Goal: Task Accomplishment & Management: Use online tool/utility

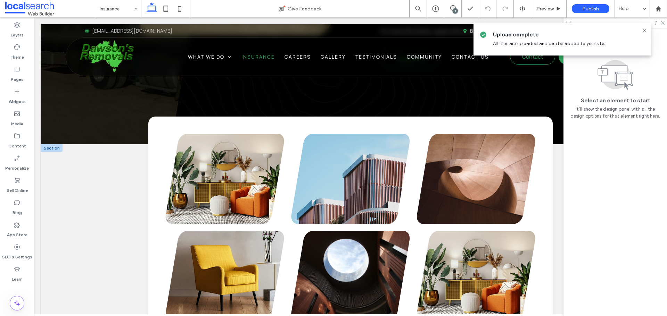
scroll to position [486, 0]
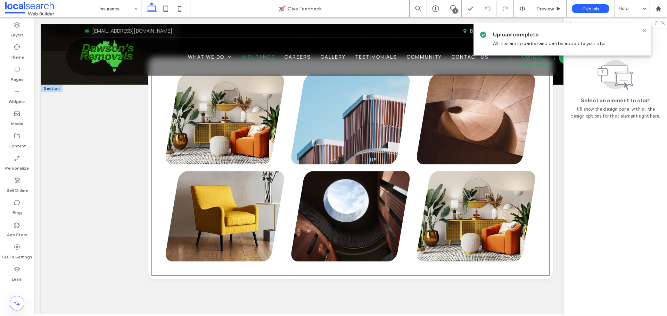
click at [245, 125] on link at bounding box center [225, 119] width 118 height 90
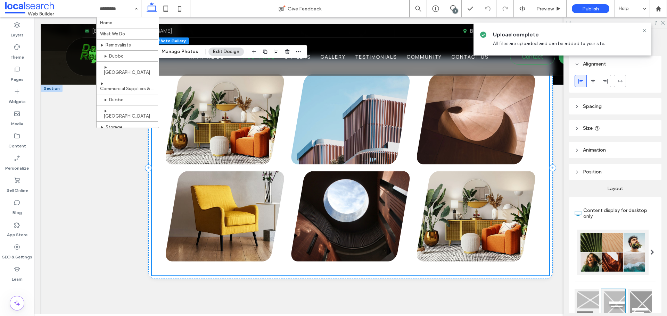
click at [245, 125] on link at bounding box center [225, 119] width 118 height 90
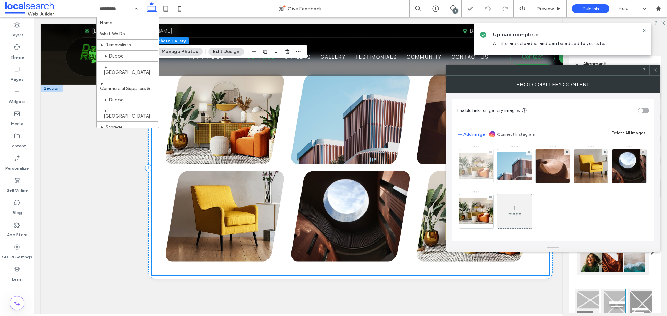
click at [472, 171] on img at bounding box center [476, 166] width 56 height 27
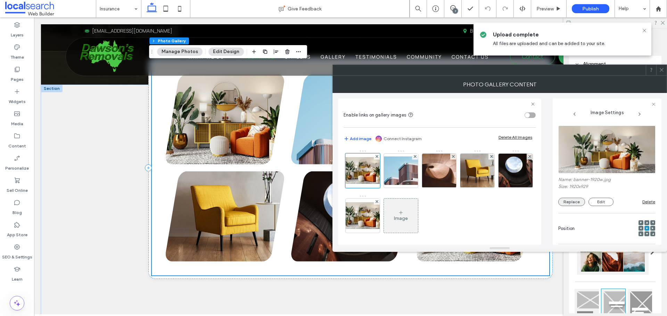
click at [577, 202] on button "Replace" at bounding box center [571, 202] width 27 height 8
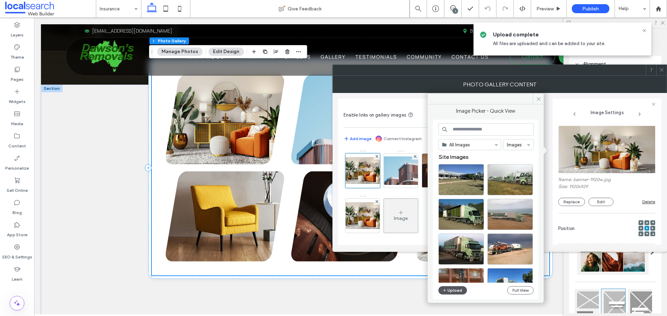
click at [451, 291] on button "Upload" at bounding box center [452, 290] width 28 height 8
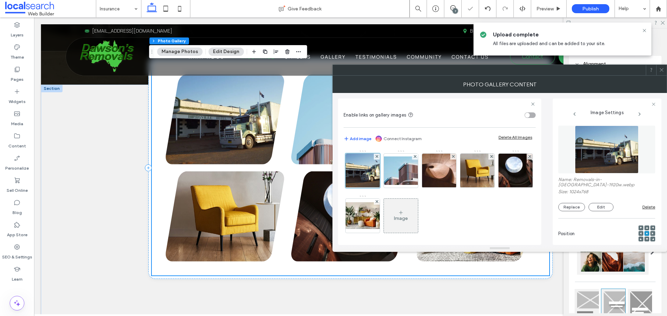
click at [662, 70] on icon at bounding box center [661, 69] width 5 height 5
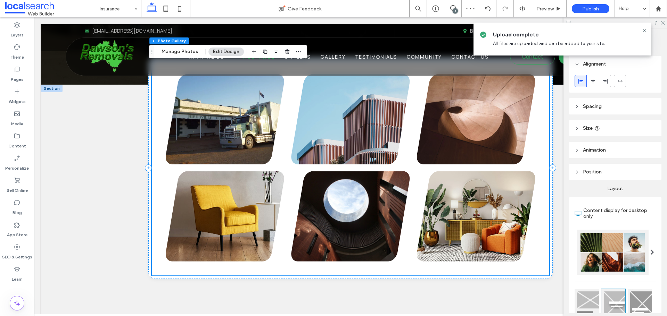
click at [338, 129] on link at bounding box center [350, 119] width 118 height 90
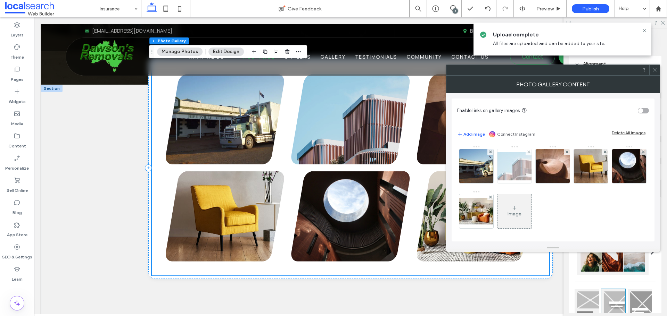
click at [504, 169] on img at bounding box center [514, 166] width 56 height 28
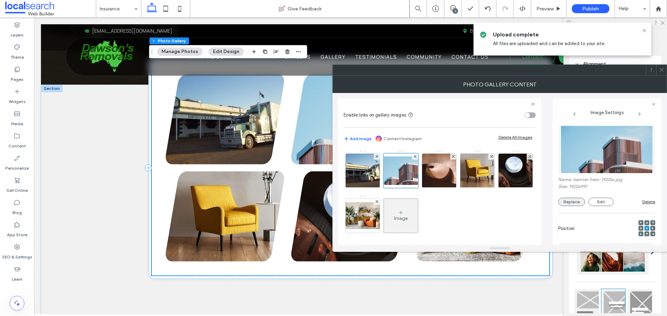
click at [577, 199] on button "Replace" at bounding box center [571, 202] width 27 height 8
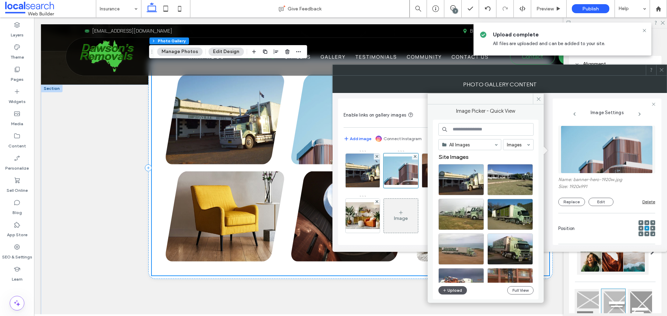
click at [460, 291] on button "Upload" at bounding box center [452, 290] width 28 height 8
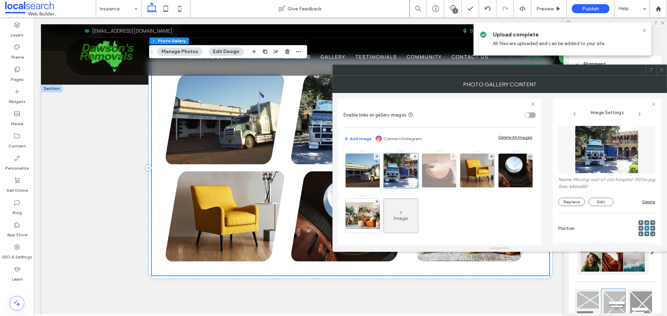
click at [438, 180] on img at bounding box center [438, 171] width 51 height 34
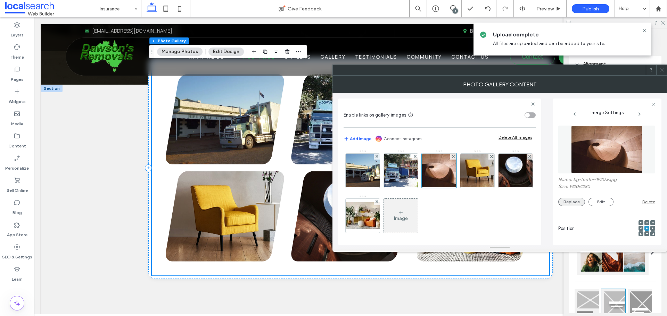
click at [569, 201] on button "Replace" at bounding box center [571, 202] width 27 height 8
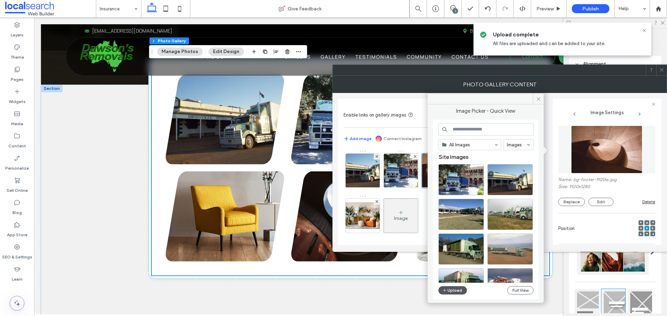
click at [447, 290] on button "Upload" at bounding box center [452, 290] width 28 height 8
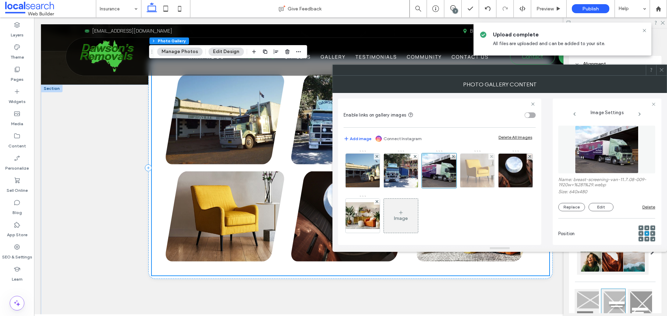
click at [477, 175] on img at bounding box center [477, 171] width 42 height 34
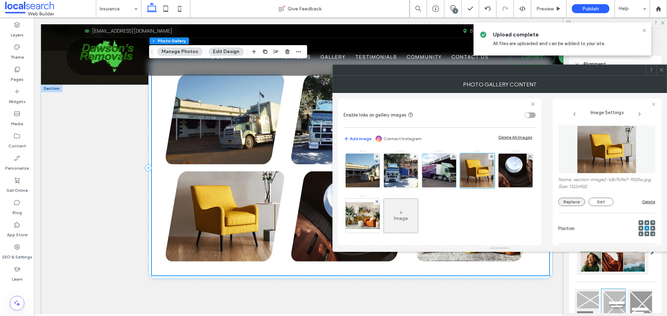
click at [577, 206] on button "Replace" at bounding box center [571, 202] width 27 height 8
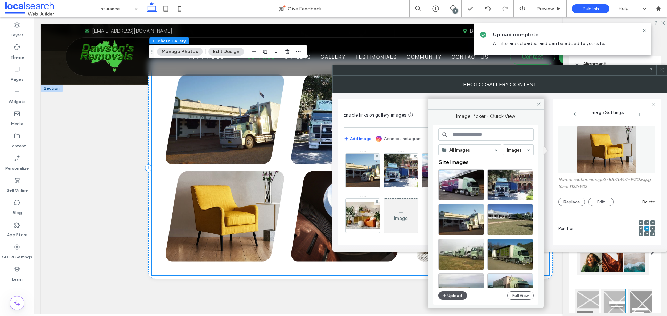
click at [459, 294] on button "Upload" at bounding box center [452, 296] width 28 height 8
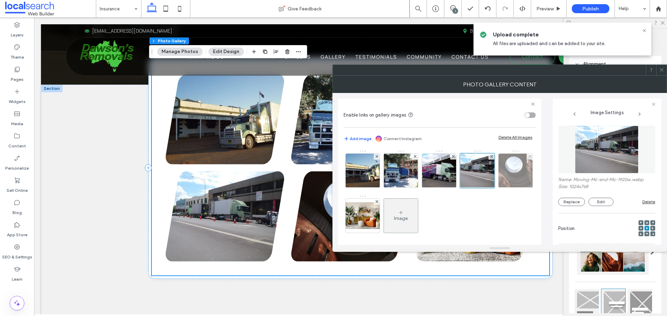
click at [491, 188] on img at bounding box center [515, 171] width 48 height 34
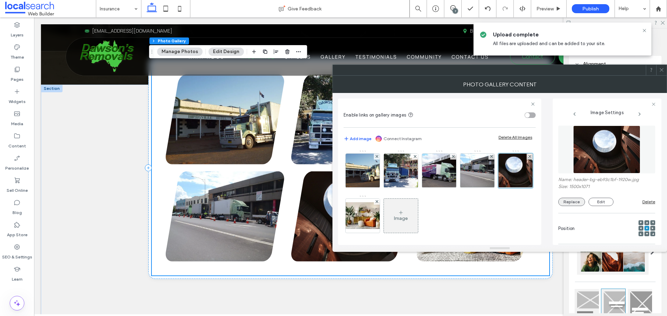
click at [570, 201] on button "Replace" at bounding box center [571, 202] width 27 height 8
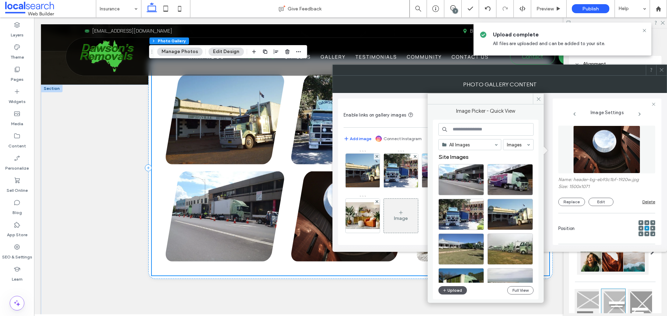
click at [455, 289] on button "Upload" at bounding box center [452, 290] width 28 height 8
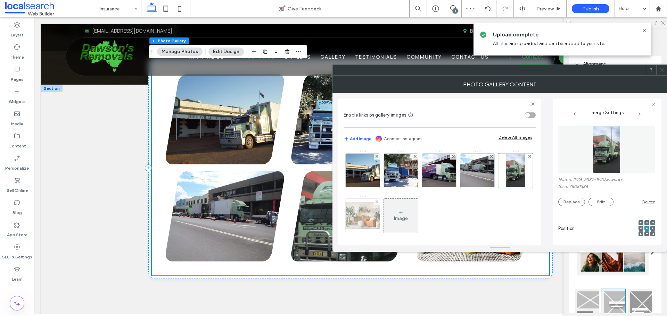
click at [390, 216] on img at bounding box center [363, 215] width 56 height 27
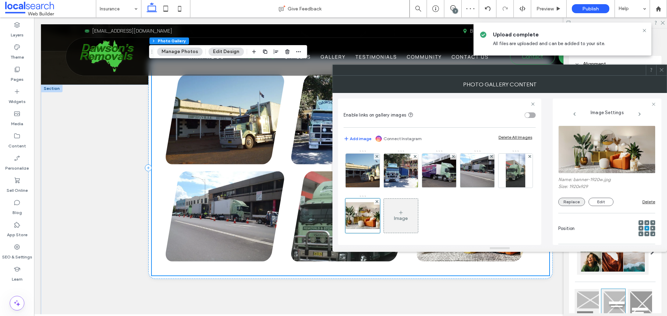
click at [571, 202] on button "Replace" at bounding box center [571, 202] width 27 height 8
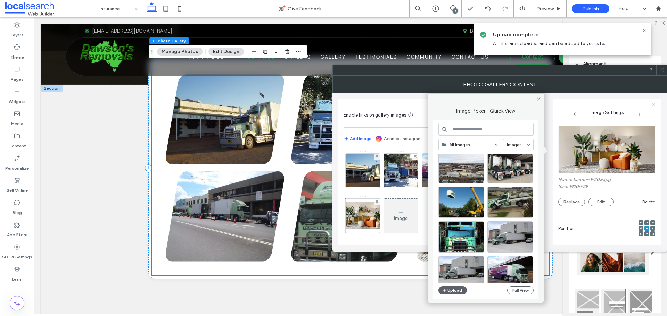
scroll to position [298, 0]
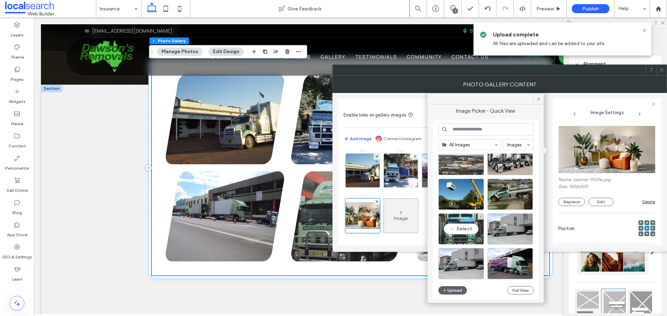
click at [472, 226] on div "Select" at bounding box center [460, 228] width 45 height 31
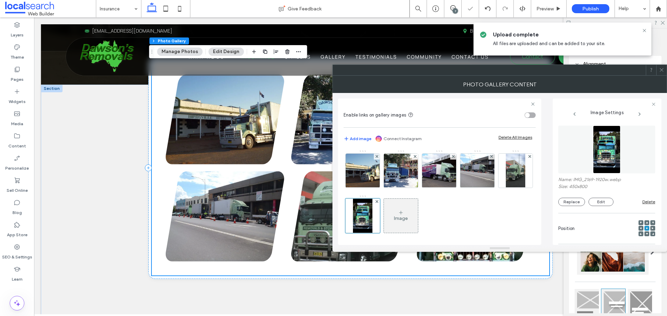
click at [662, 71] on icon at bounding box center [661, 69] width 5 height 5
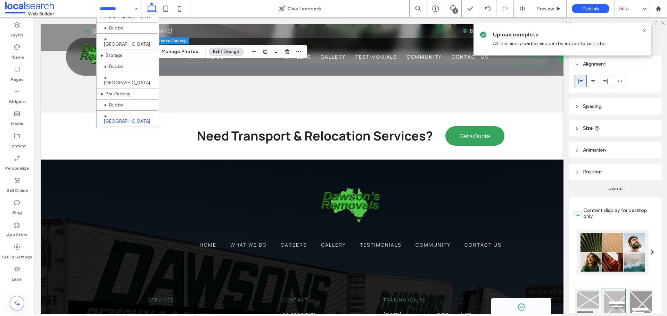
scroll to position [132, 0]
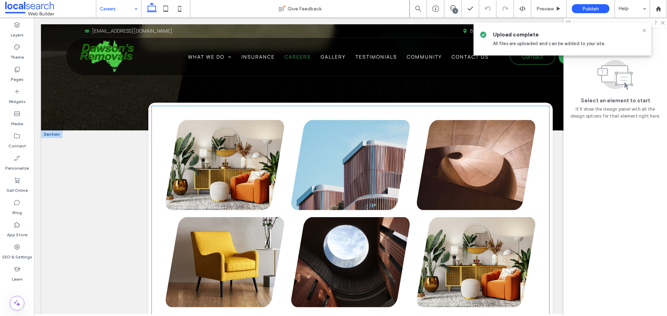
scroll to position [417, 0]
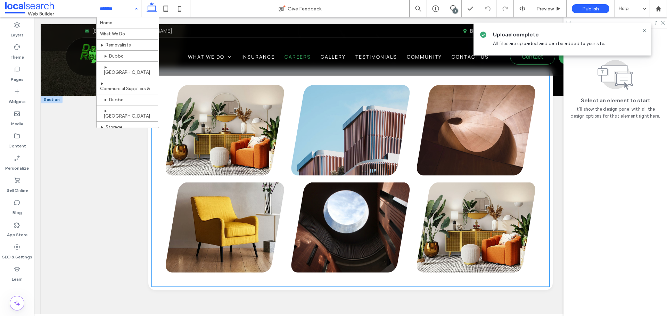
click at [238, 146] on link at bounding box center [225, 130] width 118 height 90
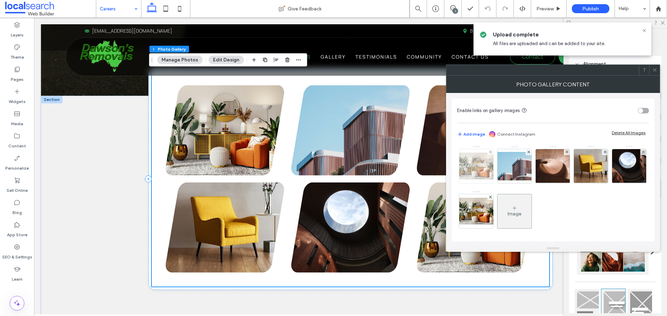
click at [467, 166] on img at bounding box center [476, 166] width 56 height 27
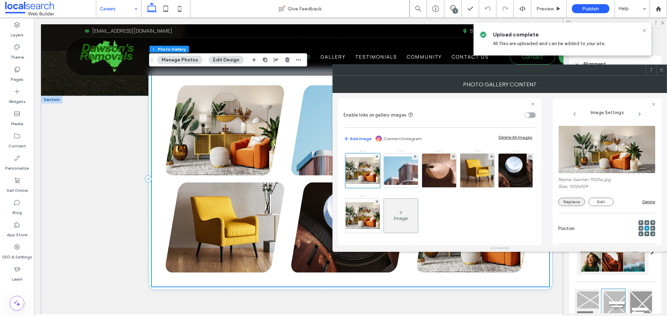
click at [575, 203] on button "Replace" at bounding box center [571, 202] width 27 height 8
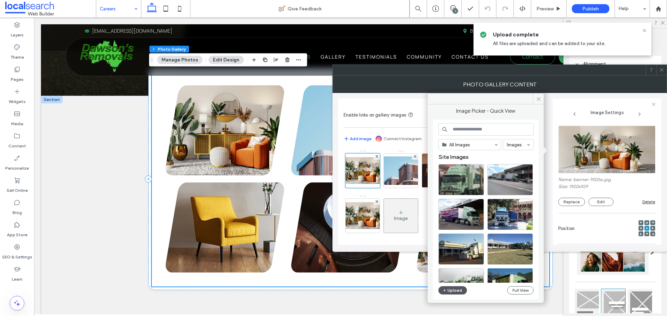
click at [452, 292] on button "Upload" at bounding box center [452, 290] width 28 height 8
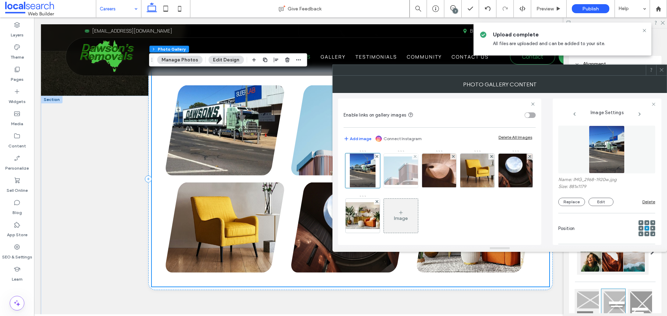
click at [397, 169] on img at bounding box center [401, 171] width 56 height 28
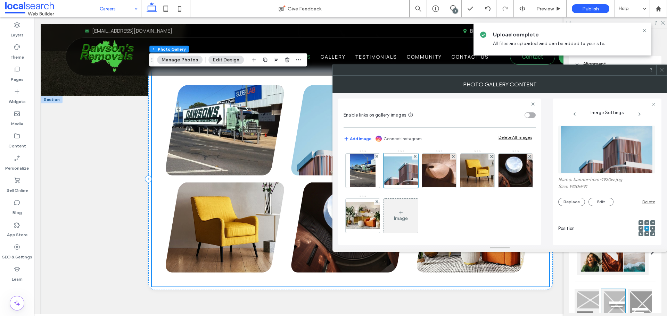
click at [585, 202] on div "Replace Edit" at bounding box center [600, 202] width 84 height 8
click at [575, 202] on button "Replace" at bounding box center [571, 202] width 27 height 8
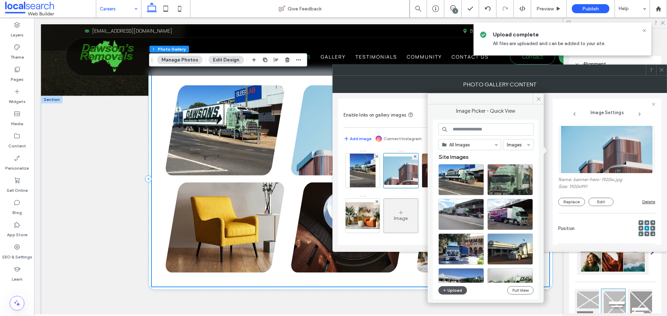
click at [444, 290] on icon "button" at bounding box center [444, 291] width 4 height 6
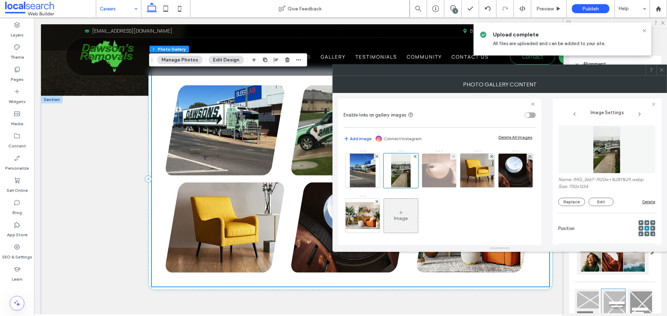
click at [452, 165] on img at bounding box center [438, 171] width 51 height 34
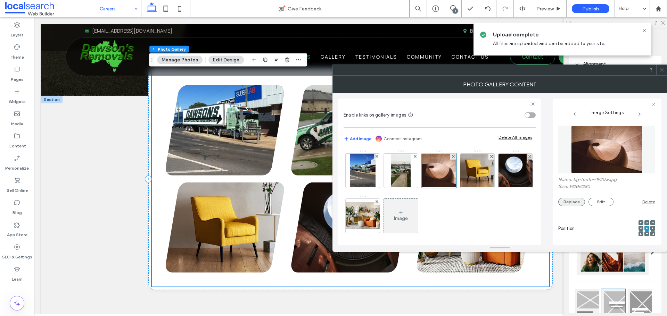
click at [564, 198] on button "Replace" at bounding box center [571, 202] width 27 height 8
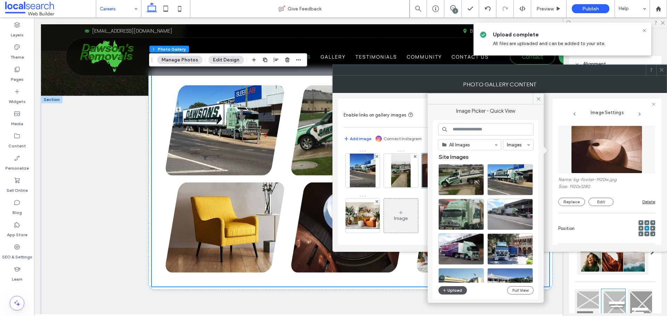
click at [448, 292] on button "Upload" at bounding box center [452, 290] width 28 height 8
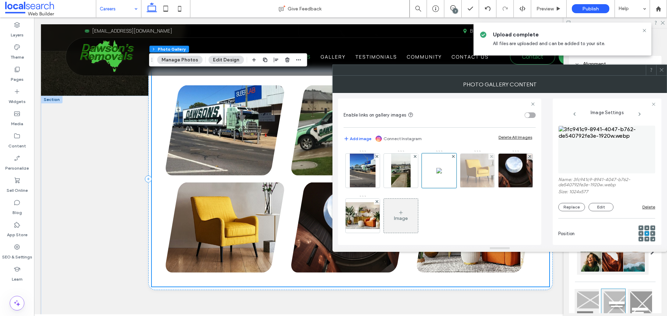
click at [484, 175] on img at bounding box center [477, 171] width 42 height 34
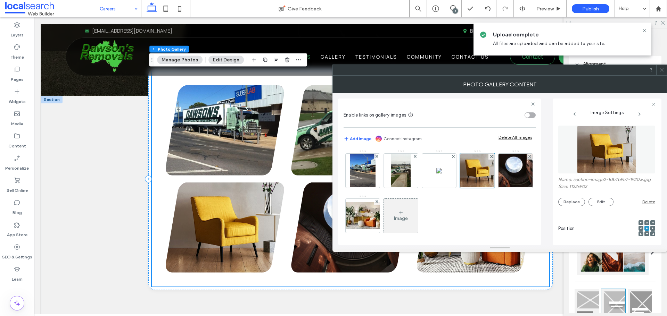
click at [574, 210] on div "Name: section-image2-1db7b9e7-1920w.jpg Size: 1122x902 Replace Edit Delete" at bounding box center [606, 165] width 97 height 87
click at [574, 206] on button "Replace" at bounding box center [571, 202] width 27 height 8
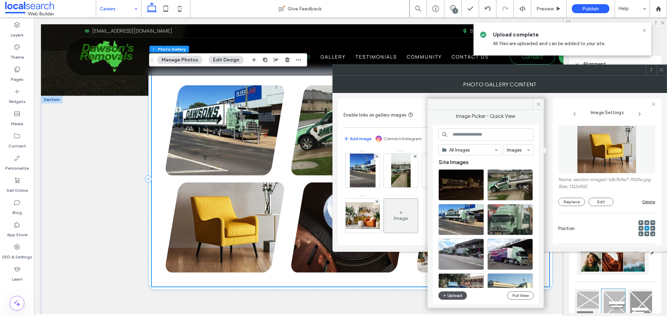
click at [460, 300] on button "Upload" at bounding box center [452, 296] width 28 height 8
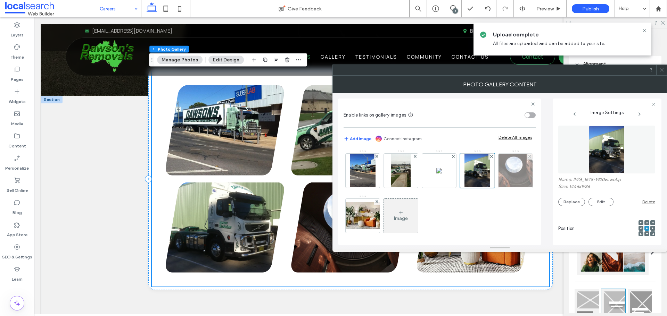
click at [491, 188] on img at bounding box center [515, 171] width 48 height 34
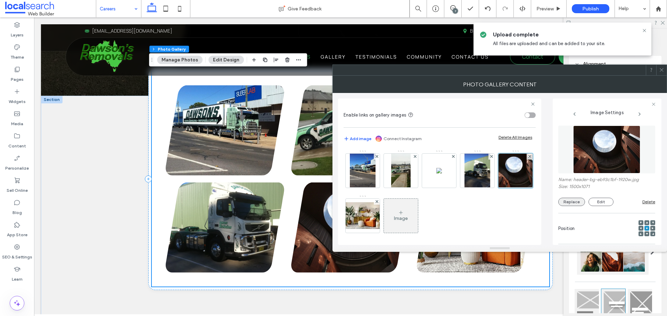
click at [563, 199] on button "Replace" at bounding box center [571, 202] width 27 height 8
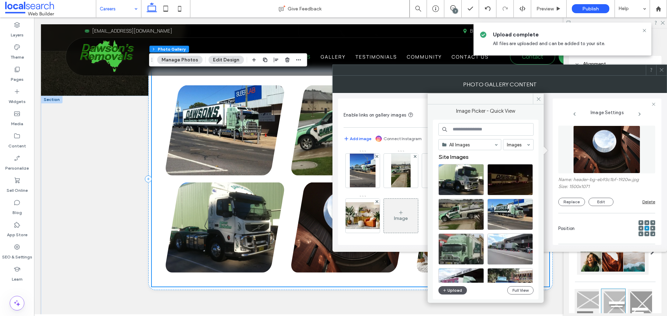
click at [459, 288] on button "Upload" at bounding box center [452, 290] width 28 height 8
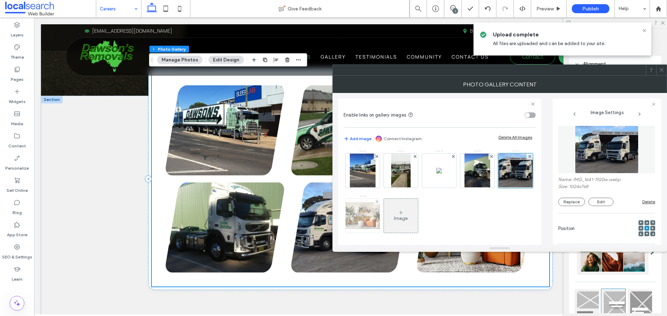
click at [390, 220] on img at bounding box center [363, 215] width 56 height 27
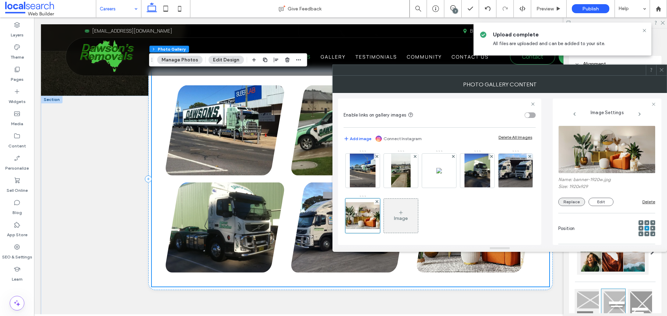
click at [569, 203] on button "Replace" at bounding box center [571, 202] width 27 height 8
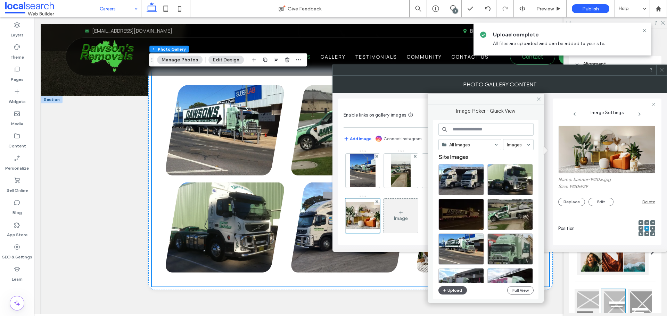
click at [451, 291] on button "Upload" at bounding box center [452, 290] width 28 height 8
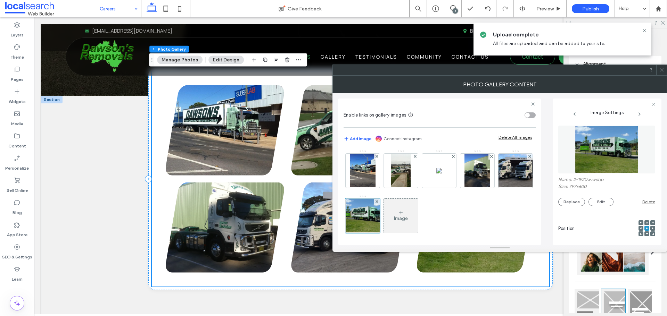
click at [662, 69] on use at bounding box center [660, 69] width 3 height 3
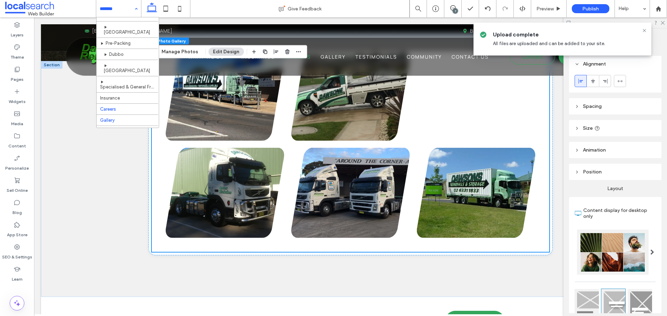
scroll to position [132, 0]
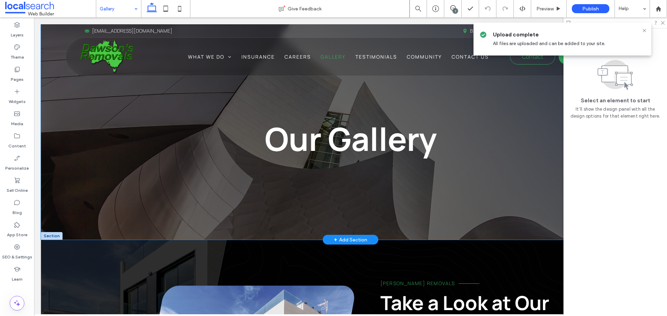
click at [66, 125] on div "Our Gallery" at bounding box center [350, 132] width 619 height 216
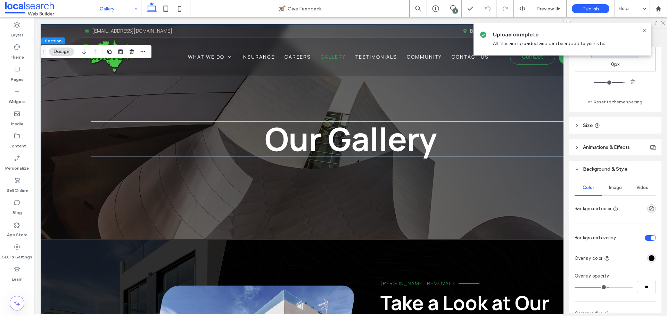
click at [614, 191] on div "Image" at bounding box center [614, 187] width 27 height 15
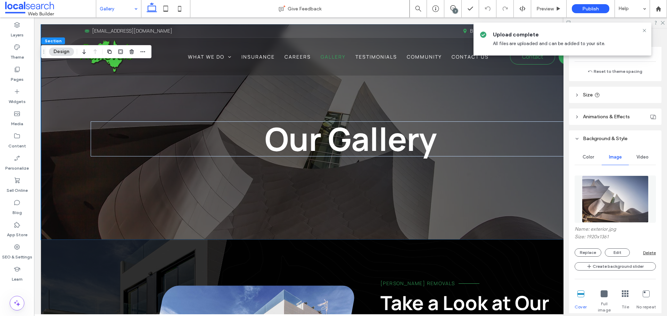
scroll to position [243, 0]
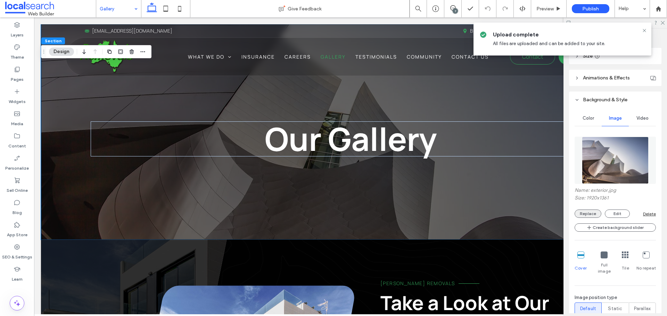
click at [590, 213] on button "Replace" at bounding box center [587, 214] width 27 height 8
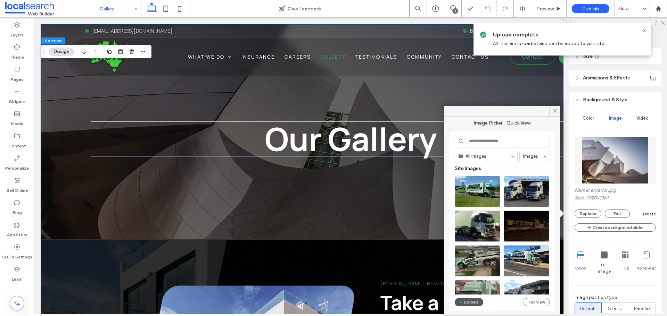
click at [476, 301] on button "Upload" at bounding box center [468, 302] width 28 height 8
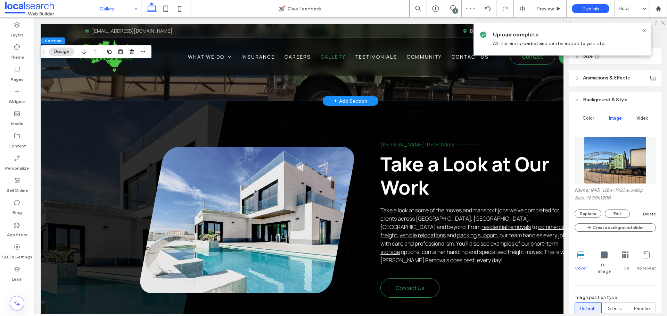
scroll to position [174, 0]
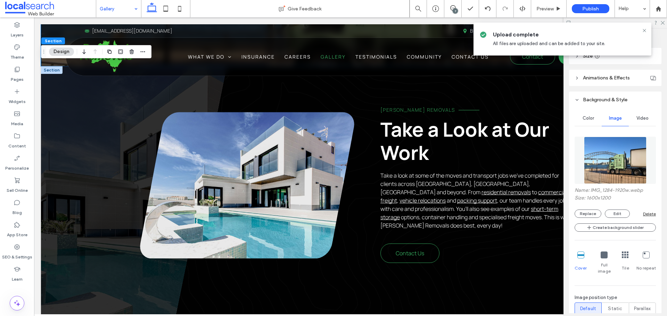
click at [202, 167] on link at bounding box center [247, 185] width 214 height 146
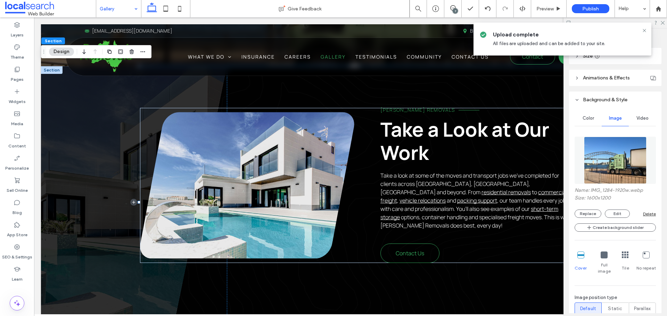
click at [202, 167] on link at bounding box center [247, 185] width 214 height 146
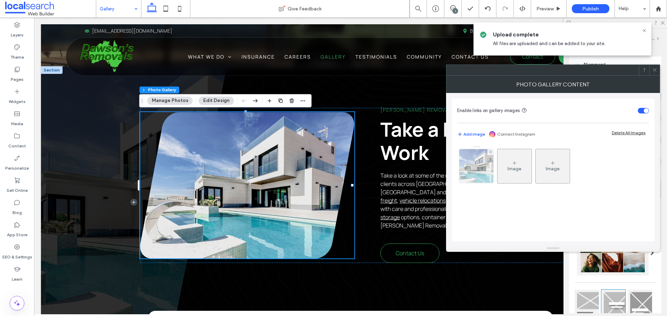
click at [475, 166] on img at bounding box center [475, 166] width 51 height 34
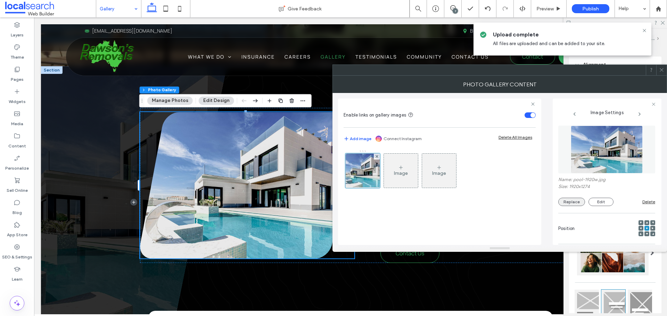
click at [567, 198] on button "Replace" at bounding box center [571, 202] width 27 height 8
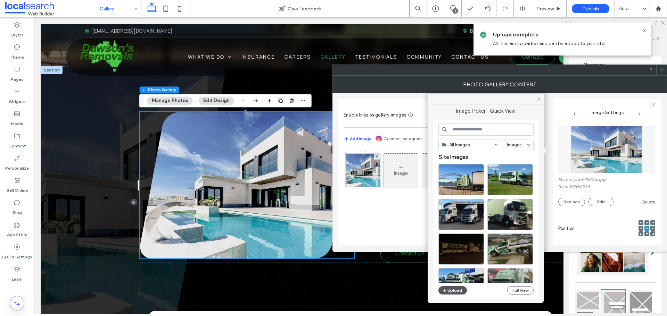
click at [456, 288] on button "Upload" at bounding box center [452, 290] width 28 height 8
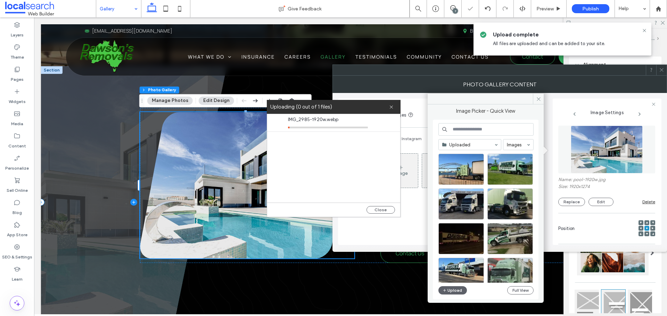
click at [124, 119] on span at bounding box center [134, 202] width 186 height 272
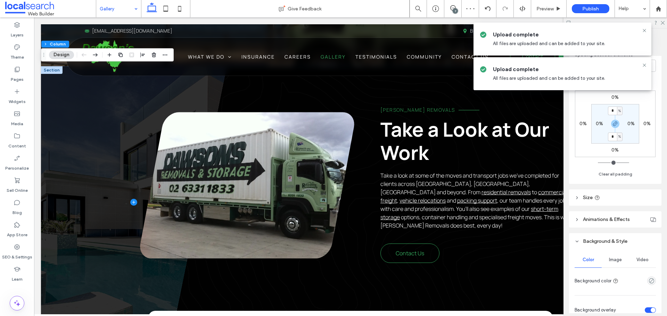
click at [612, 260] on span "Image" at bounding box center [615, 260] width 13 height 6
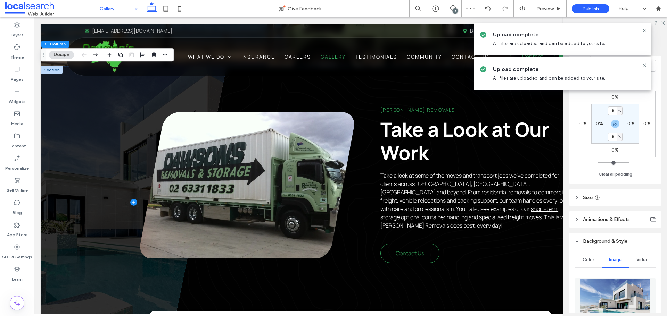
scroll to position [243, 0]
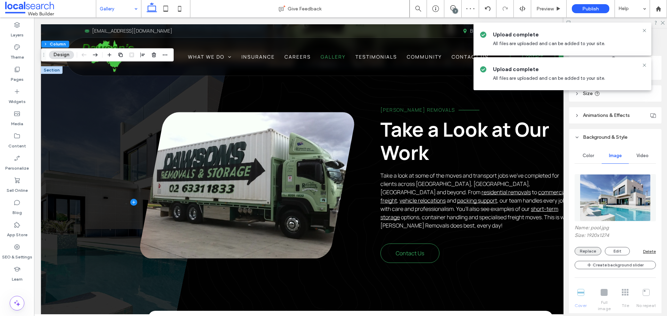
click at [594, 250] on button "Replace" at bounding box center [587, 251] width 27 height 8
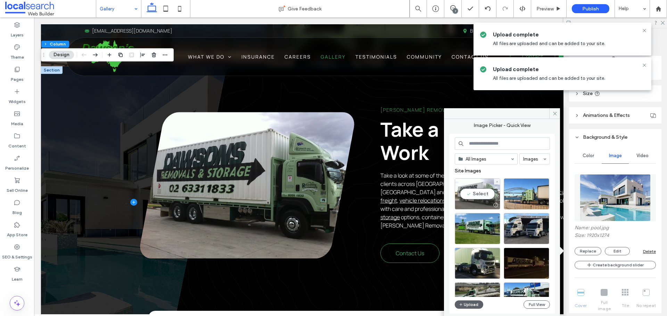
click at [480, 192] on div "Select" at bounding box center [476, 193] width 45 height 31
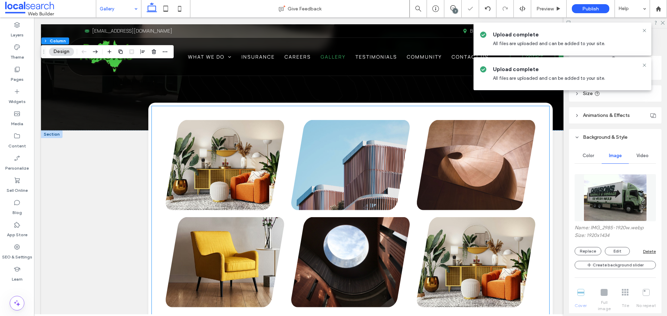
scroll to position [417, 0]
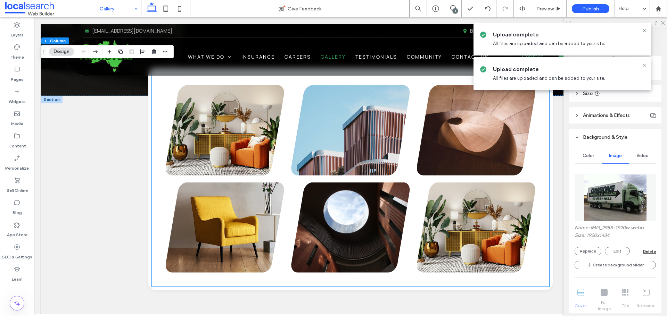
click at [240, 126] on link at bounding box center [225, 130] width 118 height 90
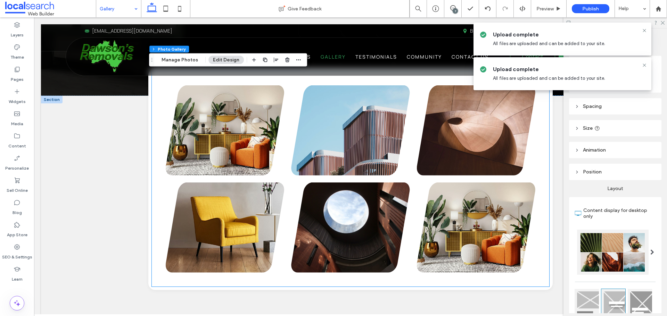
click at [240, 126] on link at bounding box center [225, 130] width 118 height 90
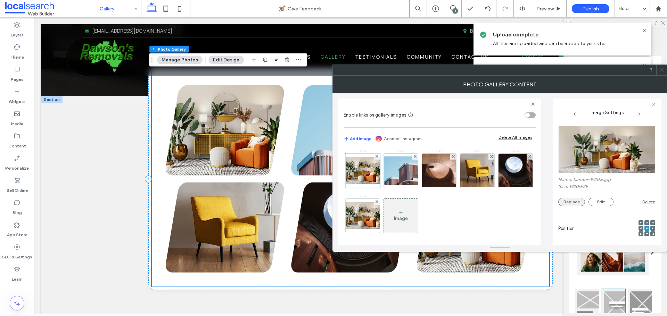
click at [567, 200] on button "Replace" at bounding box center [571, 202] width 27 height 8
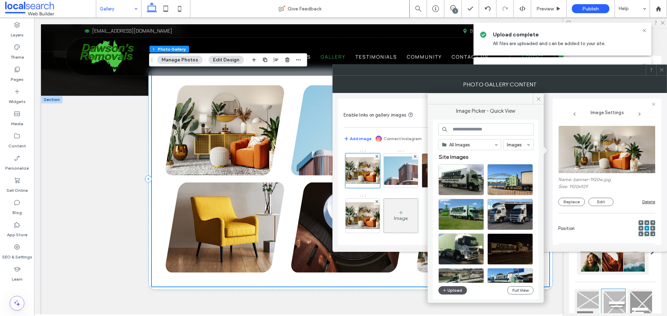
click at [460, 291] on button "Upload" at bounding box center [452, 290] width 28 height 8
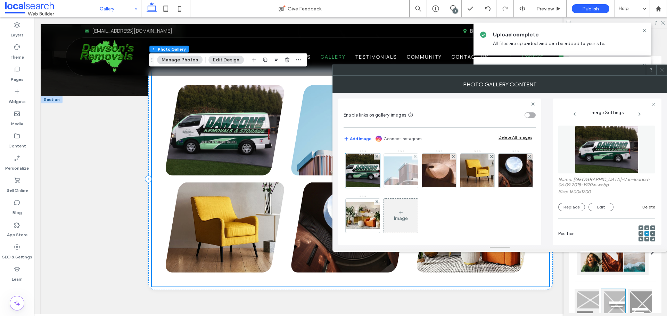
click at [408, 184] on img at bounding box center [401, 171] width 56 height 28
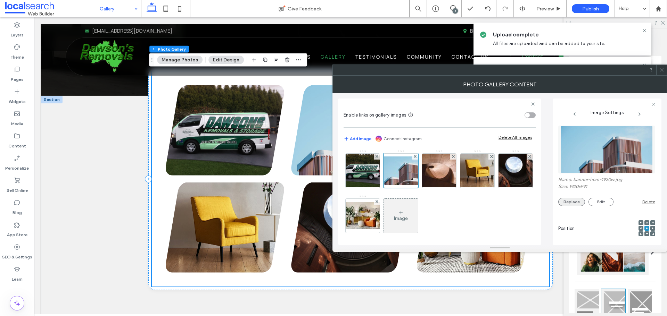
click at [570, 206] on button "Replace" at bounding box center [571, 202] width 27 height 8
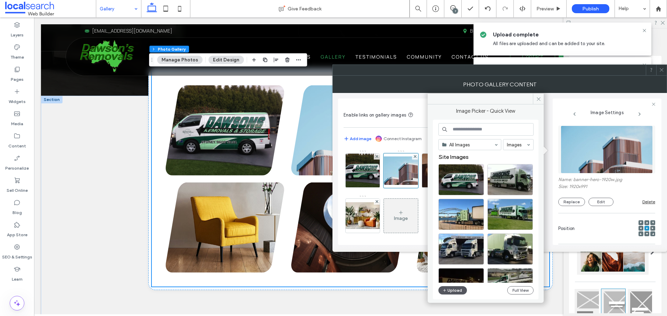
click at [450, 294] on button "Upload" at bounding box center [452, 290] width 28 height 8
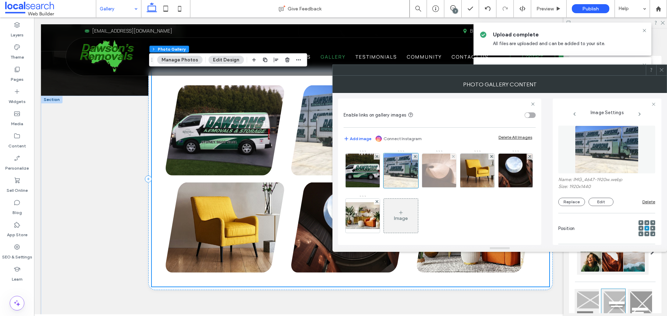
click at [440, 178] on img at bounding box center [438, 171] width 51 height 34
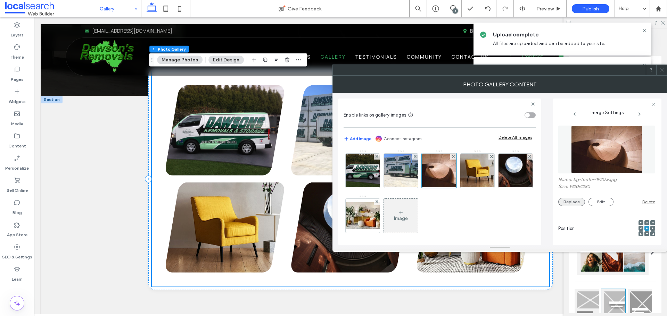
click at [569, 203] on button "Replace" at bounding box center [571, 202] width 27 height 8
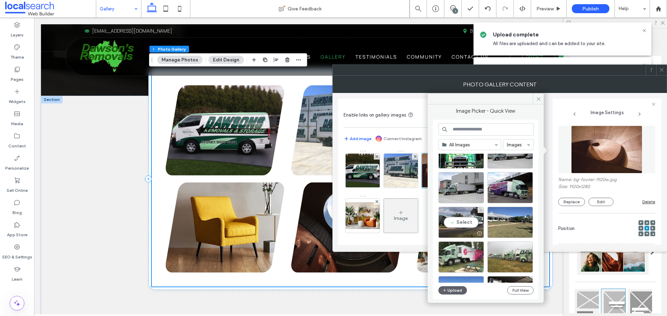
scroll to position [617, 0]
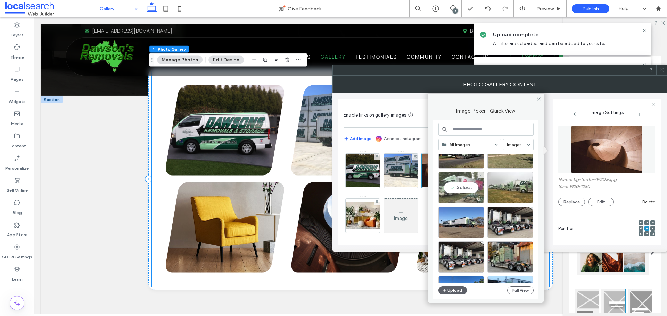
click at [471, 189] on div "Select" at bounding box center [460, 187] width 45 height 31
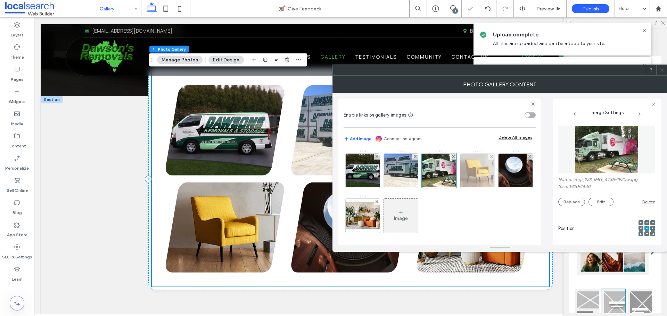
click at [484, 181] on img at bounding box center [477, 171] width 42 height 34
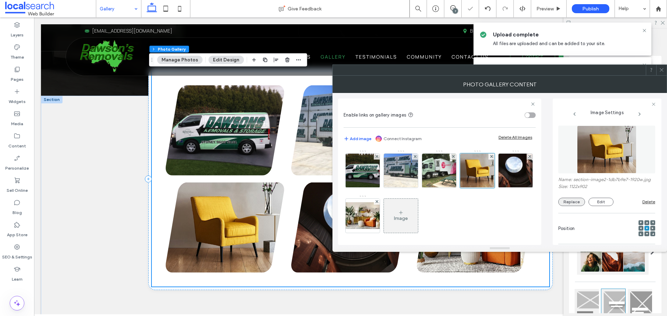
click at [563, 204] on button "Replace" at bounding box center [571, 202] width 27 height 8
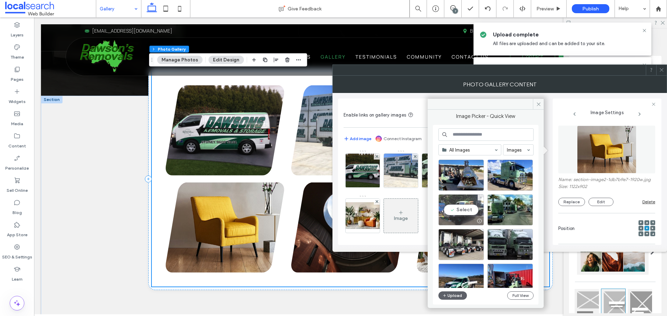
scroll to position [1235, 0]
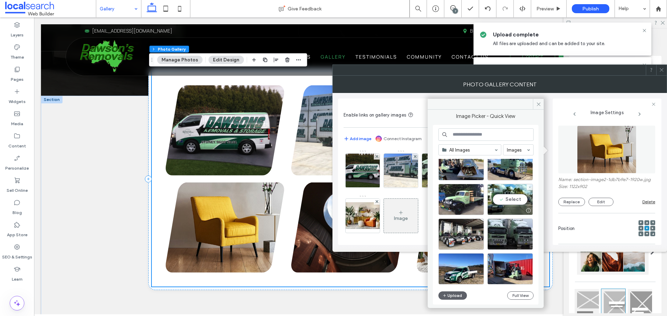
click at [512, 201] on div "Select" at bounding box center [509, 199] width 45 height 31
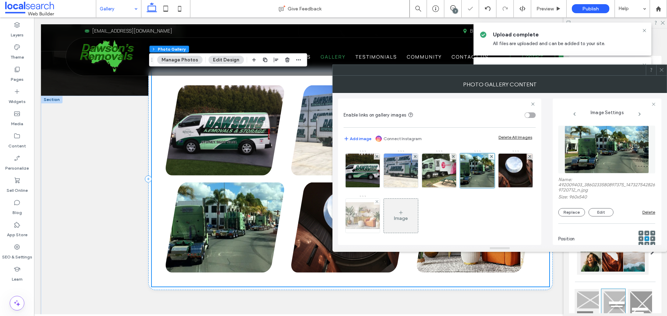
click at [390, 221] on img at bounding box center [363, 215] width 56 height 27
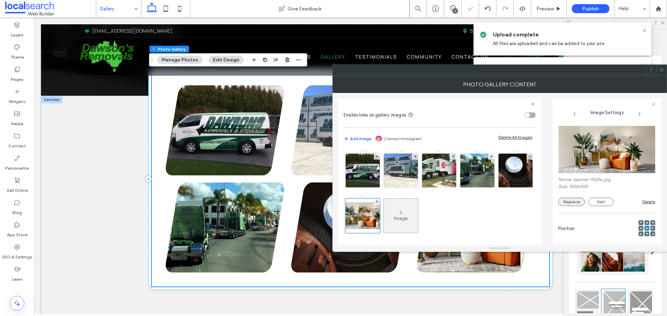
click at [574, 201] on button "Replace" at bounding box center [571, 202] width 27 height 8
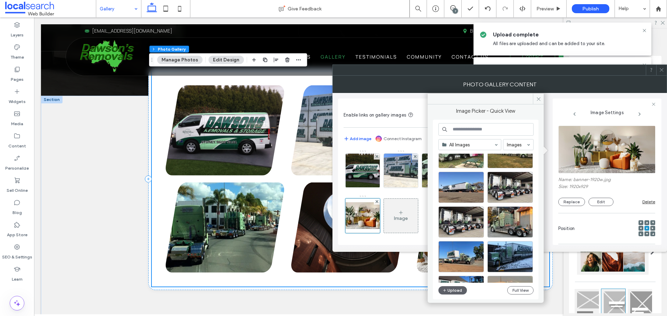
scroll to position [645, 0]
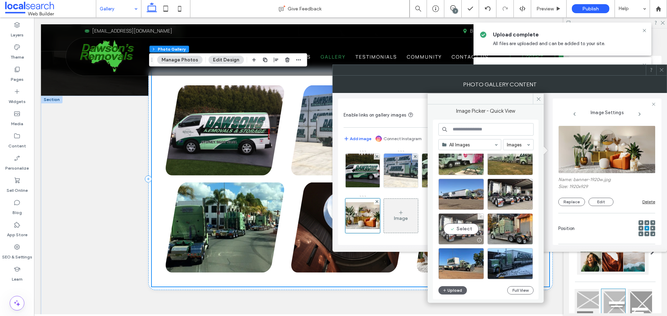
click at [464, 229] on div "Select" at bounding box center [460, 228] width 45 height 31
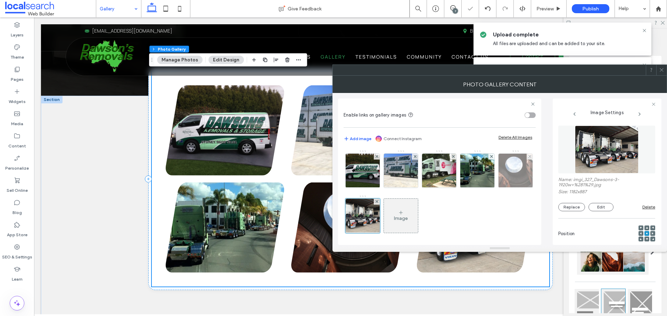
click at [491, 188] on img at bounding box center [515, 171] width 48 height 34
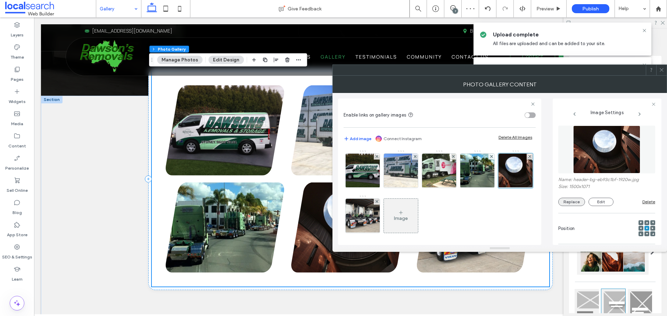
click at [577, 202] on button "Replace" at bounding box center [571, 202] width 27 height 8
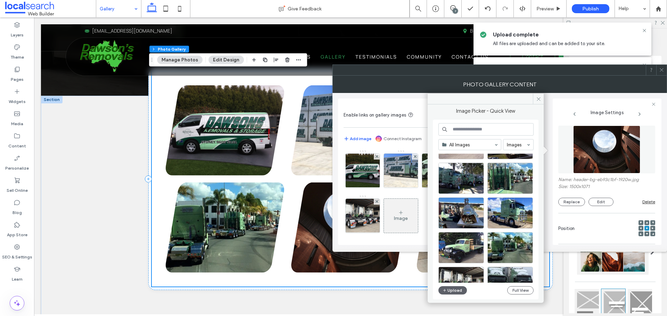
scroll to position [1276, 0]
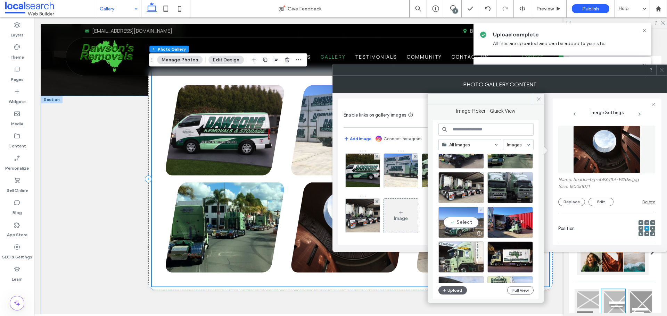
click at [468, 225] on div "Select" at bounding box center [460, 222] width 45 height 31
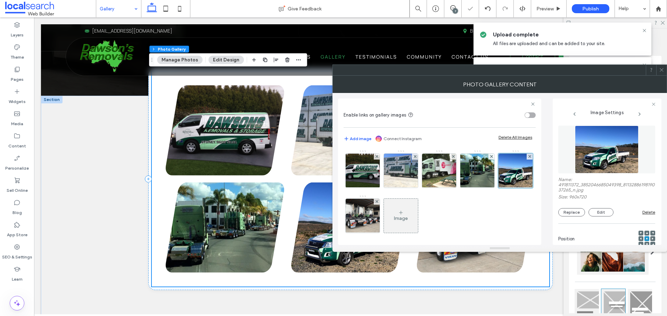
click at [661, 69] on icon at bounding box center [661, 69] width 5 height 5
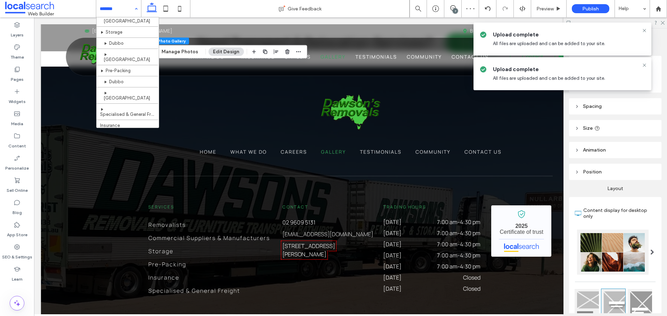
scroll to position [132, 0]
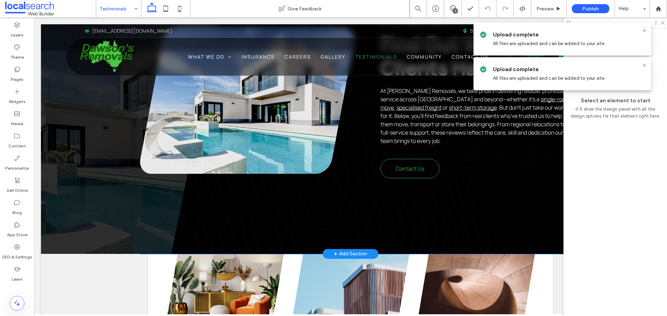
scroll to position [243, 0]
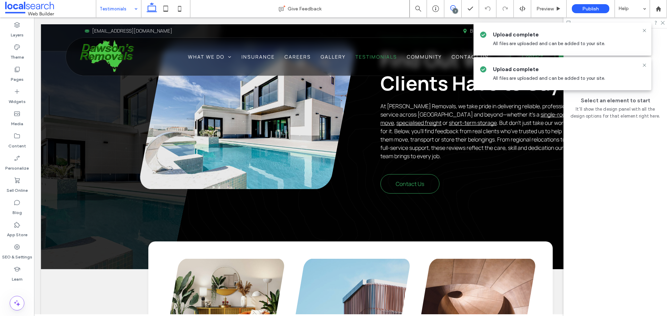
click at [451, 7] on icon at bounding box center [453, 8] width 6 height 6
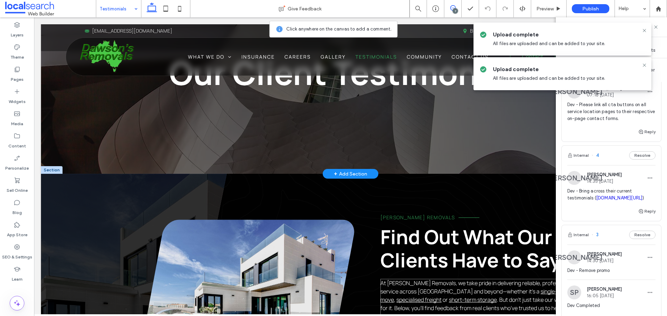
scroll to position [0, 0]
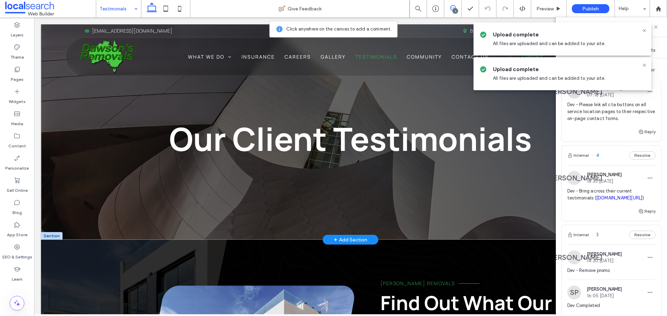
click at [96, 98] on div "Our Client Testimonials" at bounding box center [350, 132] width 619 height 216
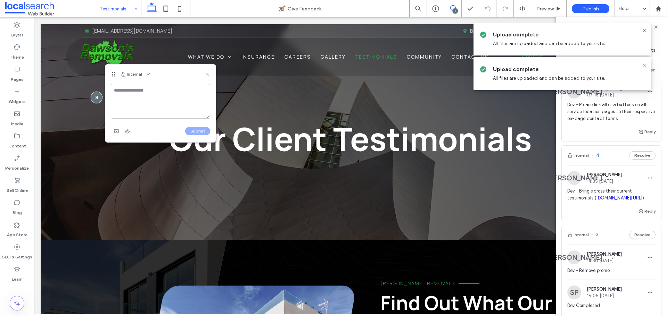
click at [207, 74] on icon at bounding box center [207, 75] width 6 height 6
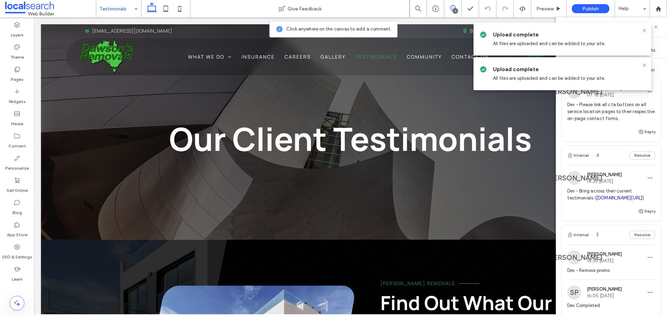
click at [452, 7] on icon at bounding box center [453, 8] width 6 height 6
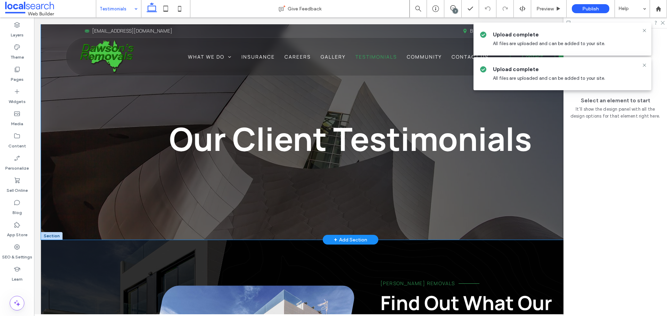
click at [123, 102] on div "Our Client Testimonials" at bounding box center [350, 132] width 619 height 216
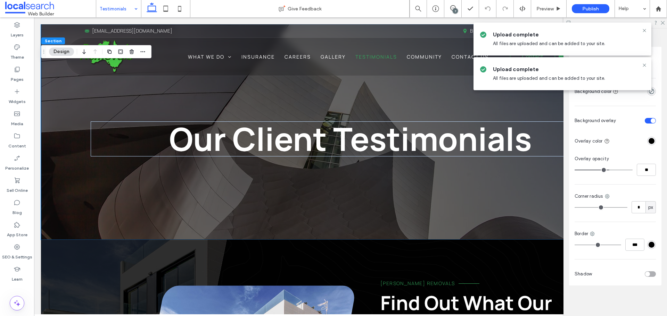
scroll to position [187, 0]
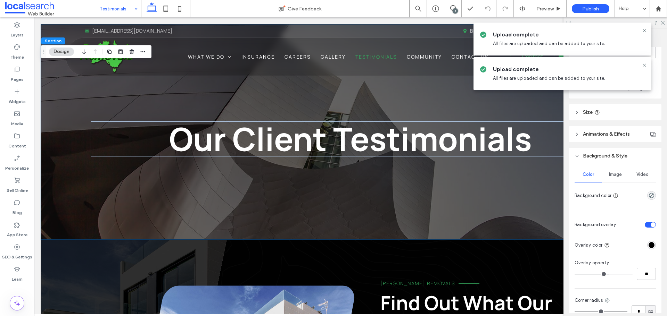
click at [612, 172] on span "Image" at bounding box center [615, 175] width 13 height 6
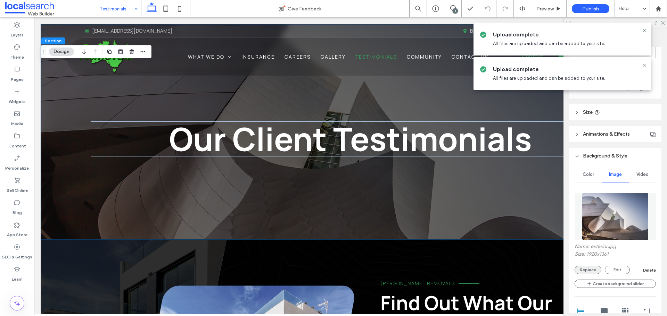
click at [585, 270] on button "Replace" at bounding box center [587, 270] width 27 height 8
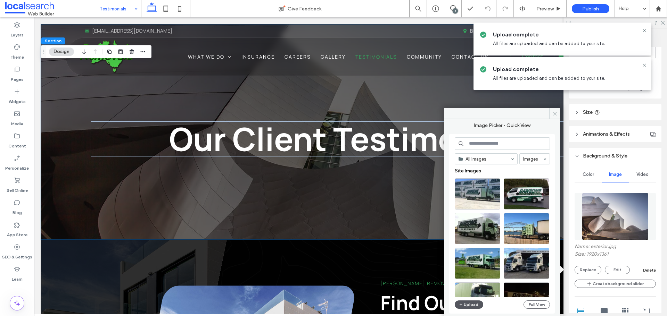
click at [469, 303] on button "Upload" at bounding box center [468, 305] width 28 height 8
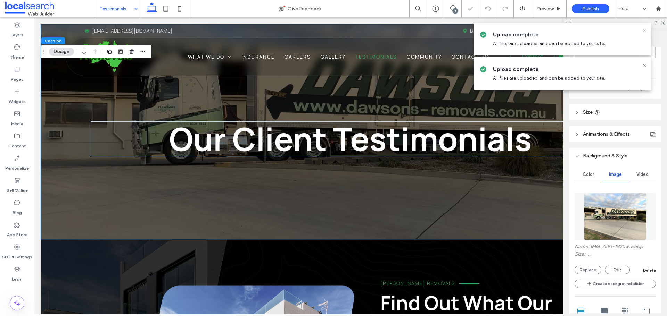
click at [644, 30] on icon at bounding box center [644, 31] width 6 height 6
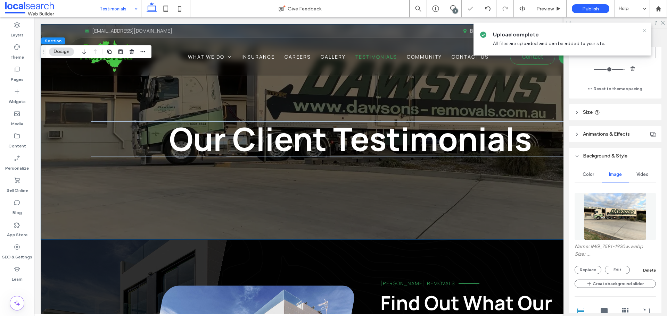
click at [645, 31] on icon at bounding box center [644, 31] width 6 height 6
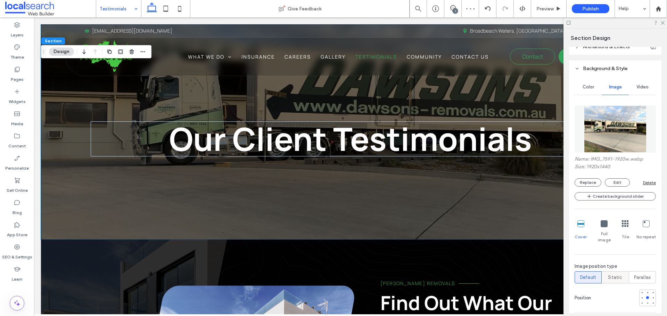
scroll to position [326, 0]
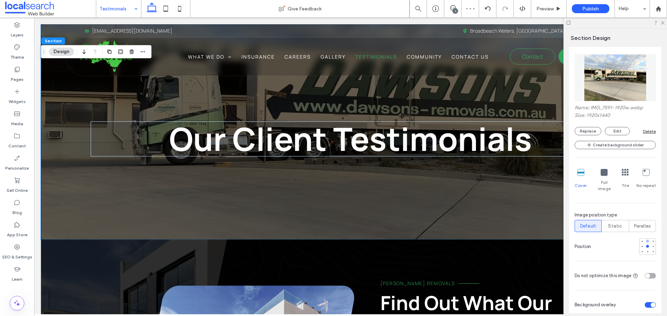
click at [645, 239] on div at bounding box center [647, 241] width 5 height 5
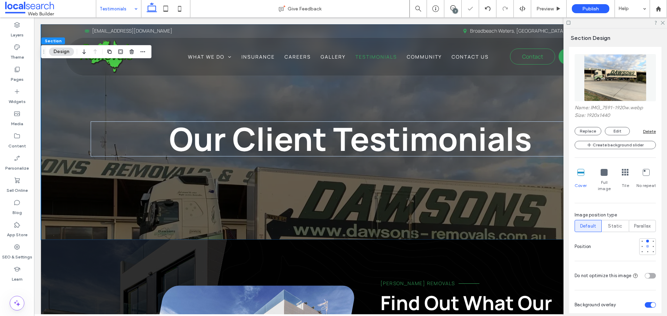
click at [646, 245] on div at bounding box center [647, 246] width 3 height 3
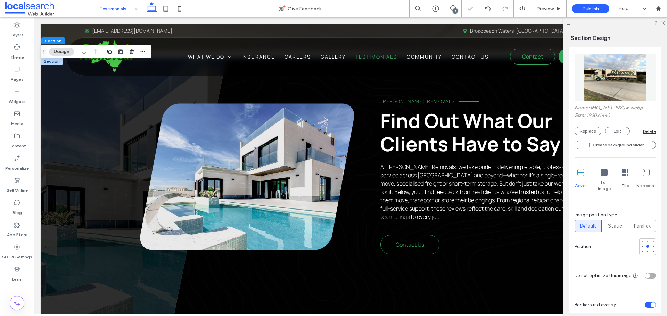
scroll to position [243, 0]
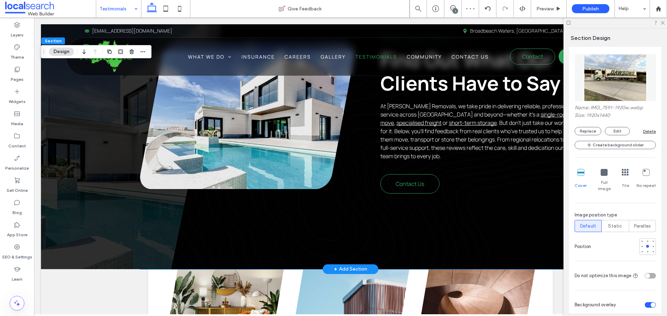
click at [301, 142] on link at bounding box center [247, 116] width 214 height 146
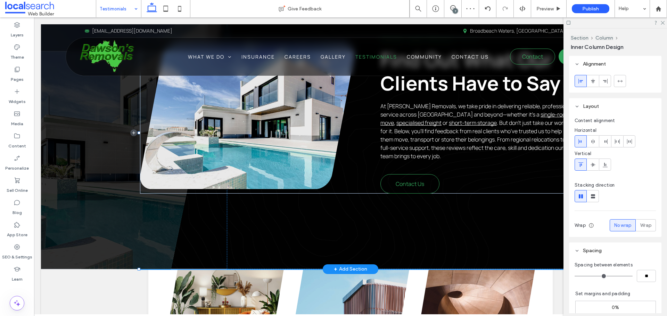
click at [301, 142] on link at bounding box center [247, 116] width 214 height 146
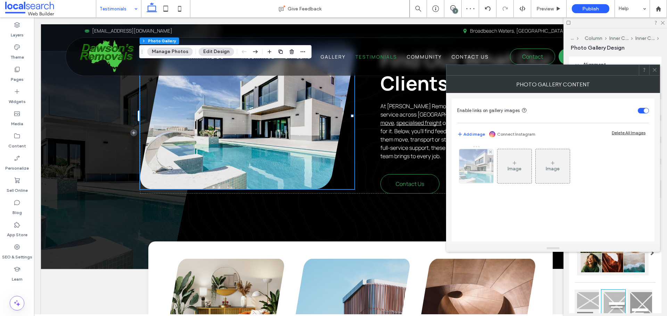
click at [475, 169] on img at bounding box center [475, 166] width 51 height 34
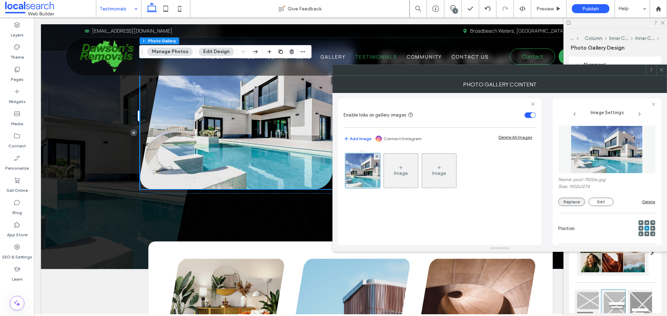
click at [576, 203] on button "Replace" at bounding box center [571, 202] width 27 height 8
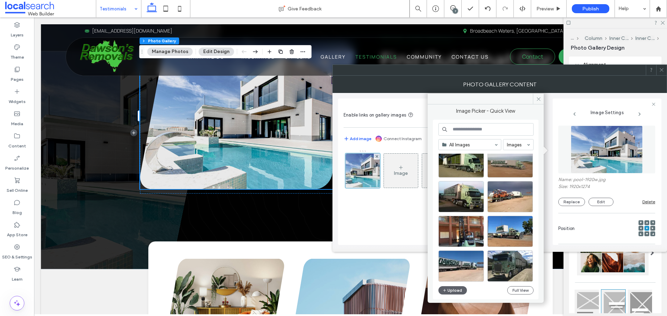
scroll to position [374, 0]
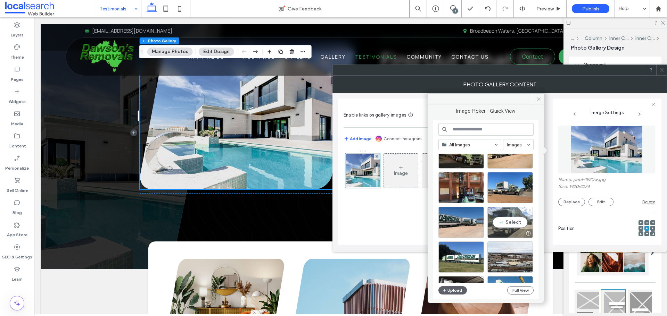
click at [510, 224] on div "Select" at bounding box center [509, 222] width 45 height 31
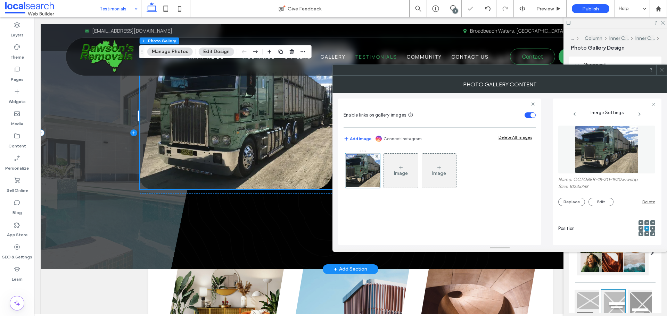
click at [103, 152] on span at bounding box center [134, 133] width 186 height 272
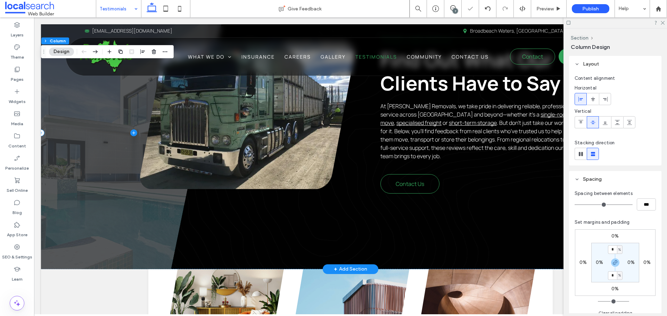
click at [103, 152] on span at bounding box center [134, 133] width 186 height 272
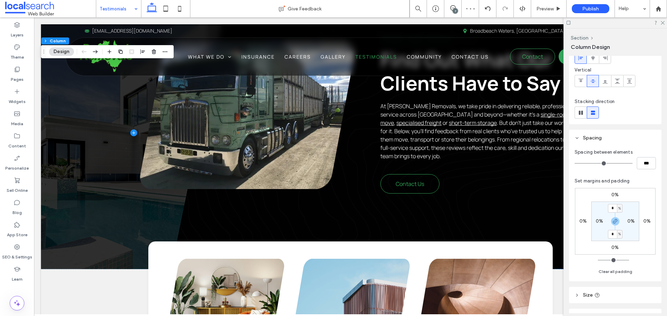
scroll to position [139, 0]
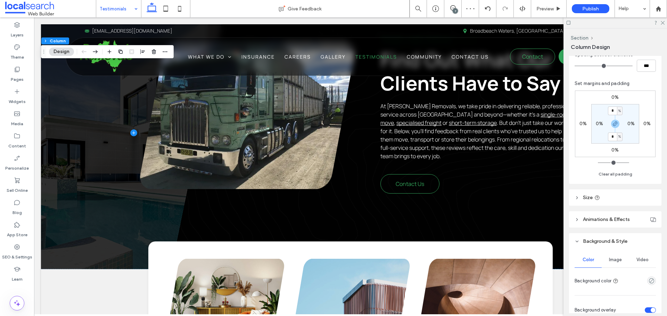
click at [613, 258] on div "Image" at bounding box center [614, 259] width 27 height 15
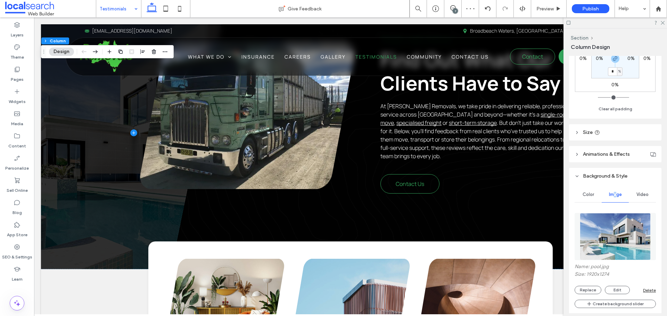
scroll to position [278, 0]
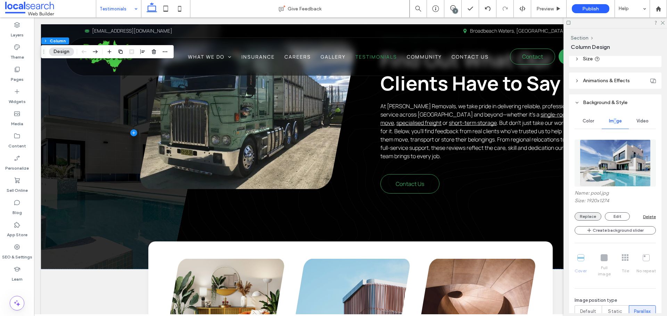
click at [591, 213] on button "Replace" at bounding box center [587, 216] width 27 height 8
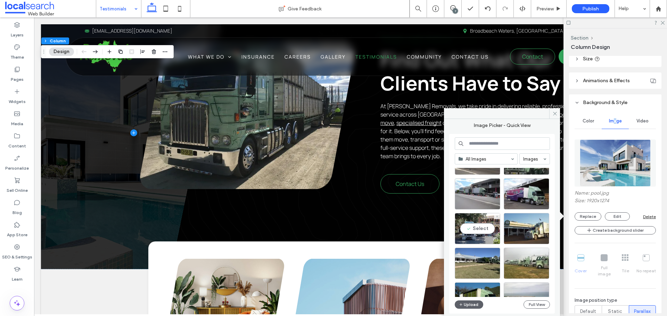
scroll to position [139, 0]
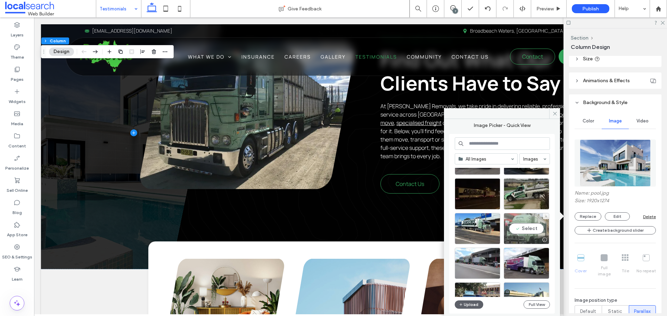
click at [527, 231] on div "Select" at bounding box center [525, 228] width 45 height 31
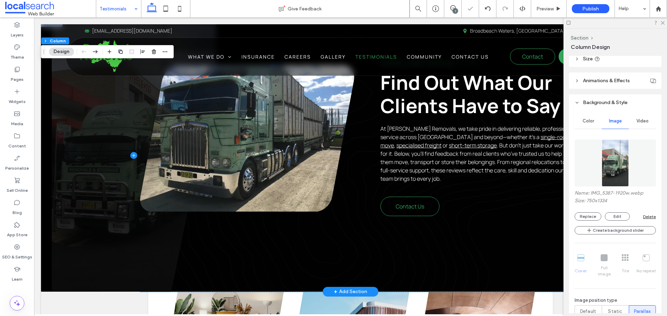
scroll to position [208, 0]
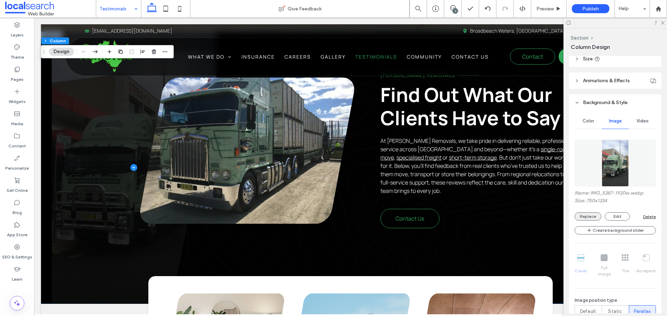
click at [593, 219] on button "Replace" at bounding box center [587, 216] width 27 height 8
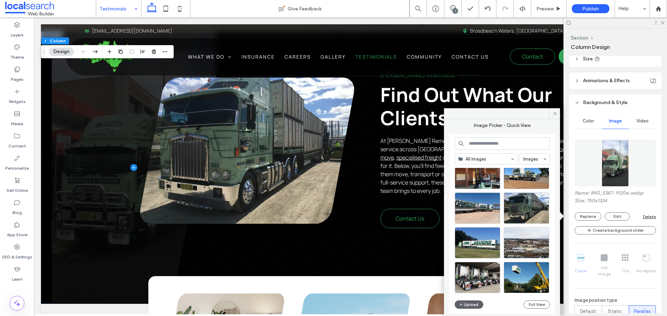
scroll to position [408, 0]
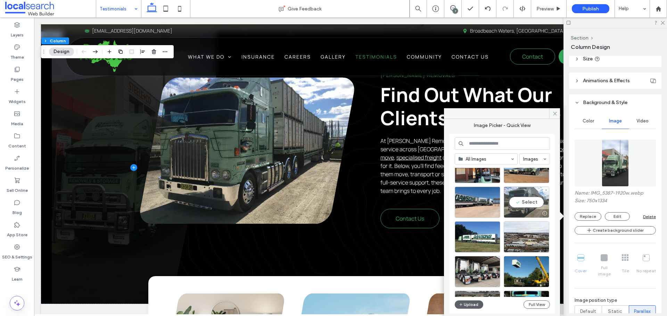
click at [524, 202] on div "Select" at bounding box center [525, 202] width 45 height 31
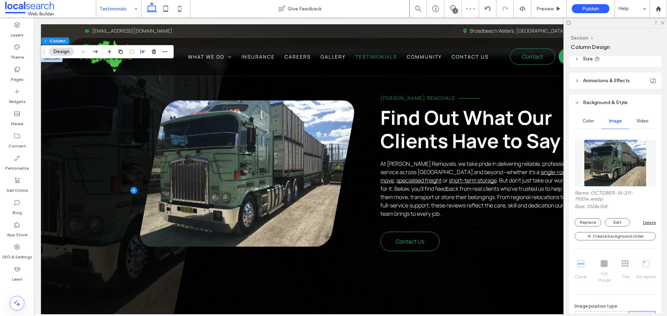
scroll to position [174, 0]
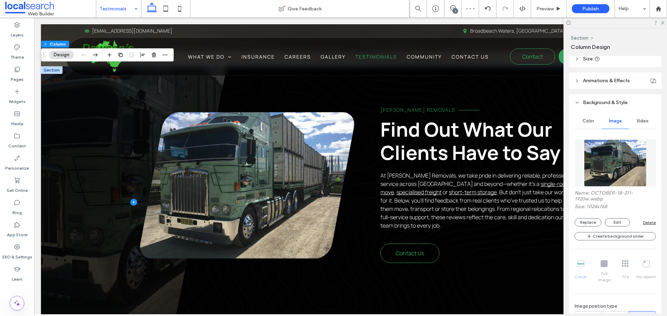
click at [326, 181] on link at bounding box center [247, 185] width 214 height 146
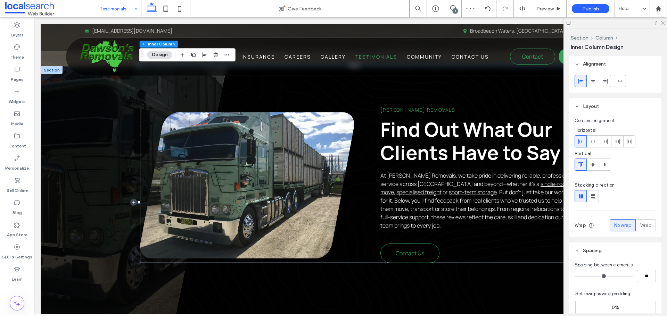
click at [326, 181] on link at bounding box center [247, 185] width 214 height 146
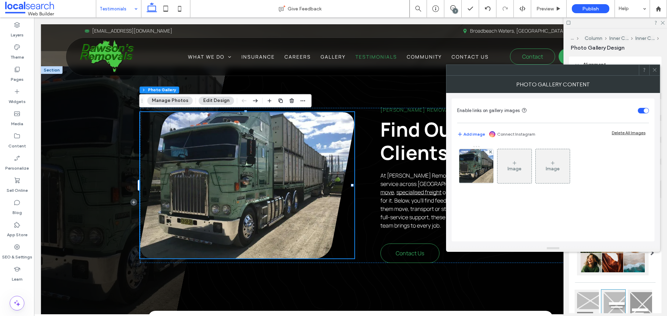
click at [655, 70] on icon at bounding box center [654, 69] width 5 height 5
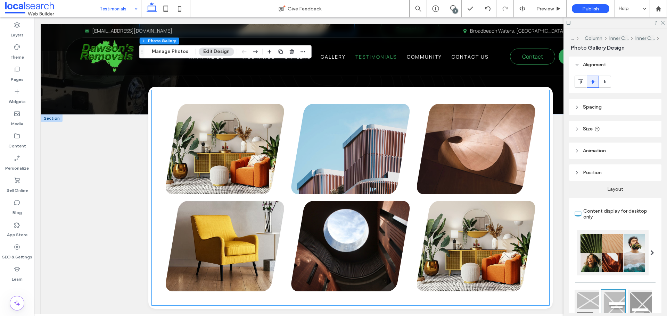
scroll to position [451, 0]
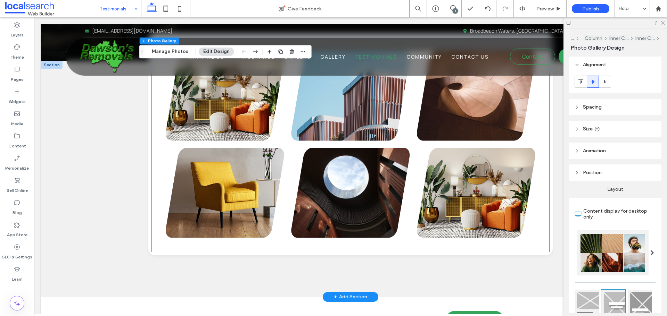
click at [230, 116] on link at bounding box center [225, 96] width 118 height 90
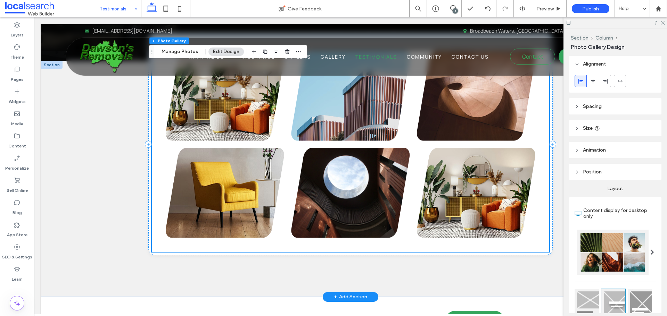
click at [226, 124] on link at bounding box center [225, 96] width 118 height 90
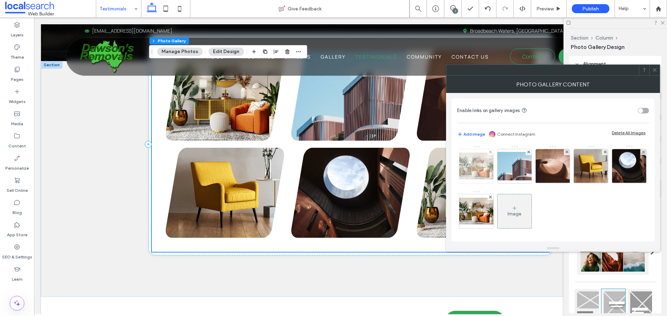
click at [488, 172] on img at bounding box center [476, 166] width 56 height 27
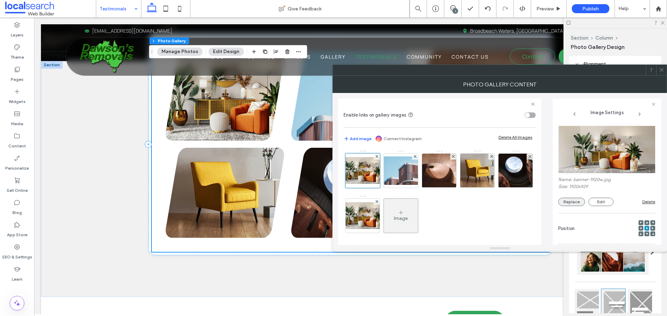
click at [574, 204] on button "Replace" at bounding box center [571, 202] width 27 height 8
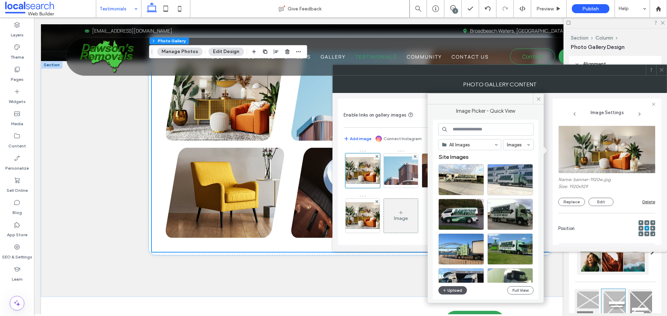
click at [453, 290] on button "Upload" at bounding box center [452, 290] width 28 height 8
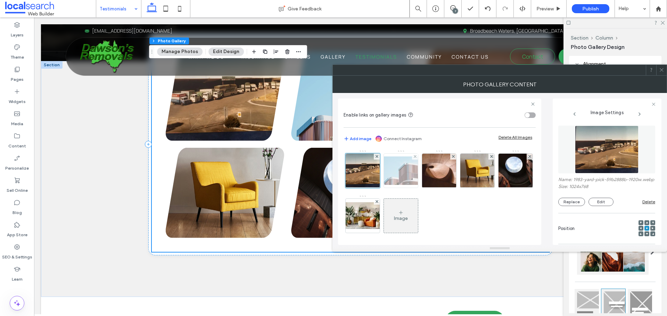
click at [405, 179] on img at bounding box center [401, 171] width 56 height 28
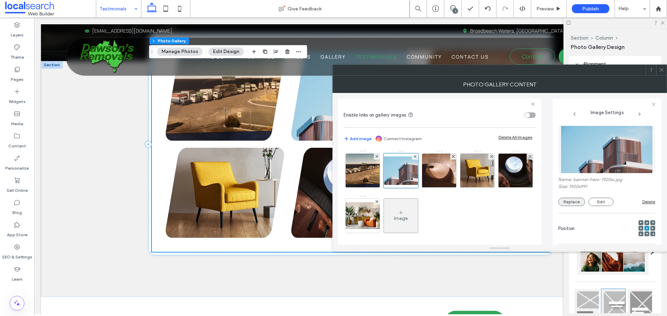
click at [572, 201] on button "Replace" at bounding box center [571, 202] width 27 height 8
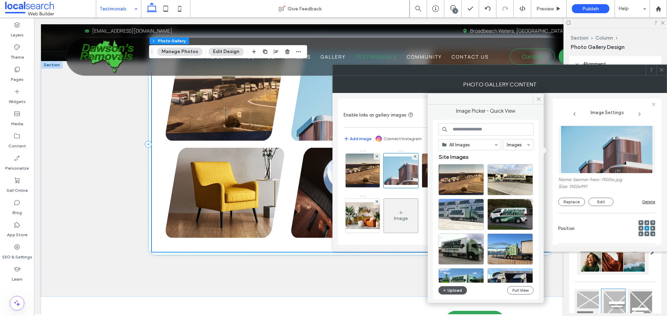
click at [456, 291] on button "Upload" at bounding box center [452, 290] width 28 height 8
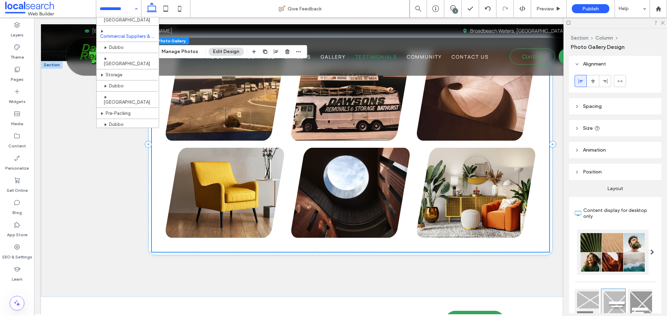
scroll to position [132, 0]
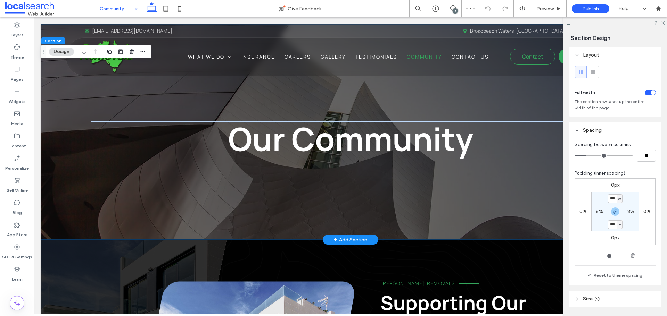
click at [79, 98] on div "Our Community" at bounding box center [350, 132] width 619 height 216
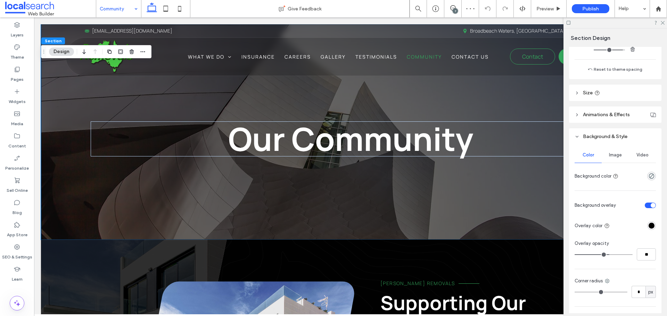
scroll to position [208, 0]
click at [612, 152] on span "Image" at bounding box center [615, 153] width 13 height 6
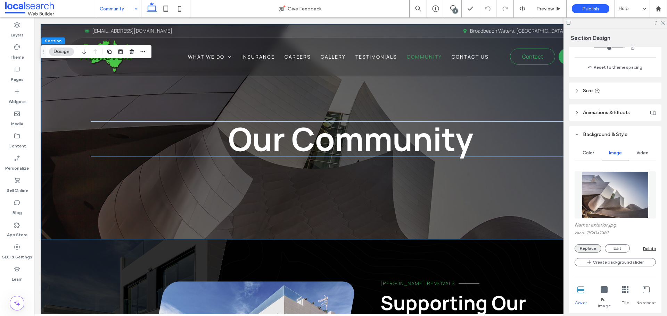
click at [592, 251] on button "Replace" at bounding box center [587, 248] width 27 height 8
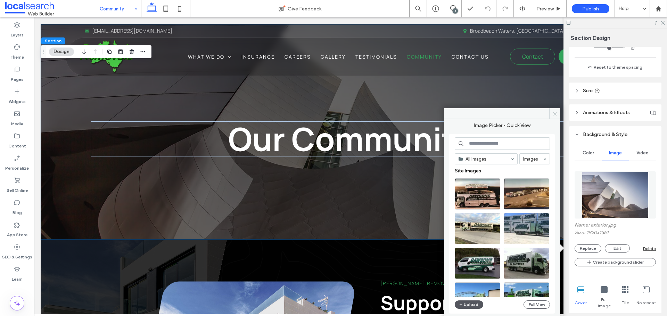
click at [475, 302] on button "Upload" at bounding box center [468, 305] width 28 height 8
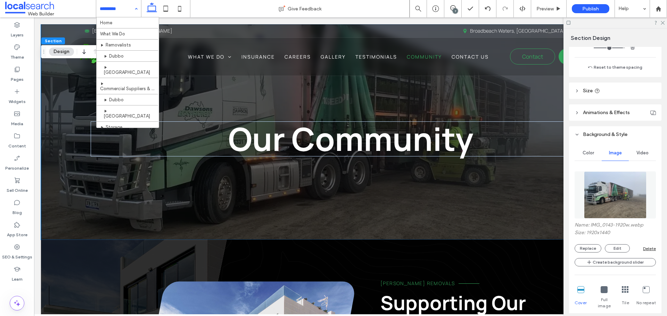
scroll to position [132, 0]
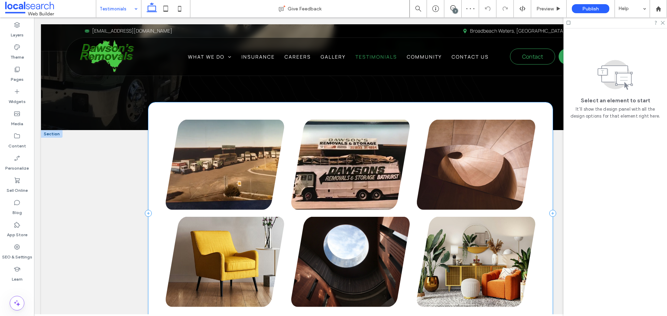
scroll to position [382, 0]
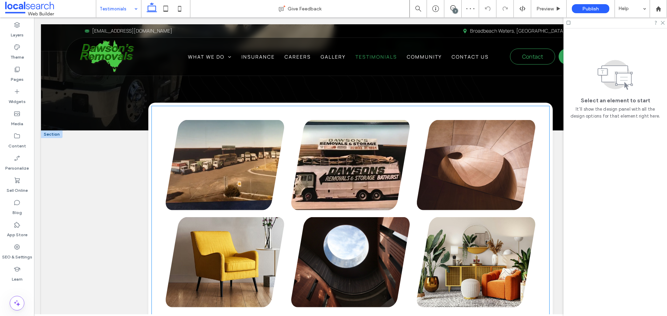
click at [275, 183] on div at bounding box center [225, 165] width 118 height 90
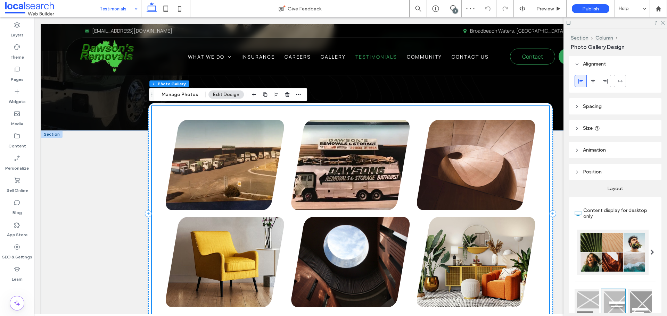
click at [244, 164] on link at bounding box center [225, 165] width 118 height 90
click at [225, 153] on link at bounding box center [225, 165] width 118 height 90
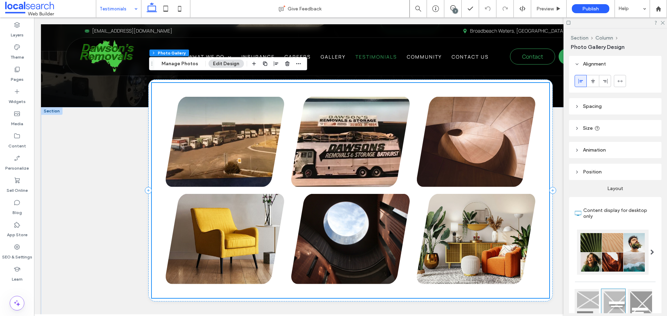
scroll to position [417, 0]
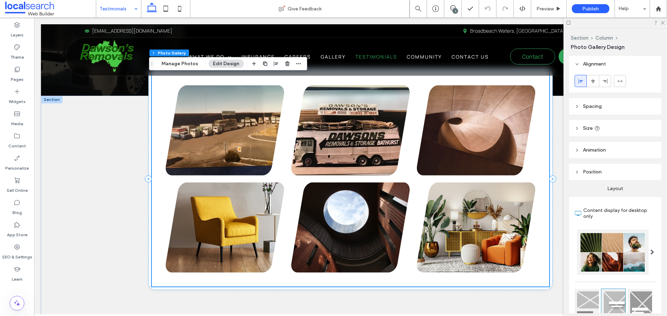
click at [453, 153] on link at bounding box center [476, 130] width 118 height 90
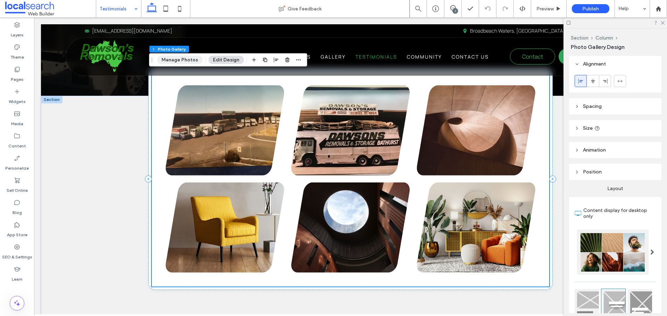
click at [164, 58] on button "Manage Photos" at bounding box center [179, 60] width 45 height 8
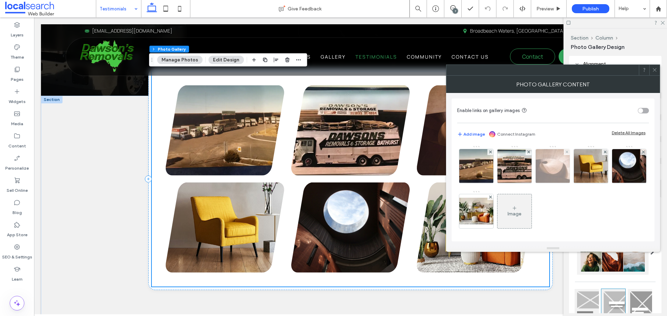
click at [556, 170] on img at bounding box center [552, 166] width 51 height 34
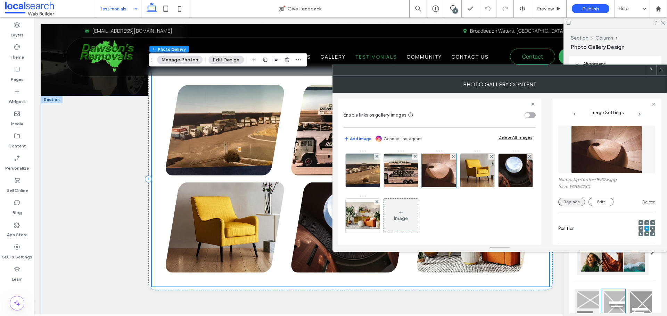
click at [575, 204] on button "Replace" at bounding box center [571, 202] width 27 height 8
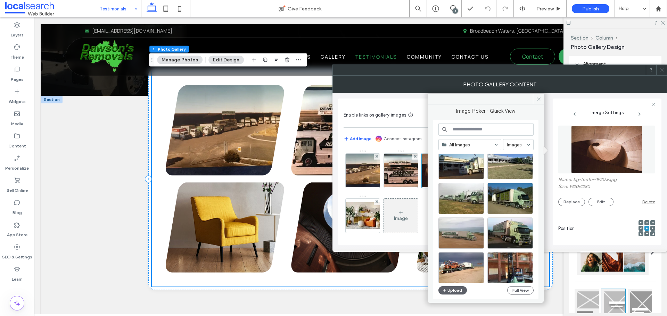
scroll to position [339, 0]
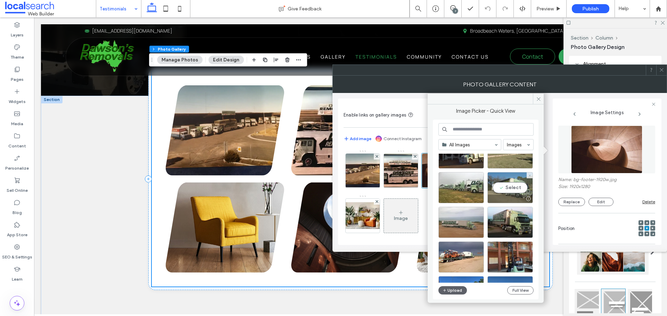
click at [508, 186] on div "Select" at bounding box center [509, 187] width 45 height 31
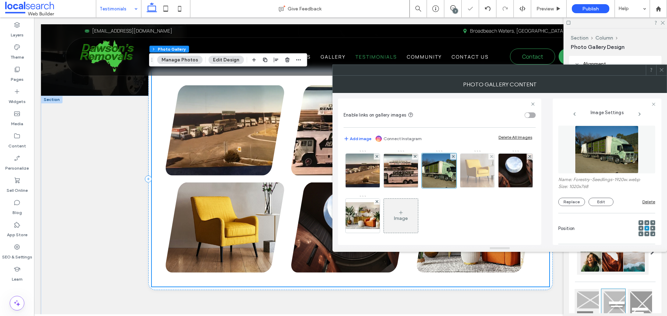
click at [471, 172] on img at bounding box center [477, 171] width 42 height 34
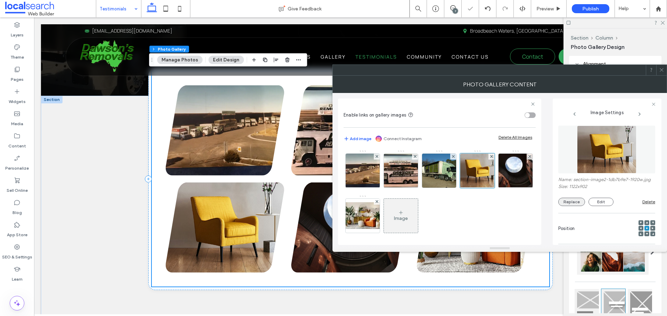
click at [573, 206] on button "Replace" at bounding box center [571, 202] width 27 height 8
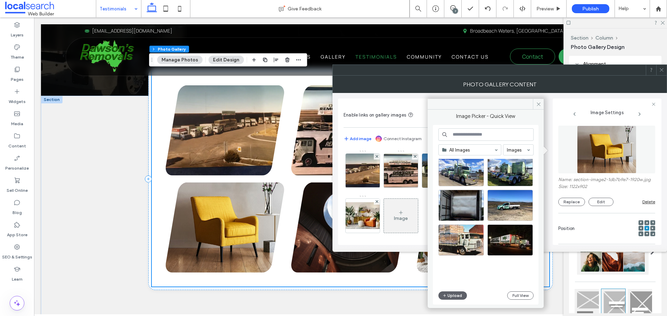
scroll to position [992, 0]
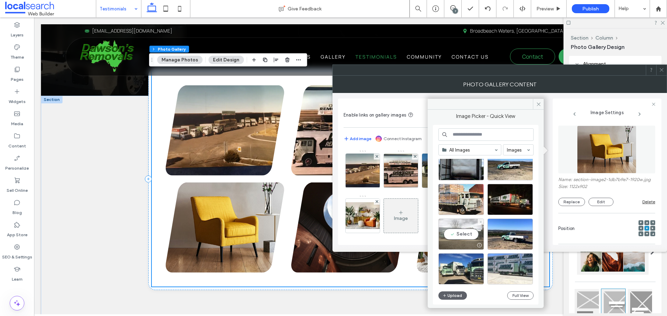
click at [470, 232] on div "Select" at bounding box center [460, 234] width 45 height 31
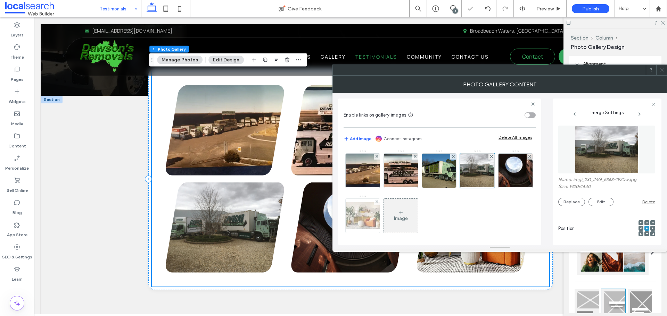
click at [390, 215] on img at bounding box center [363, 215] width 56 height 27
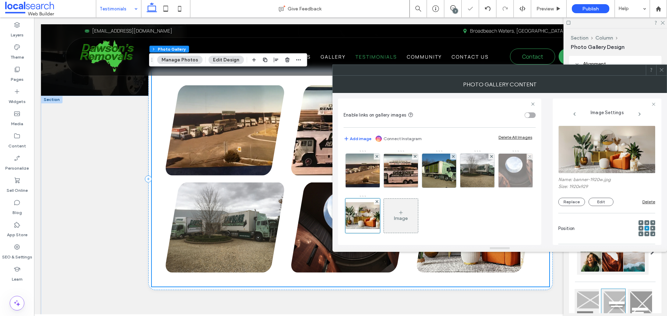
click at [491, 188] on img at bounding box center [515, 171] width 48 height 34
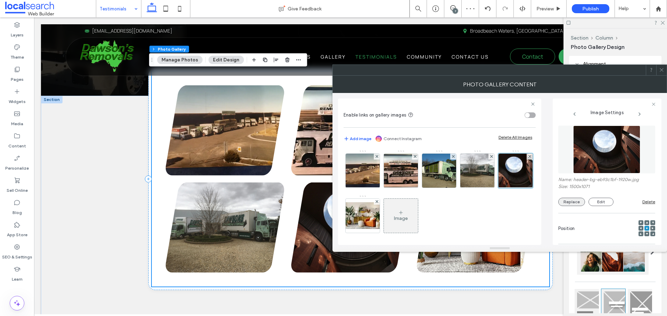
click at [571, 201] on button "Replace" at bounding box center [571, 202] width 27 height 8
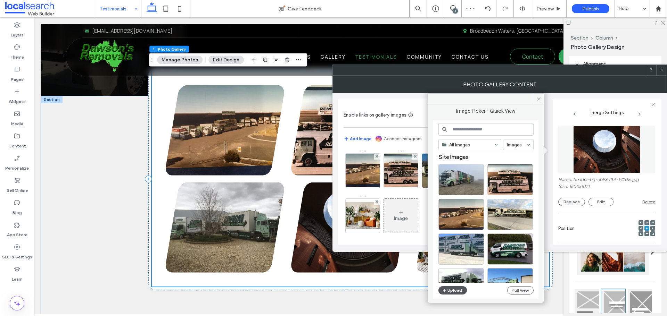
click at [453, 291] on button "Upload" at bounding box center [452, 290] width 28 height 8
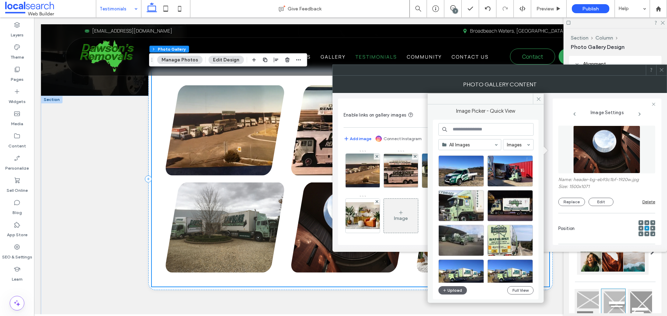
scroll to position [1409, 0]
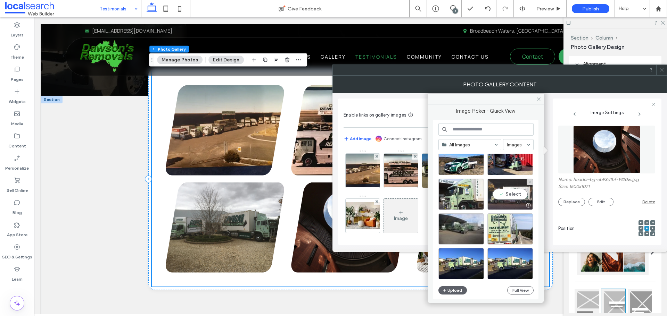
click at [501, 195] on div "Select" at bounding box center [509, 194] width 45 height 31
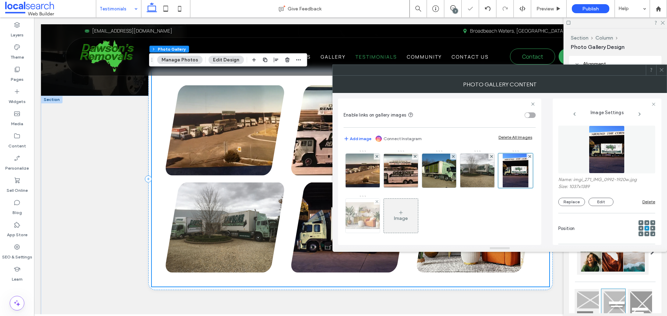
click at [390, 221] on img at bounding box center [363, 215] width 56 height 27
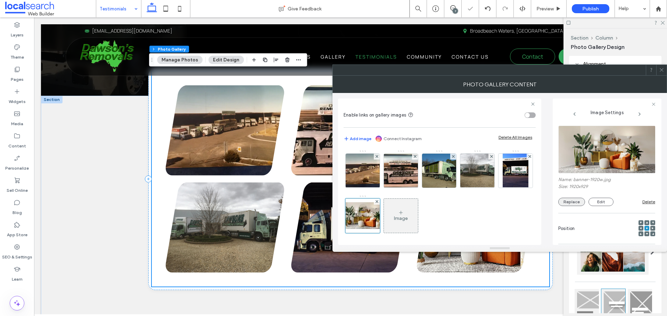
click at [569, 203] on button "Replace" at bounding box center [571, 202] width 27 height 8
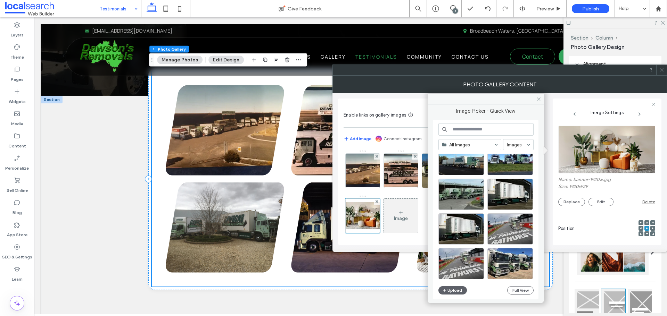
scroll to position [1721, 0]
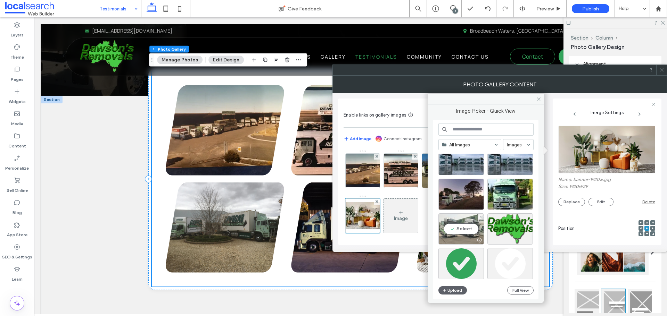
click at [459, 230] on div "Select" at bounding box center [460, 228] width 45 height 31
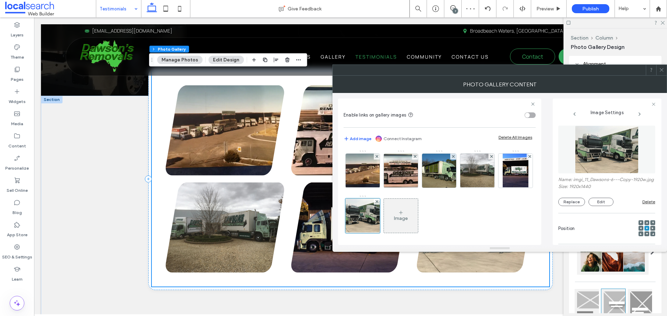
click at [660, 68] on icon at bounding box center [661, 69] width 5 height 5
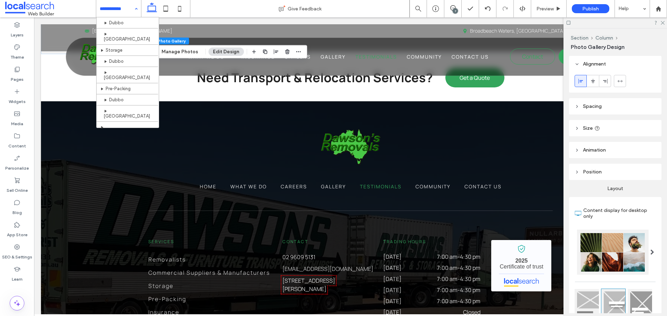
scroll to position [132, 0]
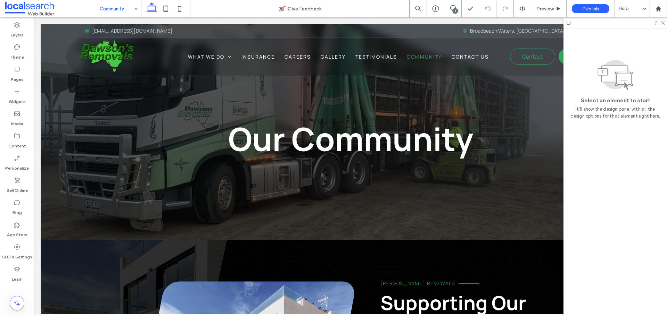
click at [120, 8] on input at bounding box center [117, 8] width 34 height 17
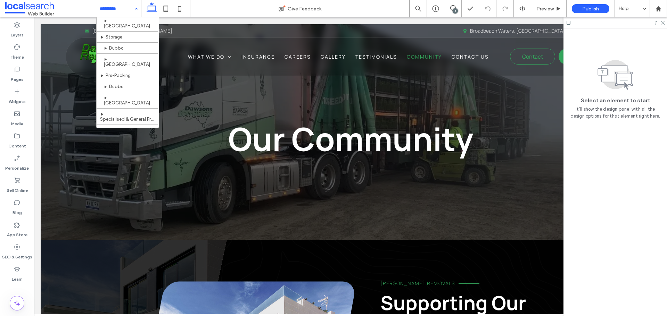
scroll to position [132, 0]
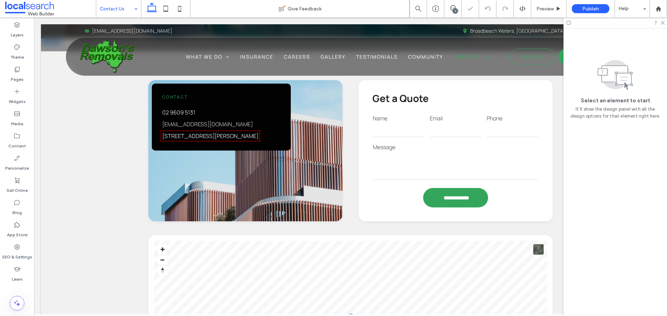
scroll to position [208, 0]
click at [296, 179] on div "Contact 02 9609 5131 sales@drsaus.com.au 5 Littlebourne St, Kelso NSW 2795" at bounding box center [245, 150] width 194 height 141
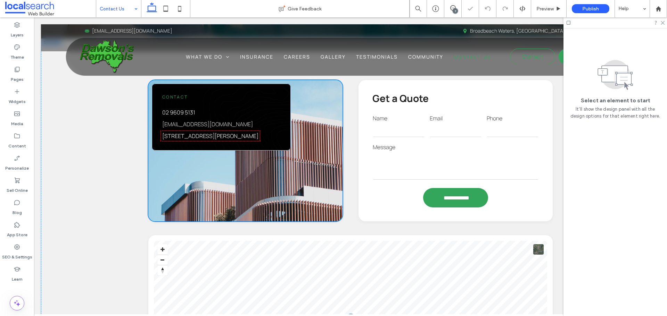
click at [297, 169] on div "Contact 02 9609 5131 sales@drsaus.com.au 5 Littlebourne St, Kelso NSW 2795" at bounding box center [245, 150] width 194 height 141
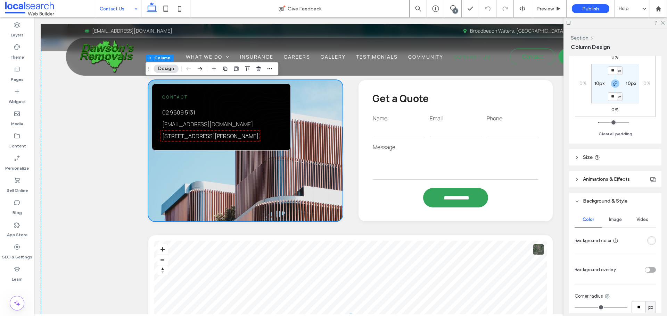
click at [609, 221] on span "Image" at bounding box center [615, 220] width 13 height 6
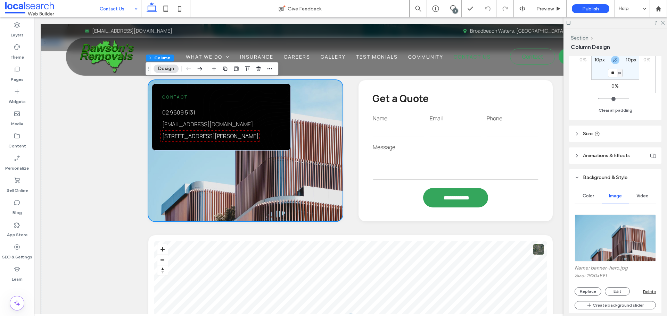
scroll to position [243, 0]
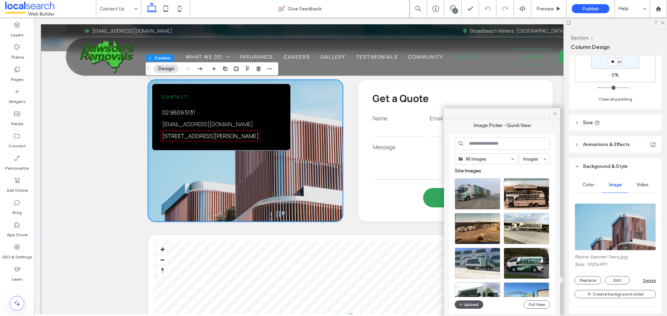
click at [472, 305] on button "Upload" at bounding box center [468, 305] width 28 height 8
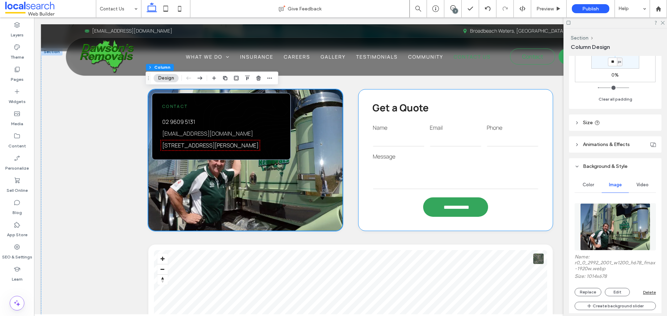
scroll to position [174, 0]
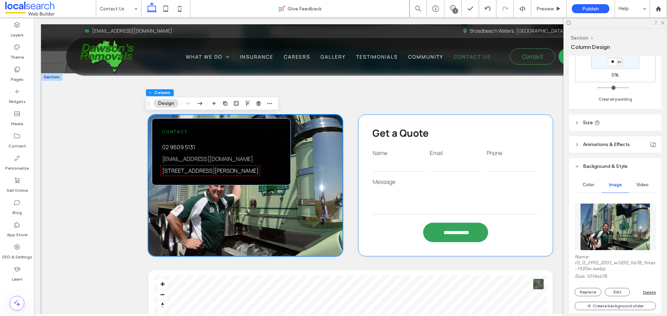
click at [456, 198] on textarea at bounding box center [455, 201] width 166 height 28
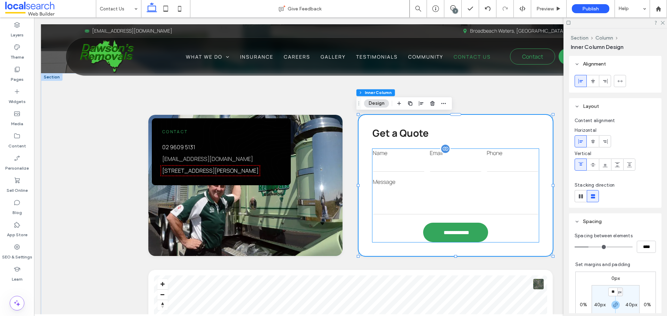
click at [432, 170] on input "email" at bounding box center [455, 165] width 52 height 14
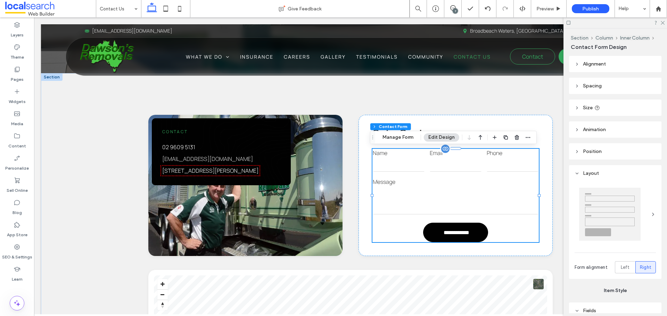
type input "*"
type input "***"
type input "*"
type input "***"
click at [407, 140] on button "Manage Form" at bounding box center [398, 137] width 40 height 8
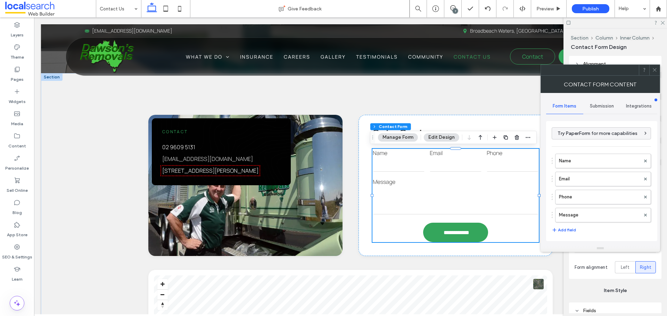
click at [593, 105] on span "Submission" at bounding box center [601, 106] width 24 height 6
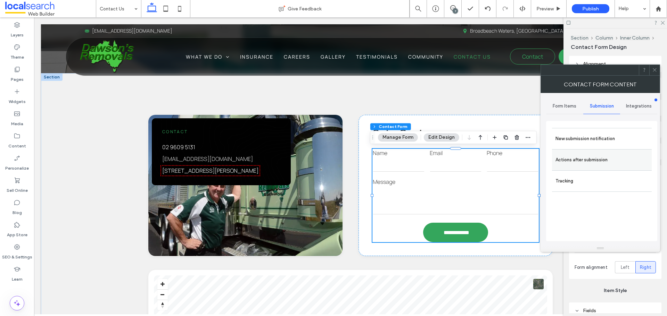
click at [569, 159] on label "Actions after submission" at bounding box center [601, 160] width 93 height 14
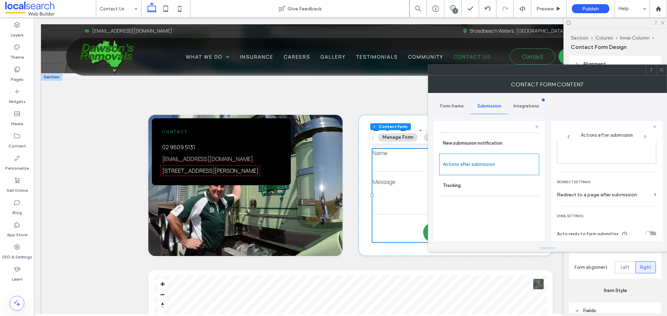
scroll to position [120, 0]
click at [661, 69] on icon at bounding box center [661, 69] width 5 height 5
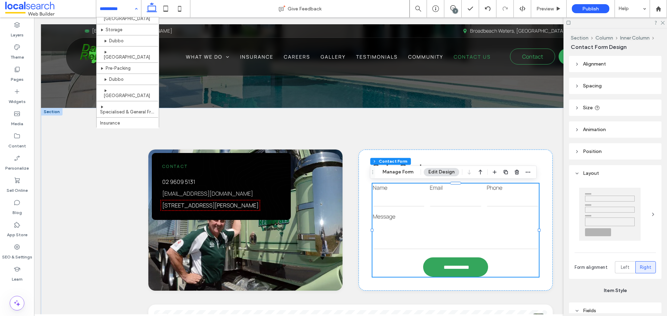
scroll to position [132, 0]
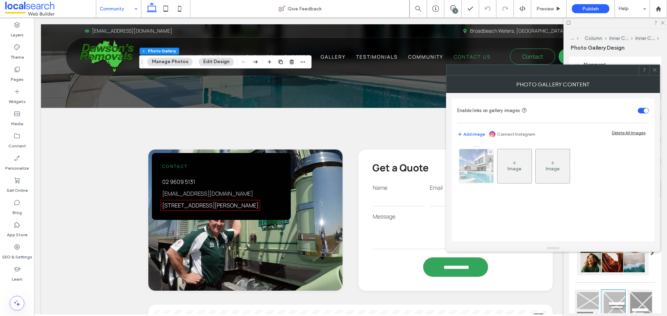
click at [487, 168] on img at bounding box center [475, 166] width 51 height 34
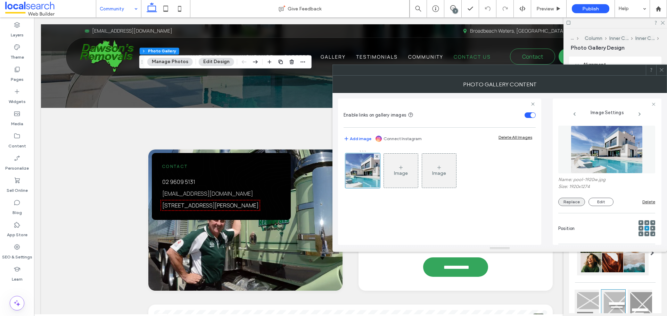
click at [562, 198] on div "Name: pool-1920w.jpg Size: 1920x1274 Replace Edit Delete" at bounding box center [606, 191] width 97 height 29
click at [562, 198] on button "Replace" at bounding box center [571, 202] width 27 height 8
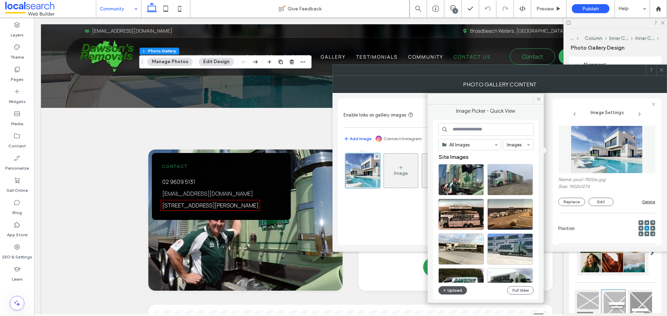
click at [450, 291] on button "Upload" at bounding box center [452, 290] width 28 height 8
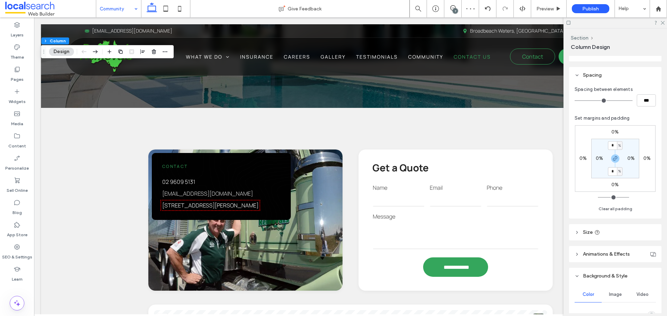
scroll to position [208, 0]
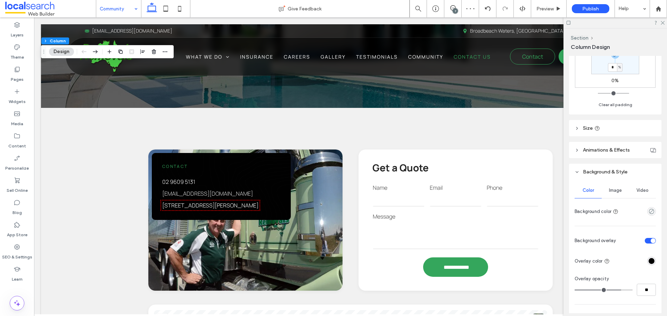
click at [614, 191] on span "Image" at bounding box center [615, 191] width 13 height 6
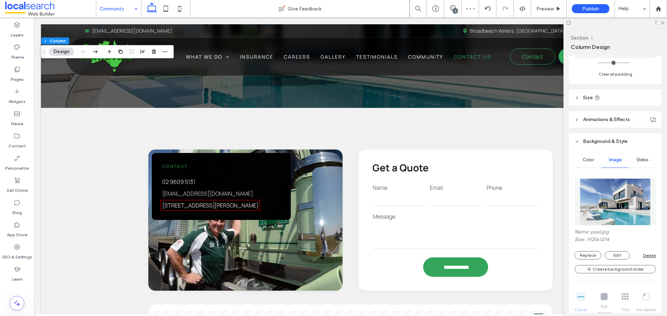
scroll to position [278, 0]
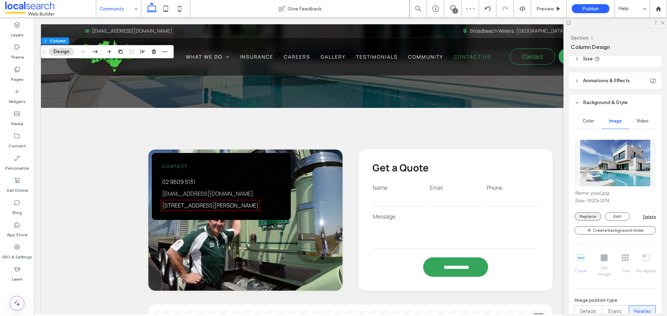
click at [583, 217] on button "Replace" at bounding box center [587, 216] width 27 height 8
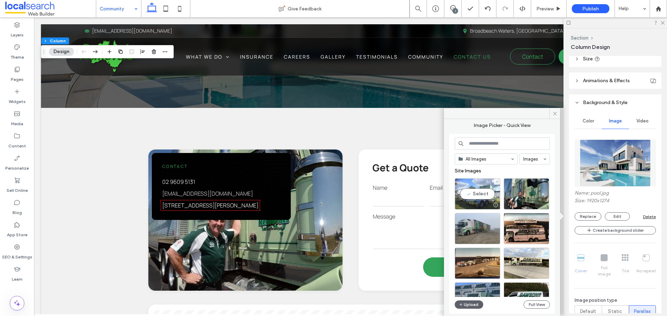
click at [478, 195] on div "Select" at bounding box center [476, 193] width 45 height 31
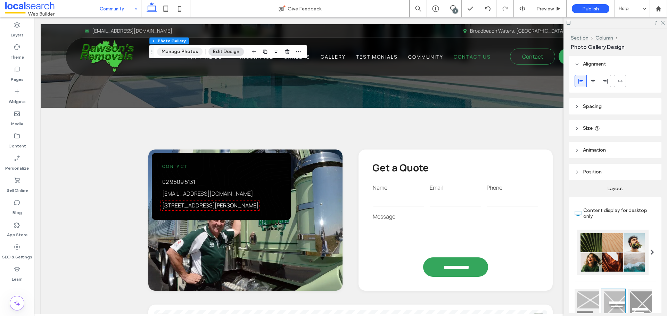
click at [181, 53] on button "Manage Photos" at bounding box center [179, 52] width 45 height 8
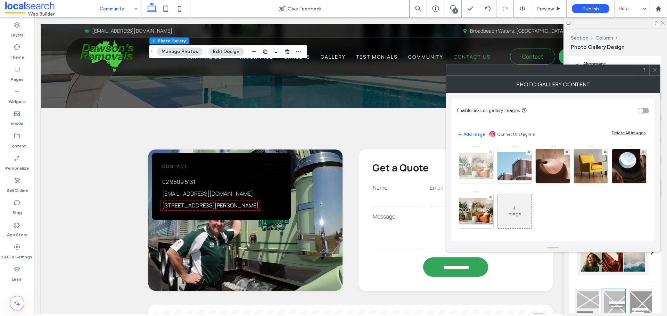
click at [471, 176] on img at bounding box center [476, 166] width 56 height 27
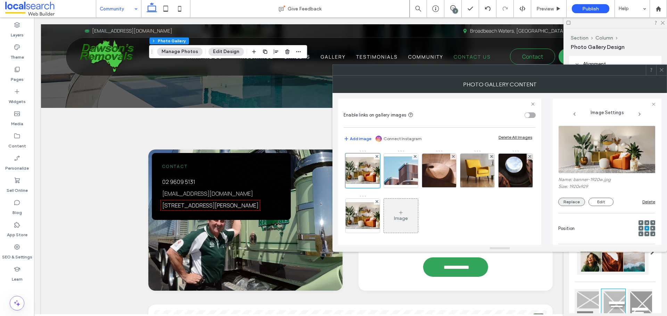
click at [578, 204] on button "Replace" at bounding box center [571, 202] width 27 height 8
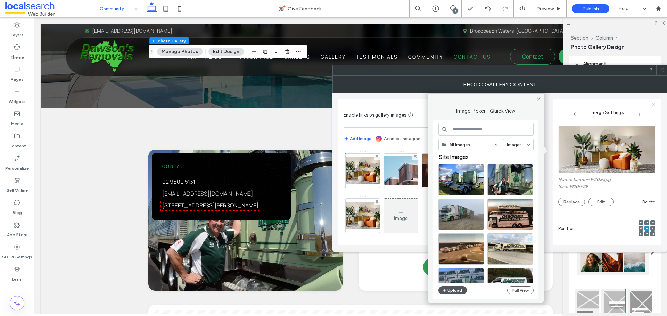
click at [460, 291] on button "Upload" at bounding box center [452, 290] width 28 height 8
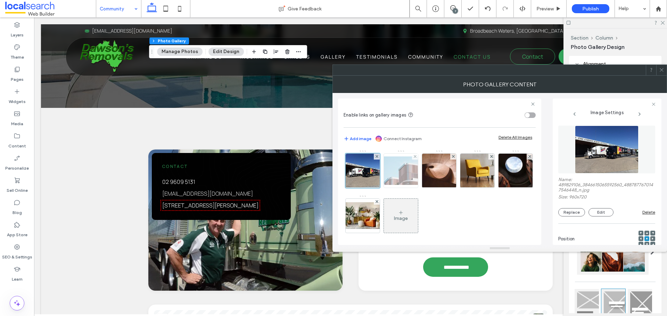
click at [397, 176] on img at bounding box center [401, 171] width 56 height 28
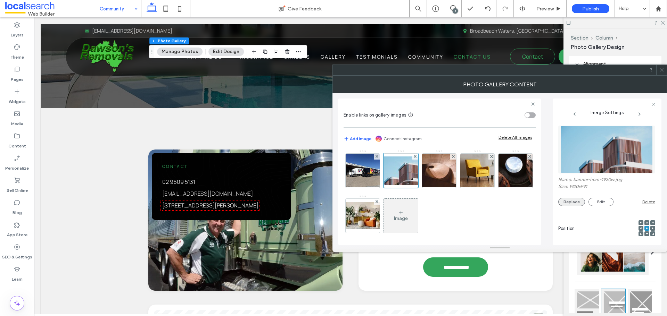
click at [578, 201] on button "Replace" at bounding box center [571, 202] width 27 height 8
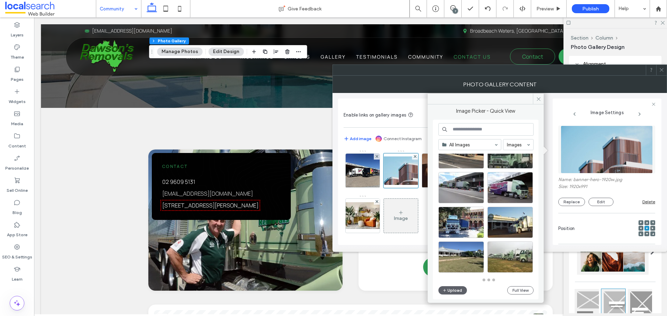
scroll to position [304, 0]
click at [520, 224] on div "Select" at bounding box center [509, 222] width 45 height 31
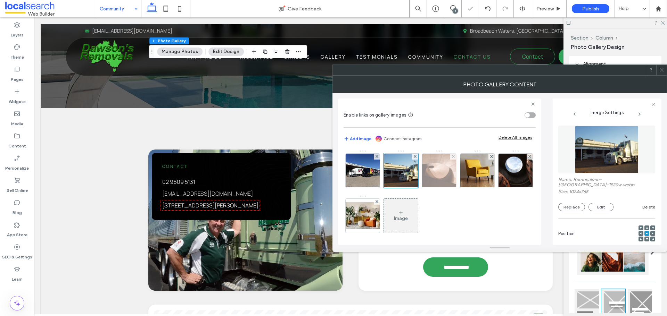
click at [442, 176] on img at bounding box center [438, 171] width 51 height 34
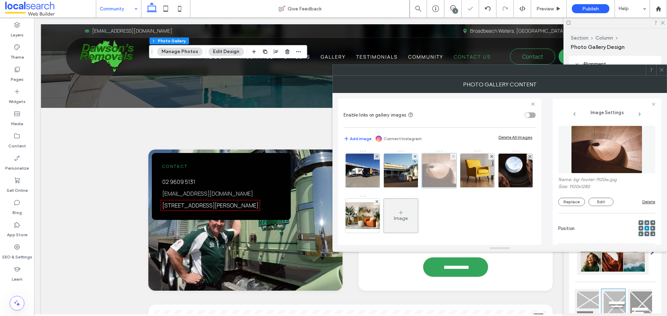
click at [445, 179] on div at bounding box center [438, 170] width 35 height 35
click at [558, 198] on div "Replace Edit" at bounding box center [600, 202] width 84 height 8
click at [563, 201] on button "Replace" at bounding box center [571, 202] width 27 height 8
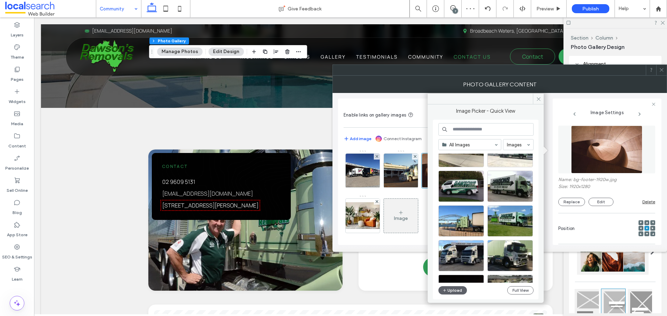
scroll to position [208, 0]
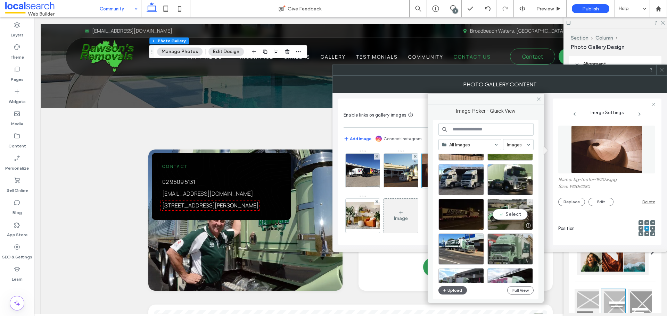
click at [513, 212] on div "Select" at bounding box center [509, 214] width 45 height 31
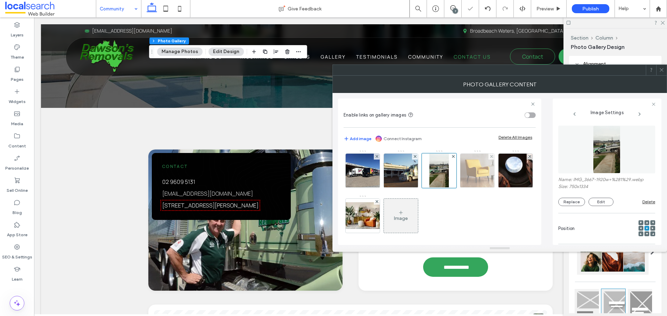
click at [477, 173] on img at bounding box center [477, 171] width 42 height 34
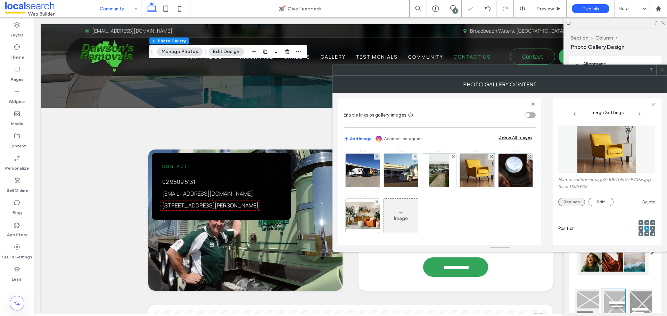
click at [570, 206] on button "Replace" at bounding box center [571, 202] width 27 height 8
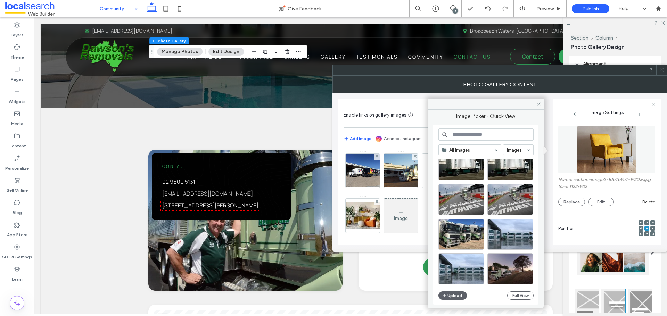
scroll to position [1791, 0]
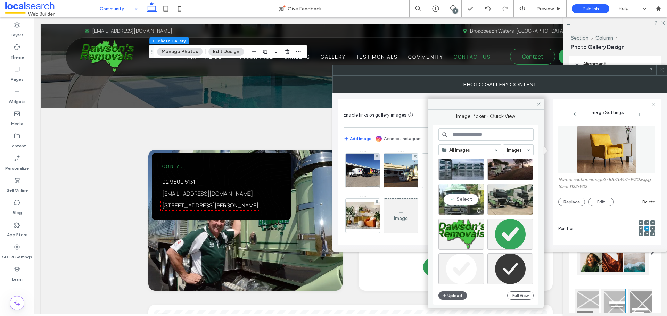
click at [457, 198] on div "Select" at bounding box center [460, 199] width 45 height 31
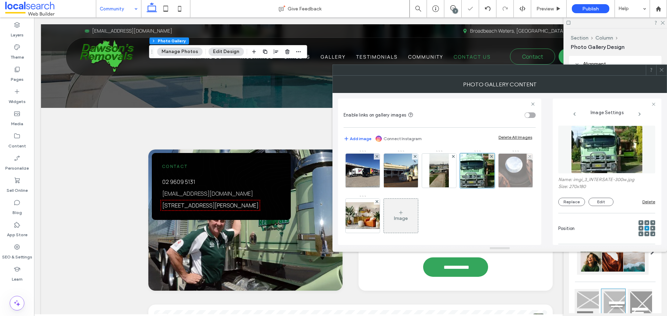
click at [491, 188] on img at bounding box center [515, 171] width 48 height 34
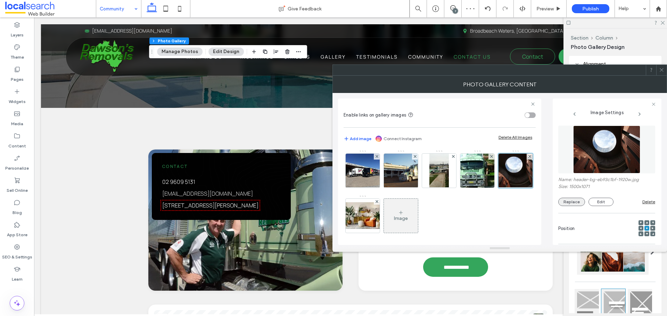
click at [575, 202] on button "Replace" at bounding box center [571, 202] width 27 height 8
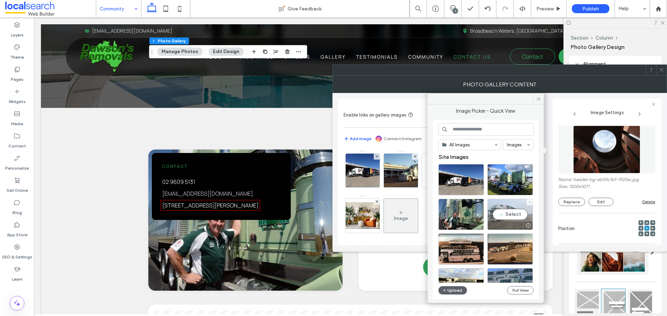
click at [508, 213] on div "Select" at bounding box center [509, 214] width 45 height 31
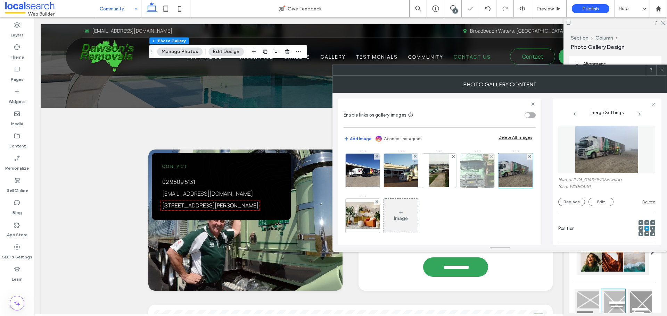
click at [473, 175] on img at bounding box center [477, 171] width 51 height 34
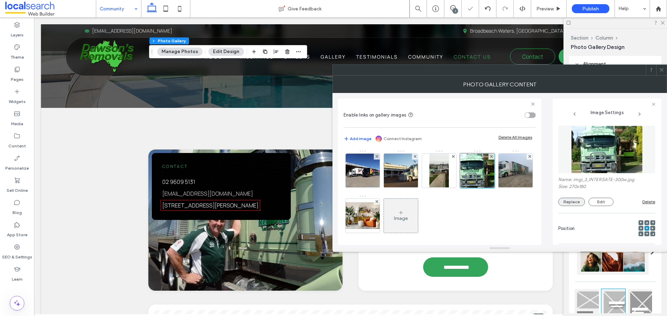
click at [575, 199] on button "Replace" at bounding box center [571, 202] width 27 height 8
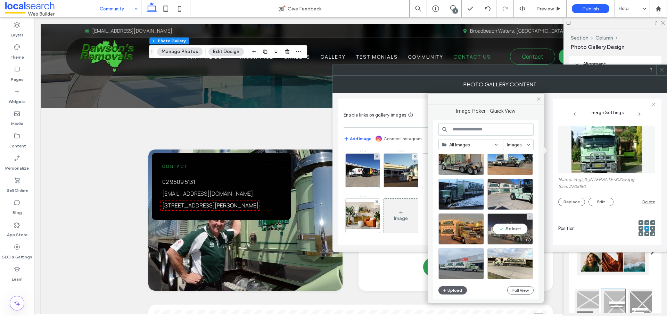
scroll to position [1027, 0]
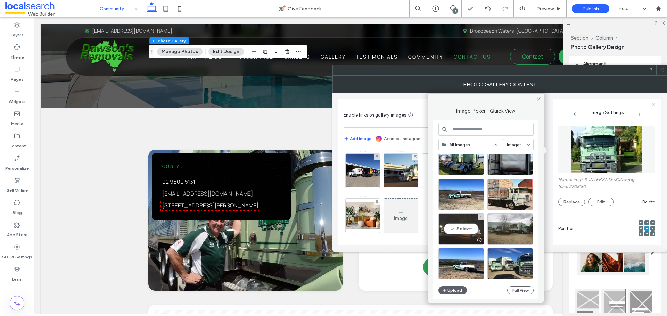
click at [462, 227] on div "Select" at bounding box center [460, 228] width 45 height 31
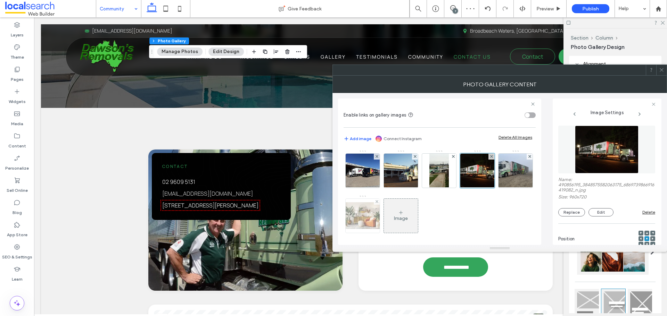
click at [390, 222] on img at bounding box center [363, 215] width 56 height 27
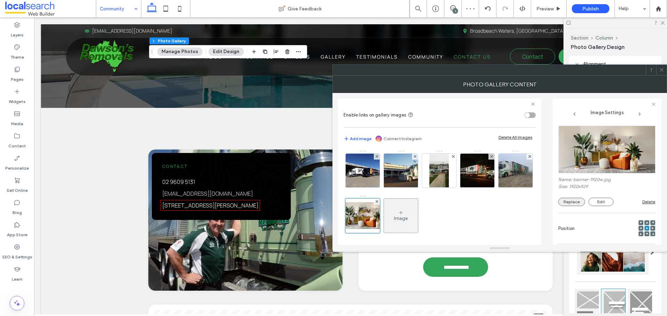
click at [565, 204] on button "Replace" at bounding box center [571, 202] width 27 height 8
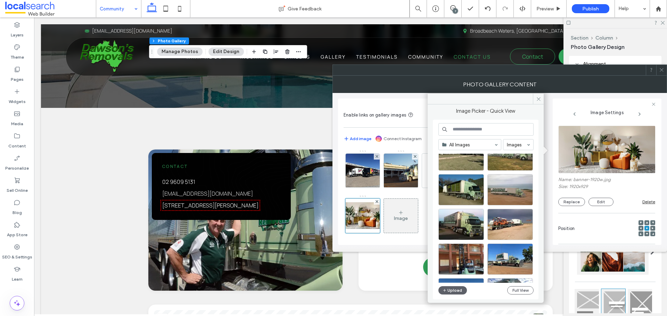
scroll to position [478, 0]
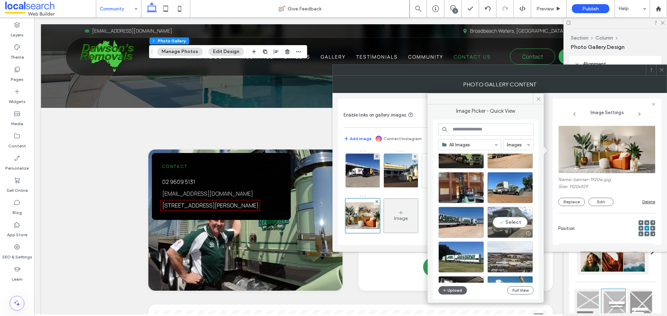
click at [511, 223] on div "Select" at bounding box center [509, 222] width 45 height 31
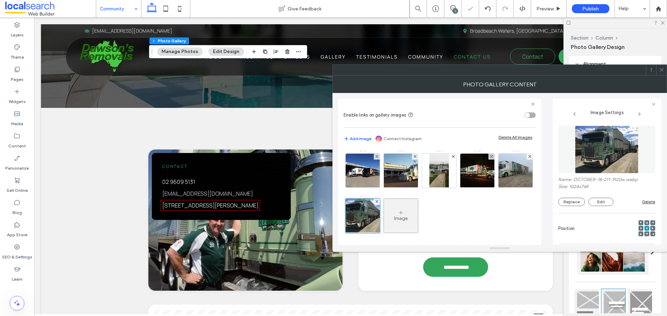
click at [659, 69] on icon at bounding box center [661, 69] width 5 height 5
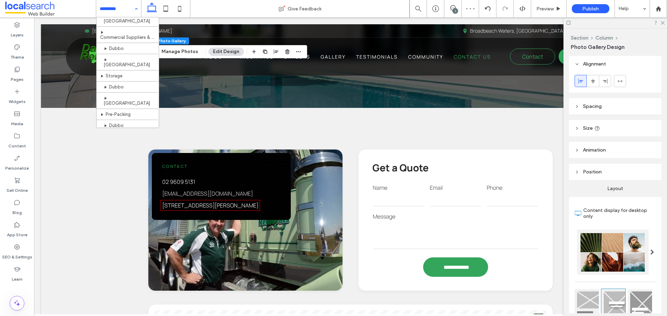
scroll to position [132, 0]
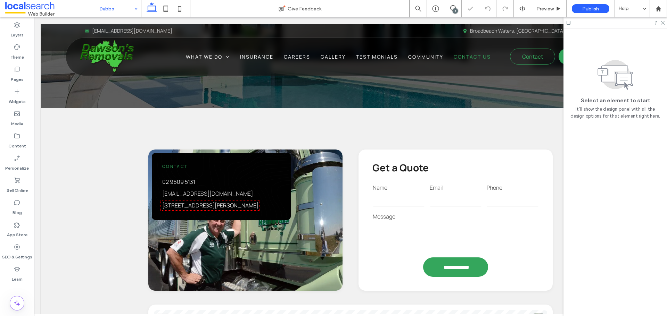
click at [124, 9] on input at bounding box center [117, 8] width 34 height 17
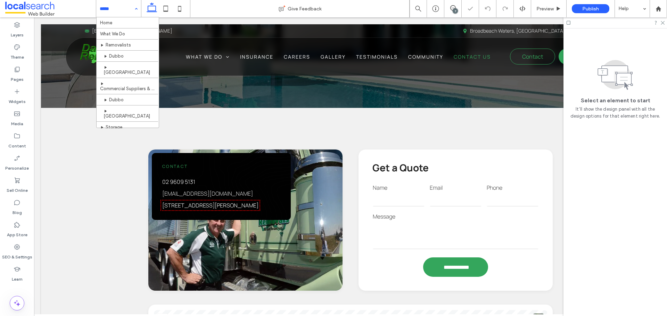
scroll to position [132, 0]
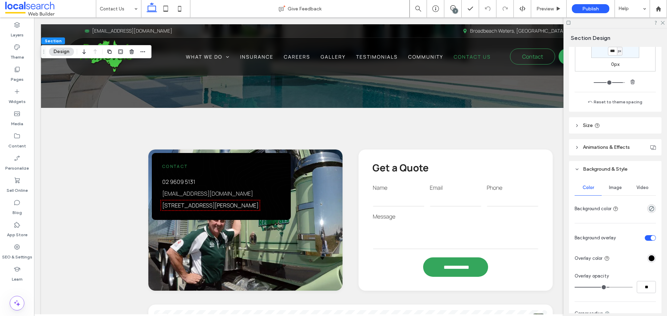
scroll to position [291, 0]
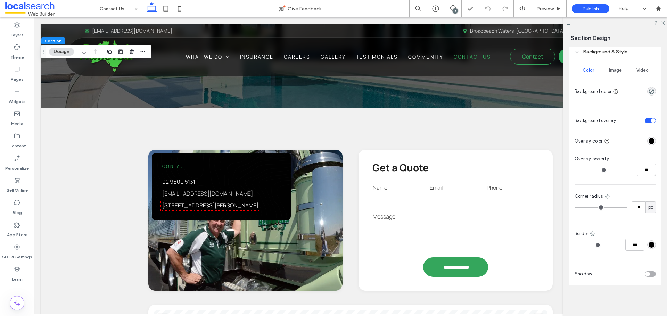
click at [609, 72] on span "Image" at bounding box center [615, 71] width 13 height 6
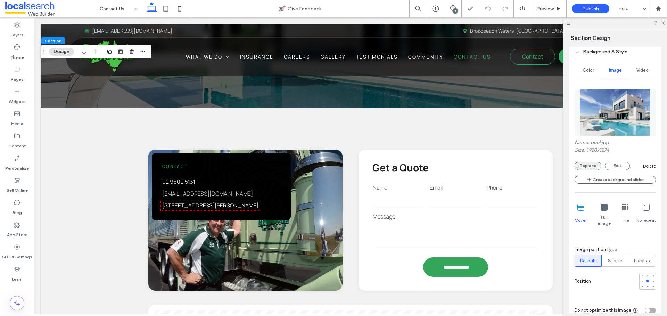
click at [584, 164] on button "Replace" at bounding box center [587, 166] width 27 height 8
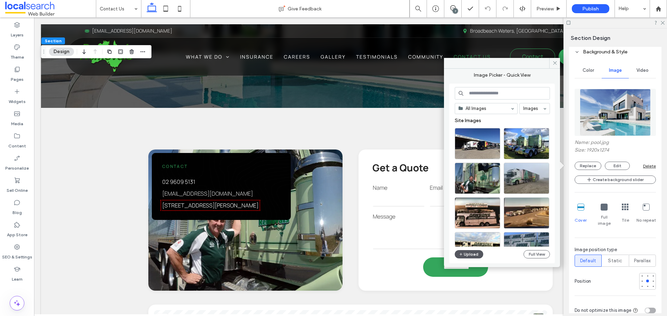
click at [470, 253] on button "Upload" at bounding box center [468, 254] width 28 height 8
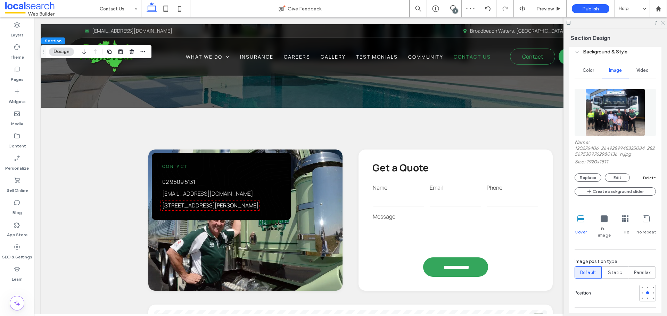
click at [663, 24] on icon at bounding box center [662, 22] width 5 height 5
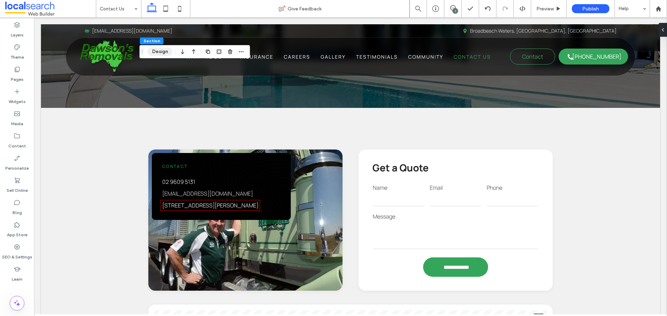
click at [166, 53] on button "Design" at bounding box center [160, 52] width 25 height 8
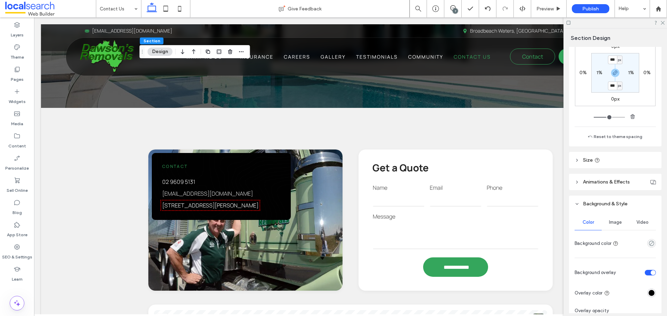
click at [614, 223] on span "Image" at bounding box center [615, 223] width 13 height 6
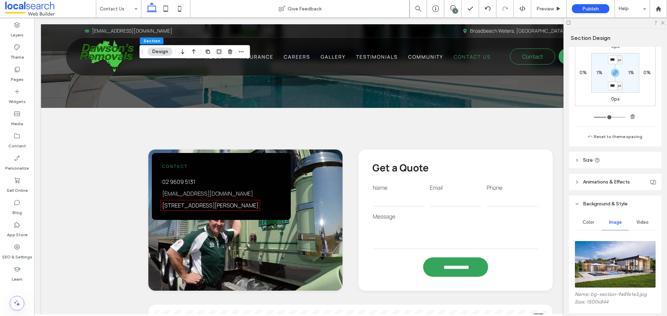
scroll to position [243, 0]
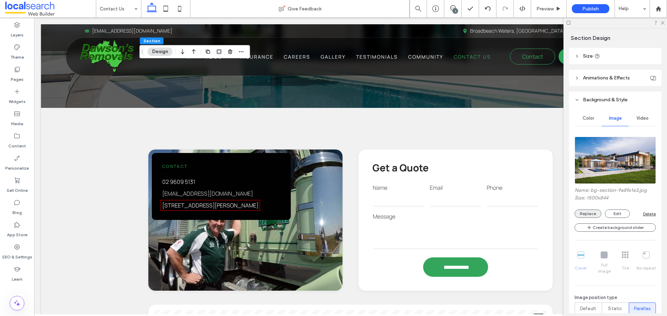
click at [587, 215] on button "Replace" at bounding box center [587, 214] width 27 height 8
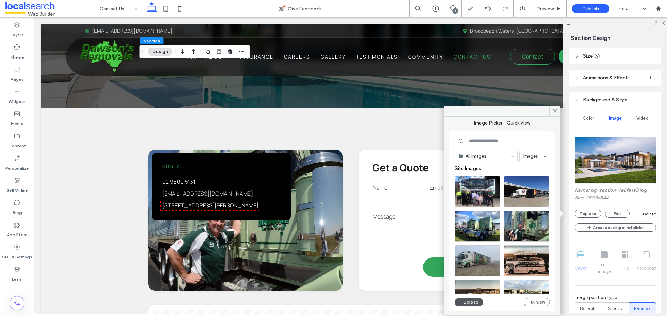
click at [475, 300] on button "Upload" at bounding box center [468, 302] width 28 height 8
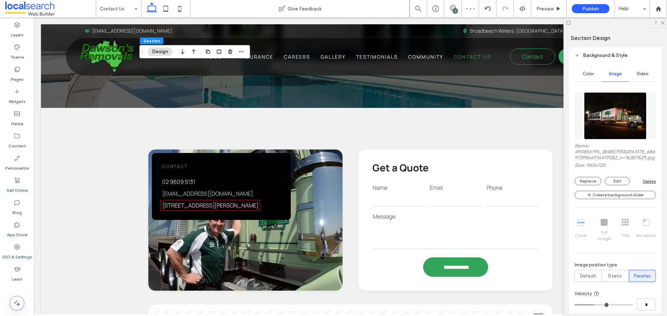
scroll to position [347, 0]
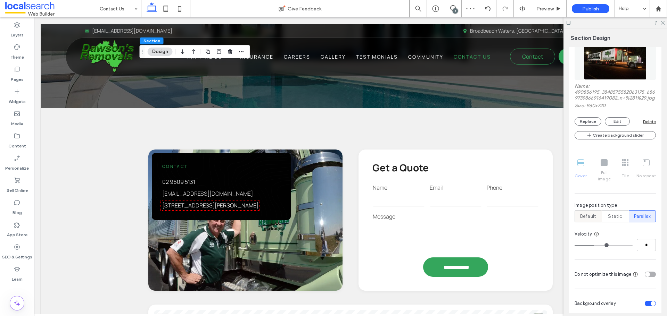
click at [590, 219] on span "Default" at bounding box center [588, 216] width 16 height 7
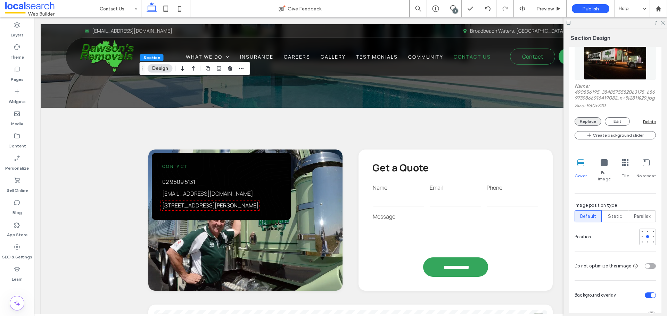
click at [591, 125] on button "Replace" at bounding box center [587, 121] width 27 height 8
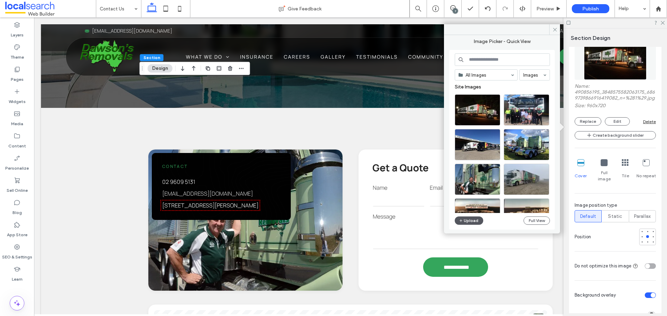
click at [473, 221] on button "Upload" at bounding box center [468, 221] width 28 height 8
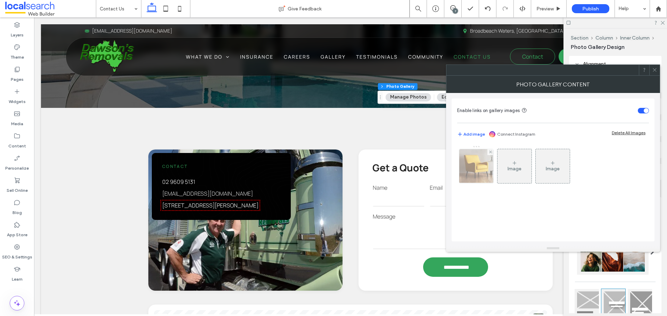
click at [470, 163] on img at bounding box center [476, 166] width 42 height 34
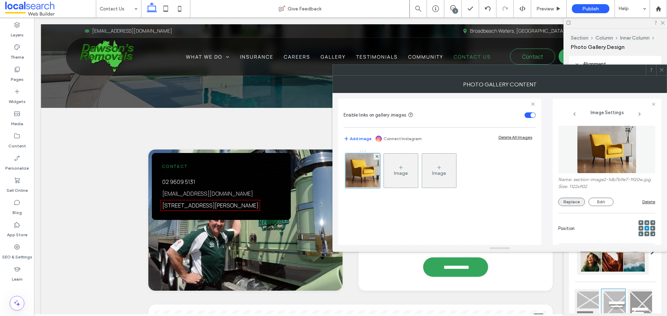
click at [567, 206] on button "Replace" at bounding box center [571, 202] width 27 height 8
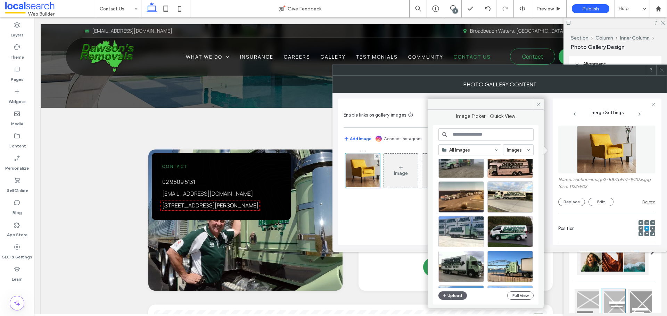
scroll to position [139, 0]
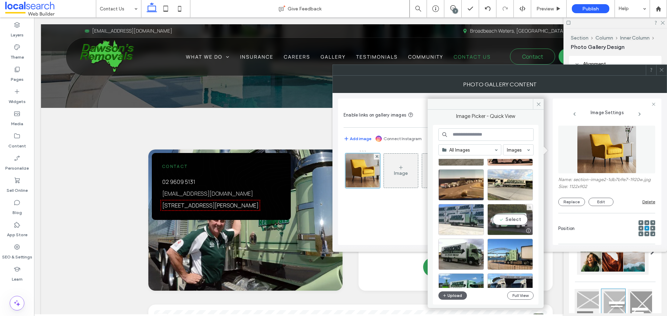
click at [516, 220] on div "Select" at bounding box center [509, 219] width 45 height 31
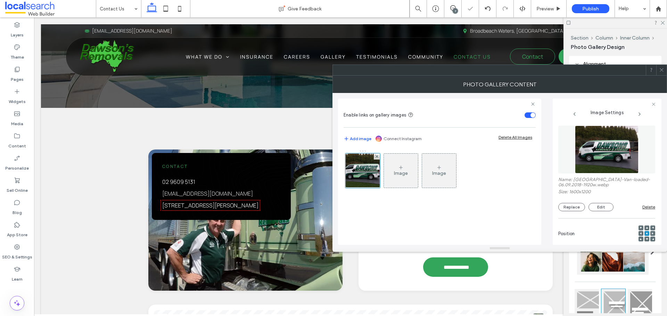
click at [661, 67] on span at bounding box center [661, 70] width 5 height 10
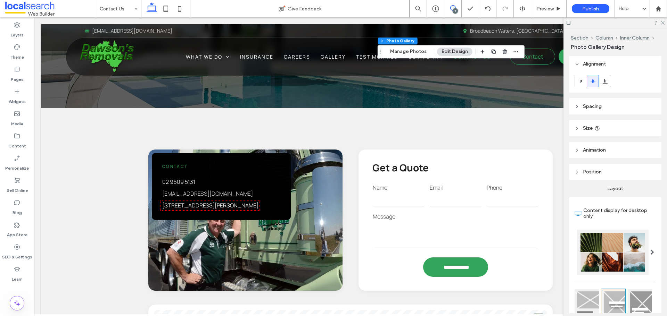
click at [452, 8] on icon at bounding box center [453, 8] width 6 height 6
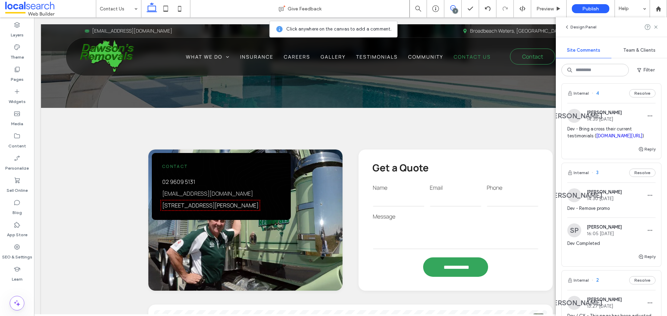
scroll to position [278, 0]
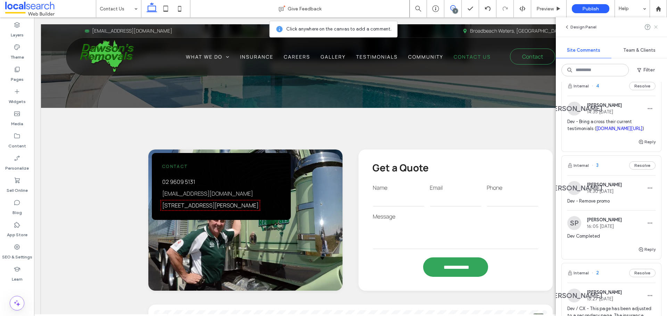
click at [653, 28] on icon at bounding box center [656, 27] width 6 height 6
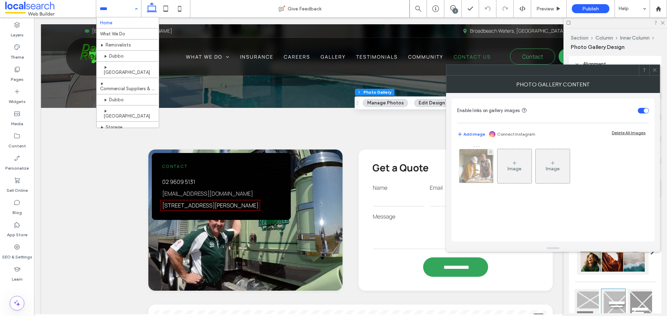
click at [483, 165] on img at bounding box center [476, 166] width 51 height 34
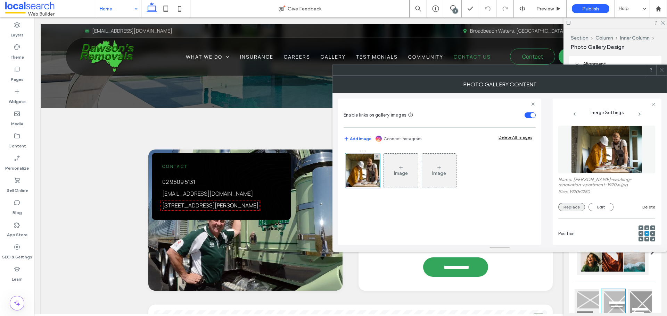
click at [571, 208] on button "Replace" at bounding box center [571, 207] width 27 height 8
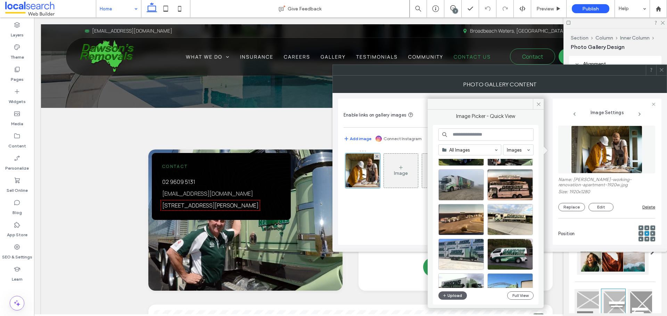
scroll to position [174, 0]
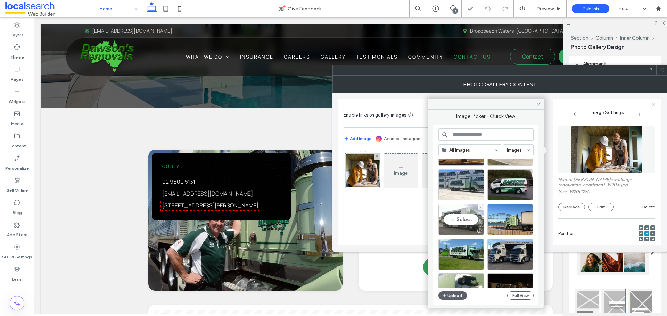
click at [472, 216] on div "Select" at bounding box center [460, 219] width 45 height 31
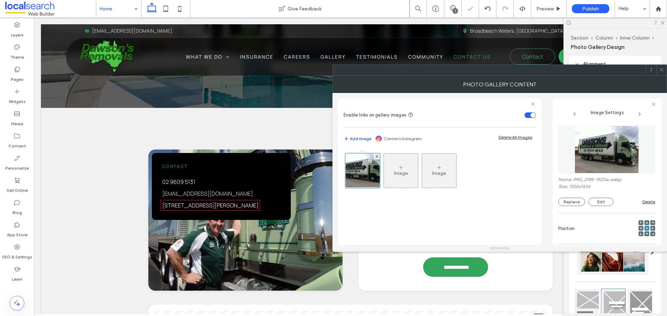
click at [659, 69] on icon at bounding box center [661, 69] width 5 height 5
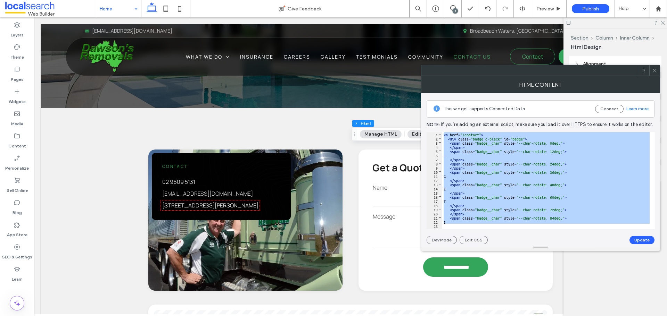
click at [524, 185] on div "< a href = "/contact" > < div class = "badge c-black" id = "badge" > < span cla…" at bounding box center [545, 178] width 207 height 92
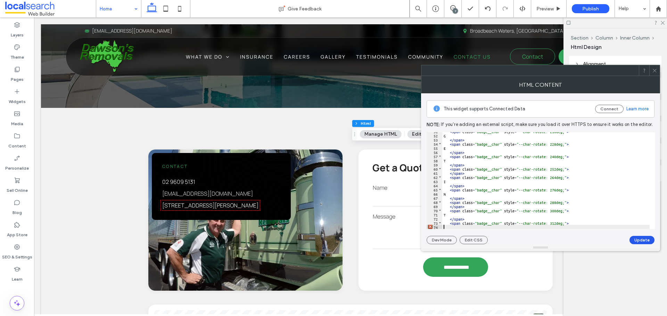
click at [637, 238] on button "Update" at bounding box center [641, 240] width 25 height 8
click at [561, 170] on div "< span class = "badge__char" style = "--char-rotate: 216deg;" > G </ span > < s…" at bounding box center [545, 181] width 207 height 105
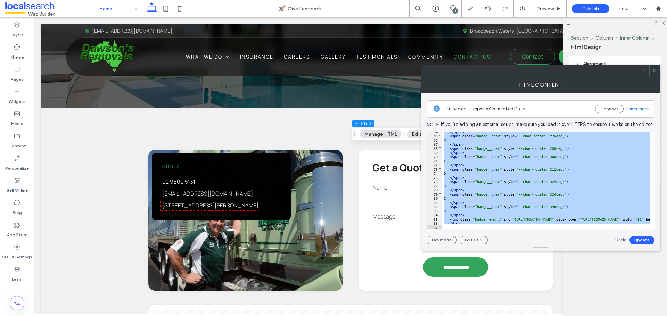
scroll to position [271, 0]
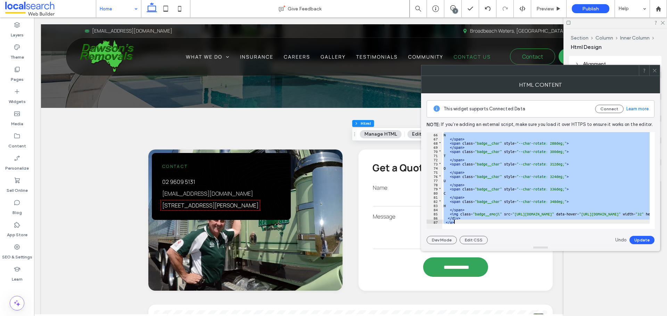
click at [531, 198] on div "N </ span > < span class = "badge__char" style = "--char-rotate: 288deg;" > </ …" at bounding box center [545, 178] width 207 height 92
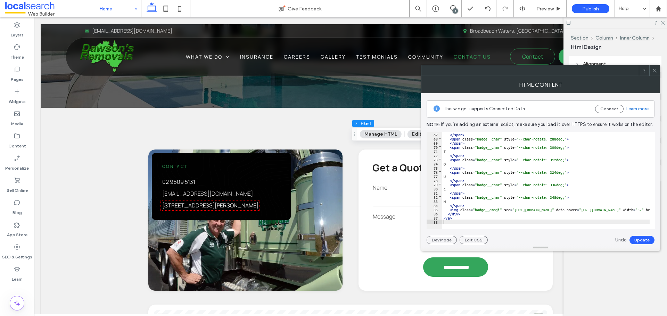
scroll to position [275, 0]
click at [637, 240] on button "Update" at bounding box center [641, 240] width 25 height 8
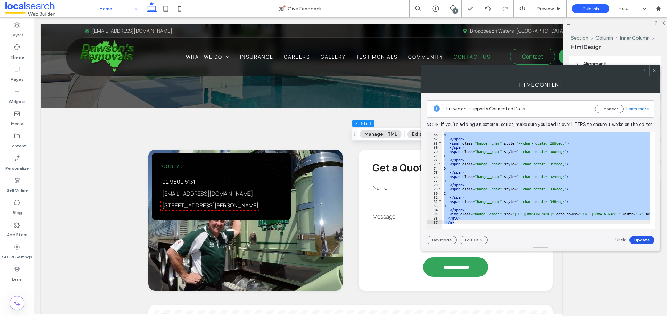
click at [641, 241] on button "Update" at bounding box center [641, 240] width 25 height 8
click at [565, 182] on div "N </ span > < span class = "badge__char" style = "--char-rotate: 288deg;" > </ …" at bounding box center [545, 178] width 207 height 92
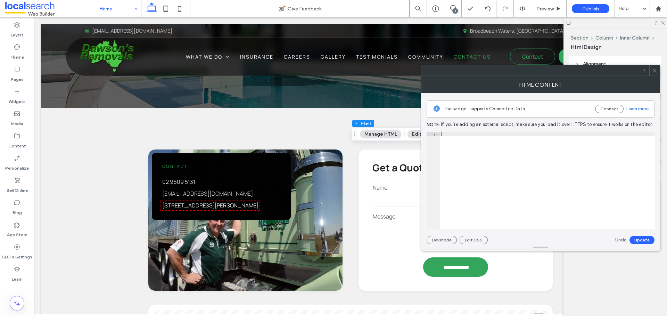
click at [652, 71] on icon at bounding box center [654, 70] width 5 height 5
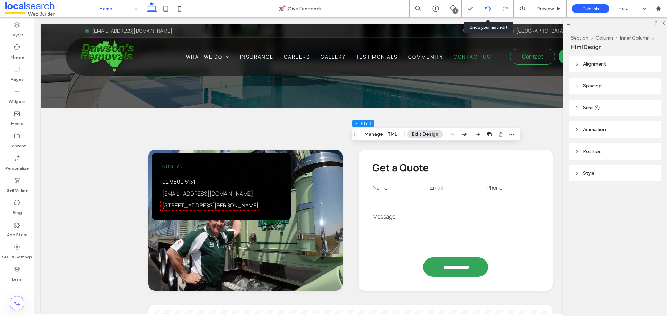
click at [487, 11] on icon at bounding box center [488, 9] width 6 height 6
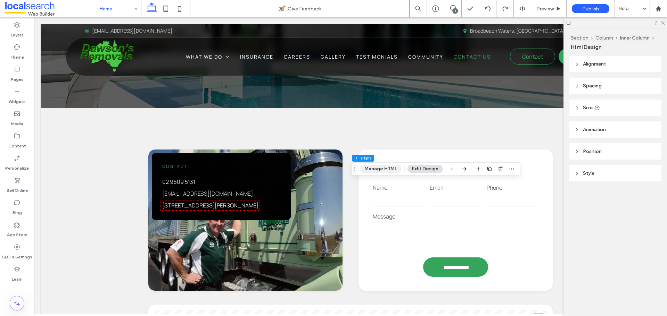
click at [377, 168] on button "Manage HTML" at bounding box center [381, 169] width 42 height 8
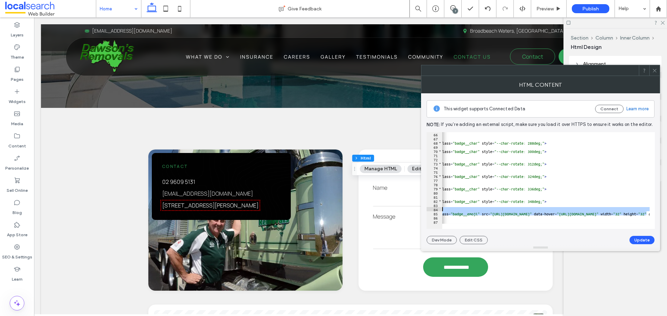
scroll to position [0, 22]
drag, startPoint x: 505, startPoint y: 214, endPoint x: 549, endPoint y: 215, distance: 43.7
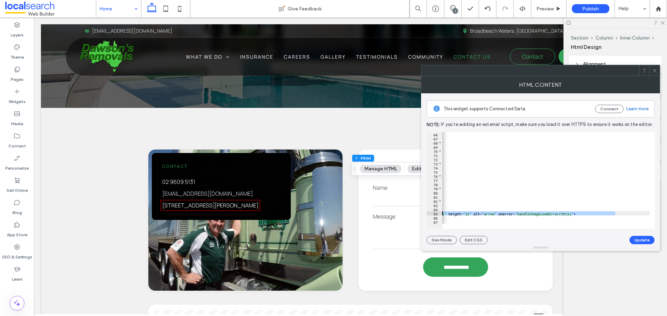
scroll to position [0, 193]
drag, startPoint x: 586, startPoint y: 213, endPoint x: 476, endPoint y: 213, distance: 109.7
click at [476, 213] on div "N </ span > < span class = "badge__char" style = "--char-rotate: 288deg;" > </ …" at bounding box center [512, 182] width 526 height 100
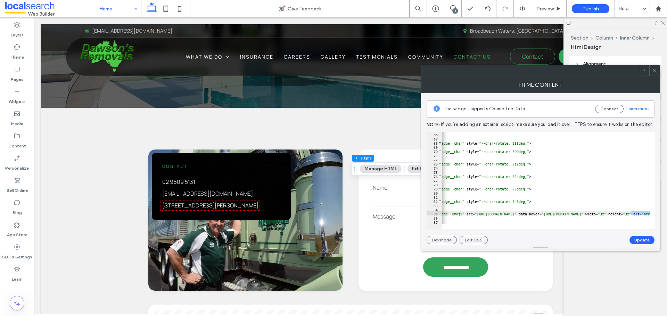
scroll to position [0, 35]
click at [601, 213] on div "N </ span > < span class = "badge__char" style = "--char-rotate: 288deg;" > </ …" at bounding box center [670, 182] width 526 height 100
drag, startPoint x: 604, startPoint y: 213, endPoint x: 480, endPoint y: 214, distance: 124.3
click at [480, 214] on div "N </ span > < span class = "badge__char" style = "--char-rotate: 288deg;" > </ …" at bounding box center [670, 182] width 526 height 100
click at [637, 238] on button "Update" at bounding box center [641, 240] width 25 height 8
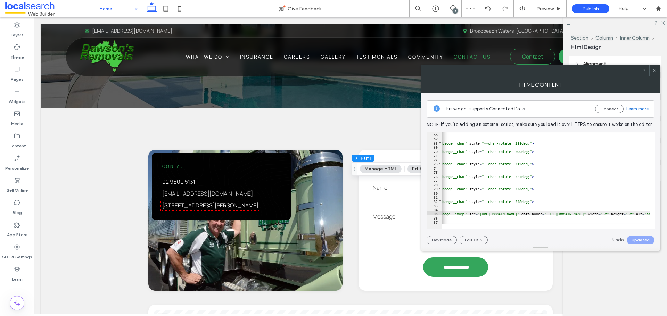
click at [655, 69] on icon at bounding box center [654, 70] width 5 height 5
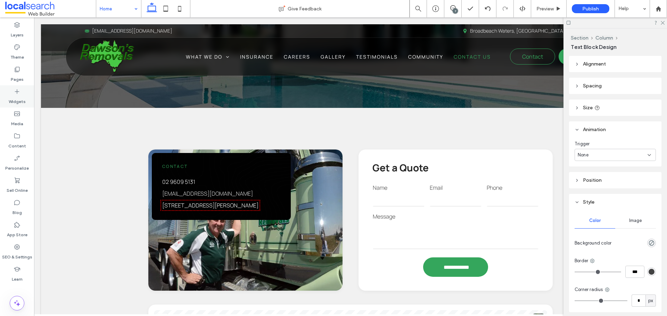
type input "*******"
type input "**"
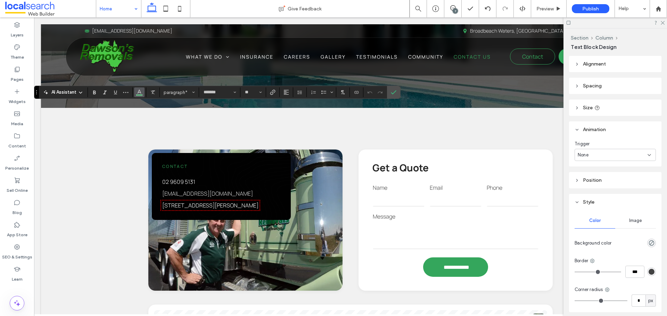
click at [141, 91] on icon "Color" at bounding box center [139, 92] width 6 height 6
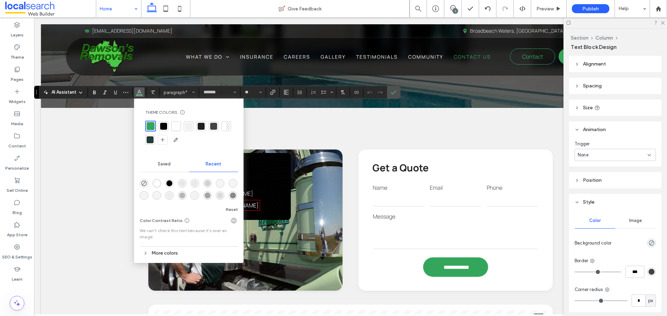
click at [173, 127] on div at bounding box center [176, 126] width 7 height 7
click at [391, 91] on icon "Confirm" at bounding box center [394, 93] width 6 height 6
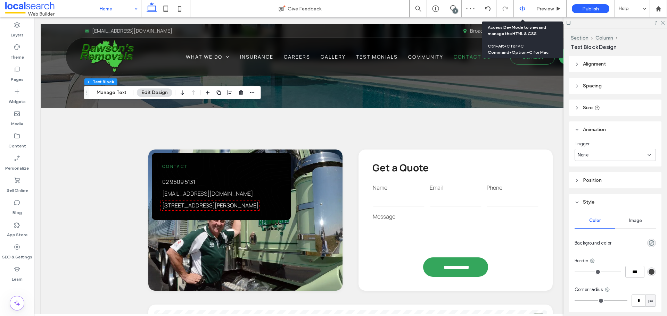
click at [518, 9] on div at bounding box center [521, 9] width 17 height 6
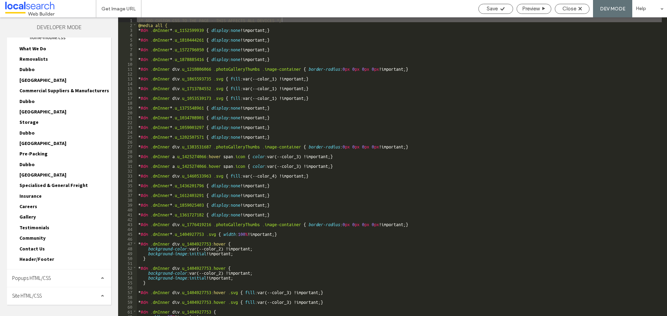
click at [58, 294] on div "Site HTML/CSS" at bounding box center [59, 295] width 104 height 17
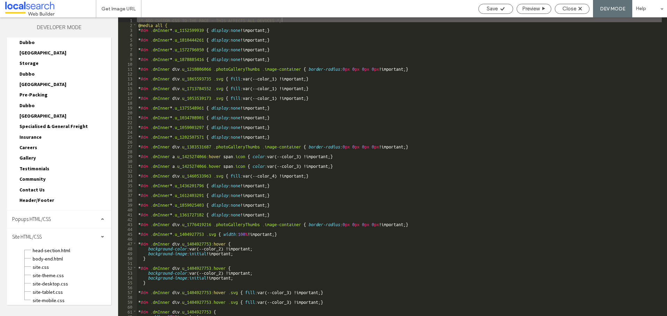
scroll to position [125, 0]
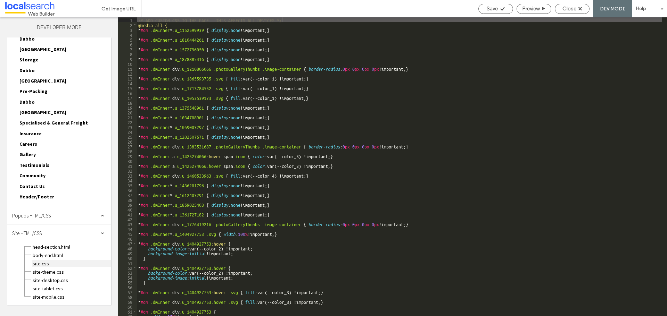
click at [67, 266] on span "site.css" at bounding box center [71, 263] width 79 height 7
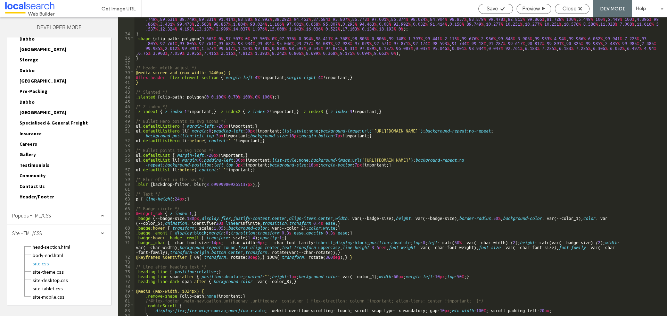
scroll to position [187, 0]
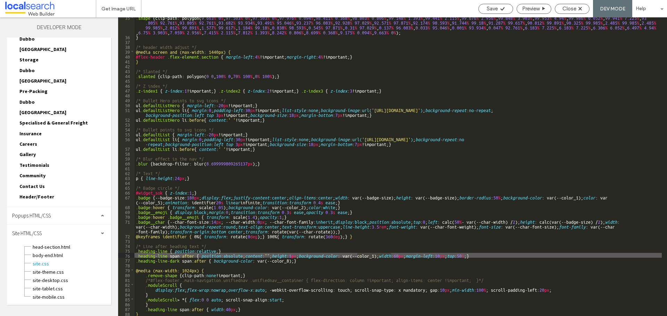
drag, startPoint x: 391, startPoint y: 256, endPoint x: 356, endPoint y: 256, distance: 35.1
click at [356, 256] on div ".shape { clip-path: polygon( 9.663 % 0 % , 97.503 % 0 % , 97.503 % 0 % , 97.976…" at bounding box center [397, 176] width 527 height 323
type textarea "**"
click at [496, 6] on span "Save" at bounding box center [491, 9] width 11 height 6
click at [573, 10] on span "Close" at bounding box center [569, 9] width 14 height 6
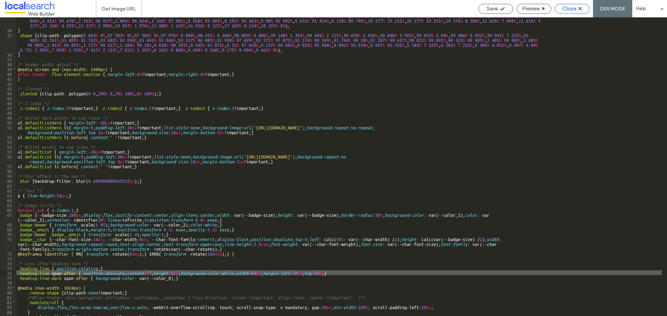
scroll to position [170, 0]
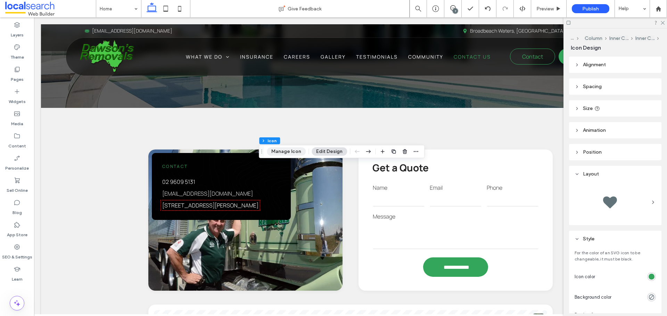
click at [283, 152] on button "Manage Icon" at bounding box center [286, 152] width 39 height 8
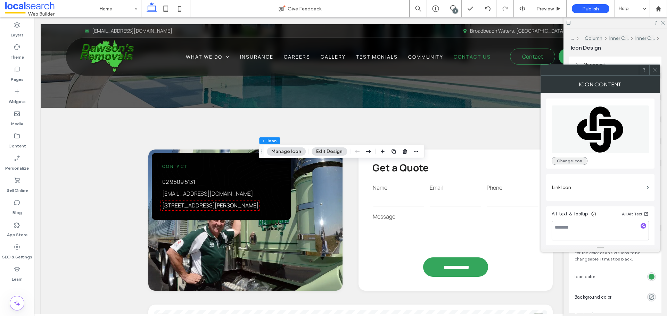
click at [572, 162] on button "Change Icon" at bounding box center [569, 161] width 36 height 8
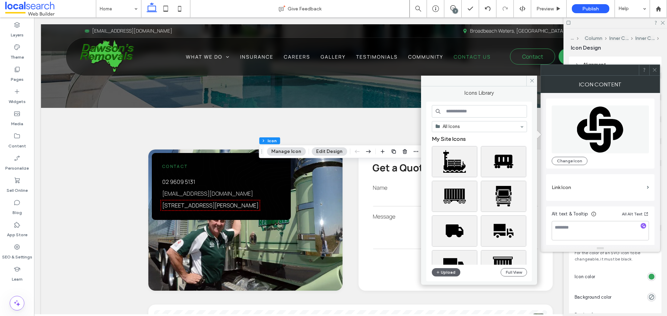
click at [497, 116] on input at bounding box center [478, 111] width 95 height 12
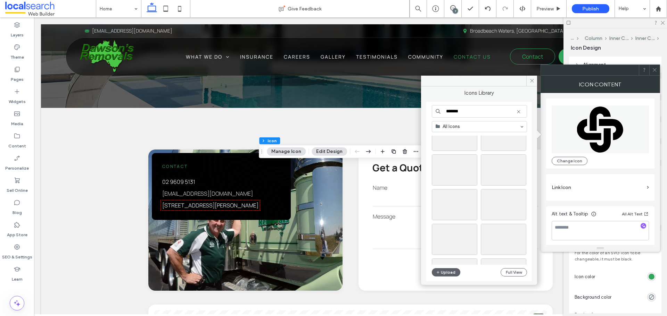
scroll to position [555, 0]
drag, startPoint x: 468, startPoint y: 115, endPoint x: 424, endPoint y: 112, distance: 43.8
click at [424, 112] on div "Icons Library ******* All Icons Upload Full View" at bounding box center [479, 182] width 116 height 193
type input "******"
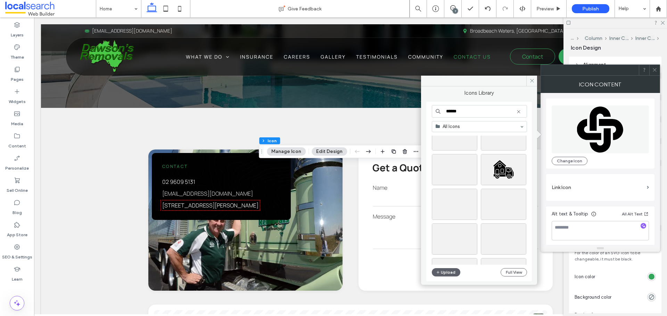
scroll to position [2908, 0]
click at [453, 173] on div "Select" at bounding box center [453, 169] width 45 height 31
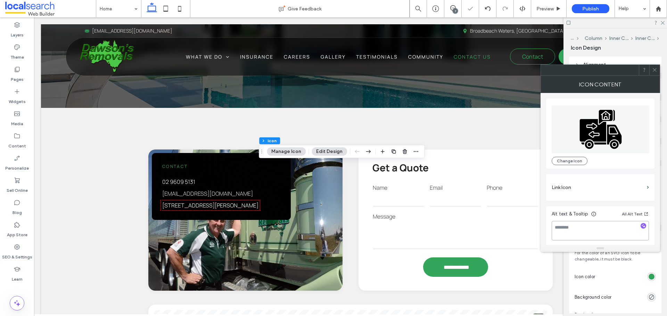
click at [593, 230] on textarea at bounding box center [599, 230] width 97 height 19
type textarea "**********"
click at [655, 69] on icon at bounding box center [654, 69] width 5 height 5
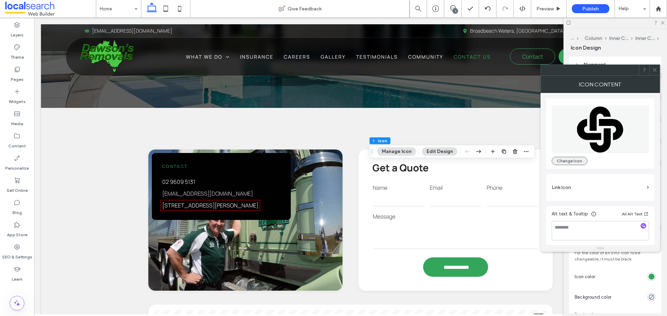
click at [571, 162] on button "Change Icon" at bounding box center [569, 161] width 36 height 8
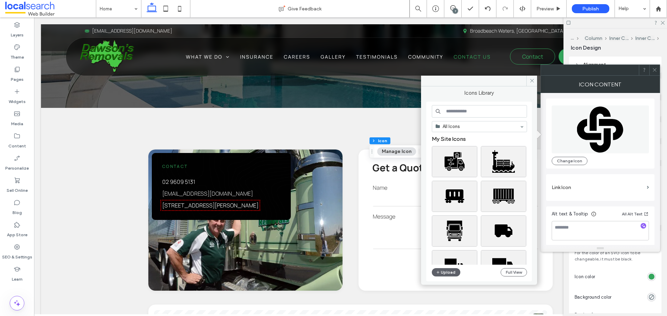
click at [484, 109] on input at bounding box center [478, 111] width 95 height 12
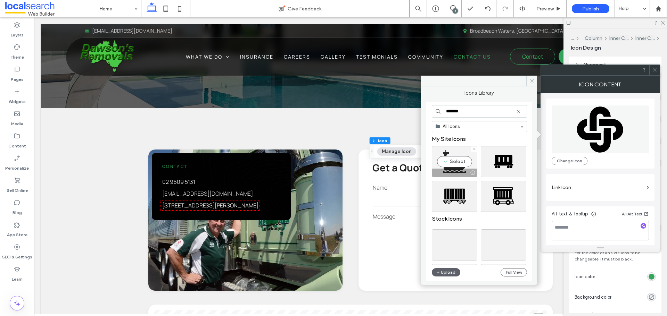
type input "*******"
click at [458, 165] on div "Select" at bounding box center [453, 161] width 45 height 31
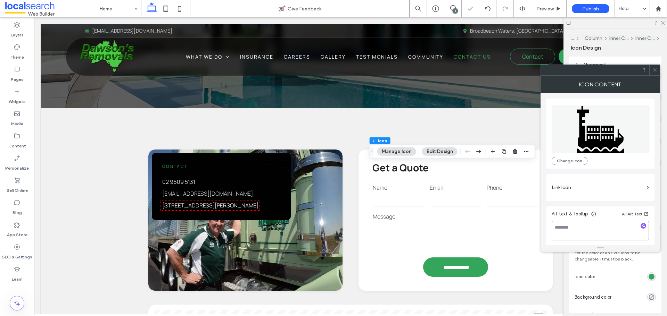
click at [594, 234] on textarea at bounding box center [599, 230] width 97 height 19
type textarea "*"
type textarea "**********"
click at [653, 71] on icon at bounding box center [654, 69] width 5 height 5
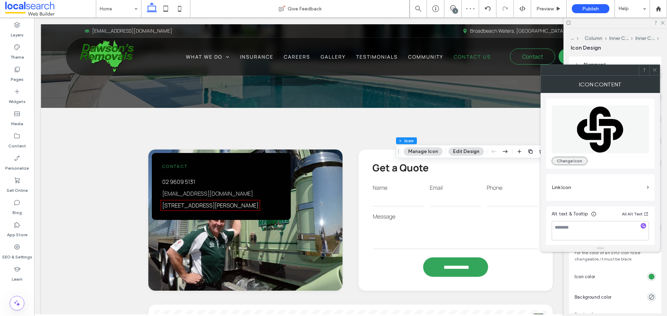
click at [566, 162] on button "Change Icon" at bounding box center [569, 161] width 36 height 8
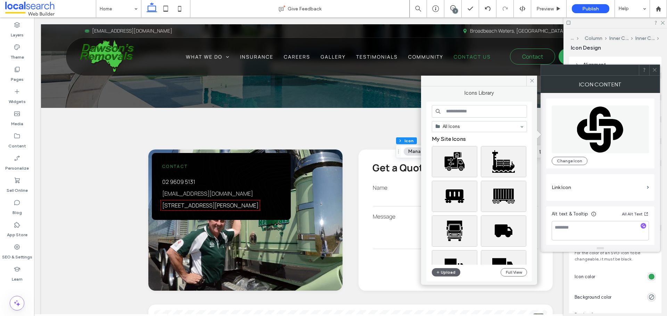
click at [488, 114] on input at bounding box center [478, 111] width 95 height 12
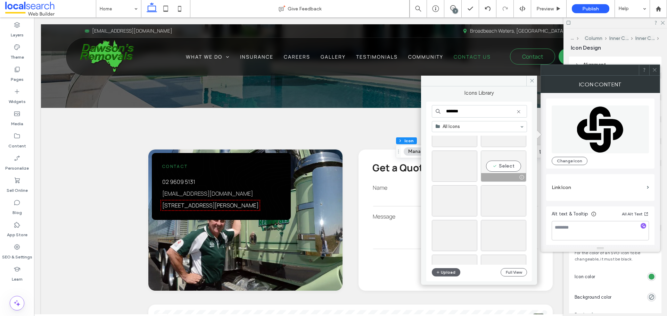
scroll to position [1047, 0]
type input "*******"
click at [463, 206] on div "Select" at bounding box center [453, 204] width 45 height 31
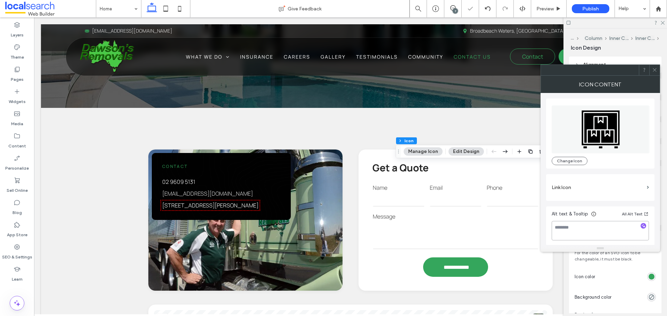
click at [566, 225] on textarea at bounding box center [599, 230] width 97 height 19
type textarea "**********"
click at [654, 69] on icon at bounding box center [654, 69] width 5 height 5
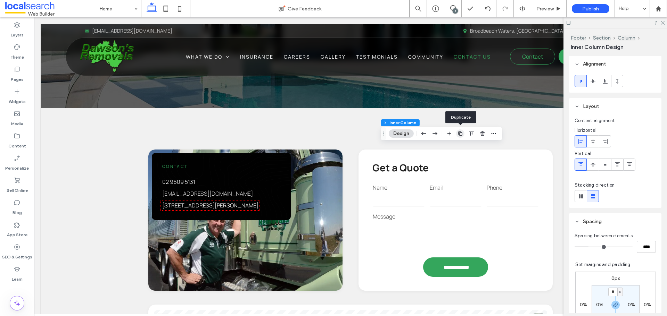
click at [459, 135] on icon "button" at bounding box center [460, 134] width 6 height 6
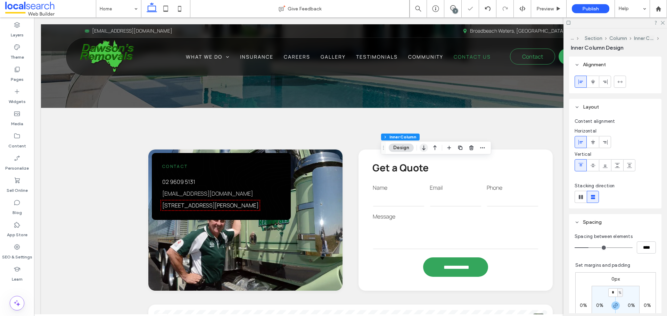
click at [424, 150] on use "button" at bounding box center [423, 147] width 3 height 5
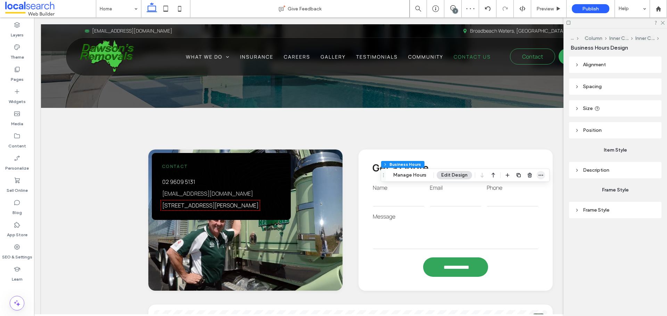
click at [538, 175] on icon "button" at bounding box center [541, 176] width 6 height 6
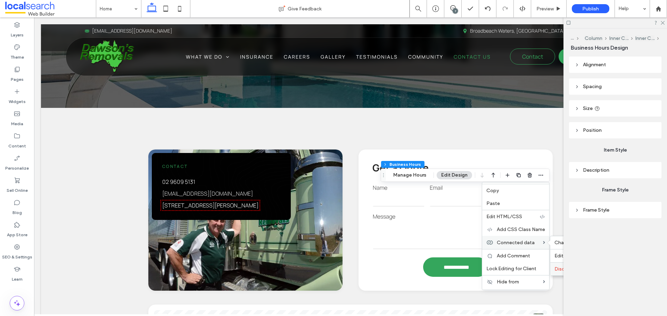
click at [555, 268] on span "Disconnect" at bounding box center [567, 269] width 26 height 6
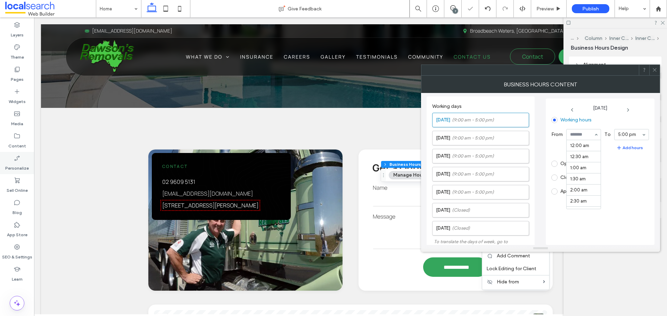
scroll to position [200, 0]
click at [589, 132] on input at bounding box center [582, 134] width 24 height 5
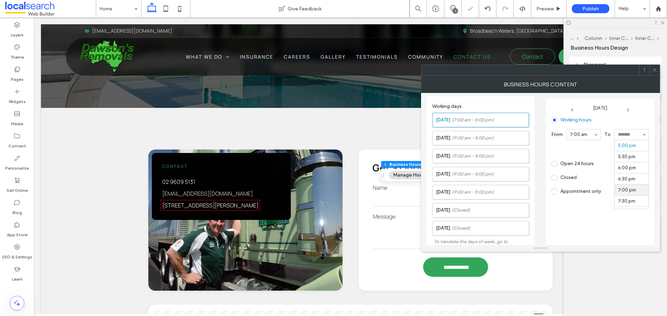
scroll to position [343, 0]
click at [628, 172] on div "Closed" at bounding box center [597, 177] width 92 height 11
click at [485, 140] on span "(9:00 am - 5:00 pm)" at bounding box center [473, 138] width 42 height 7
click at [492, 159] on span "(9:00 am - 5:00 pm)" at bounding box center [473, 156] width 42 height 7
click at [492, 171] on span "(9:00 am - 5:00 pm)" at bounding box center [473, 174] width 42 height 7
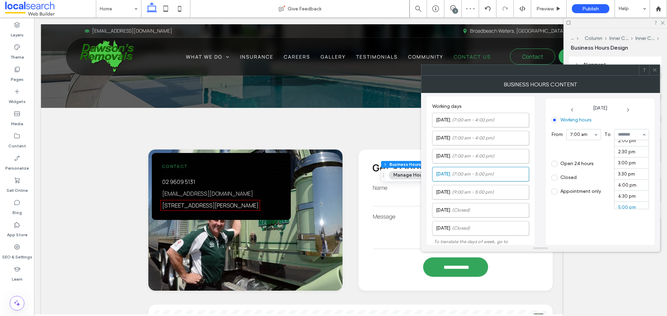
scroll to position [308, 0]
click at [486, 189] on span "(9:00 am - 5:00 pm)" at bounding box center [473, 192] width 42 height 7
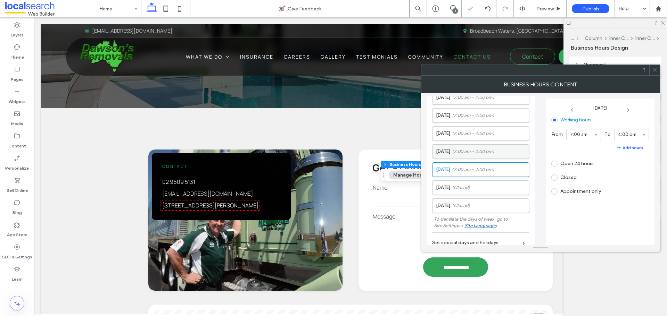
scroll to position [35, 0]
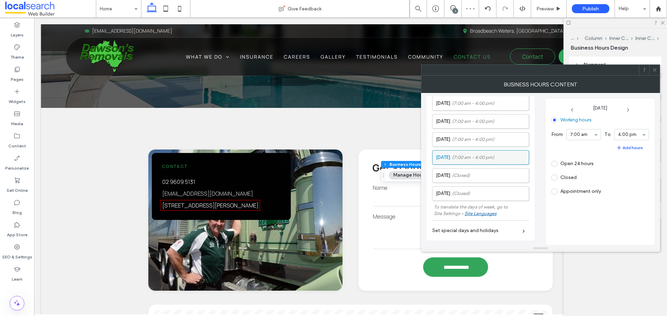
click at [484, 159] on span "(7:00 am - 4:00 pm)" at bounding box center [473, 157] width 42 height 7
click at [628, 129] on div "4:00 pm" at bounding box center [631, 134] width 35 height 11
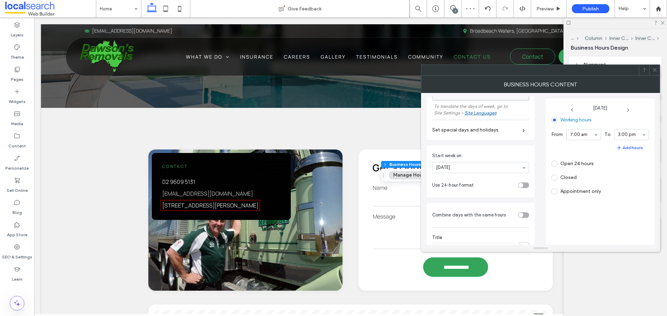
scroll to position [139, 0]
click at [654, 72] on icon at bounding box center [654, 69] width 5 height 5
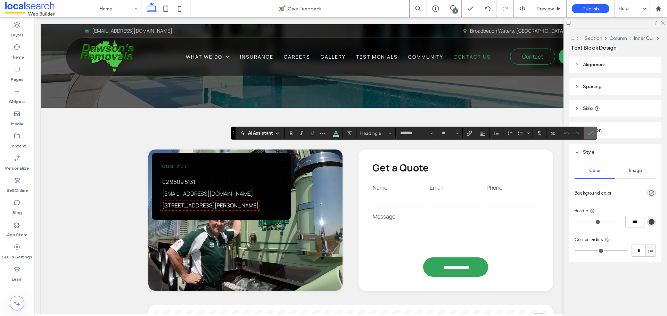
click at [588, 135] on use "Confirm" at bounding box center [590, 133] width 6 height 4
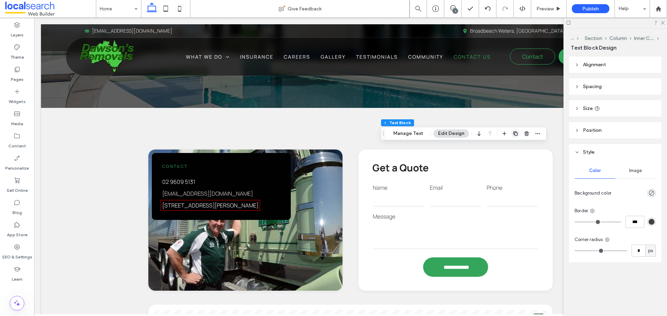
click at [512, 133] on icon "button" at bounding box center [515, 134] width 6 height 6
type input "*******"
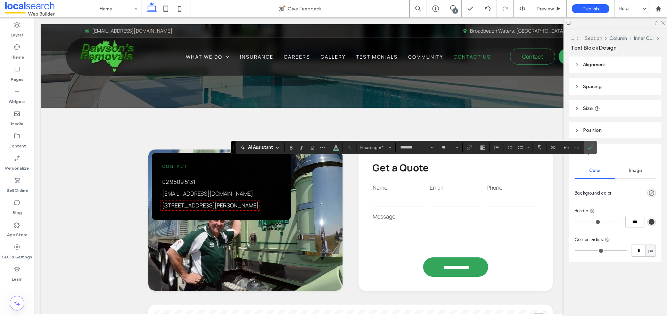
type input "**"
click at [337, 146] on icon "Color" at bounding box center [336, 147] width 6 height 6
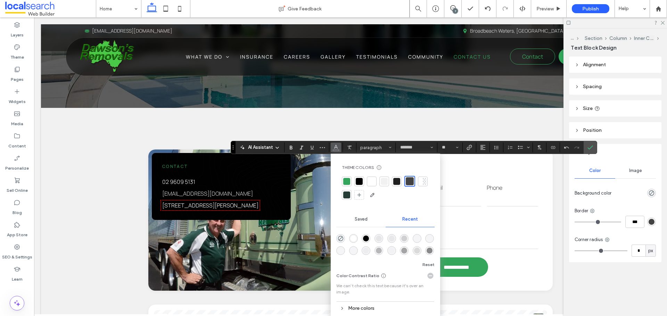
click at [348, 182] on div at bounding box center [346, 181] width 7 height 7
click at [346, 179] on div at bounding box center [346, 180] width 7 height 7
click at [589, 146] on icon "Confirm" at bounding box center [590, 148] width 6 height 6
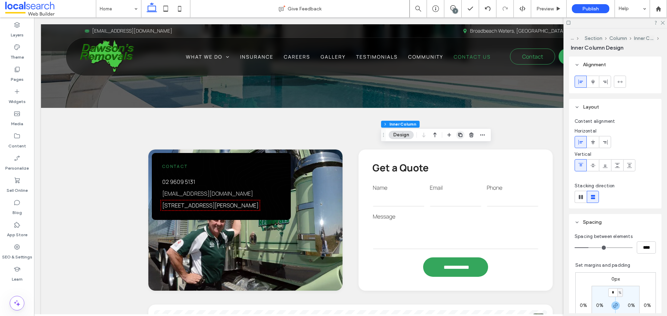
click at [459, 135] on icon "button" at bounding box center [460, 135] width 6 height 6
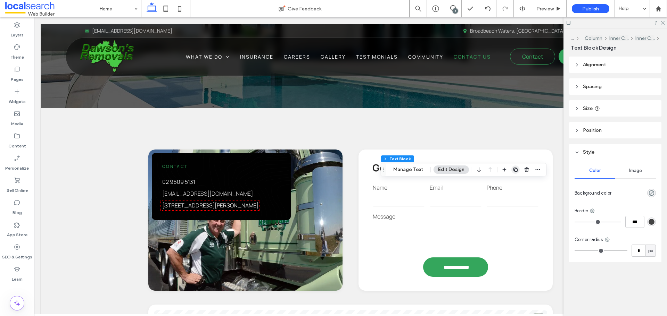
click at [511, 169] on span "button" at bounding box center [515, 170] width 8 height 8
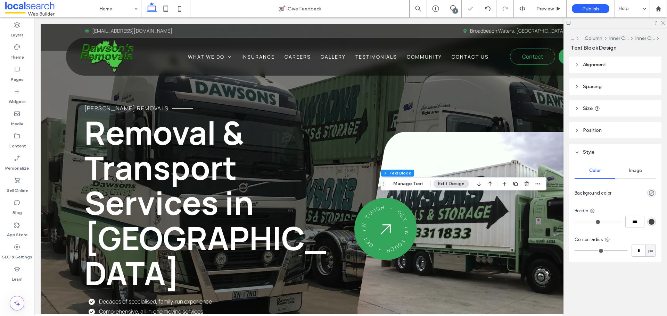
scroll to position [1875, 0]
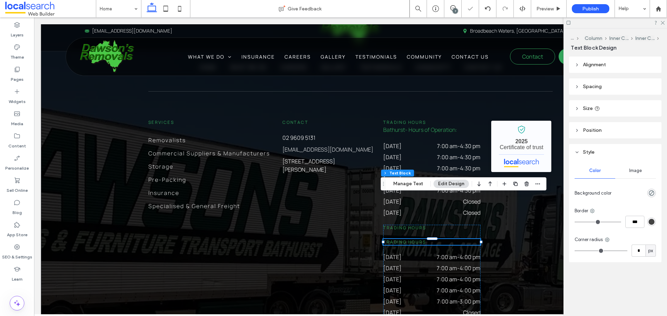
click at [419, 239] on span "Trading Hours" at bounding box center [404, 242] width 43 height 6
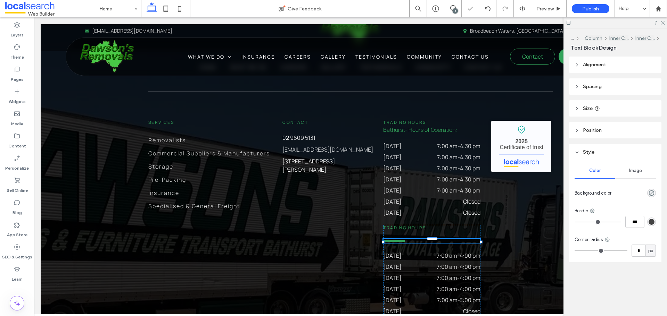
type input "*******"
click at [405, 239] on span "**********" at bounding box center [394, 241] width 22 height 4
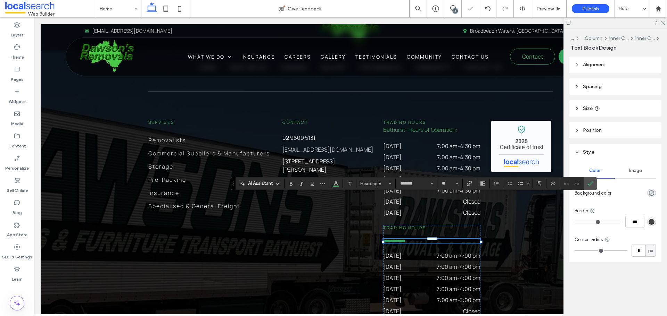
type input "**"
click at [587, 184] on label "Confirm" at bounding box center [590, 183] width 10 height 12
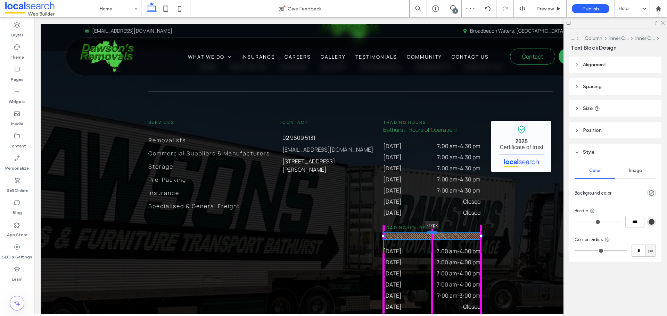
drag, startPoint x: 429, startPoint y: 195, endPoint x: 431, endPoint y: 189, distance: 6.1
click at [431, 231] on div at bounding box center [431, 232] width 11 height 3
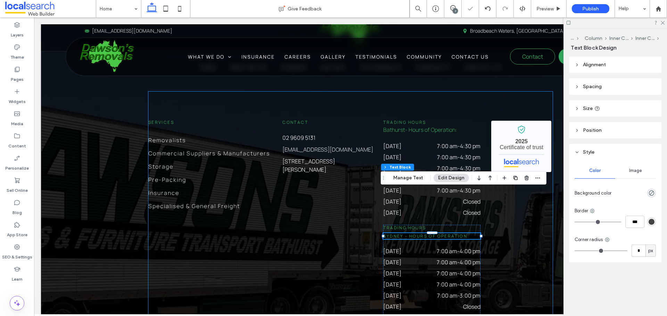
click at [518, 209] on div "Services Removalists Commercial Suppliers & Manufacturers Storage Pre-Packing I…" at bounding box center [350, 269] width 404 height 355
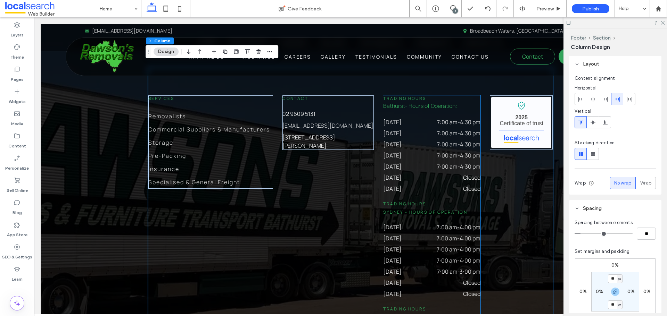
scroll to position [1944, 0]
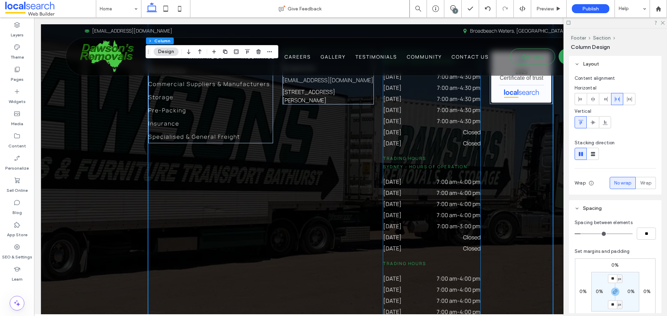
click at [414, 261] on span "Trading Hours" at bounding box center [404, 264] width 43 height 6
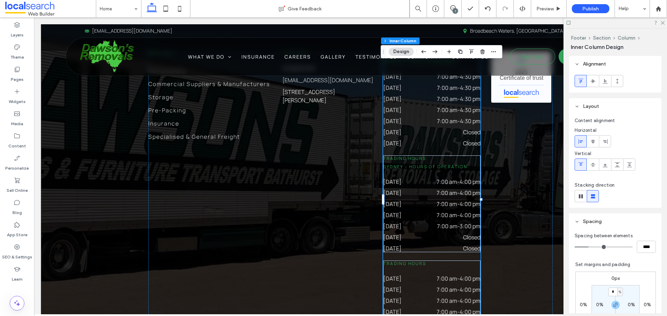
click at [414, 261] on span "Trading Hours" at bounding box center [404, 264] width 43 height 6
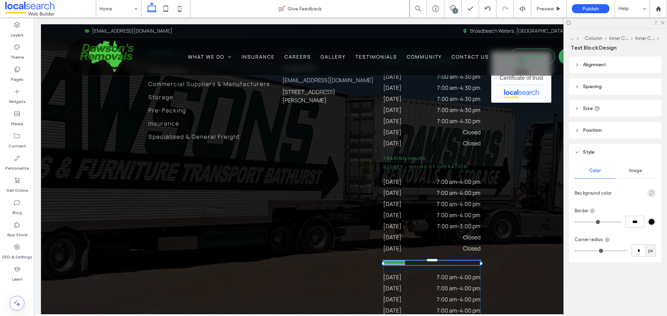
type input "*******"
type input "**"
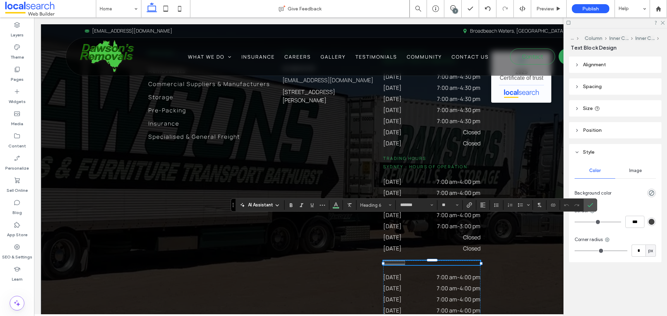
click at [590, 204] on icon "Confirm" at bounding box center [590, 205] width 6 height 6
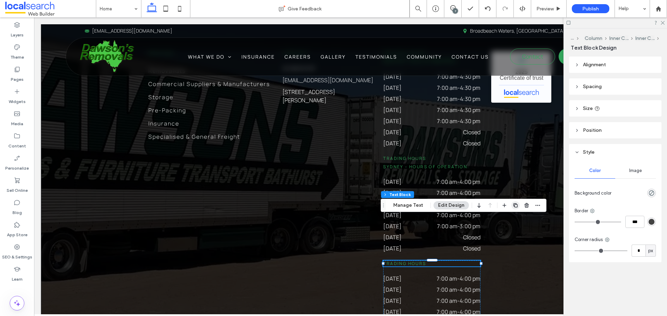
click at [512, 206] on icon "button" at bounding box center [515, 206] width 6 height 6
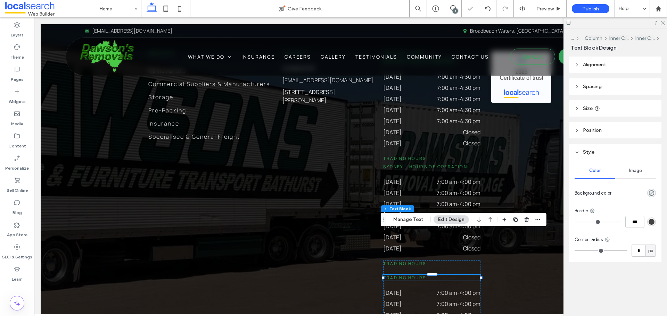
click at [420, 275] on span "Trading Hours" at bounding box center [404, 278] width 43 height 6
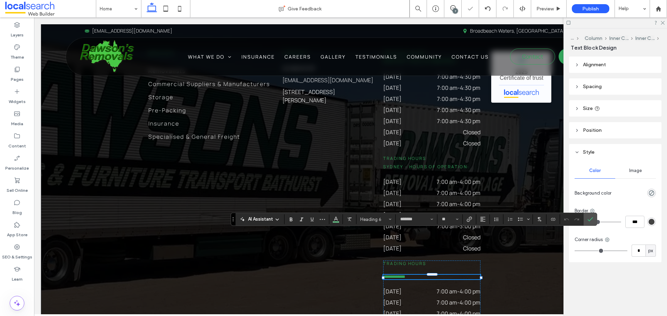
type input "**"
drag, startPoint x: 588, startPoint y: 219, endPoint x: 579, endPoint y: 218, distance: 9.7
click at [589, 219] on icon "Confirm" at bounding box center [590, 220] width 6 height 6
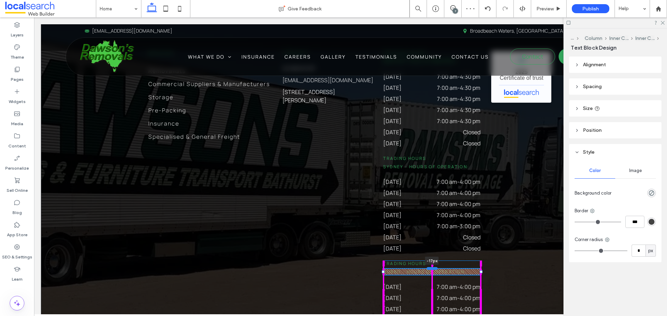
drag, startPoint x: 432, startPoint y: 231, endPoint x: 433, endPoint y: 225, distance: 5.9
click at [433, 267] on div at bounding box center [431, 268] width 11 height 3
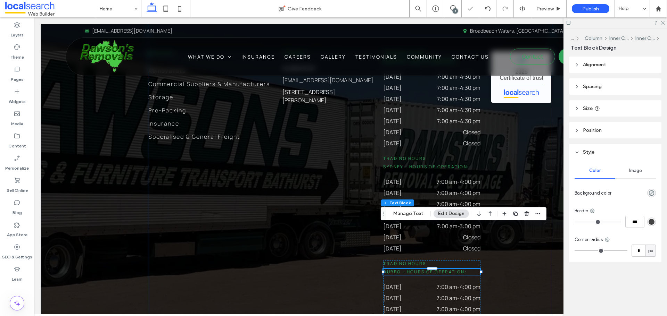
click at [513, 245] on div "Services Removalists Commercial Suppliers & Manufacturers Storage Pre-Packing I…" at bounding box center [350, 203] width 404 height 363
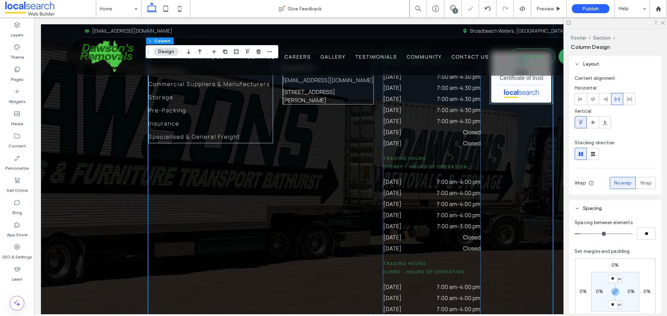
scroll to position [1979, 0]
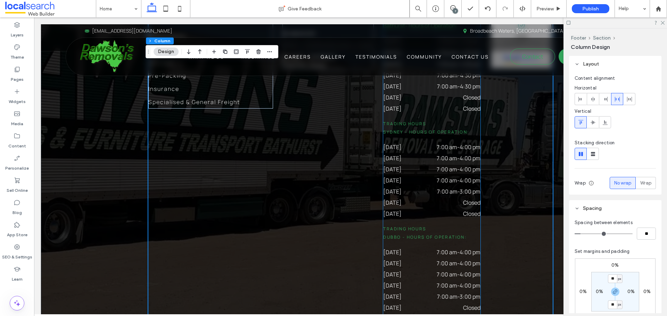
click at [436, 282] on time "7:00 am" at bounding box center [446, 286] width 20 height 8
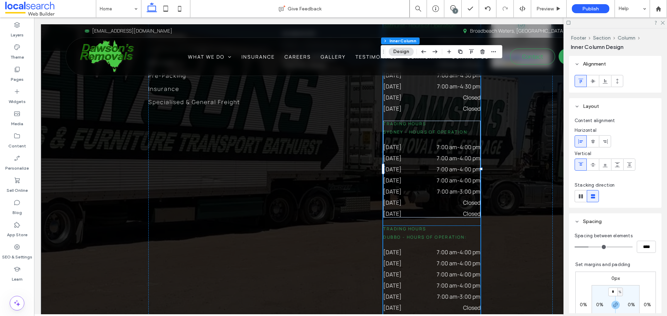
click at [436, 271] on time "7:00 am" at bounding box center [446, 275] width 20 height 8
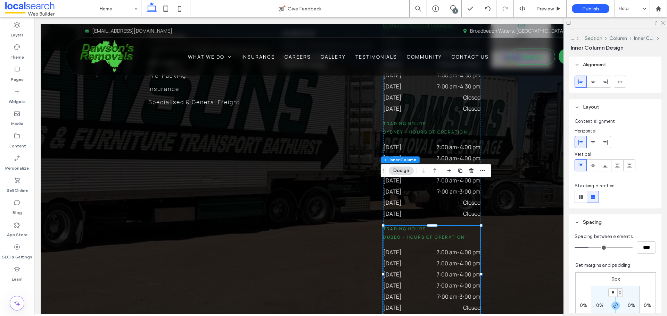
click at [438, 271] on time "7:00 am" at bounding box center [446, 275] width 20 height 8
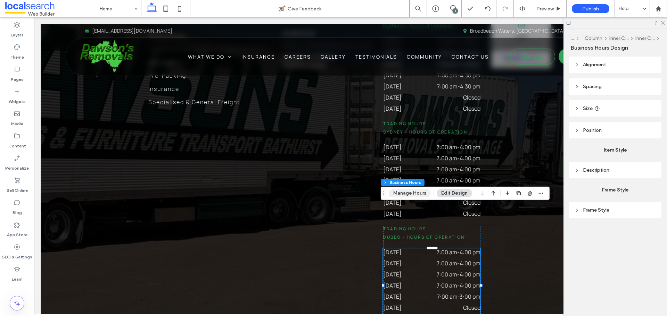
drag, startPoint x: 406, startPoint y: 196, endPoint x: 410, endPoint y: 194, distance: 4.7
click at [408, 195] on button "Manage Hours" at bounding box center [409, 193] width 42 height 8
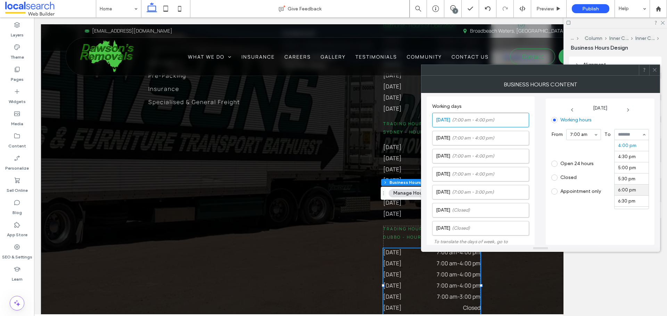
scroll to position [321, 0]
click at [474, 135] on span "(7:00 am - 4:00 pm)" at bounding box center [473, 138] width 42 height 7
click at [487, 154] on span "(7:00 am - 4:00 pm)" at bounding box center [473, 156] width 42 height 7
click at [489, 177] on span "(7:00 am - 4:00 pm)" at bounding box center [473, 174] width 42 height 7
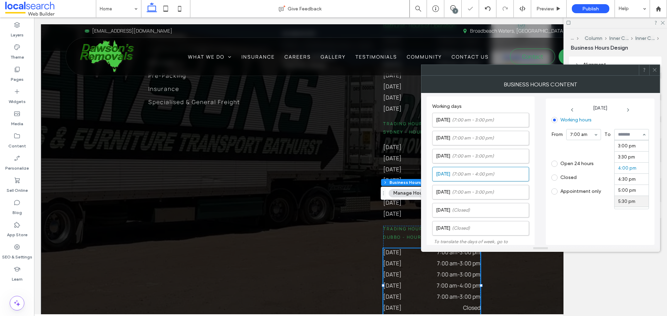
scroll to position [321, 0]
click at [481, 190] on span "(7:00 am - 3:00 pm)" at bounding box center [473, 192] width 42 height 7
click at [652, 70] on icon at bounding box center [654, 69] width 5 height 5
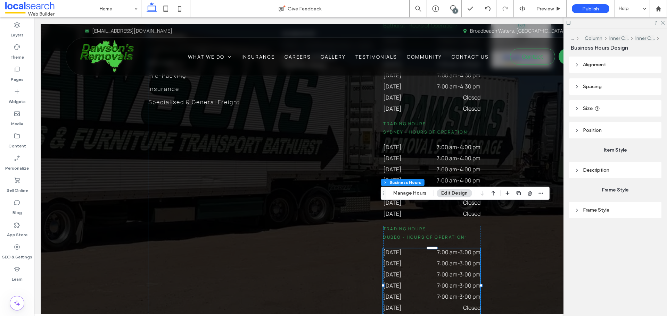
click at [501, 250] on div "Services Removalists Commercial Suppliers & Manufacturers Storage Pre-Packing I…" at bounding box center [350, 169] width 404 height 363
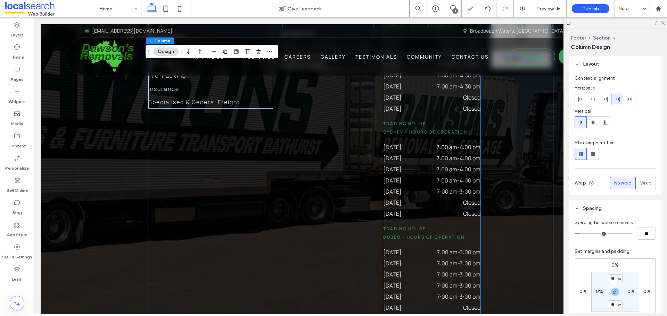
click at [449, 234] on span "Dubbo - Hours of Operation:" at bounding box center [425, 237] width 84 height 6
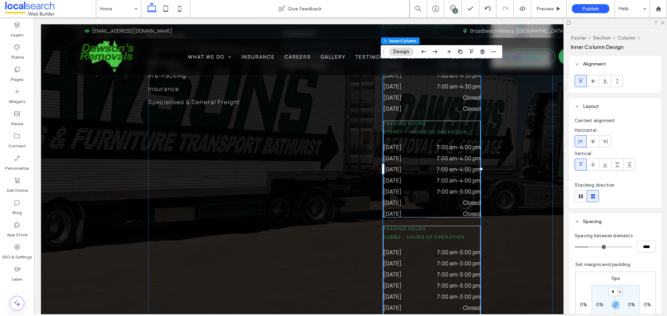
click at [450, 234] on span "Dubbo - Hours of Operation:" at bounding box center [425, 237] width 84 height 6
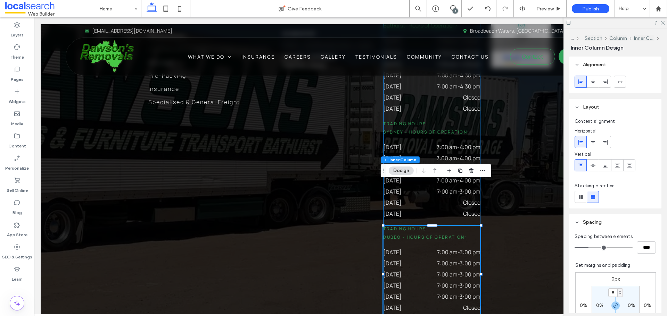
click at [449, 234] on span "Dubbo - Hours of Operation:" at bounding box center [425, 237] width 84 height 6
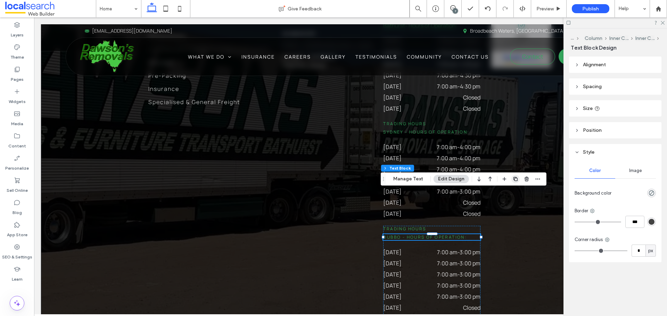
click at [511, 180] on span "button" at bounding box center [515, 179] width 8 height 8
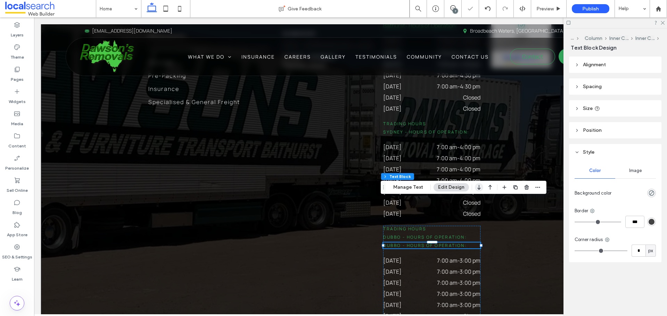
click at [479, 191] on icon "button" at bounding box center [479, 187] width 8 height 12
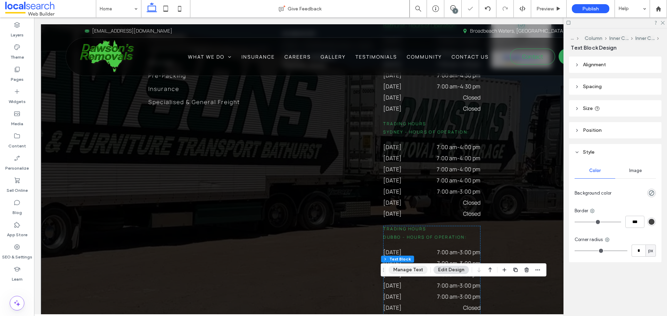
drag, startPoint x: 414, startPoint y: 270, endPoint x: 379, endPoint y: 252, distance: 39.5
click at [414, 270] on button "Manage Text" at bounding box center [407, 270] width 39 height 8
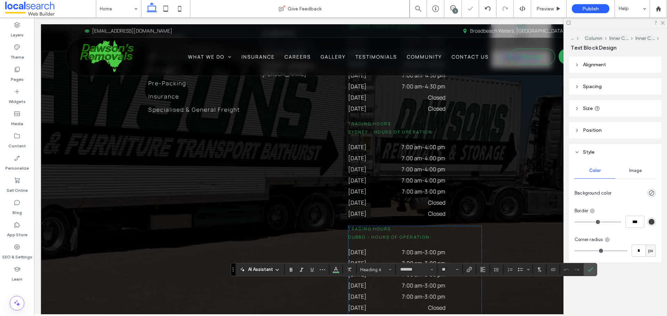
scroll to position [0, 0]
type input "**"
click at [338, 272] on icon "Color" at bounding box center [336, 269] width 6 height 6
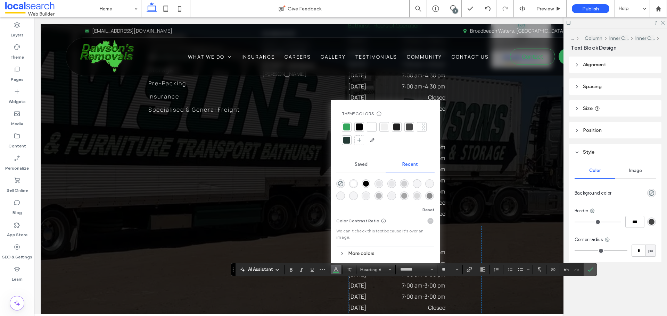
click at [370, 128] on div at bounding box center [371, 127] width 7 height 7
click at [372, 127] on div at bounding box center [371, 127] width 7 height 7
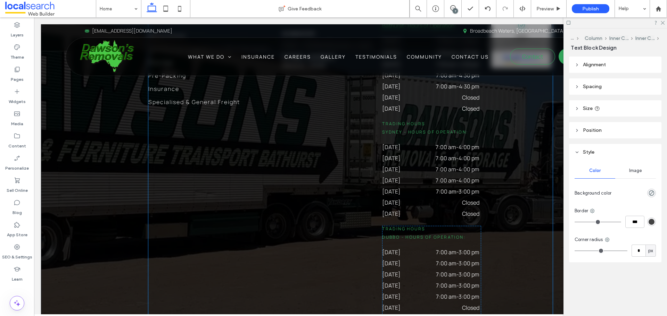
drag, startPoint x: 479, startPoint y: 288, endPoint x: 399, endPoint y: 281, distance: 80.5
click at [399, 281] on div "Home What We Do Careers Gallery Testimonials Community Contact Us Services Remo…" at bounding box center [350, 165] width 417 height 575
type input "**"
type input "****"
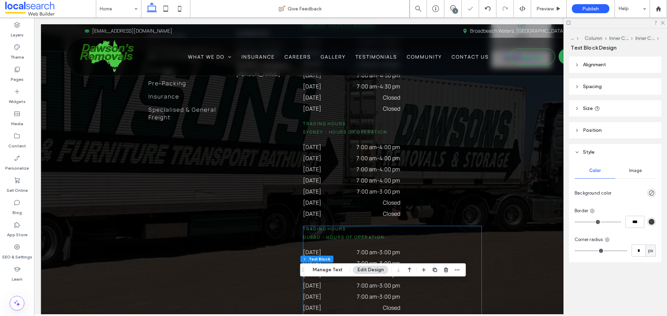
click at [452, 287] on div "Trading Hours Dubbo - Hours of Operation: [DATE] 7:00 am - 3:00 pm [DATE] 7:00 …" at bounding box center [392, 287] width 179 height 123
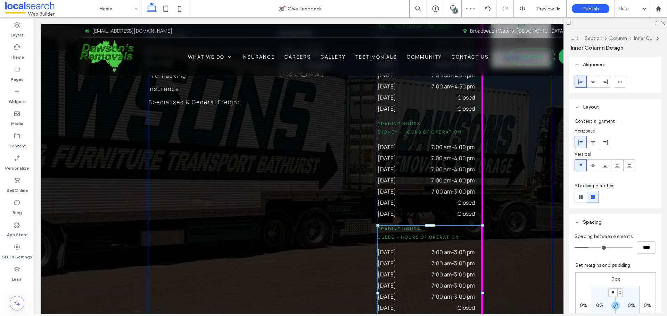
drag, startPoint x: 480, startPoint y: 243, endPoint x: 405, endPoint y: 247, distance: 75.1
click at [405, 247] on div "Home What We Do Careers Gallery Testimonials Community Contact Us Services Remo…" at bounding box center [350, 171] width 417 height 587
type input "***"
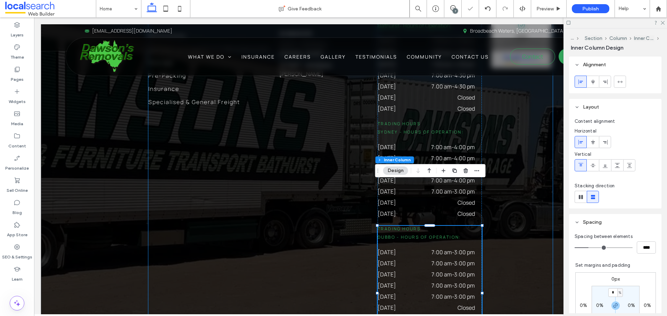
click at [529, 255] on div "Services Removalists Commercial Suppliers & Manufacturers Storage Pre-Packing I…" at bounding box center [350, 188] width 404 height 401
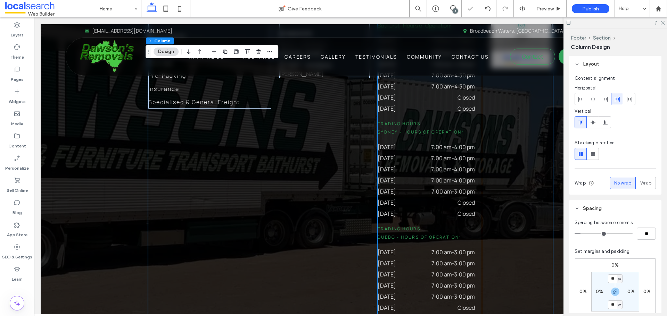
click at [451, 284] on div "Trading Hours Dubbo - Hours of Operation: [DATE] 7:00 am - 3:00 pm [DATE] 7:00 …" at bounding box center [429, 293] width 104 height 135
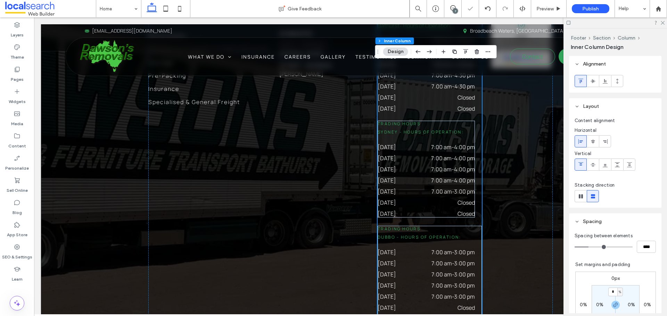
scroll to position [2013, 0]
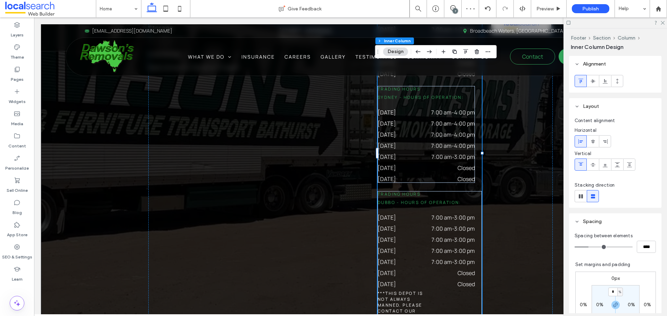
click at [452, 255] on div "Trading Hours Dubbo - Hours of Operation: [DATE] 7:00 am - 3:00 pm [DATE] 7:00 …" at bounding box center [429, 258] width 104 height 135
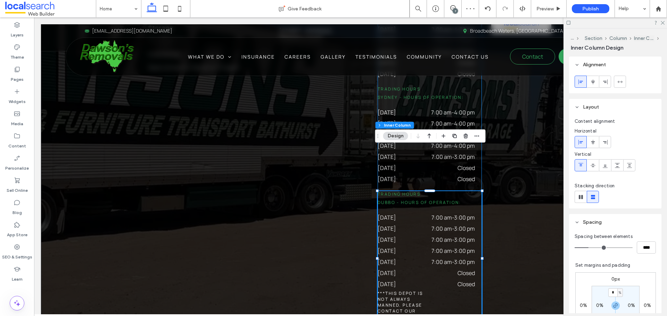
click at [411, 291] on span "***This Depot is not always manned. Please Contact our office to schedule an ap…" at bounding box center [405, 308] width 57 height 35
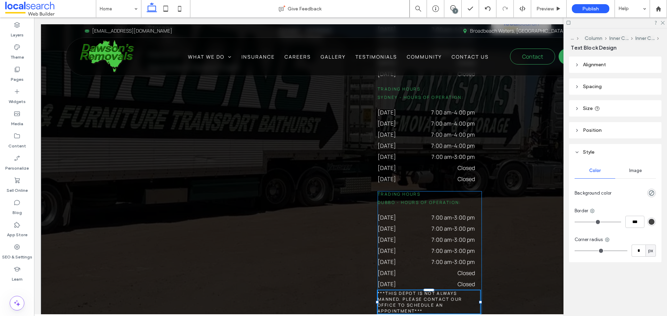
drag, startPoint x: 433, startPoint y: 265, endPoint x: 478, endPoint y: 264, distance: 44.8
click at [478, 264] on div "Home What We Do Careers Gallery Testimonials Community Contact Us Services Remo…" at bounding box center [350, 130] width 417 height 575
type input "**"
type input "****"
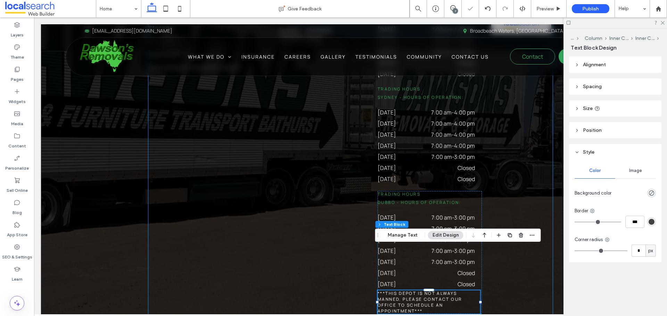
click at [521, 264] on div "Services Removalists Commercial Suppliers & Manufacturers Storage Pre-Packing I…" at bounding box center [350, 147] width 404 height 389
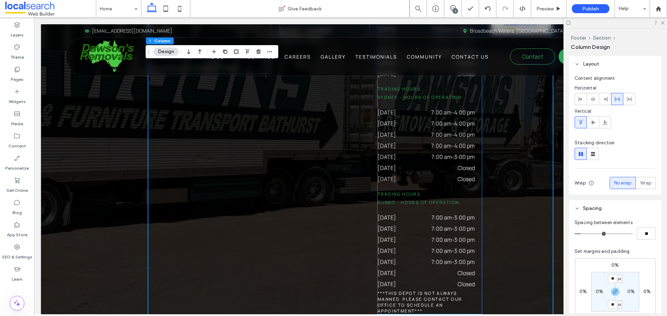
click at [448, 291] on span "***This Depot is not always manned. Please Contact our office to schedule an ap…" at bounding box center [419, 303] width 84 height 24
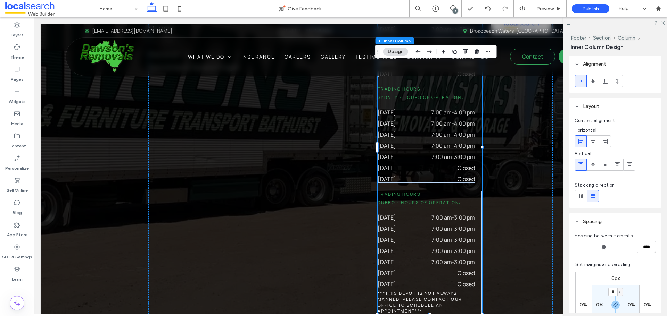
click at [448, 291] on span "***This Depot is not always manned. Please Contact our office to schedule an ap…" at bounding box center [419, 303] width 84 height 24
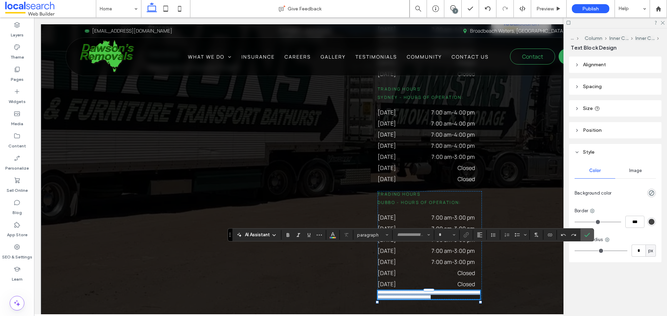
type input "*******"
type input "**"
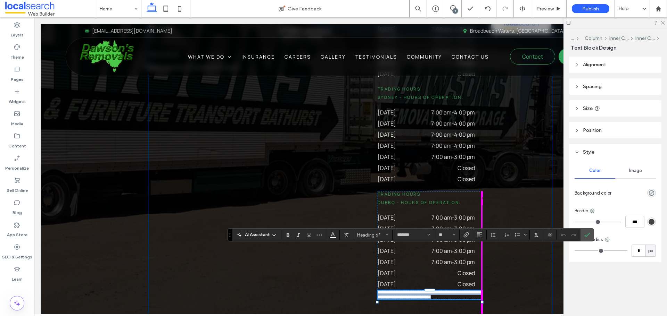
click at [480, 301] on div at bounding box center [481, 302] width 3 height 3
type input "***"
type input "****"
click at [510, 270] on div "Services Removalists Commercial Suppliers & Manufacturers Storage Pre-Packing I…" at bounding box center [350, 140] width 404 height 375
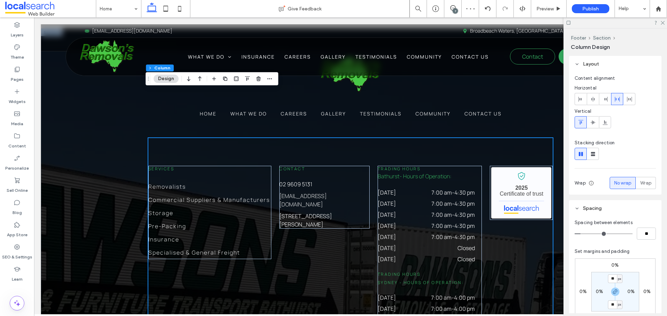
scroll to position [1840, 0]
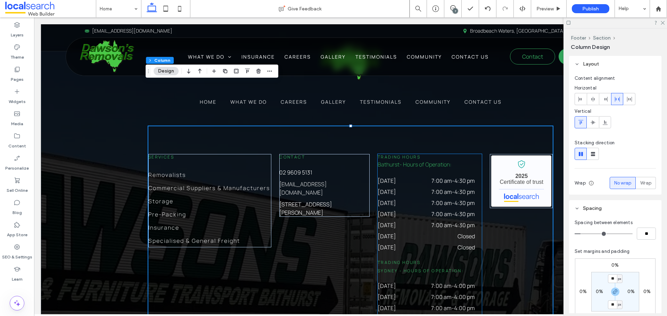
click at [453, 244] on dd "Closed" at bounding box center [445, 248] width 57 height 8
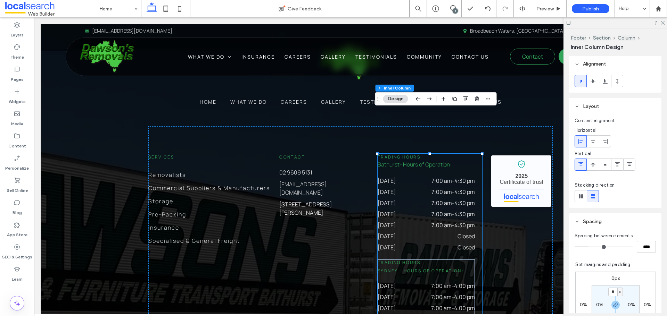
click at [440, 244] on dd "Closed" at bounding box center [445, 248] width 57 height 8
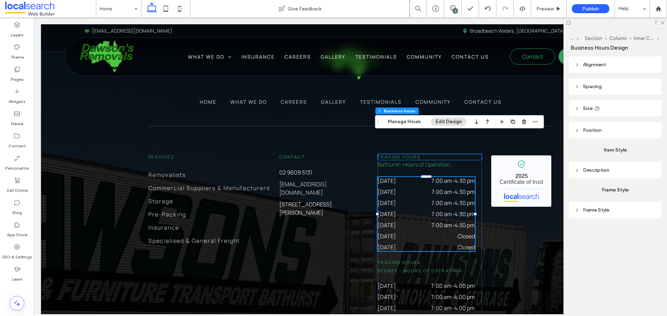
click at [456, 154] on h6 "Trading Hours" at bounding box center [429, 157] width 104 height 6
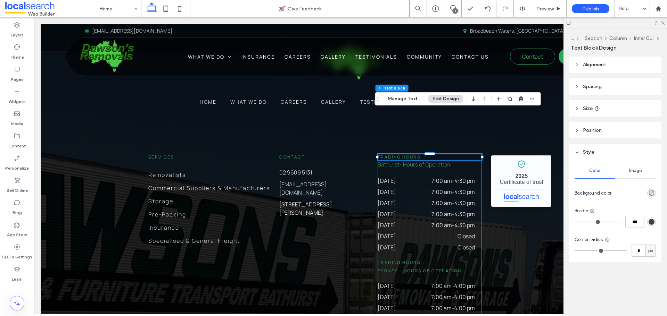
click at [476, 154] on div "Trading Hours Bathurst - Hours of Operation: ﻿ [DATE] 7:00 am - 4:30 pm [DATE] …" at bounding box center [429, 321] width 104 height 334
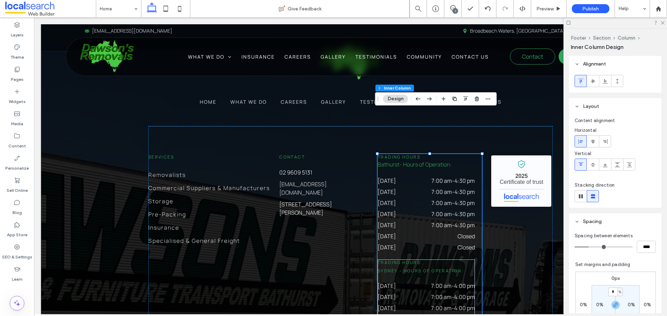
click at [477, 154] on div "Trading Hours Bathurst - Hours of Operation: ﻿ [DATE] 7:00 am - 4:30 pm [DATE] …" at bounding box center [429, 321] width 104 height 334
click at [429, 233] on dd "Closed" at bounding box center [445, 237] width 57 height 8
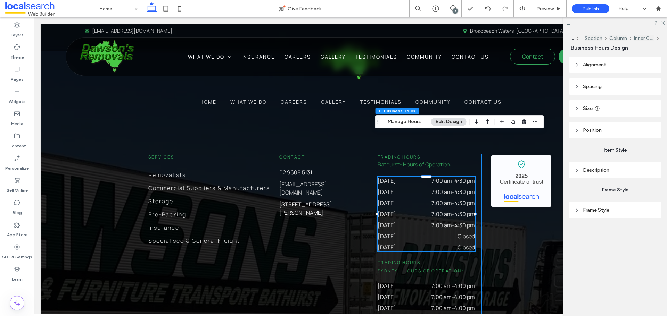
click at [423, 213] on div "Trading Hours Bathurst - Hours of Operation: ﻿ [DATE] 7:00 am - 4:30 pm [DATE] …" at bounding box center [429, 321] width 104 height 334
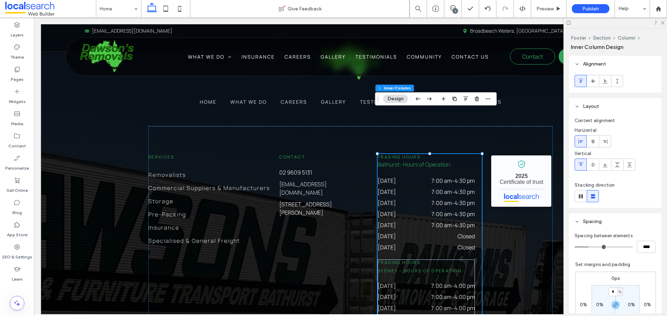
click at [424, 212] on div "Trading Hours Bathurst - Hours of Operation: ﻿ [DATE] 7:00 am - 4:30 pm [DATE] …" at bounding box center [429, 321] width 104 height 334
click at [425, 244] on dd "Closed" at bounding box center [445, 248] width 57 height 8
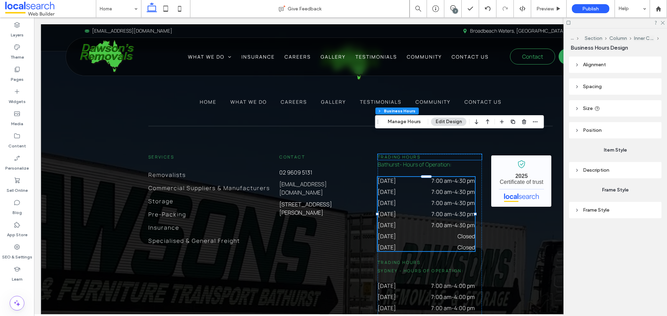
click at [441, 154] on h6 "Trading Hours" at bounding box center [429, 157] width 104 height 6
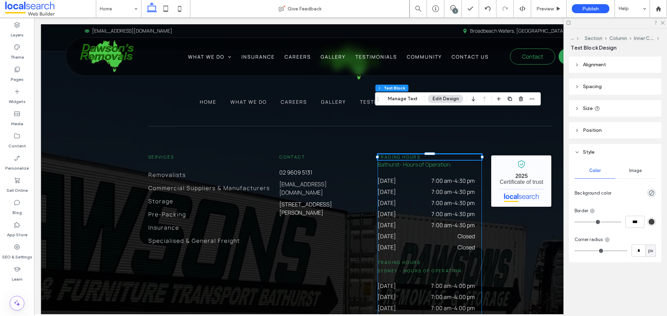
scroll to position [1832, 0]
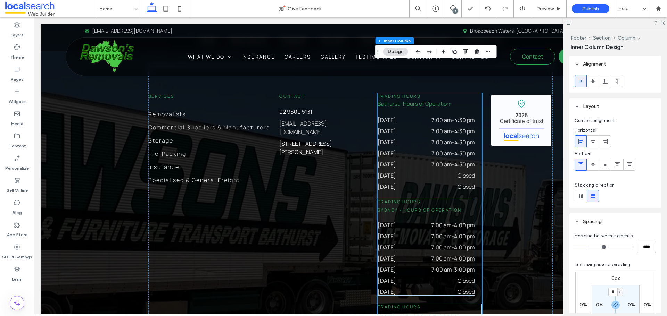
scroll to position [1901, 0]
click at [459, 199] on h6 "Trading Hours" at bounding box center [425, 202] width 97 height 6
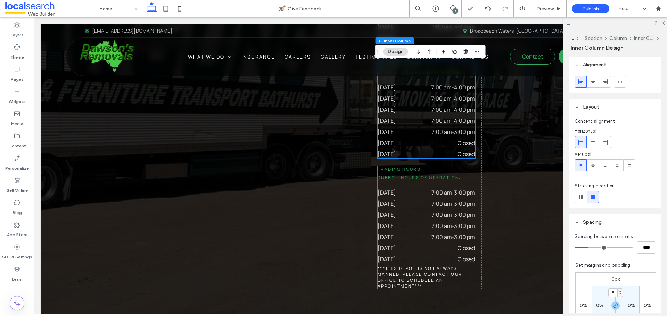
scroll to position [2040, 0]
click at [469, 165] on div "Trading Hours Dubbo - Hours of Operation: [DATE] 7:00 am - 3:00 pm [DATE] 7:00 …" at bounding box center [429, 226] width 104 height 123
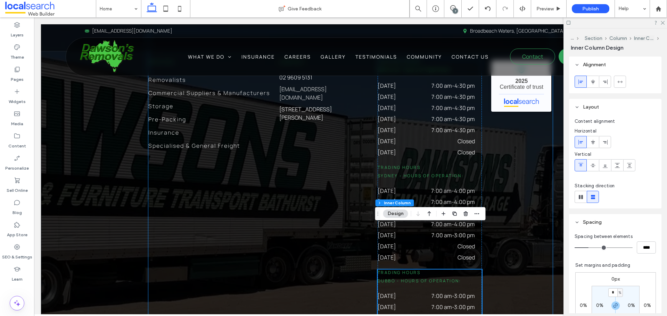
scroll to position [1832, 0]
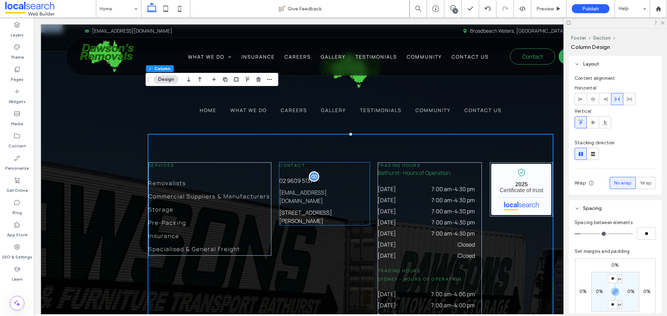
click at [360, 177] on p "02 9609 5131" at bounding box center [324, 181] width 90 height 8
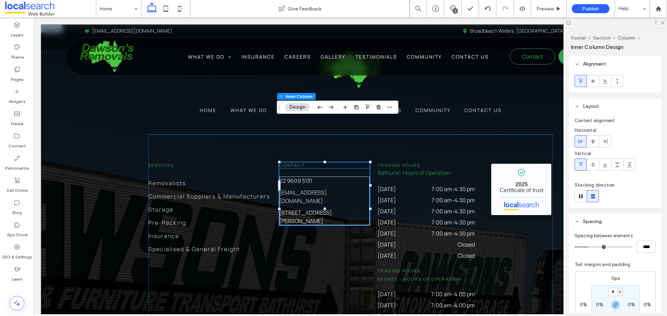
click at [362, 162] on h6 "Contact" at bounding box center [324, 165] width 90 height 6
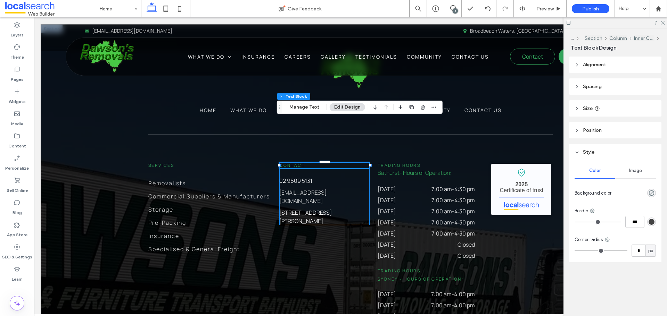
click at [363, 162] on div "Contact 02 9609 5131 [EMAIL_ADDRESS][DOMAIN_NAME] [STREET_ADDRESS][PERSON_NAME]" at bounding box center [324, 193] width 90 height 63
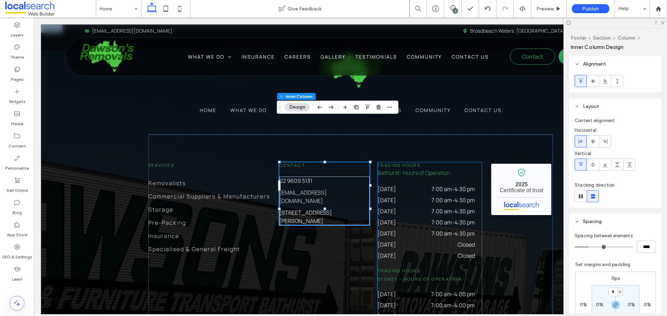
click at [396, 162] on span "Trading Hours" at bounding box center [398, 165] width 43 height 6
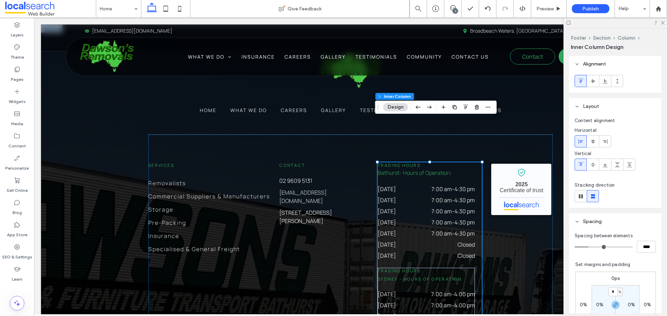
click at [399, 162] on span "Trading Hours" at bounding box center [398, 165] width 43 height 6
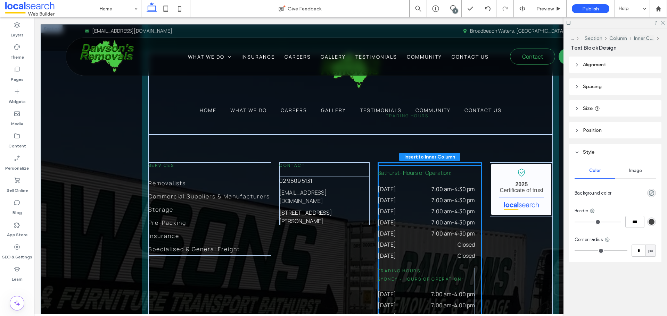
drag, startPoint x: 403, startPoint y: 121, endPoint x: 414, endPoint y: 115, distance: 12.3
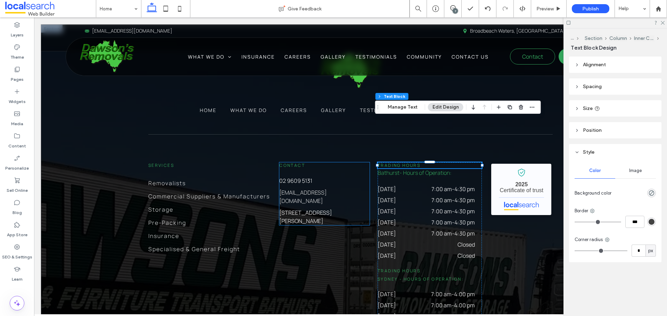
click at [332, 209] on link "[STREET_ADDRESS][PERSON_NAME]" at bounding box center [305, 217] width 52 height 16
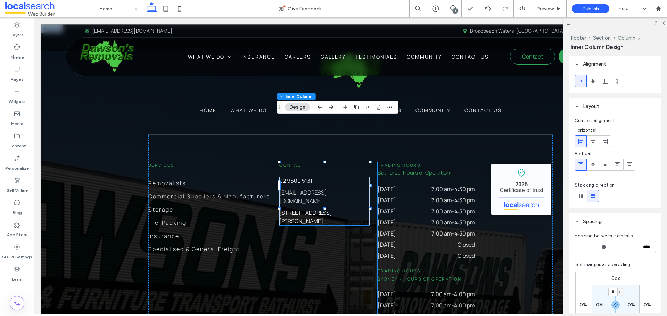
click at [403, 162] on span "Trading Hours" at bounding box center [398, 165] width 43 height 6
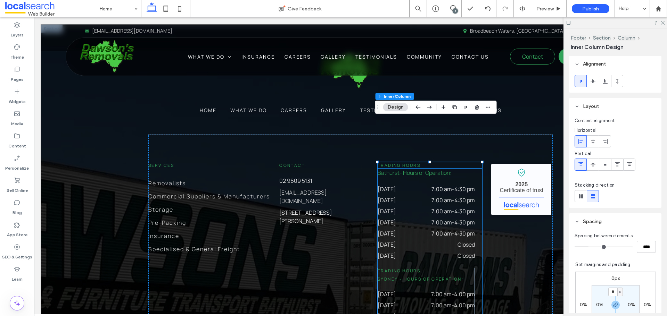
click at [401, 162] on span "Trading Hours" at bounding box center [398, 165] width 43 height 6
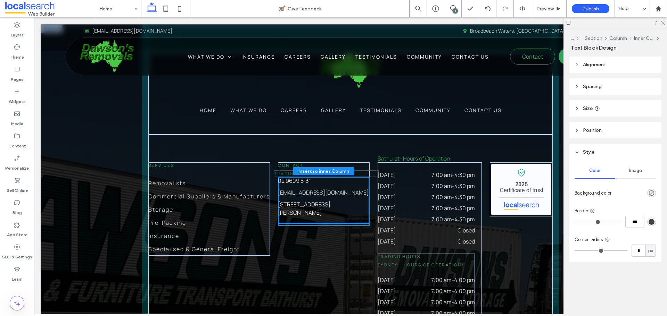
drag, startPoint x: 402, startPoint y: 122, endPoint x: 301, endPoint y: 174, distance: 113.6
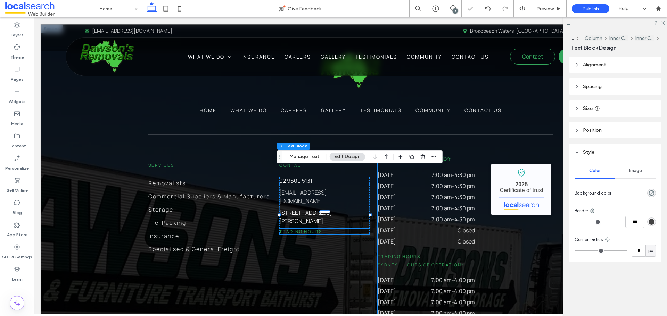
click at [426, 155] on span "- Hours of Operation:" at bounding box center [425, 159] width 52 height 8
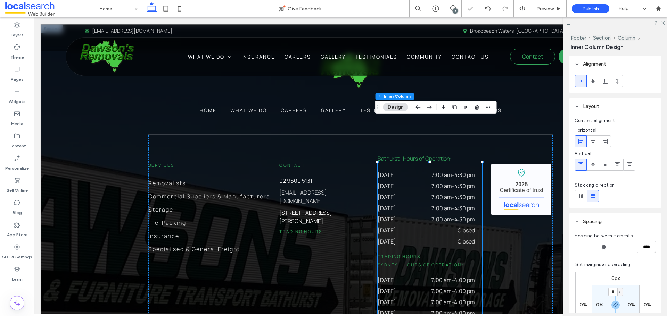
click at [425, 155] on span "- Hours of Operation:" at bounding box center [425, 159] width 52 height 8
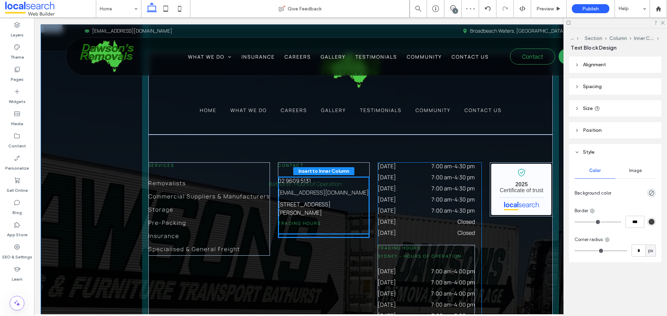
drag, startPoint x: 422, startPoint y: 115, endPoint x: 316, endPoint y: 184, distance: 126.7
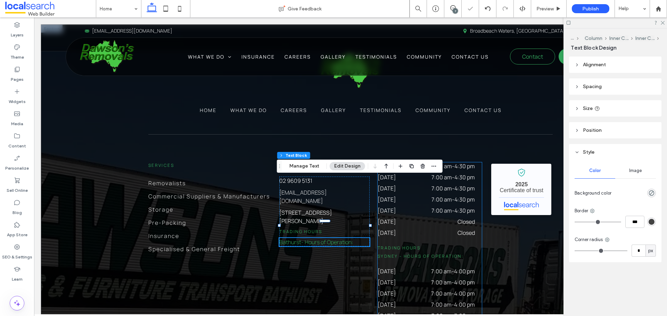
click at [462, 174] on time "4:30 pm" at bounding box center [464, 178] width 20 height 8
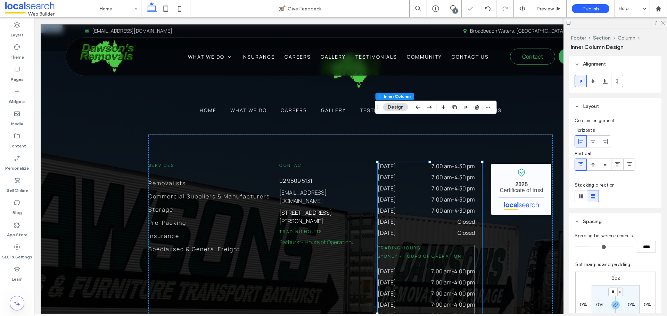
click at [445, 174] on time "7:00 am" at bounding box center [441, 178] width 20 height 8
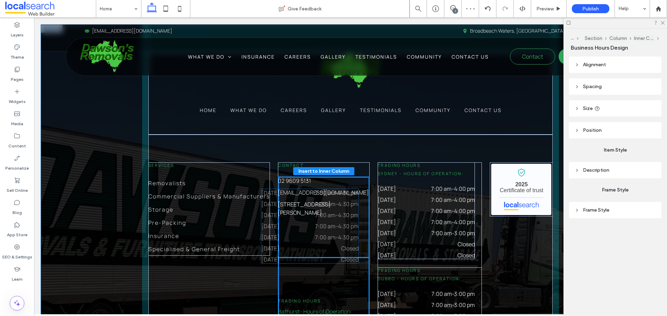
drag, startPoint x: 419, startPoint y: 133, endPoint x: 305, endPoint y: 204, distance: 133.9
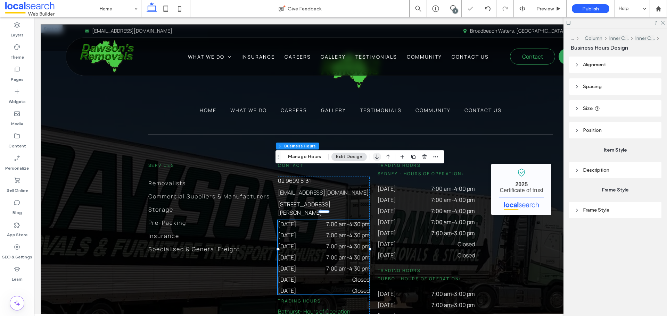
click at [376, 157] on icon "button" at bounding box center [376, 157] width 8 height 12
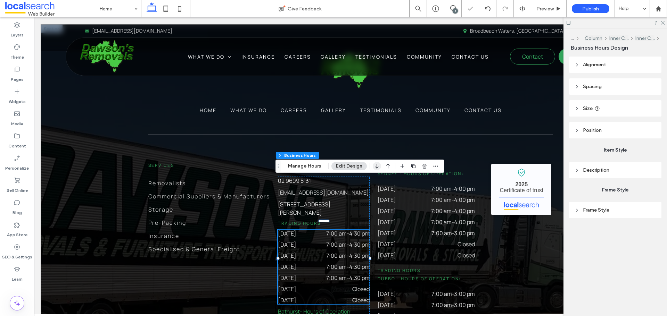
click at [376, 167] on icon "button" at bounding box center [376, 166] width 8 height 12
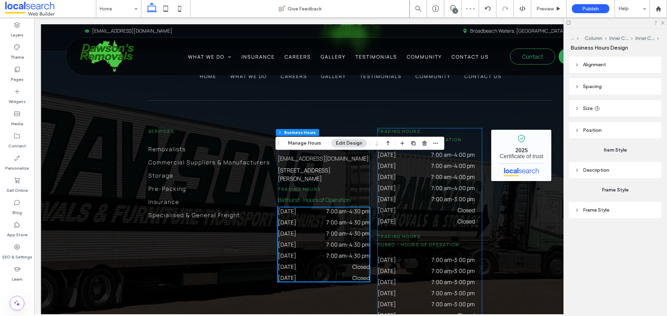
scroll to position [1866, 0]
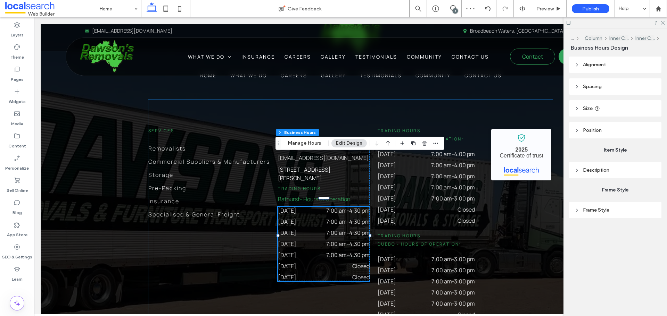
click at [526, 218] on div "Services Removalists Commercial Suppliers & Manufacturers Storage Pre-Packing I…" at bounding box center [350, 242] width 404 height 284
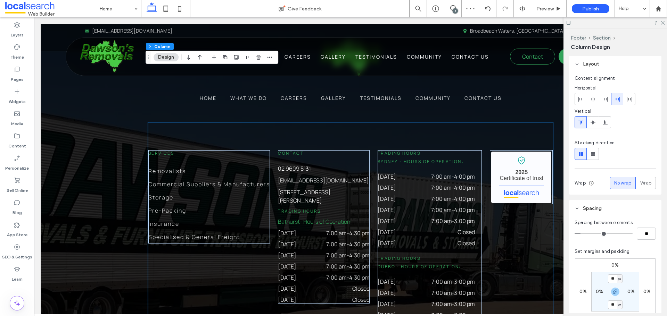
scroll to position [1832, 0]
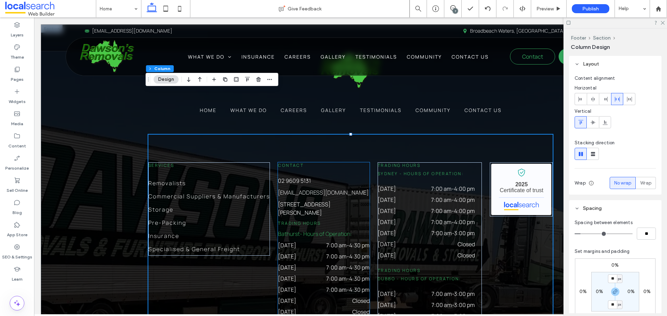
click at [324, 177] on div "02 9609 5131 [EMAIL_ADDRESS][DOMAIN_NAME] [STREET_ADDRESS][PERSON_NAME] Trading…" at bounding box center [323, 246] width 91 height 139
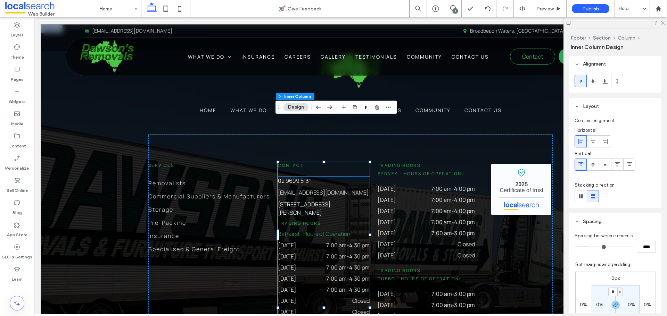
click at [326, 220] on h6 "Trading Hours" at bounding box center [323, 223] width 91 height 6
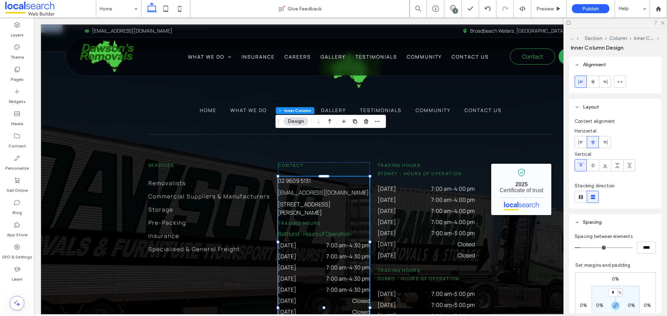
click at [326, 220] on h6 "Trading Hours" at bounding box center [323, 223] width 91 height 6
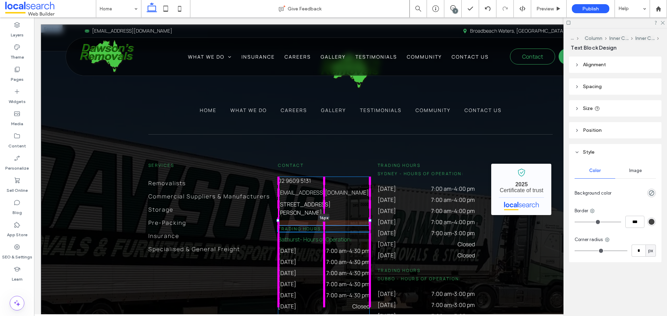
drag, startPoint x: 324, startPoint y: 169, endPoint x: 323, endPoint y: 174, distance: 5.6
click at [323, 216] on div at bounding box center [323, 217] width 11 height 3
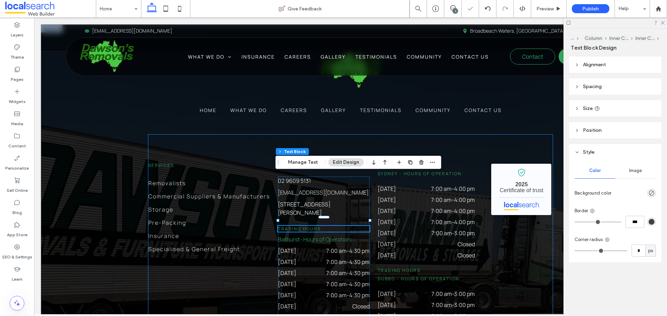
click at [519, 260] on div "Services Removalists Commercial Suppliers & Manufacturers Storage Pre-Packing I…" at bounding box center [350, 277] width 404 height 284
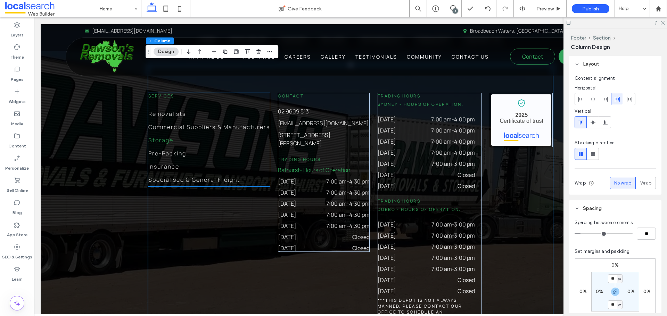
click at [242, 134] on link "Storage" at bounding box center [208, 140] width 121 height 13
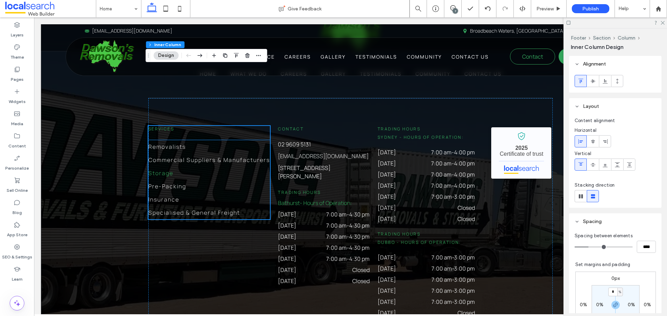
scroll to position [1866, 0]
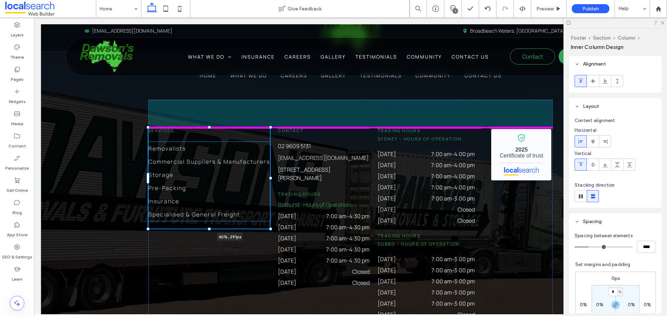
drag, startPoint x: 267, startPoint y: 134, endPoint x: 308, endPoint y: 148, distance: 43.7
click at [308, 148] on div "Home What We Do Careers Gallery Testimonials Community Contact Us Services Remo…" at bounding box center [350, 224] width 417 height 469
type input "**"
type input "****"
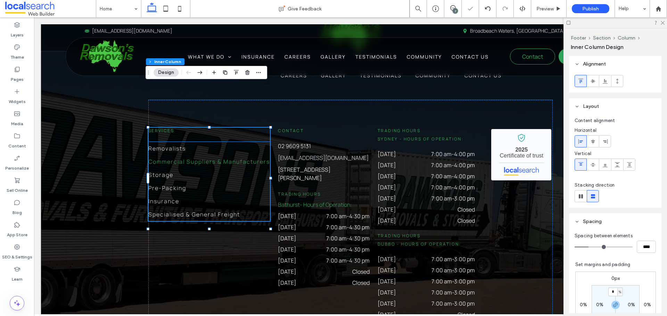
click at [247, 158] on span "Commercial Suppliers & Manufacturers" at bounding box center [208, 162] width 121 height 8
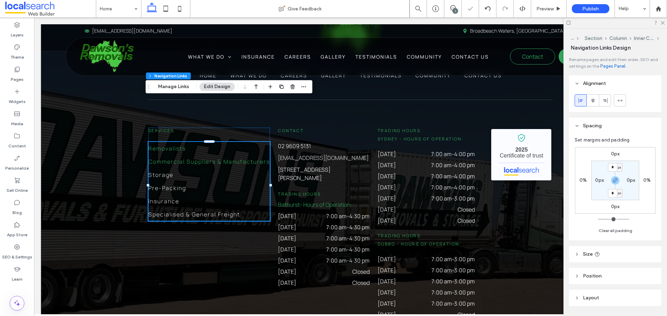
type input "***"
type input "****"
click at [219, 158] on span "Commercial Suppliers & Manufacturers" at bounding box center [208, 162] width 121 height 8
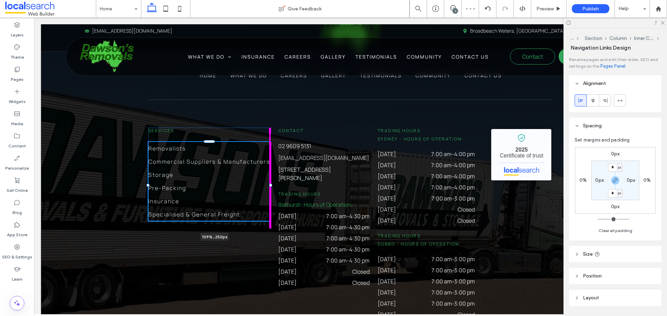
drag, startPoint x: 267, startPoint y: 141, endPoint x: 279, endPoint y: 143, distance: 11.6
click at [279, 143] on div "Home What We Do Careers Gallery Testimonials Community Contact Us Services Remo…" at bounding box center [350, 224] width 417 height 469
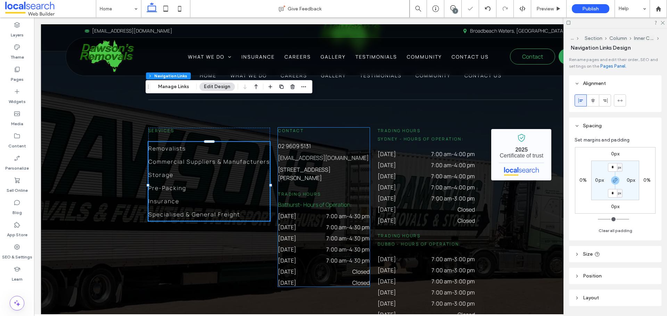
click at [319, 212] on div "[DATE] 7:00 am - 4:30 pm [DATE] 7:00 am - 4:30 pm [DATE] 7:00 am - 4:30 pm [DAT…" at bounding box center [323, 249] width 91 height 74
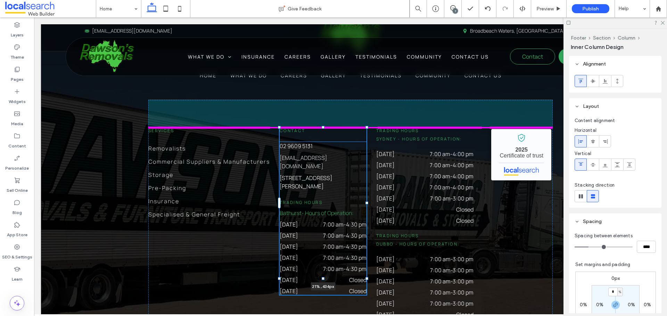
drag, startPoint x: 367, startPoint y: 159, endPoint x: 362, endPoint y: 161, distance: 4.8
click at [362, 161] on div "Home What We Do Careers Gallery Testimonials Community Contact Us Services Remo…" at bounding box center [350, 224] width 417 height 469
type input "**"
type input "****"
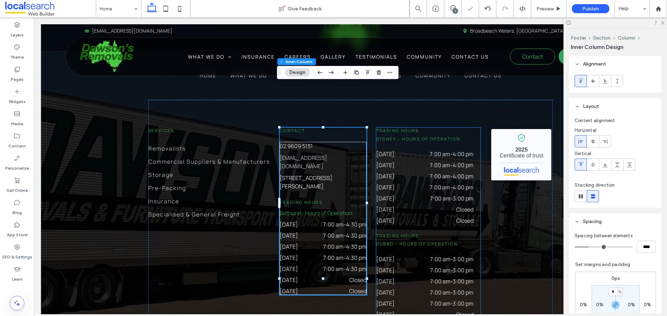
click at [430, 195] on div "[DATE] 7:00 am - 3:00 pm" at bounding box center [424, 200] width 97 height 11
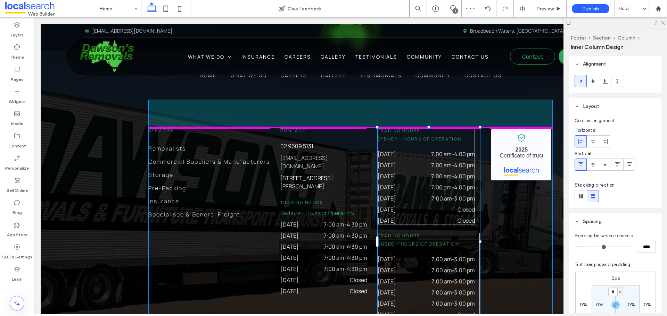
click at [476, 197] on div "Home What We Do Careers Gallery Testimonials Community Contact Us Services Remo…" at bounding box center [350, 224] width 417 height 469
type input "***"
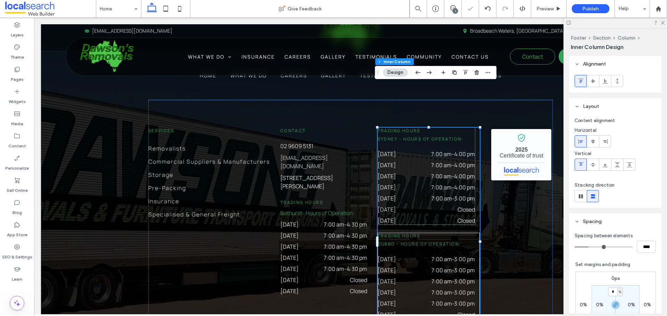
click at [431, 195] on time "7:00 am" at bounding box center [441, 199] width 20 height 8
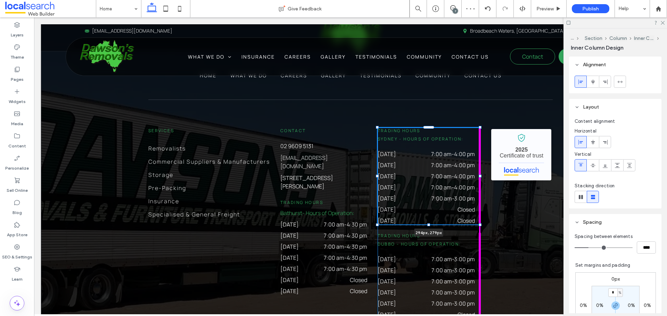
drag, startPoint x: 473, startPoint y: 133, endPoint x: 477, endPoint y: 134, distance: 4.6
click at [477, 134] on div "Home What We Do Careers Gallery Testimonials Community Contact Us Services Remo…" at bounding box center [350, 224] width 417 height 469
type input "***"
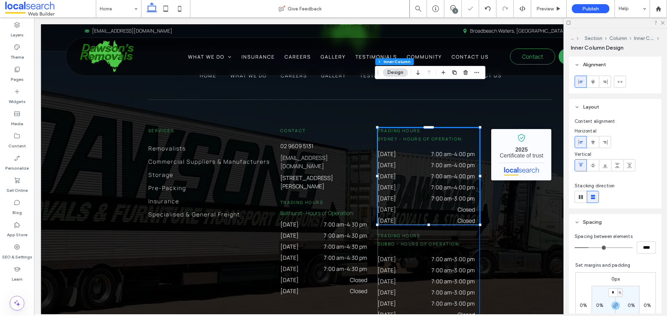
click at [505, 173] on div "Services Removalists Commercial Suppliers & Manufacturers Storage Pre-Packing I…" at bounding box center [350, 242] width 404 height 284
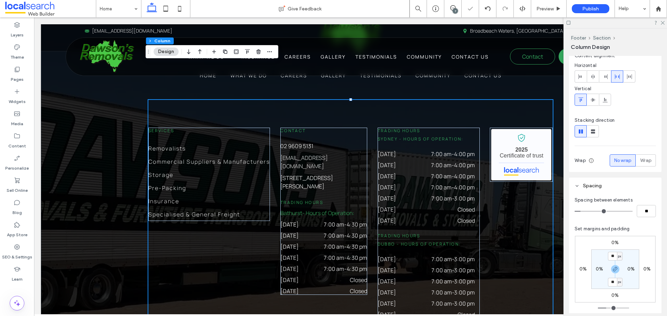
scroll to position [35, 0]
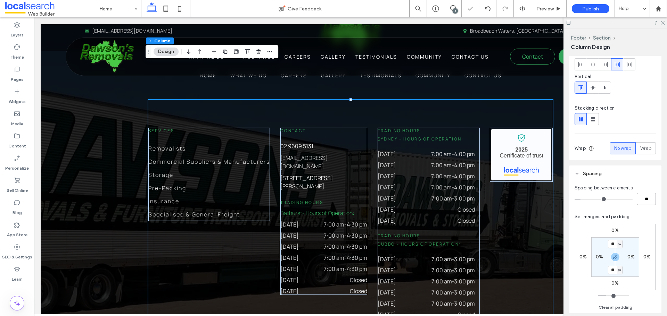
click at [639, 204] on input "**" at bounding box center [645, 199] width 19 height 12
type input "*"
type input "**"
click at [632, 172] on header "Spacing" at bounding box center [615, 174] width 92 height 16
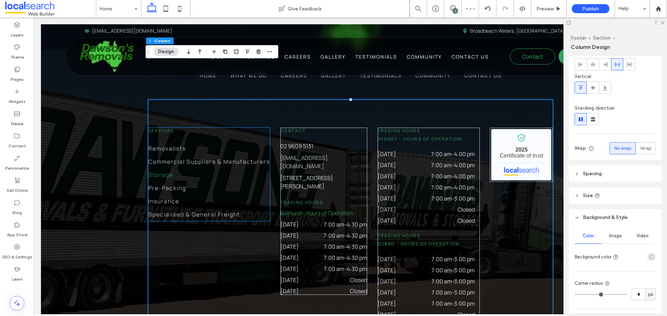
click at [241, 168] on link "Storage" at bounding box center [208, 174] width 121 height 13
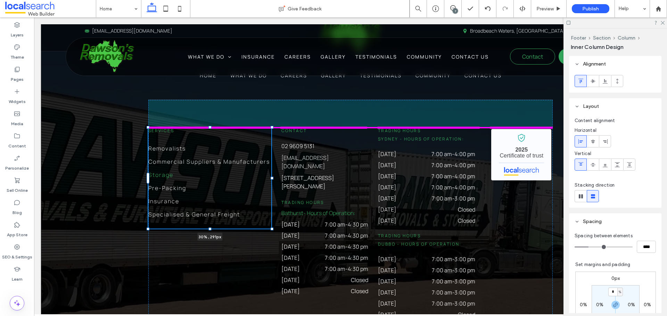
click at [268, 136] on div "Home What We Do Careers Gallery Testimonials Community Contact Us Services Remo…" at bounding box center [350, 224] width 417 height 469
type input "****"
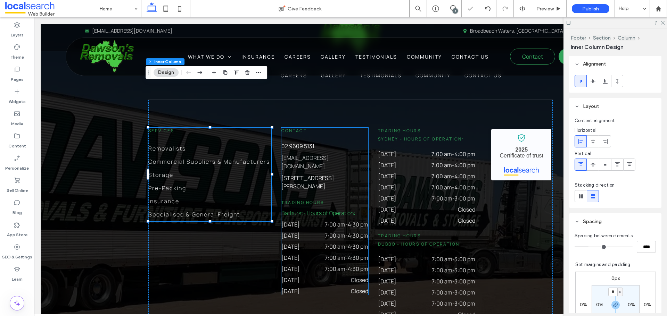
click at [317, 209] on span "- Hours of Operation:" at bounding box center [329, 213] width 52 height 8
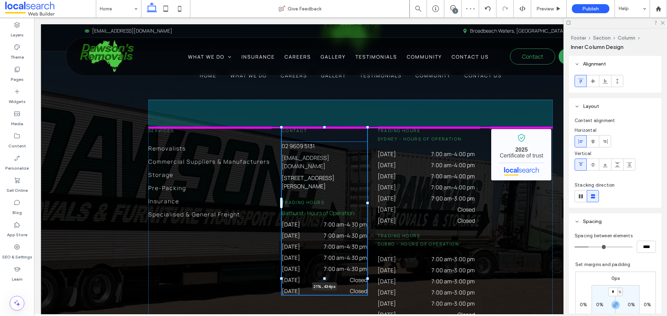
click at [366, 202] on div at bounding box center [367, 203] width 3 height 3
type input "****"
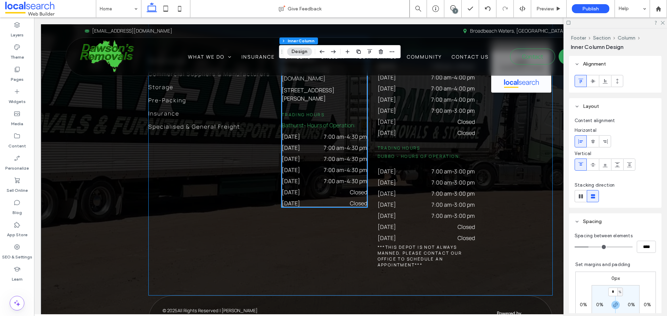
scroll to position [1897, 0]
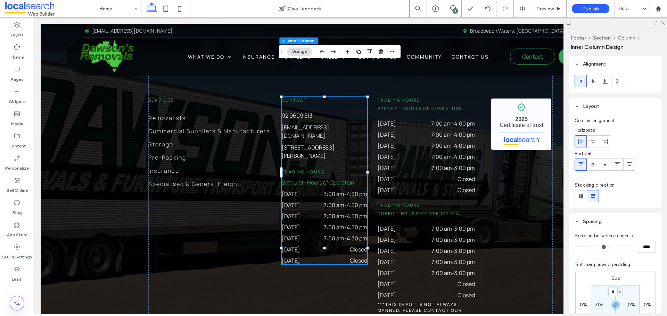
click at [319, 224] on div "[DATE] 7:00 am - 4:30 pm" at bounding box center [324, 229] width 85 height 11
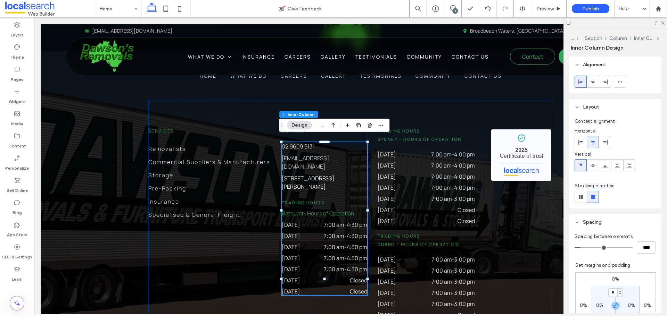
scroll to position [1827, 0]
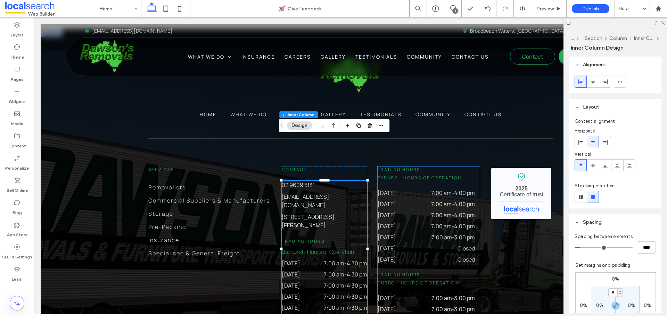
click at [417, 189] on dd "7:00 am - 4:00 pm" at bounding box center [445, 193] width 57 height 8
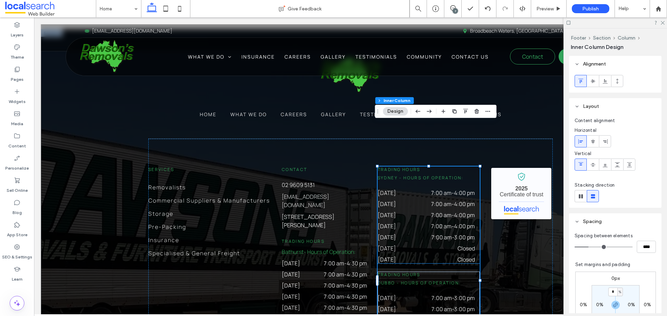
click at [416, 175] on span "Sydney - Hours of Operation:" at bounding box center [420, 178] width 86 height 6
click at [418, 175] on span "Sydney - Hours of Operation:" at bounding box center [420, 178] width 86 height 6
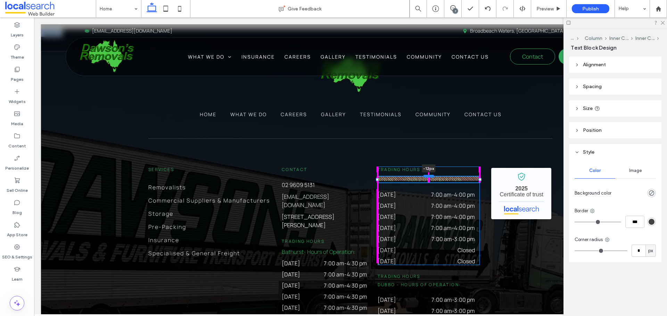
click at [426, 175] on div at bounding box center [428, 176] width 11 height 3
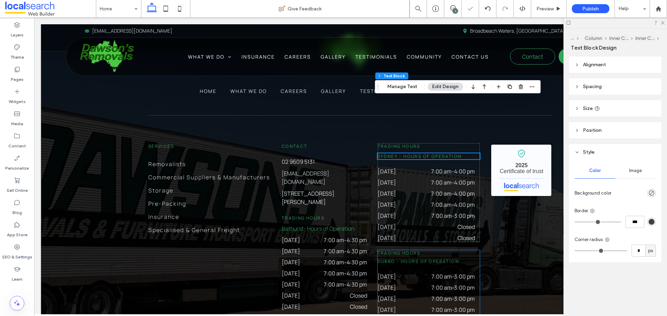
scroll to position [1862, 0]
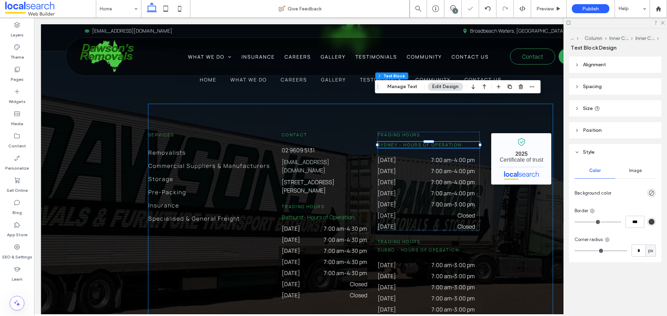
click at [527, 218] on div "Services Removalists Commercial Suppliers & Manufacturers Storage Pre-Packing I…" at bounding box center [350, 246] width 404 height 285
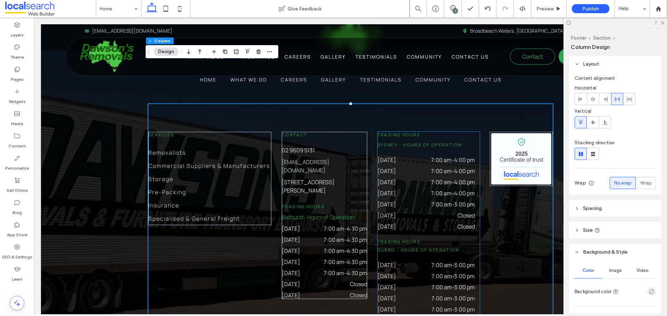
click at [421, 247] on span "Dubbo - Hours of Operation:" at bounding box center [419, 250] width 84 height 6
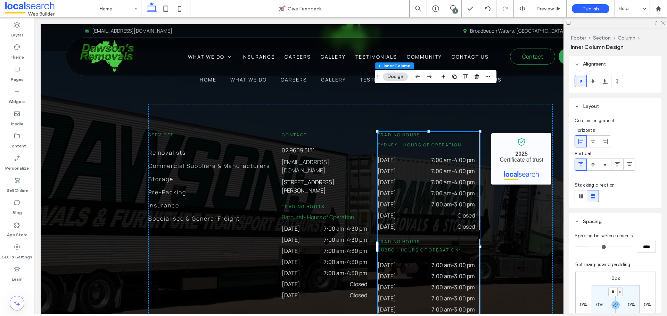
click at [419, 247] on span "Dubbo - Hours of Operation:" at bounding box center [419, 250] width 84 height 6
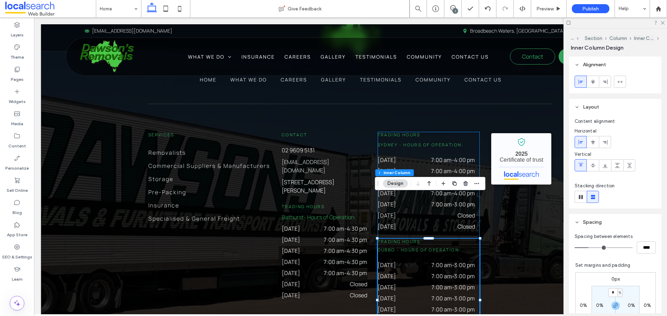
click at [419, 247] on span "Dubbo - Hours of Operation:" at bounding box center [419, 250] width 84 height 6
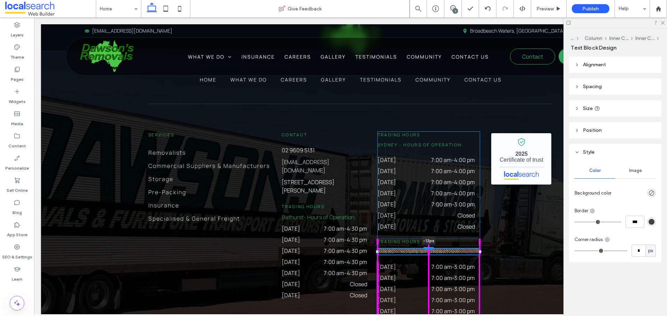
click at [425, 247] on div at bounding box center [428, 248] width 11 height 3
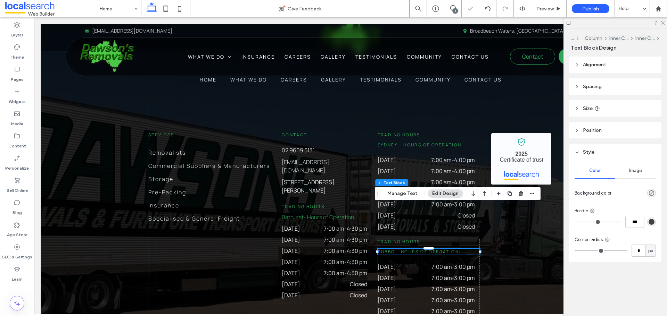
click at [516, 226] on div "Services Removalists Commercial Suppliers & Manufacturers Storage Pre-Packing I…" at bounding box center [350, 247] width 404 height 287
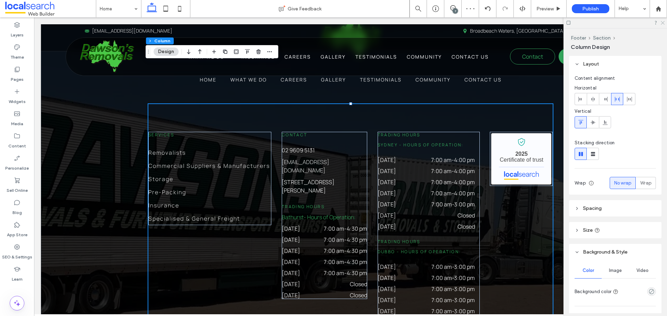
drag, startPoint x: 662, startPoint y: 22, endPoint x: 628, endPoint y: 5, distance: 38.0
click at [662, 22] on icon at bounding box center [662, 22] width 5 height 5
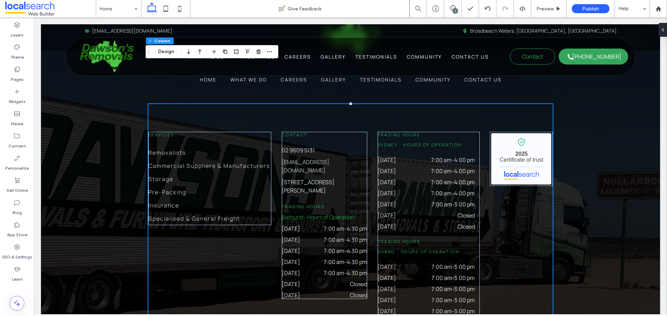
click at [89, 213] on div "Home What We Do Careers Gallery Testimonials Community Contact Us Services Remo…" at bounding box center [350, 230] width 619 height 473
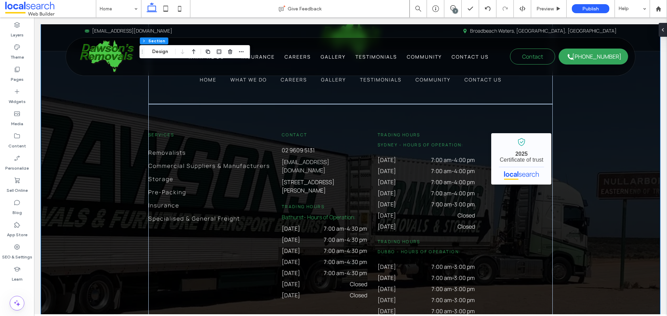
click at [103, 206] on div "Home What We Do Careers Gallery Testimonials Community Contact Us Services Remo…" at bounding box center [350, 230] width 619 height 473
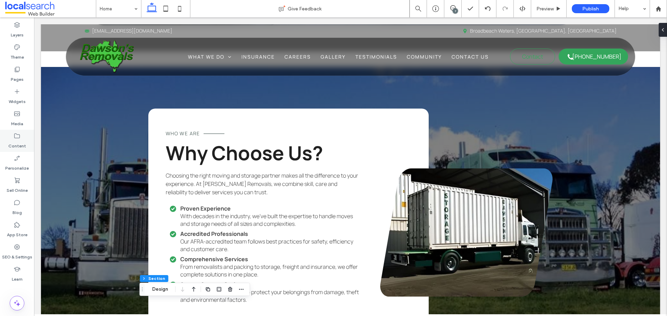
scroll to position [1272, 0]
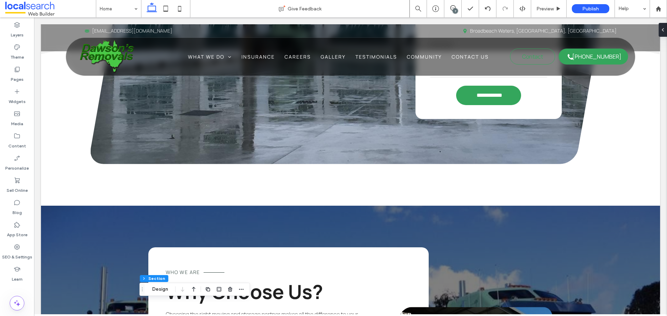
click at [453, 8] on icon at bounding box center [453, 8] width 6 height 6
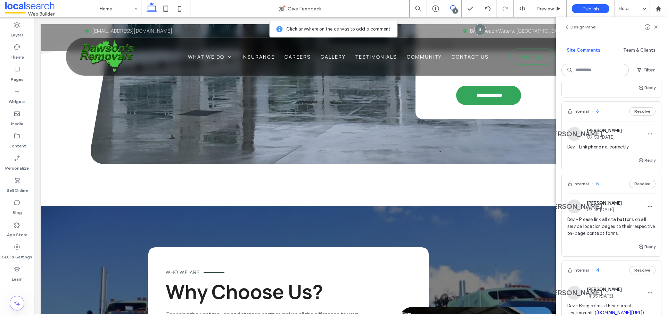
scroll to position [104, 0]
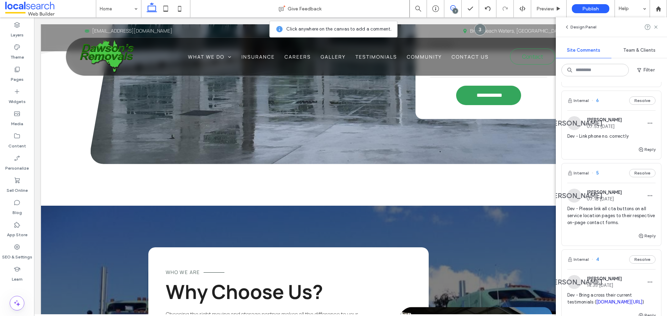
click at [639, 132] on div "[PERSON_NAME] 07:53 [DATE] Dev - Link phone no. correctly" at bounding box center [611, 130] width 88 height 29
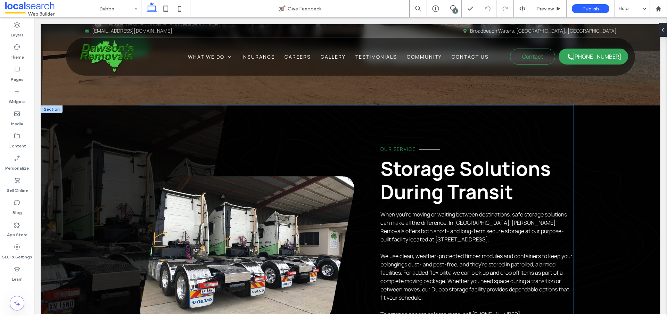
scroll to position [212, 0]
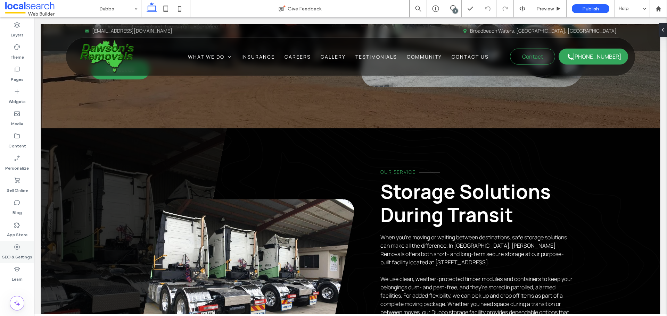
click at [22, 248] on div "SEO & Settings" at bounding box center [17, 252] width 34 height 22
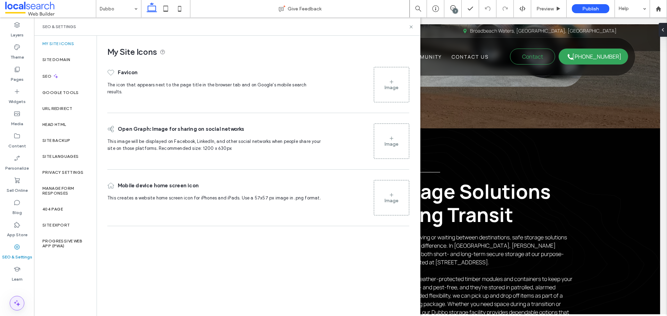
click at [19, 303] on icon at bounding box center [17, 303] width 8 height 8
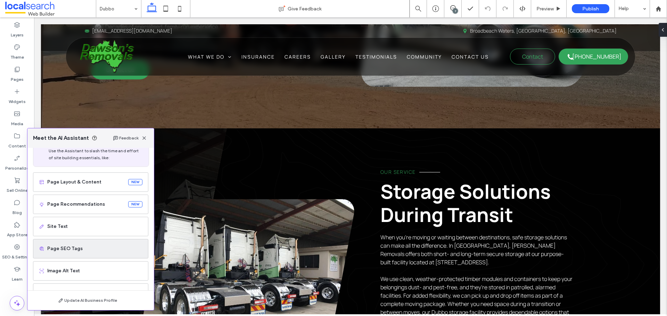
scroll to position [44, 0]
click at [101, 257] on div "Image Alt Text" at bounding box center [90, 250] width 115 height 19
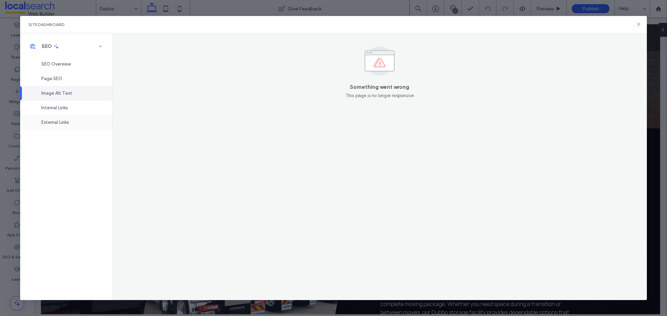
click at [85, 123] on div "External Links" at bounding box center [66, 122] width 92 height 15
click at [73, 95] on div "Image Alt Text" at bounding box center [66, 93] width 92 height 15
drag, startPoint x: 640, startPoint y: 25, endPoint x: 402, endPoint y: 19, distance: 237.9
click at [640, 25] on icon at bounding box center [638, 25] width 6 height 6
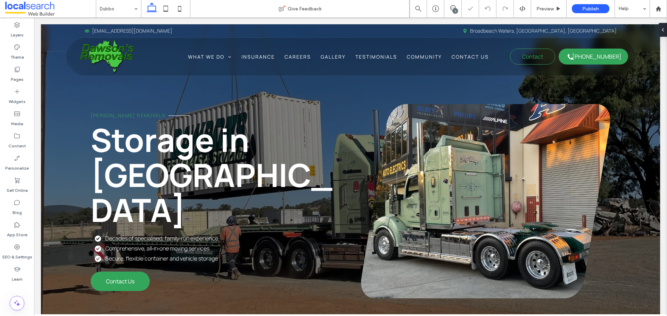
scroll to position [0, 0]
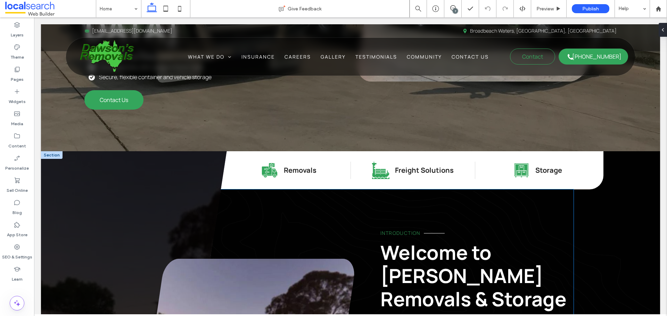
scroll to position [243, 0]
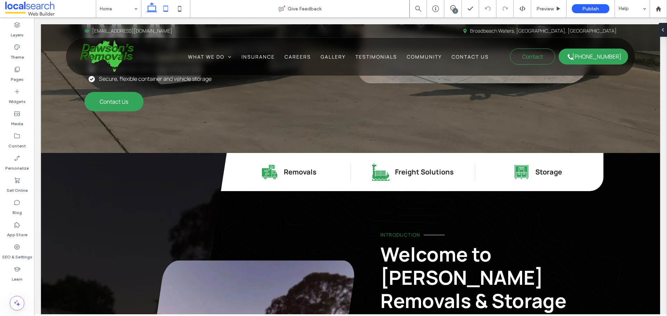
click at [168, 10] on use at bounding box center [166, 9] width 5 height 6
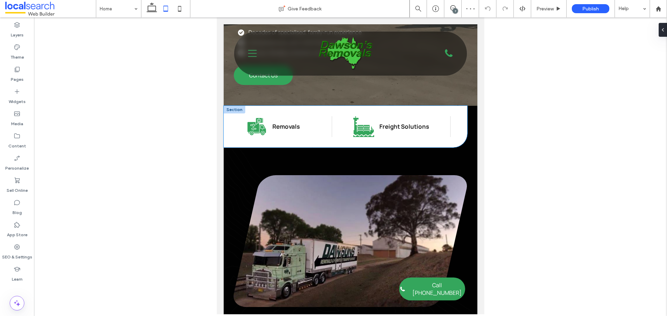
scroll to position [0, 0]
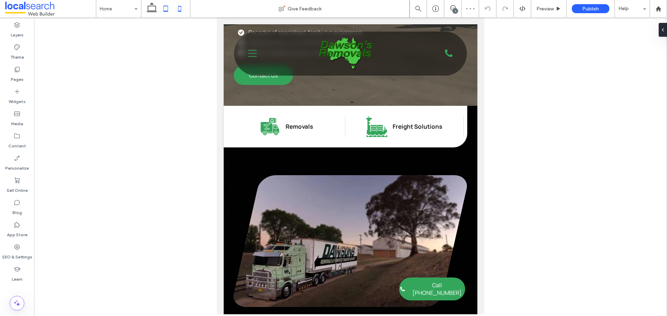
click at [181, 6] on icon at bounding box center [180, 9] width 14 height 14
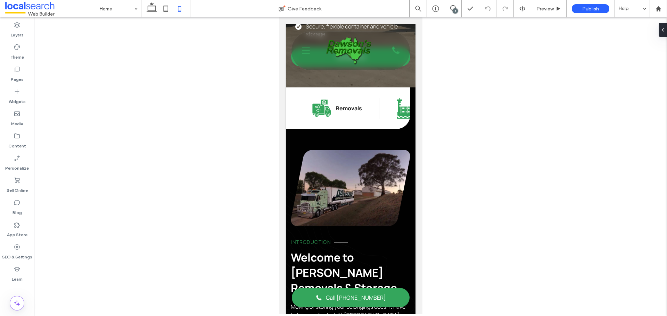
scroll to position [0, 7]
click at [148, 8] on use at bounding box center [151, 7] width 10 height 10
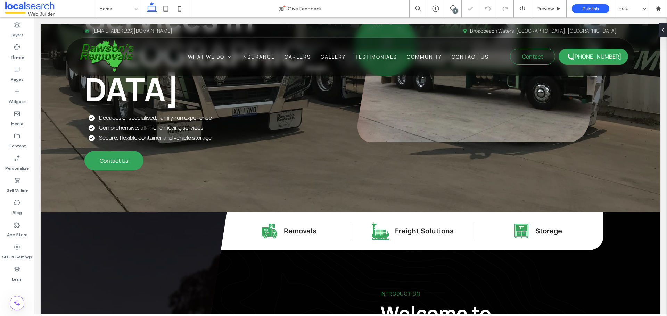
scroll to position [278, 0]
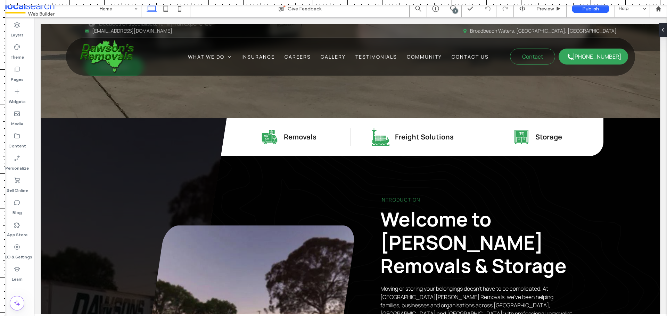
drag, startPoint x: 384, startPoint y: 2, endPoint x: 412, endPoint y: 110, distance: 111.8
click at [412, 316] on div at bounding box center [333, 316] width 667 height 0
click at [375, 128] on icon "Freight Icon" at bounding box center [380, 137] width 18 height 18
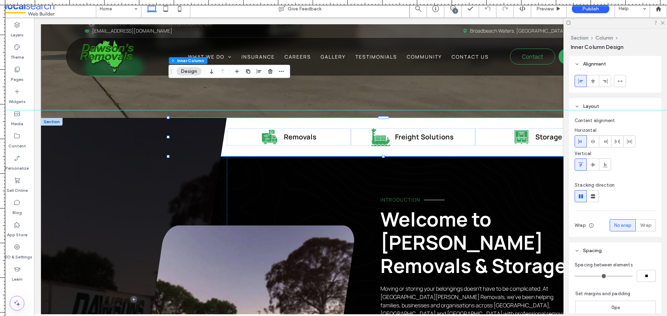
click at [375, 128] on icon "Freight Icon" at bounding box center [380, 137] width 18 height 18
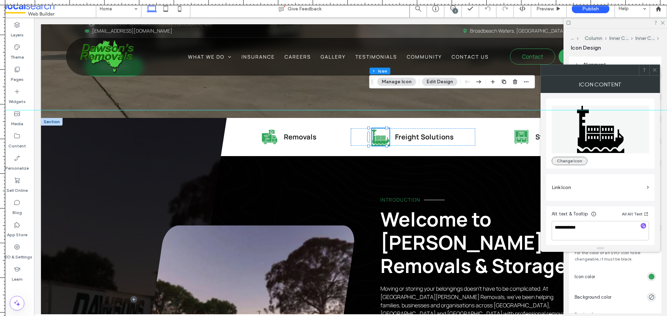
click at [571, 159] on button "Change Icon" at bounding box center [569, 161] width 36 height 8
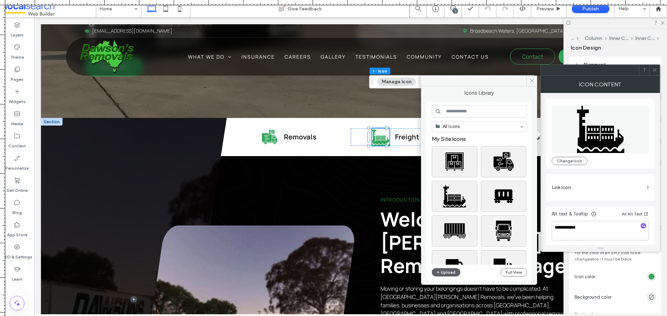
drag, startPoint x: 477, startPoint y: 111, endPoint x: 453, endPoint y: 2, distance: 111.1
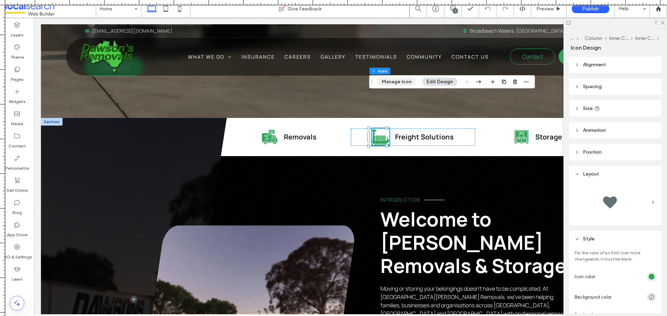
click at [392, 83] on button "Manage Icon" at bounding box center [396, 82] width 39 height 8
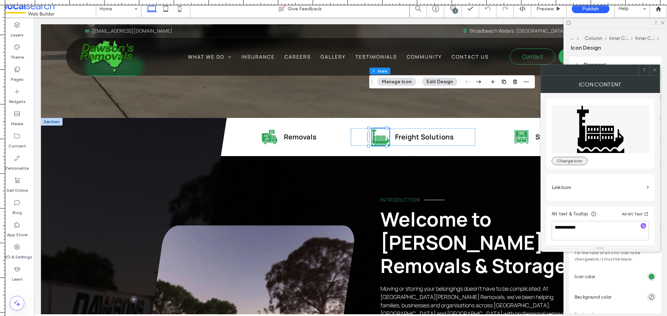
click at [575, 162] on button "Change Icon" at bounding box center [569, 161] width 36 height 8
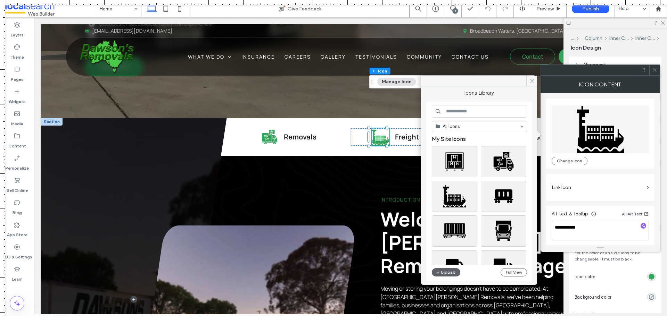
click at [470, 111] on input at bounding box center [478, 111] width 95 height 12
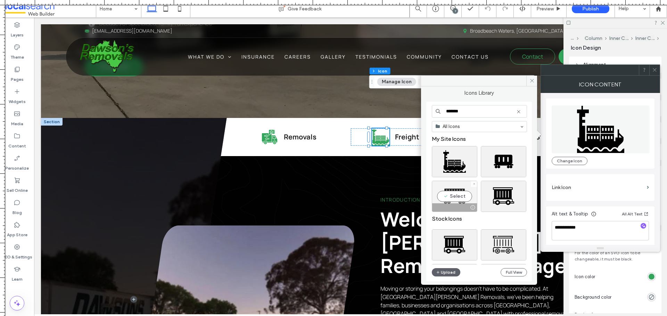
type input "*******"
click at [466, 198] on div "Select" at bounding box center [453, 196] width 45 height 31
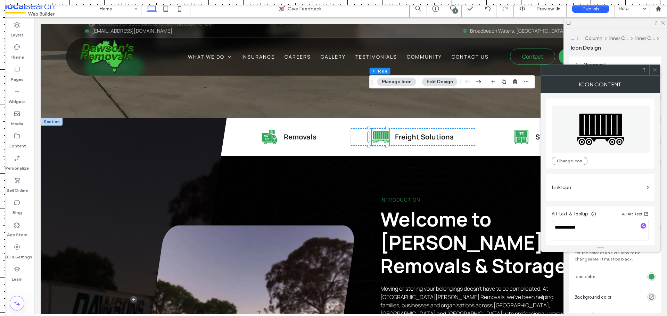
drag, startPoint x: 381, startPoint y: 3, endPoint x: 392, endPoint y: 109, distance: 106.5
click at [392, 316] on div at bounding box center [333, 316] width 667 height 0
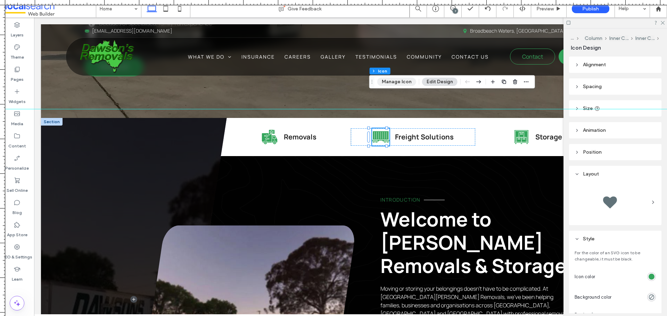
click at [391, 83] on button "Manage Icon" at bounding box center [396, 82] width 39 height 8
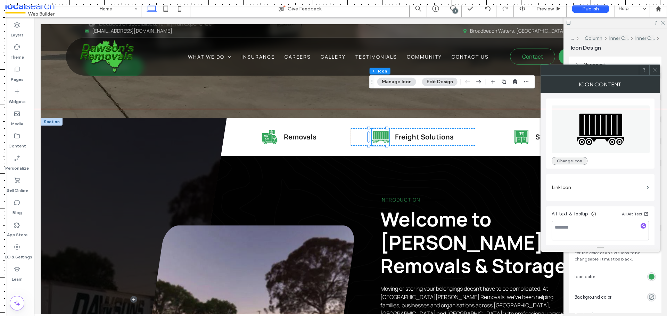
click at [571, 159] on button "Change Icon" at bounding box center [569, 161] width 36 height 8
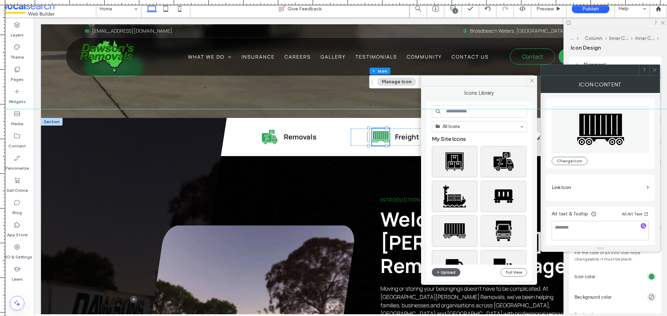
click at [453, 112] on div at bounding box center [333, 109] width 667 height 6
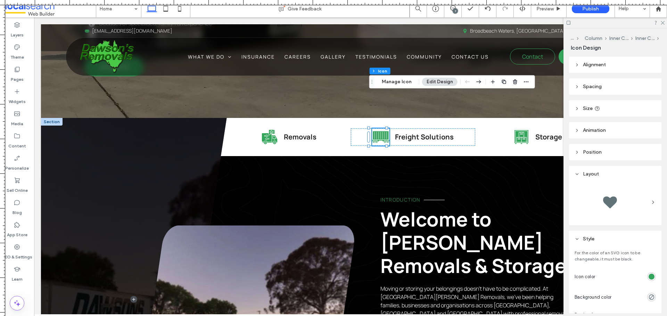
drag, startPoint x: 426, startPoint y: 110, endPoint x: 445, endPoint y: 3, distance: 108.0
click at [395, 82] on button "Manage Icon" at bounding box center [396, 82] width 39 height 8
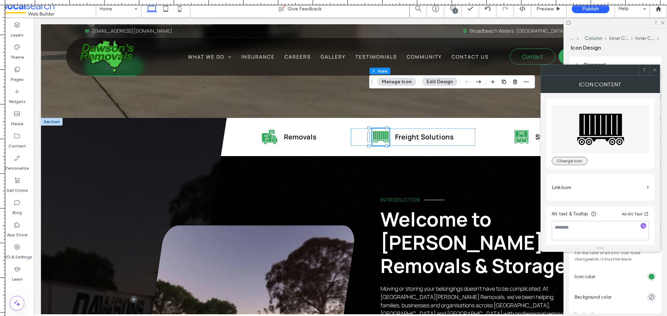
click at [575, 161] on button "Change Icon" at bounding box center [569, 161] width 36 height 8
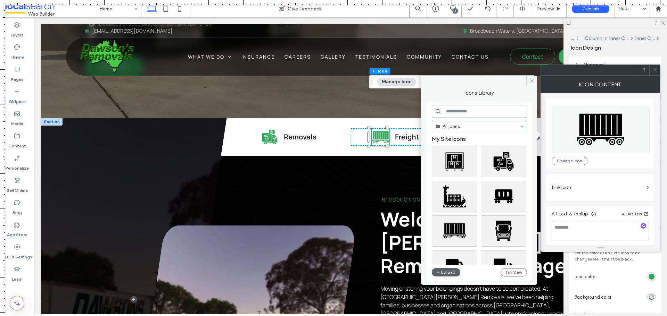
click at [488, 115] on input at bounding box center [478, 111] width 95 height 12
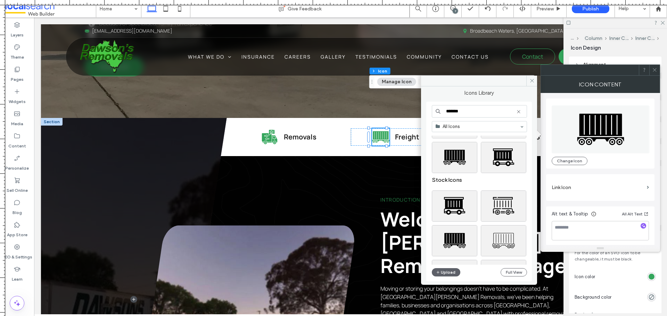
scroll to position [0, 0]
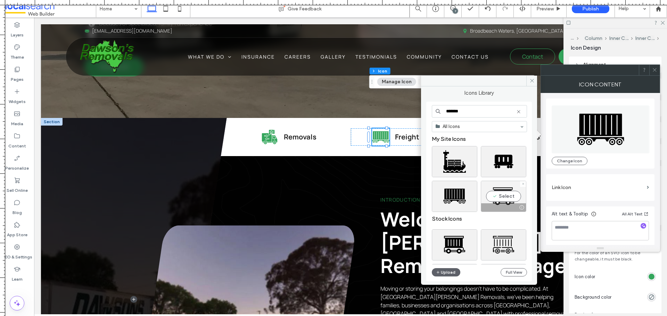
type input "*******"
click at [503, 196] on div "Select" at bounding box center [502, 196] width 45 height 31
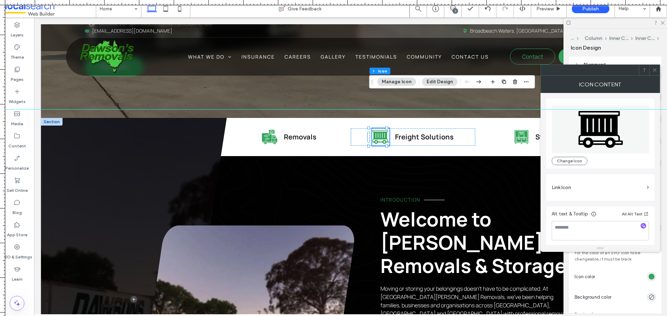
drag, startPoint x: 397, startPoint y: 3, endPoint x: 404, endPoint y: 109, distance: 106.8
click at [404, 316] on div at bounding box center [333, 316] width 667 height 0
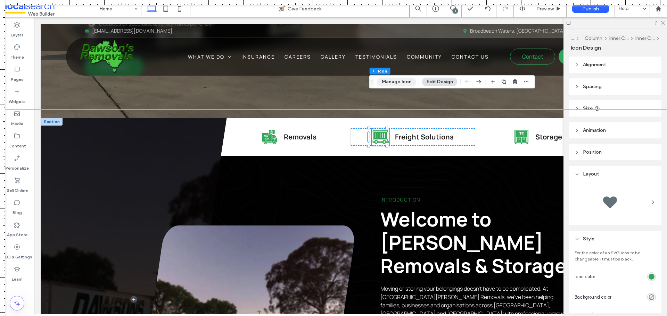
click at [403, 82] on button "Manage Icon" at bounding box center [396, 82] width 39 height 8
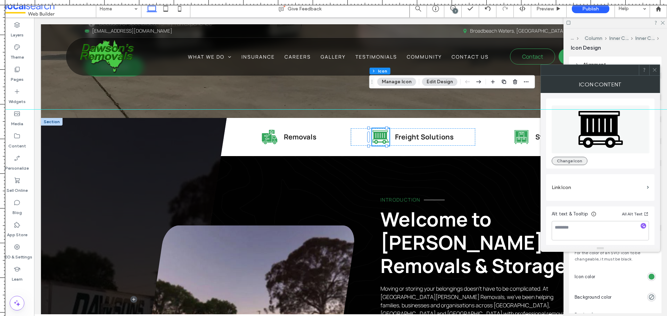
click at [561, 161] on button "Change Icon" at bounding box center [569, 161] width 36 height 8
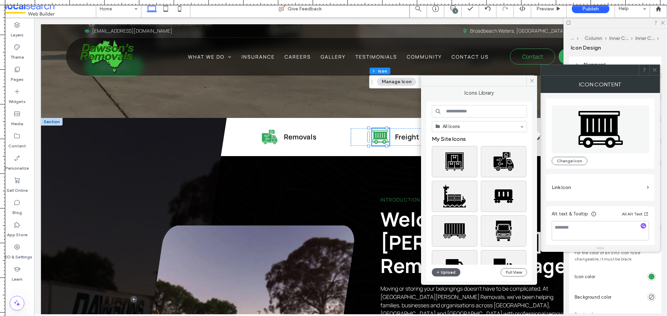
drag, startPoint x: 455, startPoint y: 110, endPoint x: 455, endPoint y: 2, distance: 108.0
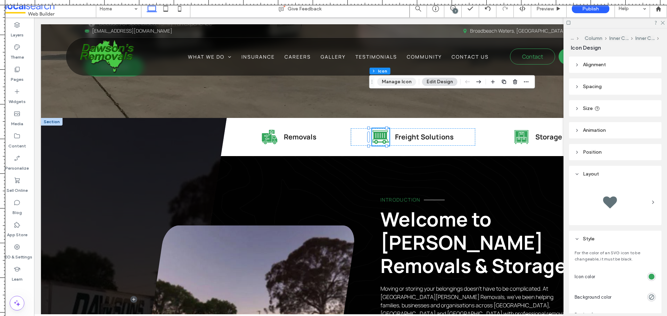
click at [399, 82] on button "Manage Icon" at bounding box center [396, 82] width 39 height 8
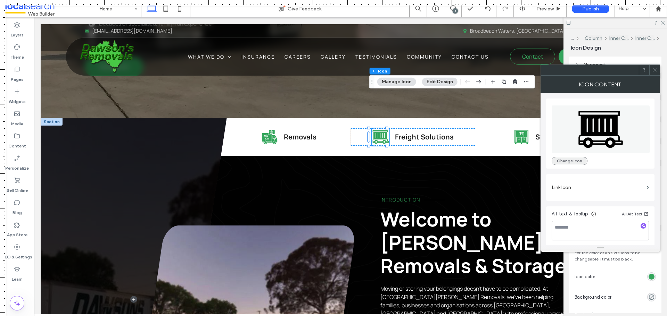
click at [569, 164] on button "Change Icon" at bounding box center [569, 161] width 36 height 8
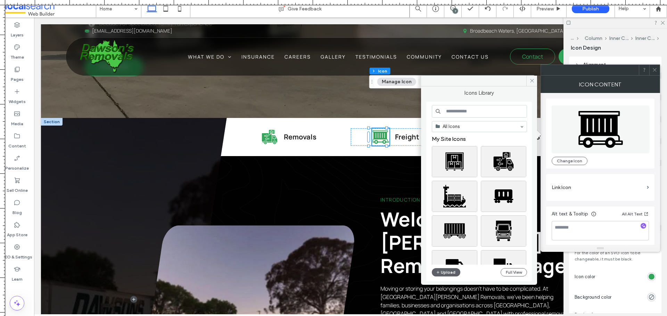
click at [468, 114] on input at bounding box center [478, 111] width 95 height 12
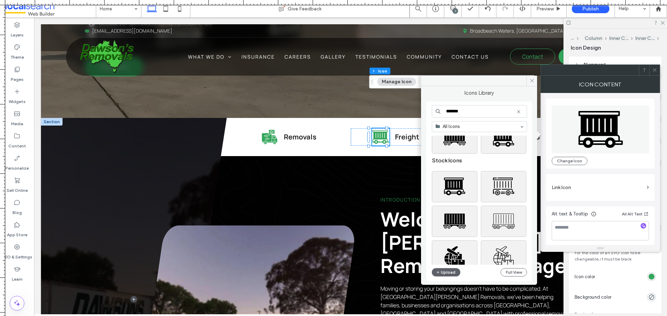
scroll to position [69, 0]
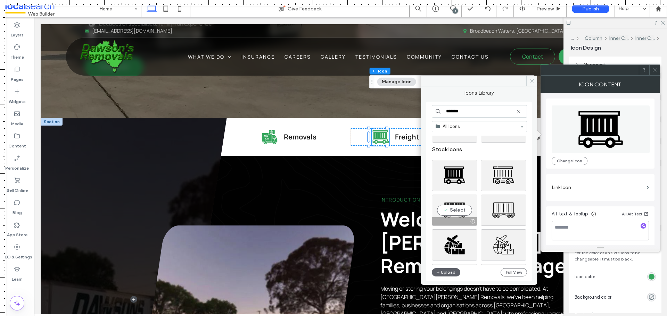
type input "*******"
click at [458, 207] on div "Select" at bounding box center [453, 210] width 45 height 31
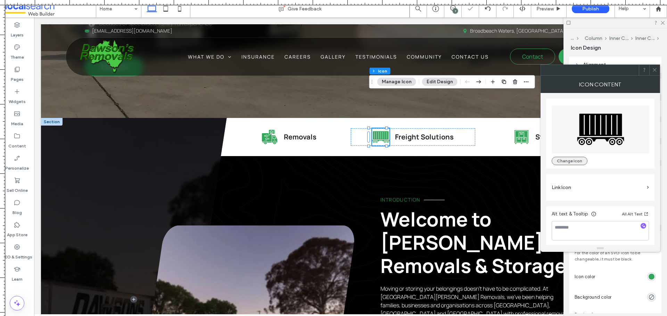
click at [566, 162] on button "Change Icon" at bounding box center [569, 161] width 36 height 8
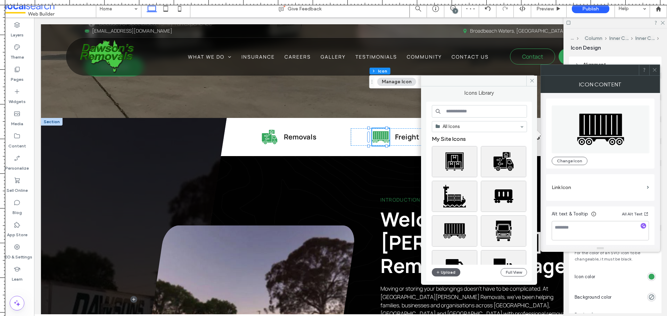
click at [464, 111] on input at bounding box center [478, 111] width 95 height 12
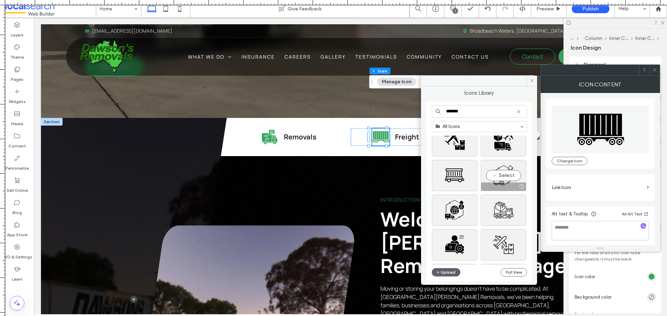
scroll to position [660, 0]
type input "*******"
click at [499, 177] on div "Select" at bounding box center [502, 175] width 45 height 31
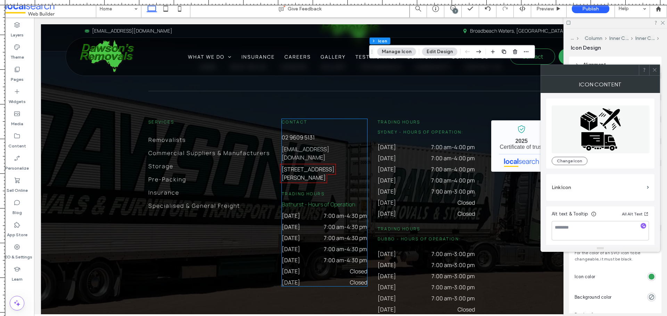
scroll to position [1840, 0]
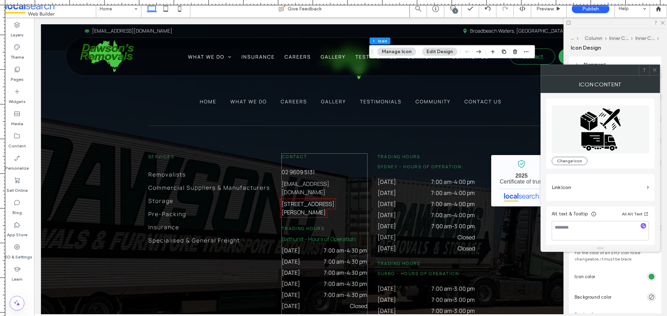
click at [330, 226] on h6 "Trading Hours" at bounding box center [324, 229] width 85 height 6
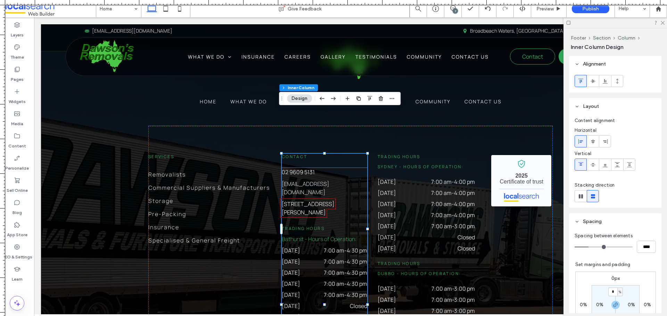
click at [319, 168] on div "02 9609 5131 sales@drsaus.com.au 5 Littlebourne St, Kelso NSW 2795 Trading Hour…" at bounding box center [324, 244] width 85 height 153
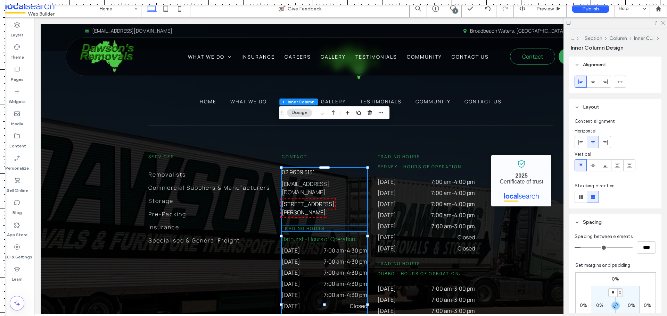
click at [327, 226] on h6 "Trading Hours" at bounding box center [324, 229] width 85 height 6
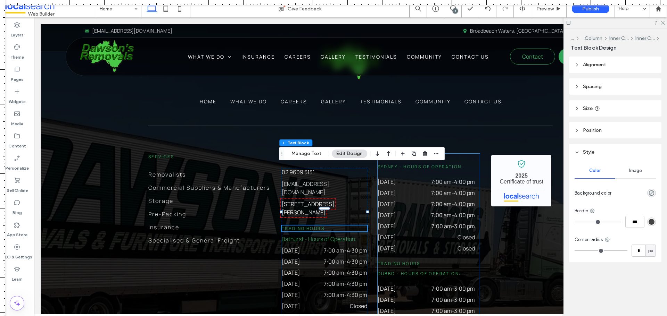
click at [402, 164] on span "Sydney - Hours of Operation:" at bounding box center [420, 167] width 86 height 6
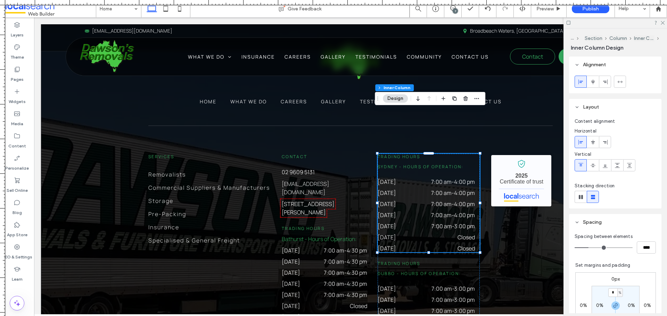
click at [473, 202] on div "Trading Hours Sydney - Hours of Operation: Monday 7:00 am - 4:00 pm Tuesday 7:0…" at bounding box center [428, 203] width 102 height 99
click at [416, 154] on div "Trading Hours Sydney - Hours of Operation: Monday 7:00 am - 4:00 pm Tuesday 7:0…" at bounding box center [428, 203] width 102 height 99
click at [417, 154] on div "Trading Hours Sydney - Hours of Operation: Monday 7:00 am - 4:00 pm Tuesday 7:0…" at bounding box center [428, 203] width 102 height 99
click at [454, 97] on use "button" at bounding box center [454, 99] width 4 height 4
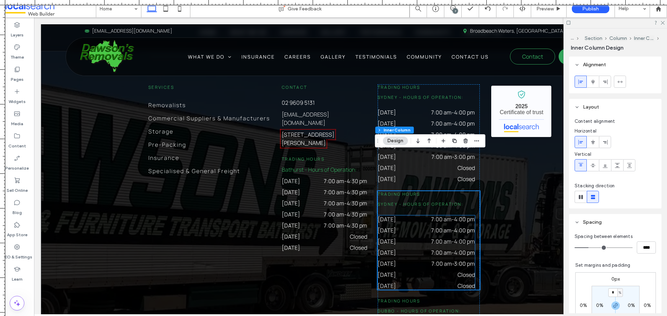
scroll to position [1875, 0]
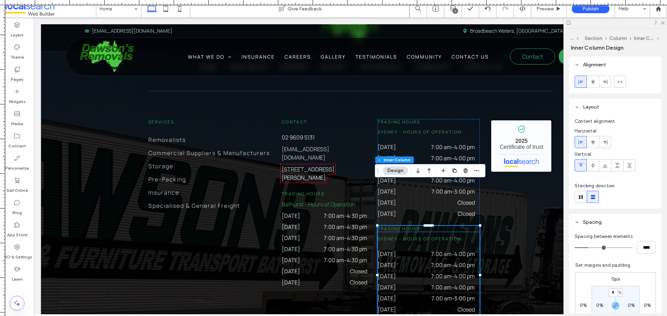
click at [403, 226] on span "Trading Hours" at bounding box center [398, 229] width 43 height 6
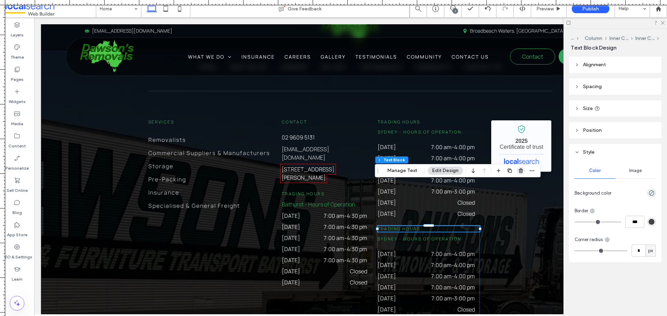
click at [516, 171] on span "button" at bounding box center [520, 171] width 8 height 8
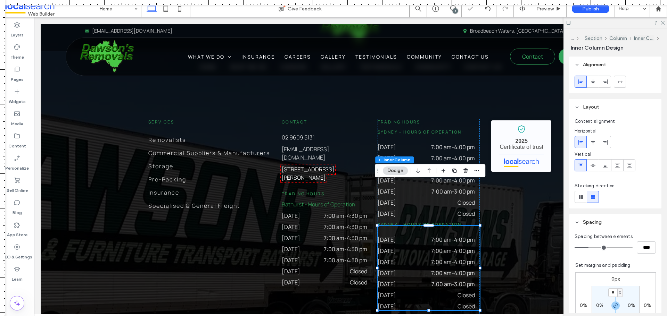
click at [427, 226] on div "Sydney - Hours of Operation: Monday 7:00 am - 4:00 pm Tuesday 7:00 am - 4:00 pm…" at bounding box center [428, 268] width 102 height 84
click at [454, 222] on span "Sydney - Hours of Operation:" at bounding box center [420, 225] width 86 height 6
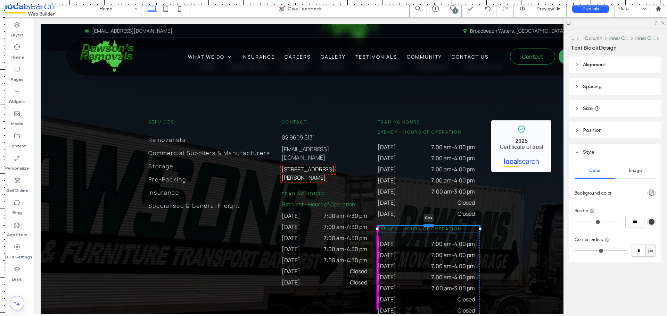
drag, startPoint x: 428, startPoint y: 178, endPoint x: 427, endPoint y: 182, distance: 4.2
click at [427, 224] on div at bounding box center [428, 225] width 11 height 3
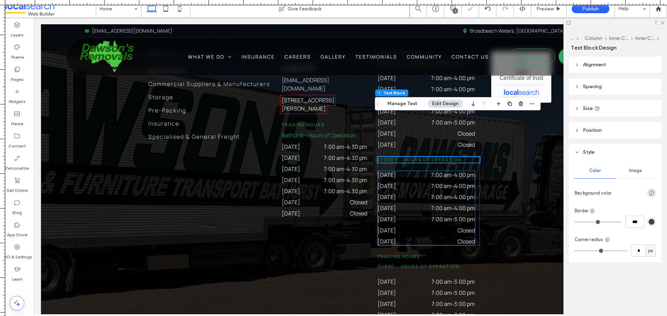
scroll to position [1944, 0]
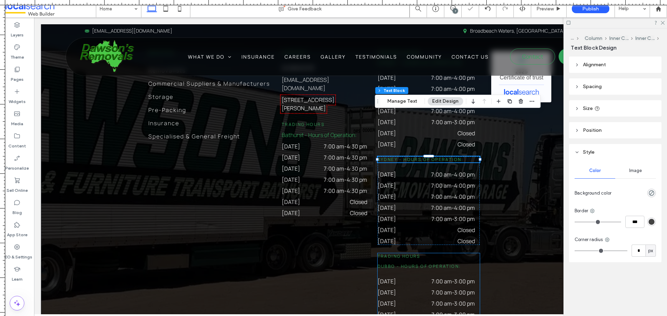
click at [424, 263] on span "Dubbo - Hours of Operation:" at bounding box center [419, 266] width 84 height 6
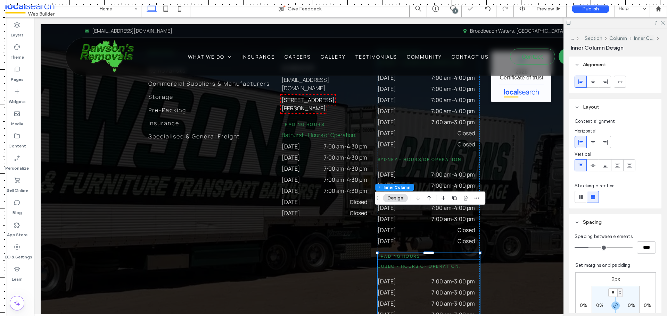
click at [414, 253] on span "Trading Hours" at bounding box center [398, 256] width 43 height 6
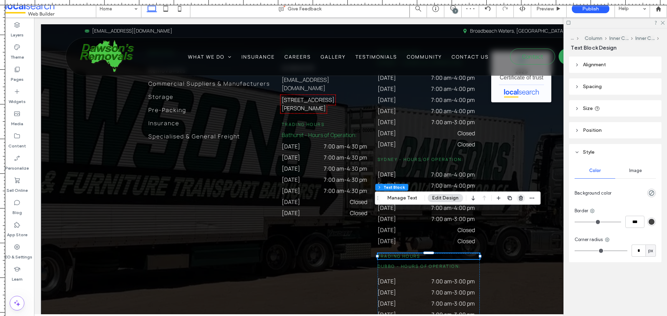
click at [518, 198] on icon "button" at bounding box center [521, 198] width 6 height 6
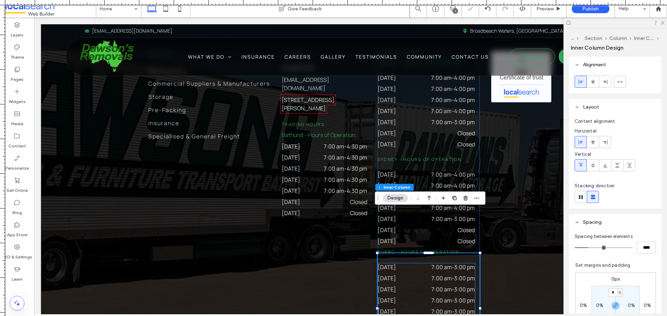
click at [422, 263] on dd "7:00 am - 3:00 pm" at bounding box center [445, 267] width 57 height 8
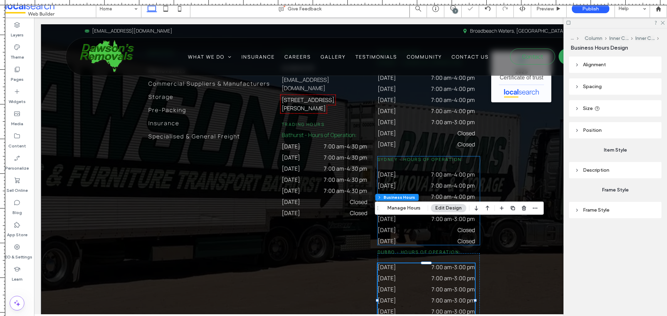
click at [425, 226] on dd "Closed" at bounding box center [445, 230] width 57 height 8
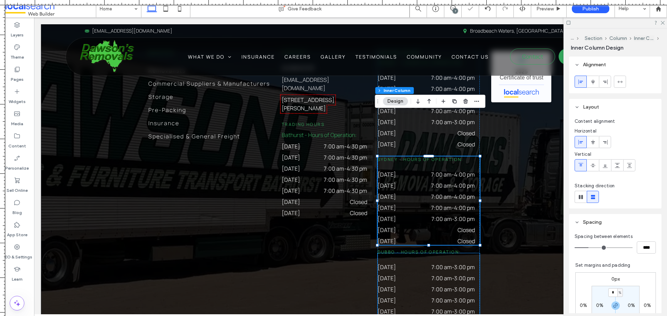
click at [425, 249] on span "Dubbo - Hours of Operation:" at bounding box center [419, 252] width 84 height 6
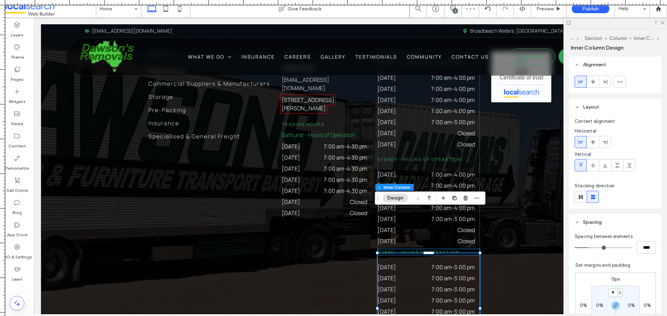
click at [420, 249] on span "Dubbo - Hours of Operation:" at bounding box center [419, 252] width 84 height 6
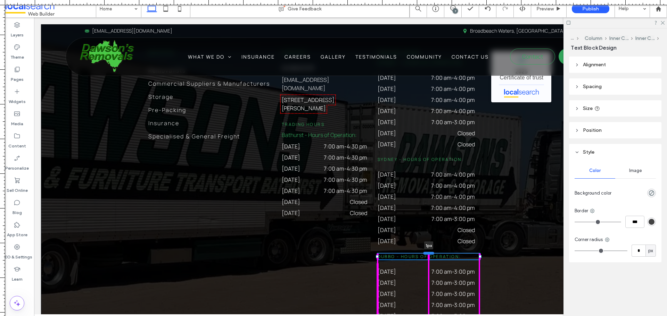
drag, startPoint x: 429, startPoint y: 205, endPoint x: 428, endPoint y: 209, distance: 4.6
click at [428, 252] on div at bounding box center [428, 253] width 11 height 3
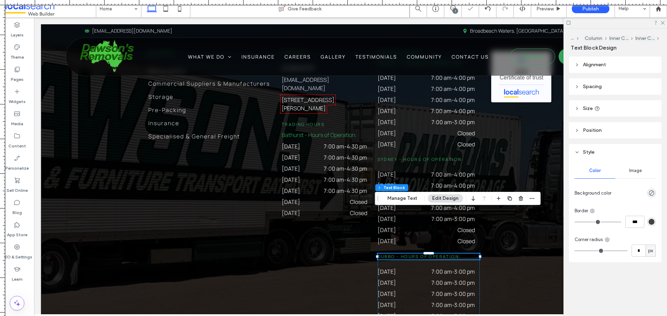
click at [590, 74] on div "Alignment Spacing Set margins and padding 1px 0% 0px 0% * px 0px * px 0px Clear…" at bounding box center [617, 174] width 97 height 234
click at [591, 81] on header "Spacing" at bounding box center [615, 86] width 92 height 16
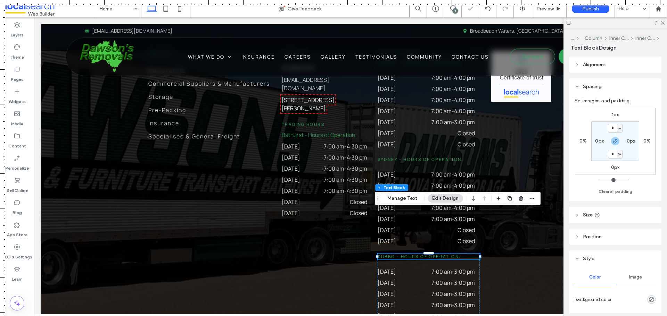
click at [616, 114] on label "1px" at bounding box center [614, 115] width 7 height 6
type input "*"
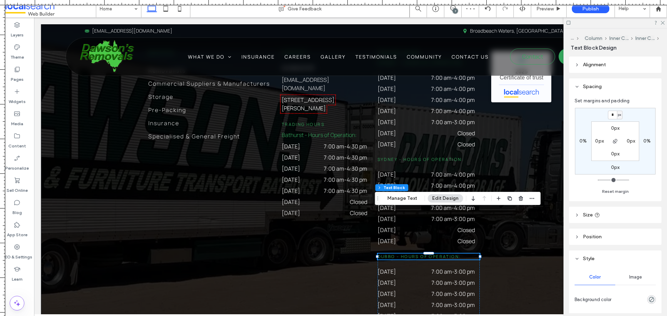
type input "*"
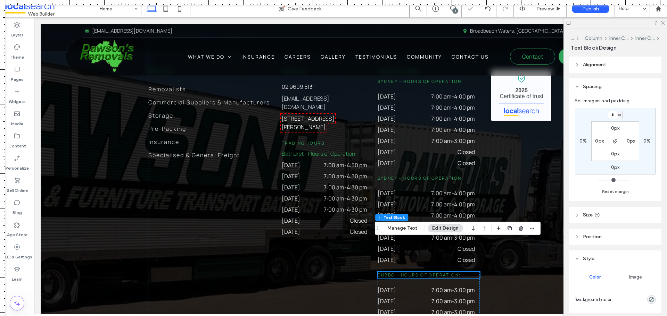
scroll to position [1875, 0]
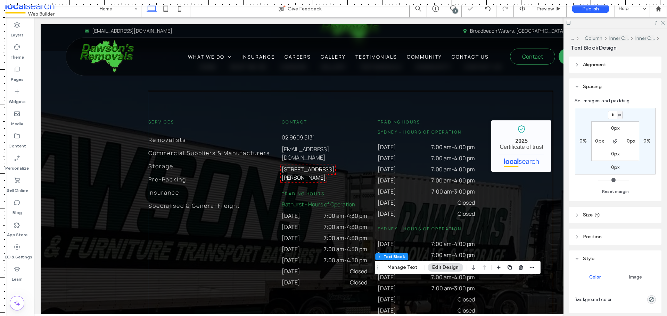
click at [509, 181] on div "Services Removalists Commercial Suppliers & Manufacturers Storage Pre-Packing I…" at bounding box center [350, 278] width 404 height 374
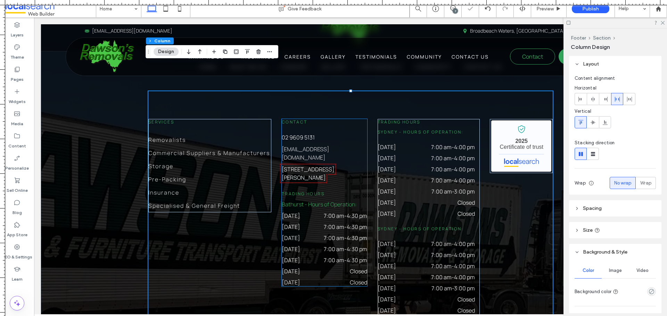
click at [324, 212] on div "Monday 7:00 am - 4:30 pm" at bounding box center [324, 217] width 85 height 11
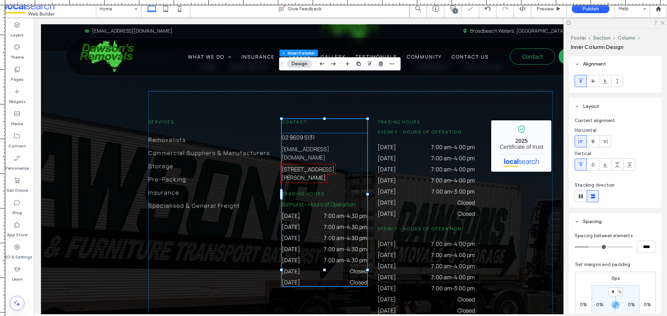
click at [332, 201] on span "- Hours of Operation:" at bounding box center [330, 205] width 52 height 8
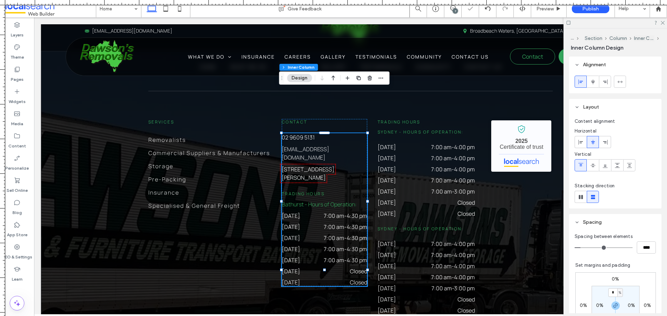
click at [335, 191] on h6 "Trading Hours" at bounding box center [324, 194] width 85 height 6
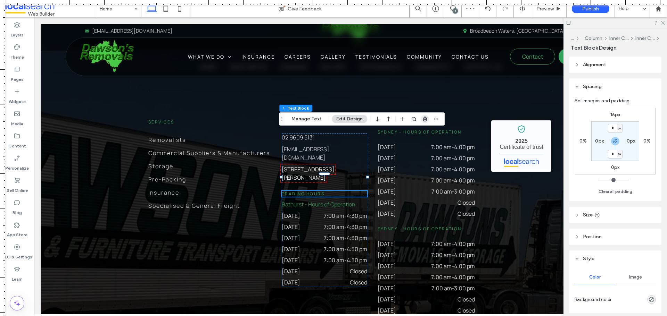
click at [423, 117] on icon "button" at bounding box center [425, 119] width 6 height 6
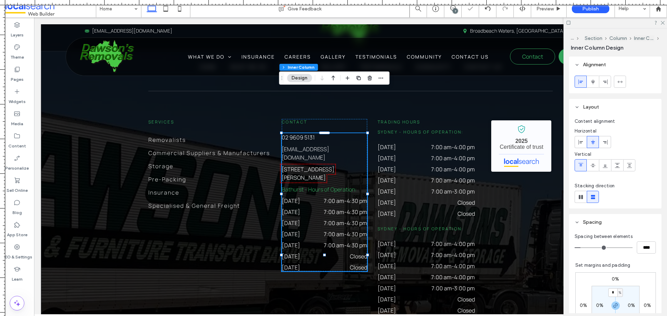
click at [347, 186] on span "- Hours of Operation:" at bounding box center [330, 190] width 52 height 8
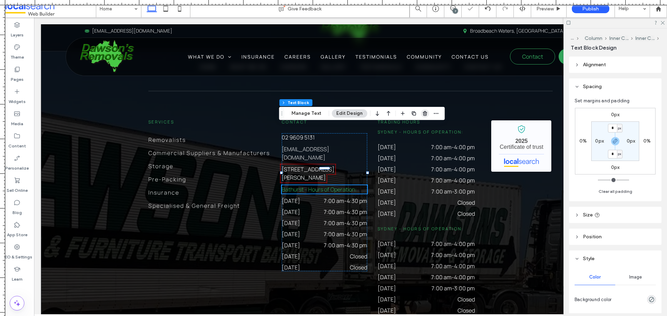
click at [422, 115] on use "button" at bounding box center [424, 113] width 4 height 5
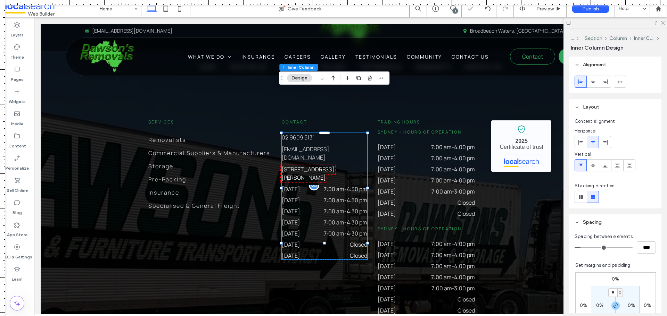
click at [335, 208] on time "7:00 am" at bounding box center [334, 212] width 20 height 8
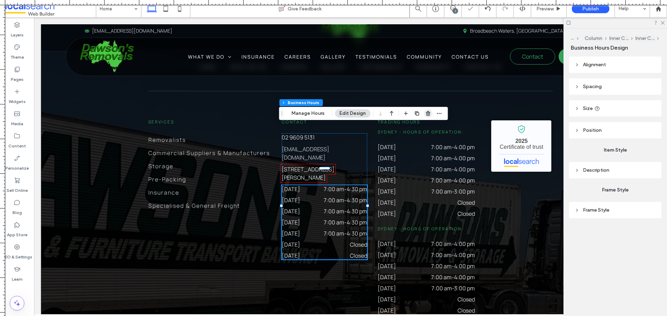
click at [426, 111] on use "button" at bounding box center [428, 113] width 4 height 5
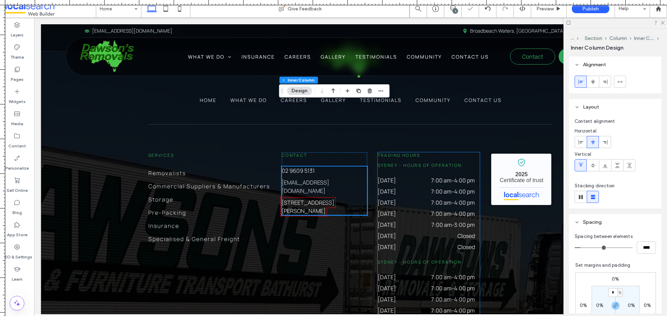
scroll to position [1840, 0]
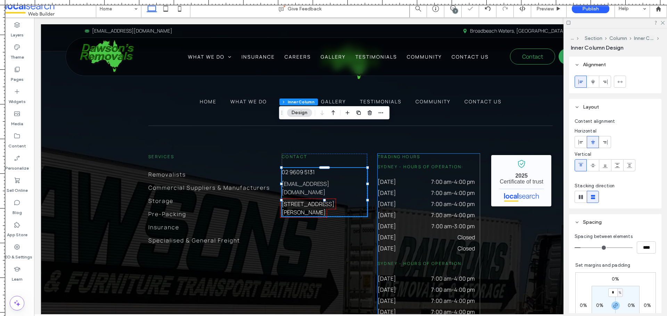
click at [411, 200] on dt "[DATE]" at bounding box center [396, 204] width 39 height 8
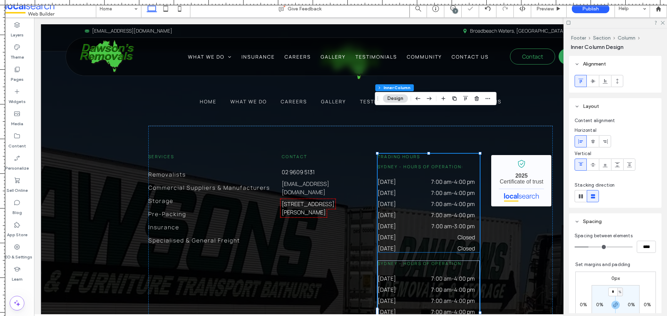
click at [431, 200] on time "7:00 am" at bounding box center [441, 204] width 20 height 8
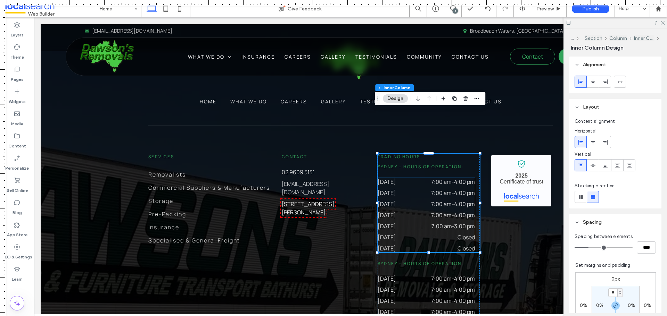
click at [425, 200] on dd "7:00 am - 4:00 pm" at bounding box center [445, 204] width 57 height 8
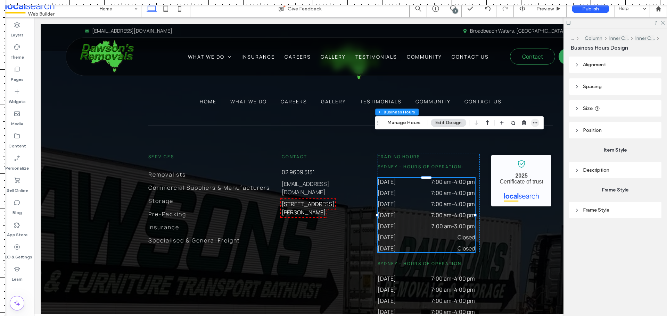
click at [536, 122] on icon "button" at bounding box center [535, 123] width 6 height 6
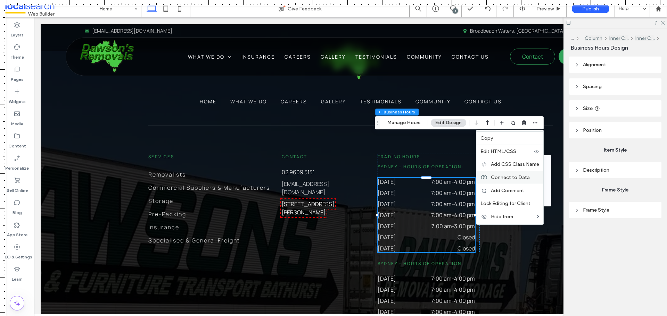
click at [517, 179] on span "Connect to Data" at bounding box center [510, 178] width 39 height 6
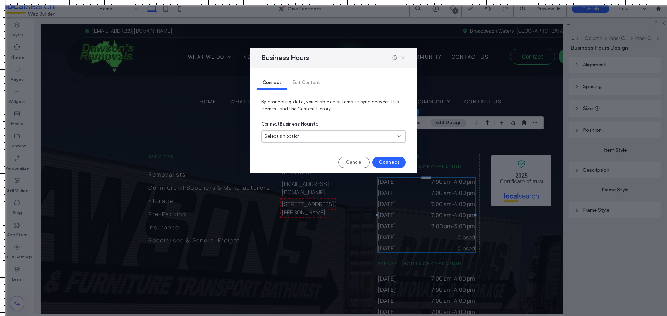
click at [343, 134] on div "Select an option" at bounding box center [329, 136] width 130 height 7
click at [338, 156] on div "Main Location" at bounding box center [333, 161] width 144 height 12
click at [395, 161] on button "Connect" at bounding box center [388, 162] width 33 height 11
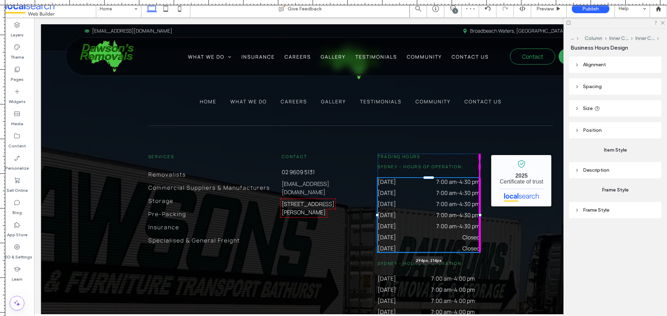
drag, startPoint x: 472, startPoint y: 170, endPoint x: 476, endPoint y: 170, distance: 3.8
click at [478, 214] on div at bounding box center [479, 215] width 3 height 3
type input "***"
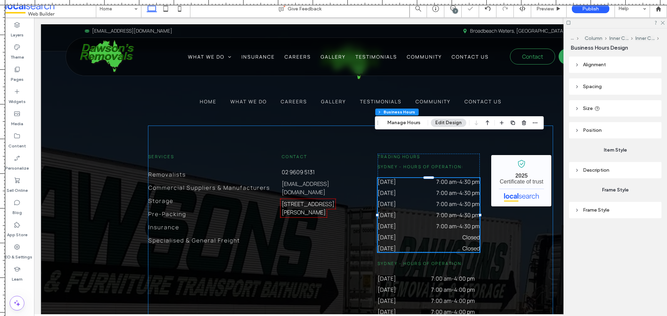
click at [494, 205] on div "Services Removalists Commercial Suppliers & Manufacturers Storage Pre-Packing I…" at bounding box center [350, 313] width 404 height 374
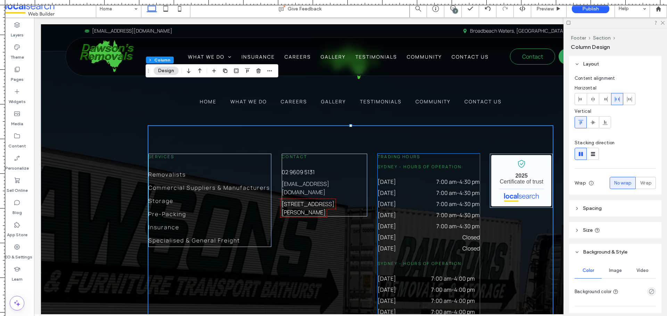
click at [387, 164] on span "Sydney - Hours of Operation:" at bounding box center [420, 167] width 86 height 6
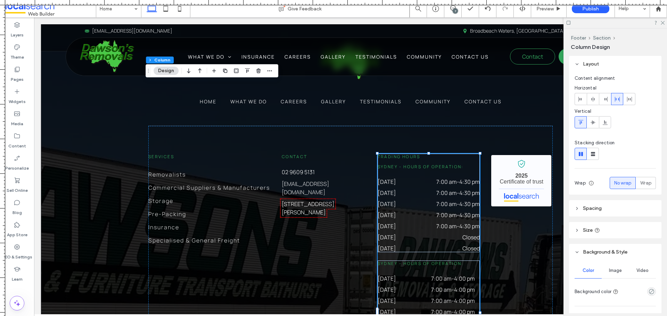
click at [387, 164] on span "Sydney - Hours of Operation:" at bounding box center [420, 167] width 86 height 6
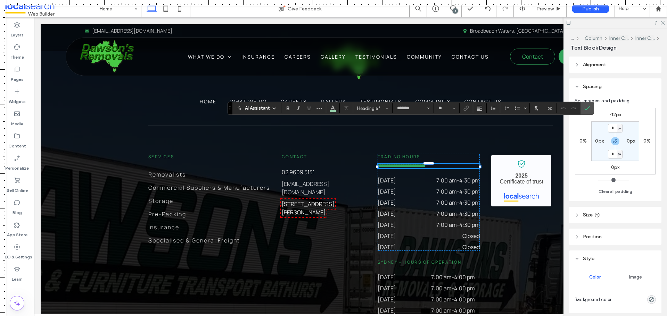
click at [385, 164] on span "**********" at bounding box center [401, 166] width 48 height 4
click at [383, 164] on span "**********" at bounding box center [401, 166] width 48 height 4
type input "**"
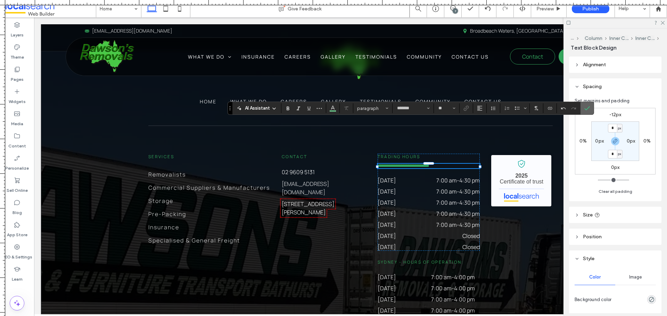
click at [585, 107] on icon "Confirm" at bounding box center [587, 109] width 6 height 6
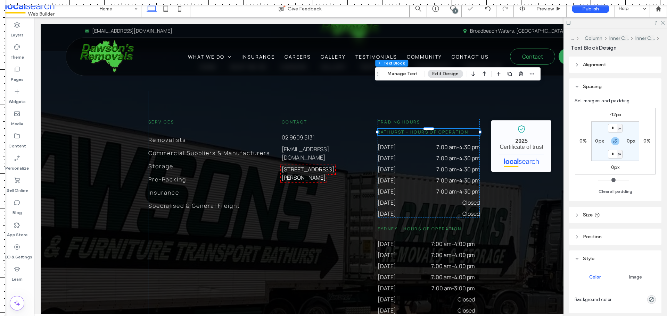
click at [506, 192] on div "Services Removalists Commercial Suppliers & Manufacturers Storage Pre-Packing I…" at bounding box center [350, 278] width 404 height 374
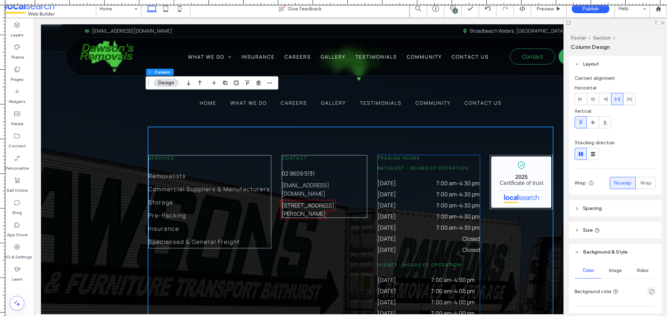
scroll to position [1828, 0]
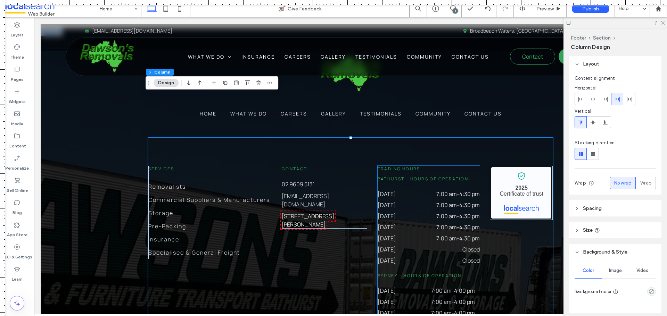
click at [430, 166] on h6 "Trading Hours" at bounding box center [428, 169] width 102 height 6
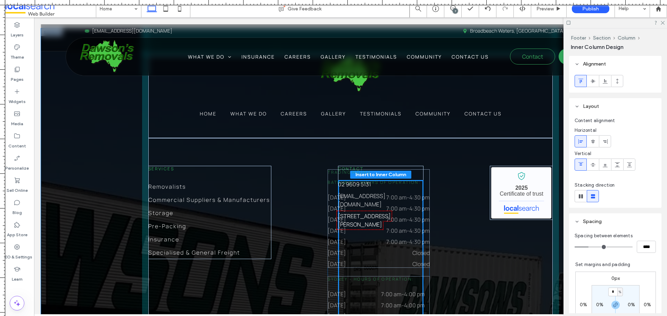
drag, startPoint x: 439, startPoint y: 124, endPoint x: 392, endPoint y: 171, distance: 66.8
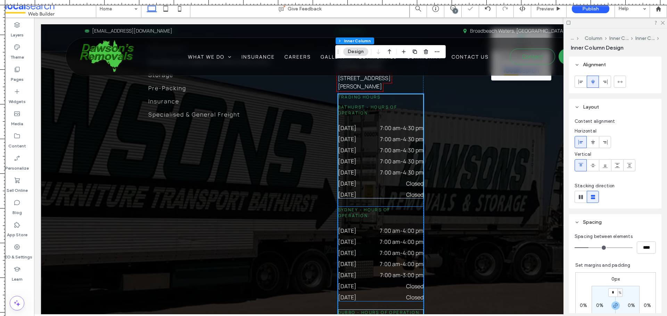
scroll to position [1967, 0]
click at [387, 309] on span "Dubbo - Hours of Operation:" at bounding box center [380, 312] width 84 height 6
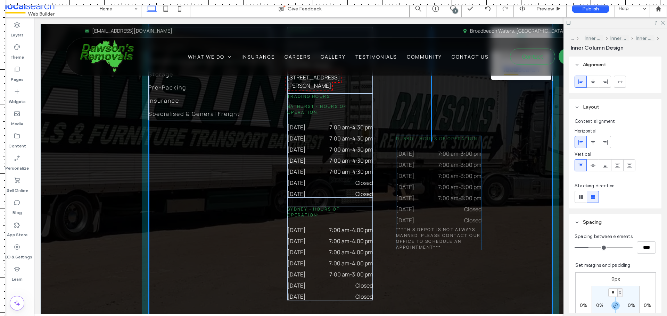
drag, startPoint x: 389, startPoint y: 251, endPoint x: 450, endPoint y: 138, distance: 128.1
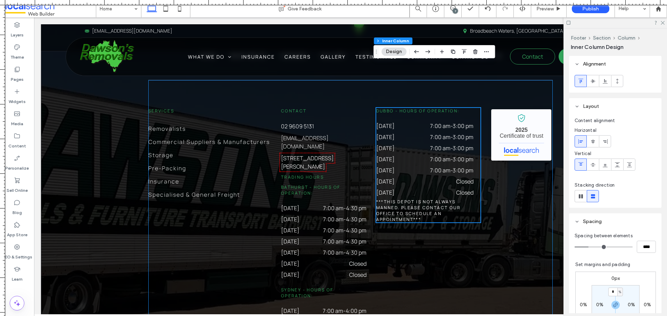
scroll to position [1897, 0]
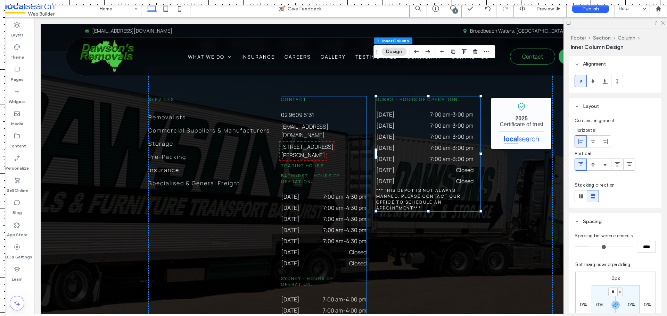
click at [353, 249] on dd "Closed" at bounding box center [341, 253] width 50 height 8
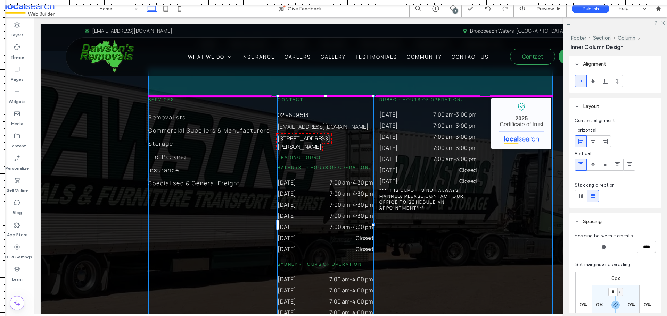
drag, startPoint x: 364, startPoint y: 181, endPoint x: 373, endPoint y: 182, distance: 9.0
click at [373, 182] on div "Home What We Do Careers Gallery Testimonials Community Contact Us Services Remo…" at bounding box center [350, 208] width 417 height 498
type input "**"
type input "****"
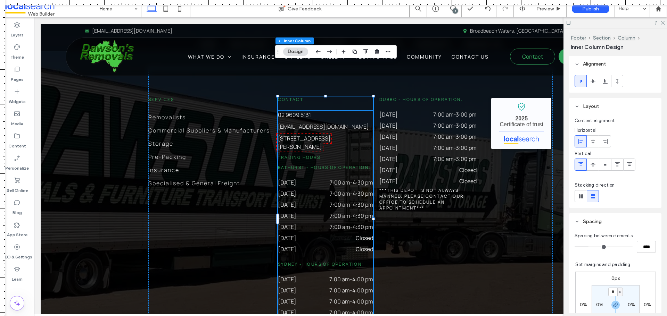
click at [347, 276] on dd "7:00 am - 4:00 pm" at bounding box center [345, 280] width 56 height 8
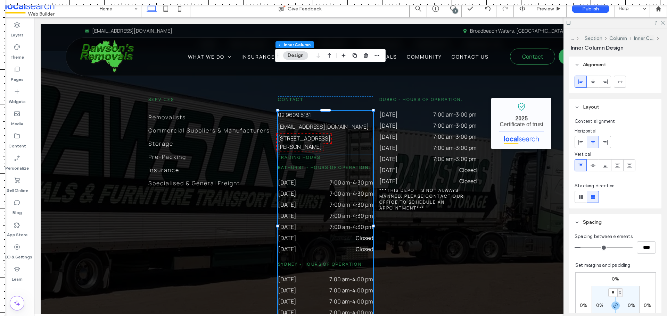
click at [350, 261] on span "Sydney - Hours of Operation:" at bounding box center [321, 264] width 86 height 6
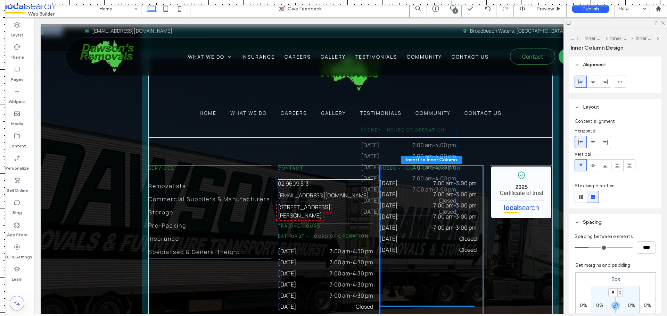
scroll to position [1828, 0]
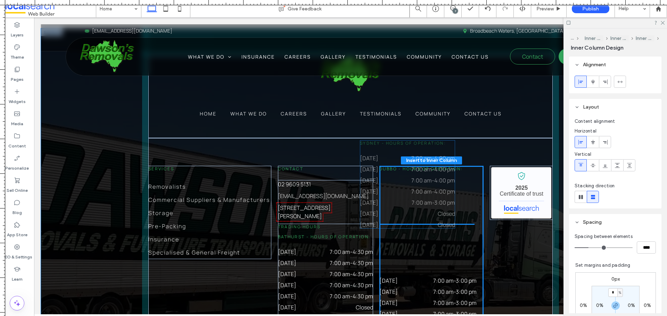
drag, startPoint x: 362, startPoint y: 217, endPoint x: 447, endPoint y: 148, distance: 109.3
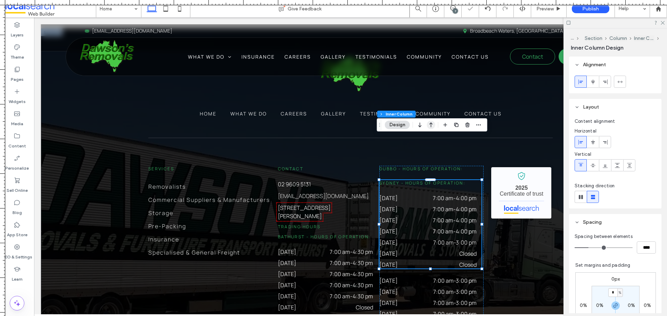
click at [431, 123] on use "button" at bounding box center [430, 125] width 3 height 5
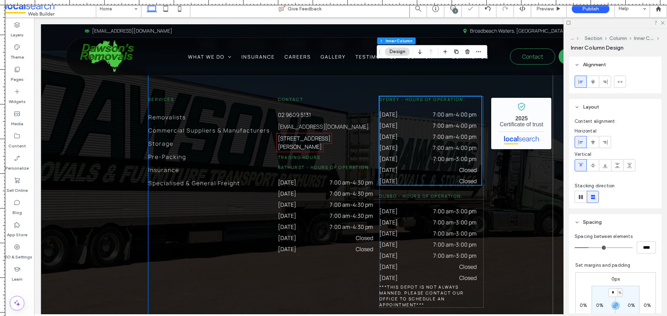
click at [520, 236] on div "Services Removalists Commercial Suppliers & Manufacturers Storage Pre-Packing I…" at bounding box center [350, 202] width 404 height 267
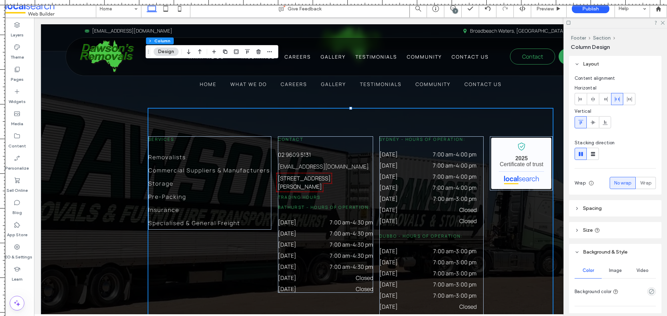
scroll to position [1793, 0]
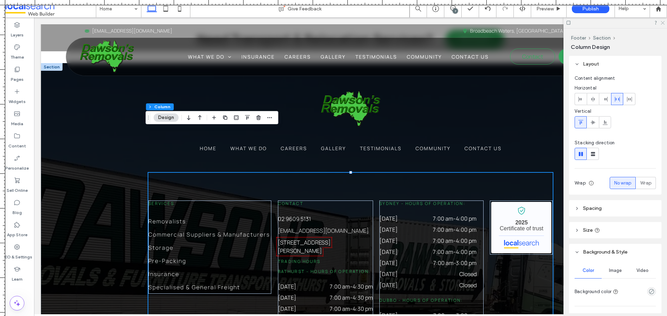
click at [662, 24] on icon at bounding box center [662, 22] width 5 height 5
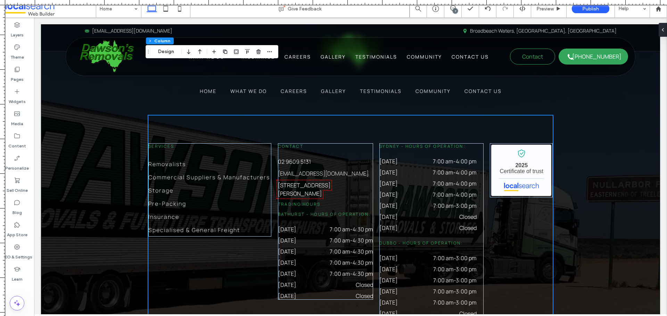
scroll to position [1863, 0]
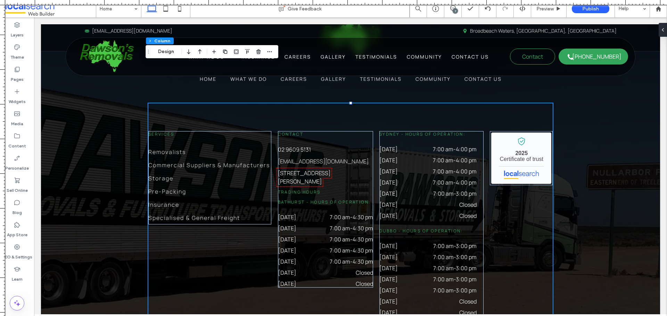
click at [345, 273] on div "Services Removalists Commercial Suppliers & Manufacturers Storage Pre-Packing I…" at bounding box center [350, 236] width 404 height 267
click at [172, 51] on button "Design" at bounding box center [165, 52] width 25 height 8
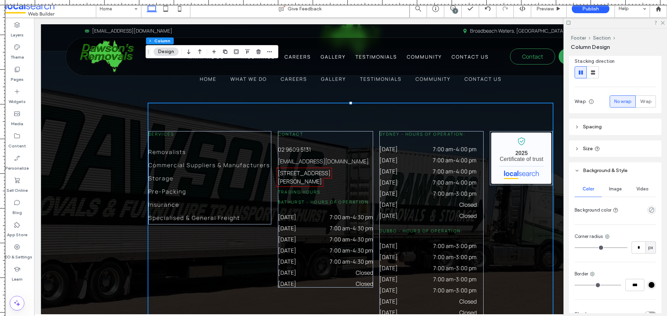
scroll to position [69, 0]
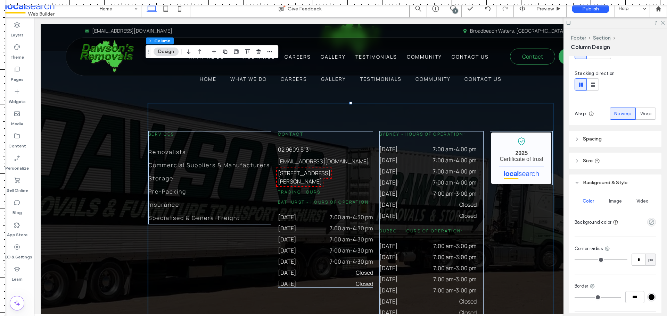
click at [612, 139] on header "Spacing" at bounding box center [615, 139] width 92 height 16
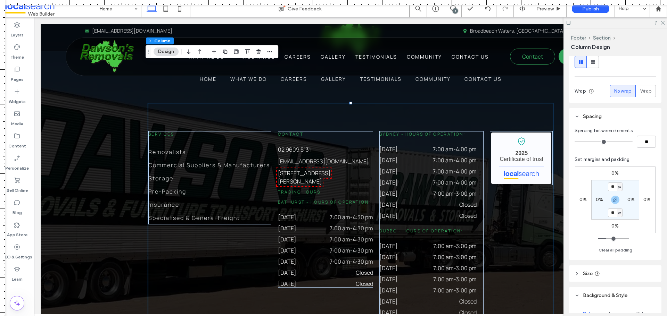
scroll to position [104, 0]
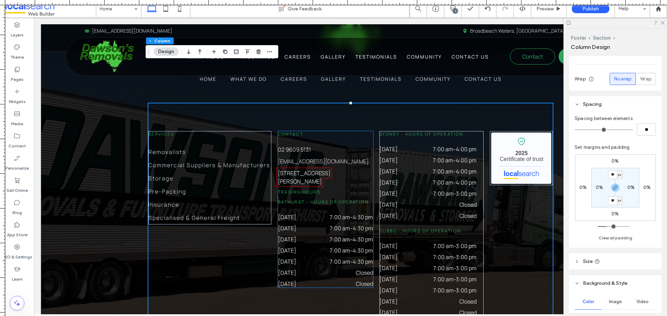
click at [342, 189] on div "Trading Hours Bathurst - Hours of Operation: Monday 7:00 am - 4:30 pm Tuesday 7…" at bounding box center [325, 238] width 95 height 99
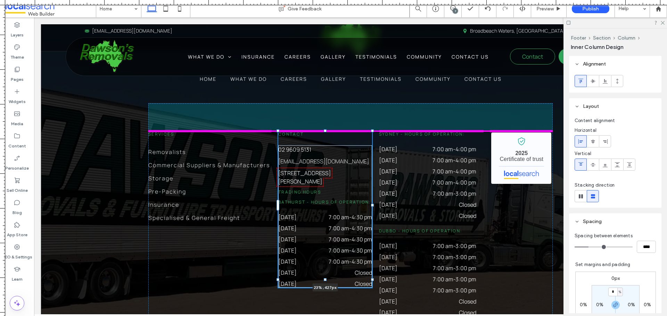
click at [371, 204] on div at bounding box center [372, 205] width 3 height 3
type input "**"
type input "****"
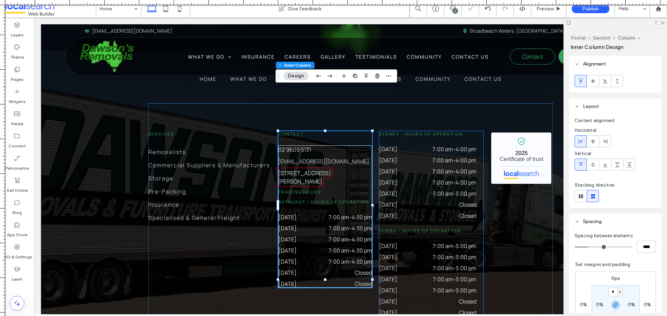
click at [455, 180] on div "Sydney - Hours of Operation: Monday 7:00 am - 4:00 pm Tuesday 7:00 am - 4:00 pm…" at bounding box center [431, 236] width 104 height 211
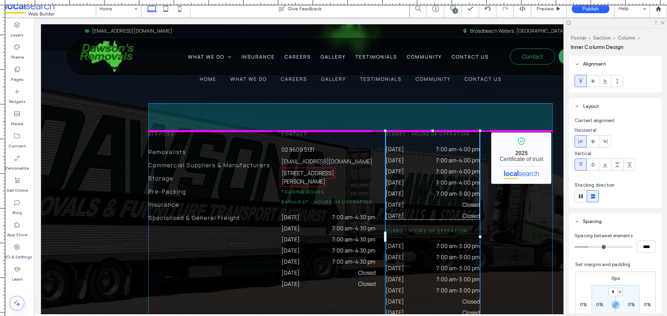
drag, startPoint x: 481, startPoint y: 193, endPoint x: 471, endPoint y: 191, distance: 10.2
click at [471, 191] on div "Home What We Do Careers Gallery Testimonials Community Contact Us Services Remo…" at bounding box center [350, 220] width 417 height 453
type input "***"
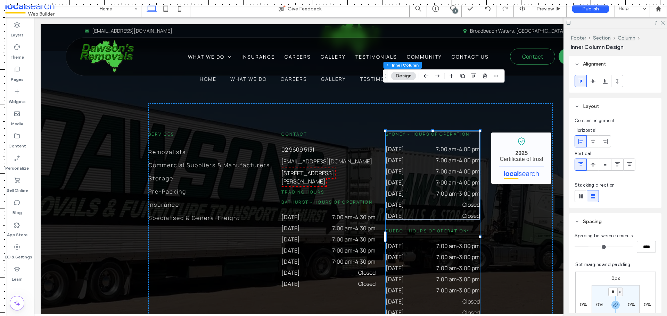
click at [131, 194] on div "Home What We Do Careers Gallery Testimonials Community Contact Us Services Remo…" at bounding box center [350, 220] width 619 height 453
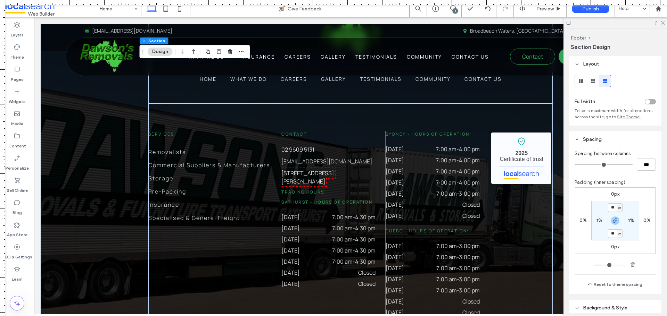
click at [472, 276] on time "3:00 pm" at bounding box center [469, 280] width 21 height 8
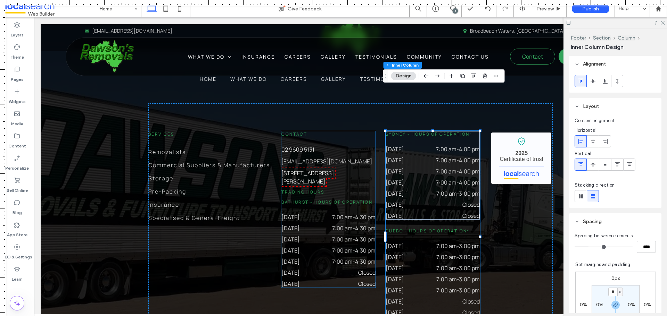
click at [368, 236] on div "Wednesday 7:00 am - 4:30 pm" at bounding box center [328, 241] width 94 height 11
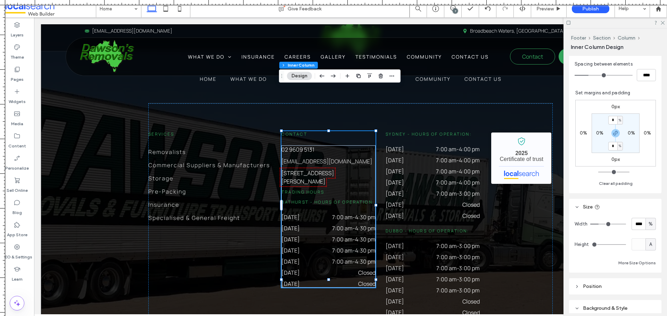
scroll to position [174, 0]
click at [479, 210] on div "Services Removalists Commercial Suppliers & Manufacturers Storage Pre-Packing I…" at bounding box center [350, 236] width 404 height 267
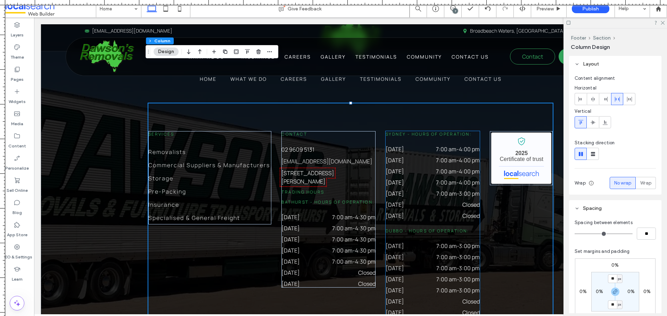
click at [467, 198] on div "Sydney - Hours of Operation: Monday 7:00 am - 4:00 pm Tuesday 7:00 am - 4:00 pm…" at bounding box center [432, 236] width 94 height 211
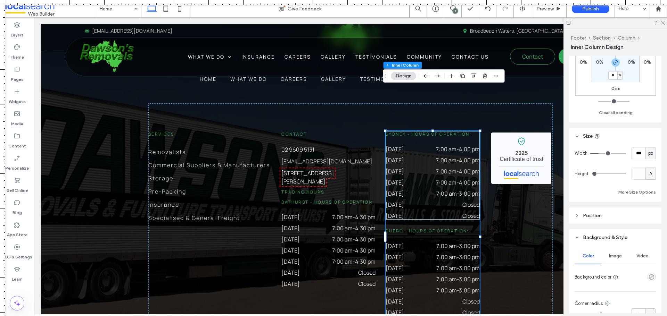
scroll to position [243, 0]
click at [346, 189] on div "Trading Hours Bathurst - Hours of Operation: Monday 7:00 am - 4:30 pm Tuesday 7…" at bounding box center [328, 238] width 94 height 99
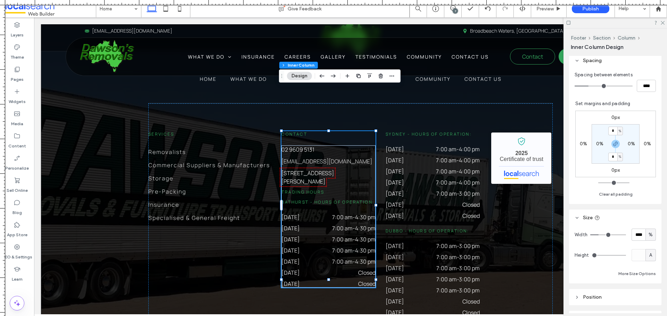
scroll to position [208, 0]
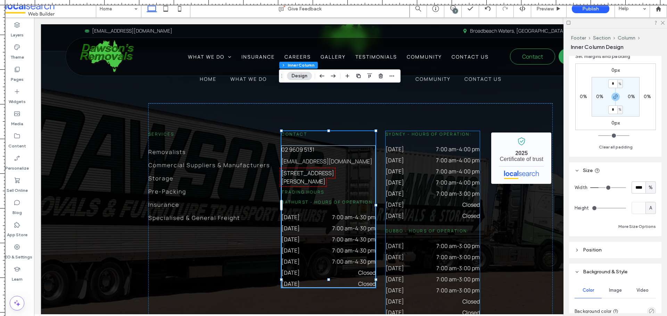
click at [434, 190] on div "Friday 7:00 am - 3:00 pm" at bounding box center [432, 195] width 94 height 11
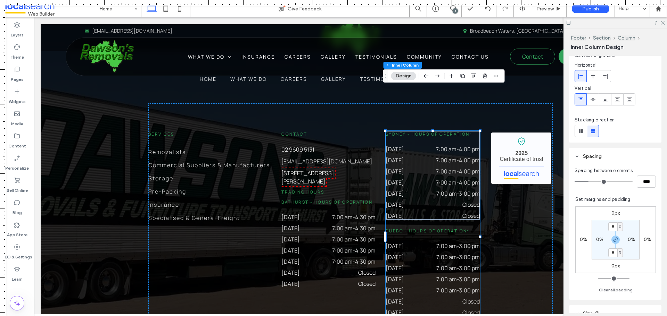
scroll to position [139, 0]
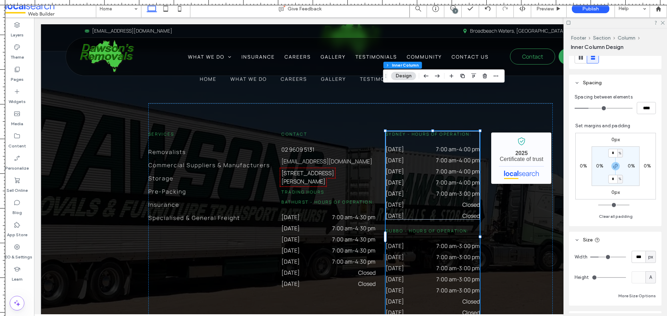
click at [648, 258] on span "px" at bounding box center [650, 257] width 5 height 7
click at [645, 207] on span "%" at bounding box center [647, 208] width 4 height 7
type input "**"
click at [632, 258] on input "****" at bounding box center [638, 257] width 14 height 12
type input "****"
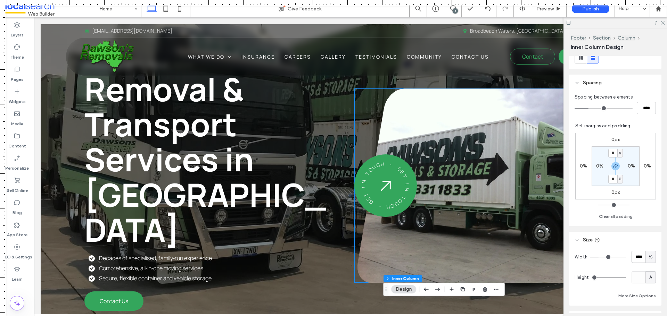
scroll to position [174, 0]
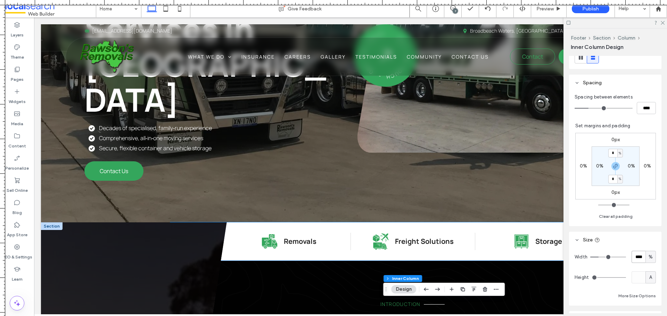
click at [380, 232] on icon at bounding box center [380, 241] width 18 height 18
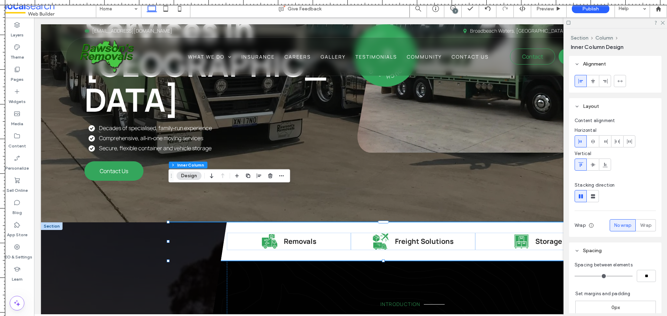
click at [380, 232] on icon at bounding box center [380, 241] width 18 height 18
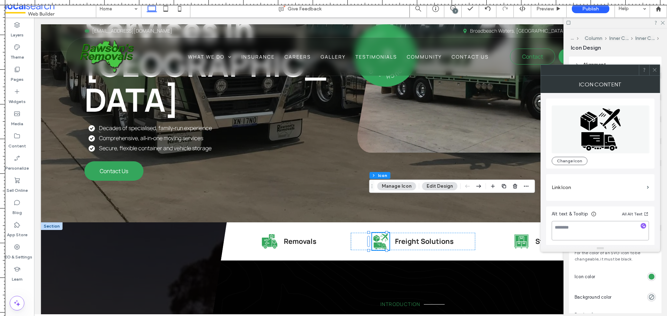
click at [600, 229] on textarea at bounding box center [599, 230] width 97 height 19
type textarea "**********"
click at [590, 203] on div "**********" at bounding box center [600, 170] width 108 height 154
click at [655, 72] on icon at bounding box center [654, 69] width 5 height 5
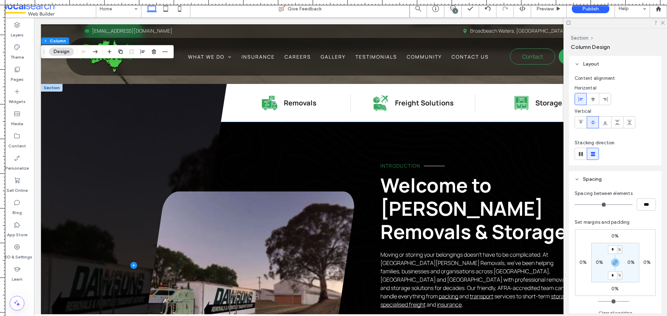
scroll to position [312, 0]
click at [250, 164] on div "Introduction Welcome to Dawson’s Removals & Storage Moving or storing your belo…" at bounding box center [356, 285] width 433 height 242
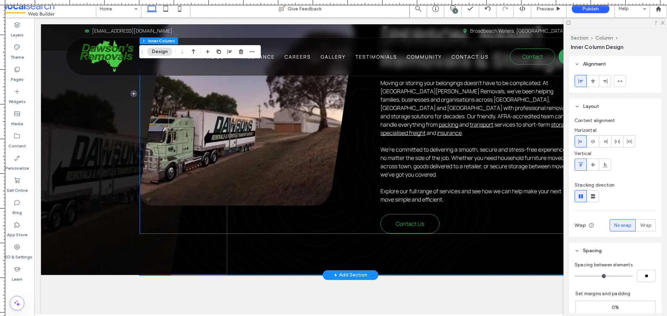
scroll to position [521, 0]
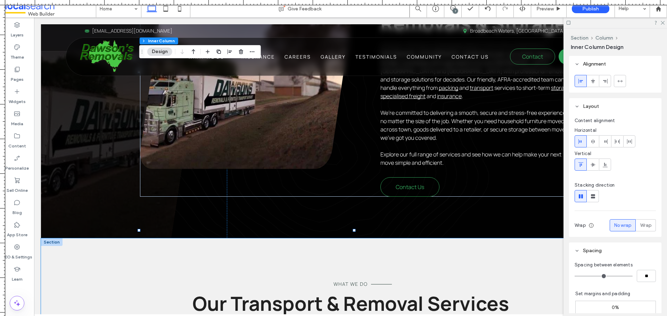
click at [303, 238] on div "What We Do Our Transport & Removal Services" at bounding box center [350, 287] width 417 height 98
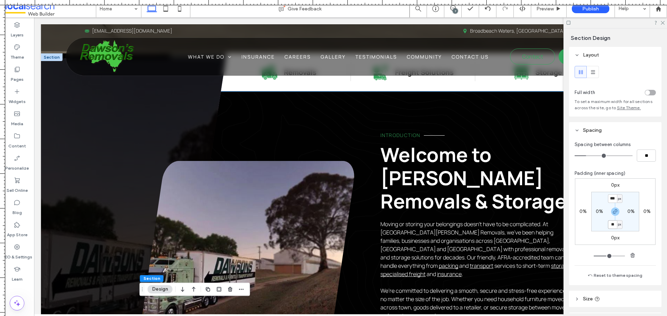
scroll to position [312, 0]
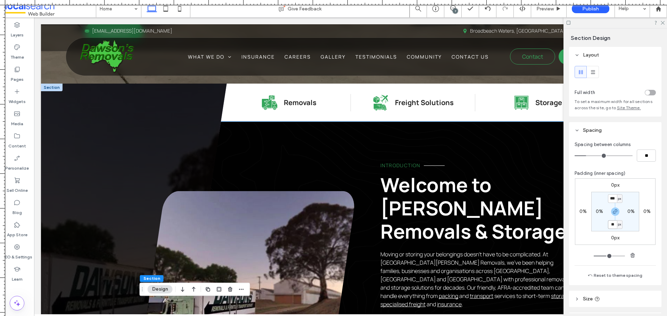
click at [402, 162] on span "Introduction" at bounding box center [400, 165] width 40 height 7
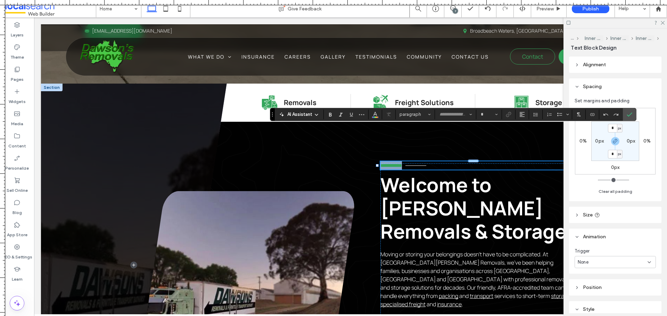
type input "*******"
type input "**"
click at [375, 114] on icon "Color" at bounding box center [375, 114] width 6 height 6
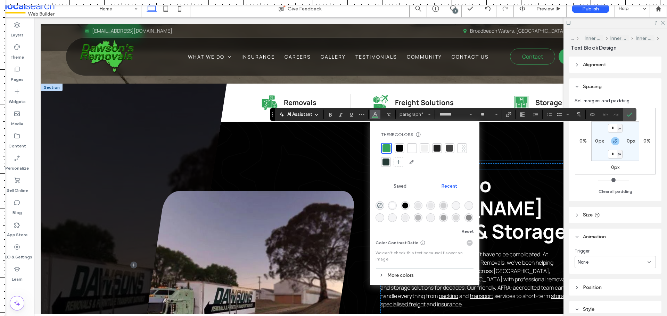
click at [415, 150] on div at bounding box center [411, 148] width 7 height 7
click at [632, 115] on label "Confirm" at bounding box center [629, 114] width 10 height 12
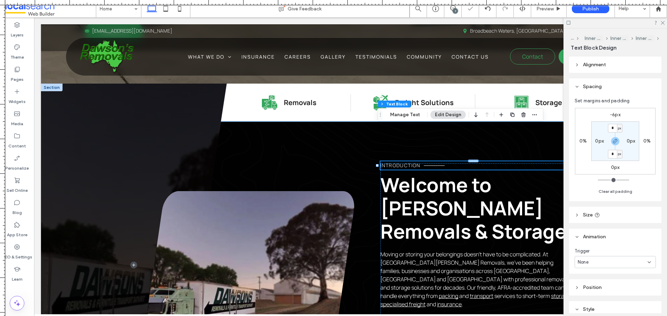
click at [508, 122] on div "Introduction Welcome to Dawson’s Removals & Storage Moving or storing your belo…" at bounding box center [356, 284] width 433 height 325
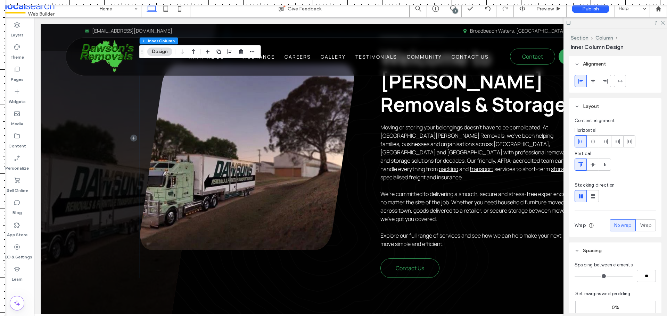
scroll to position [451, 0]
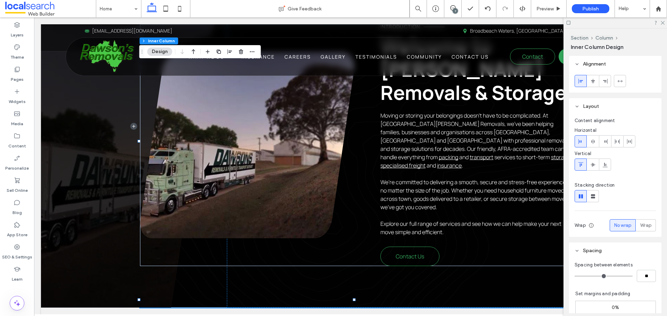
click at [478, 252] on div "Introduction Welcome to Dawson’s Removals & Storage Moving or storing your belo…" at bounding box center [356, 145] width 433 height 325
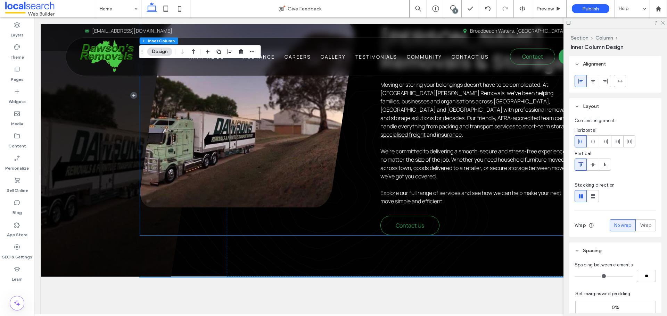
scroll to position [486, 0]
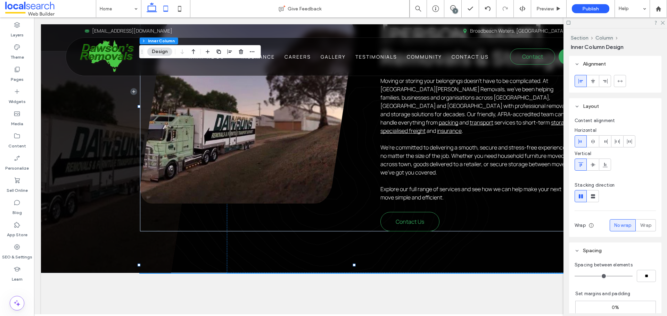
click at [164, 9] on icon at bounding box center [166, 9] width 14 height 14
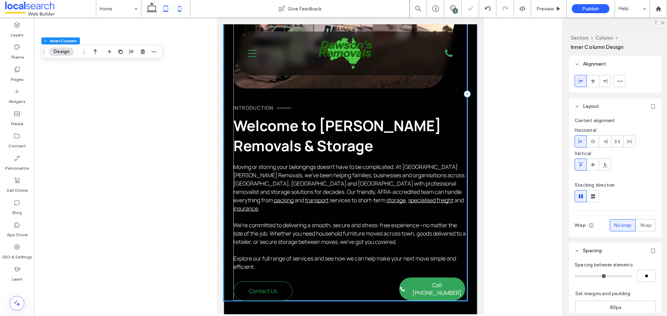
scroll to position [0, 0]
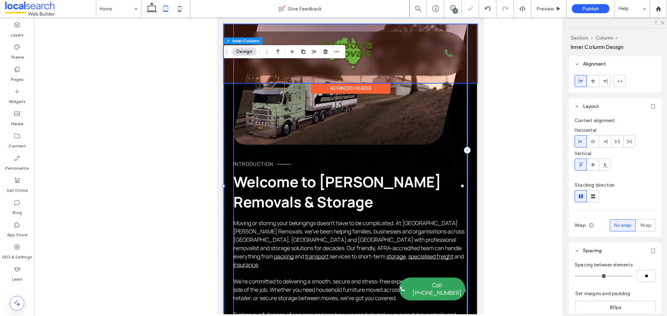
click at [392, 56] on div at bounding box center [350, 53] width 253 height 59
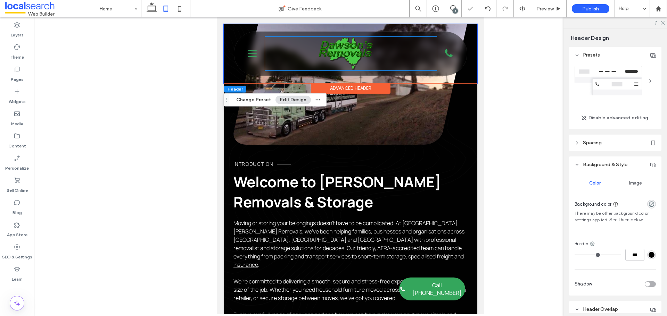
click at [392, 56] on div "Home What We Do Removalists [GEOGRAPHIC_DATA] [GEOGRAPHIC_DATA] Commercial Supp…" at bounding box center [350, 54] width 171 height 34
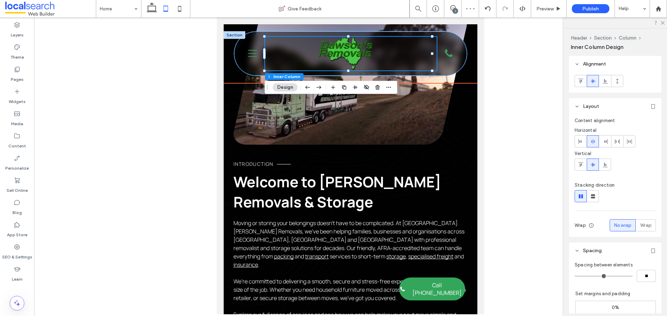
click at [387, 74] on div "Home What We Do Removalists [GEOGRAPHIC_DATA] [GEOGRAPHIC_DATA] Commercial Supp…" at bounding box center [350, 54] width 233 height 44
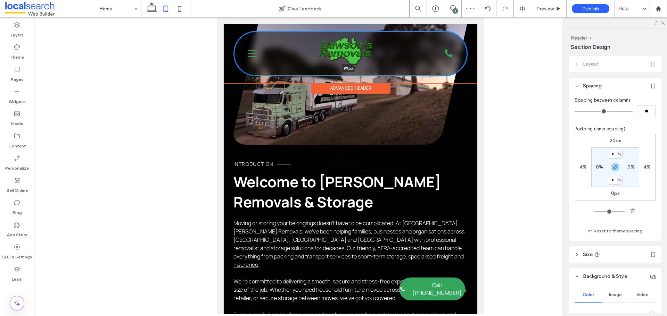
drag, startPoint x: 380, startPoint y: 76, endPoint x: 380, endPoint y: 61, distance: 14.9
click at [380, 62] on div "Home What We Do Removalists [GEOGRAPHIC_DATA] [GEOGRAPHIC_DATA] Commercial Supp…" at bounding box center [350, 53] width 253 height 45
type input "***"
type input "**"
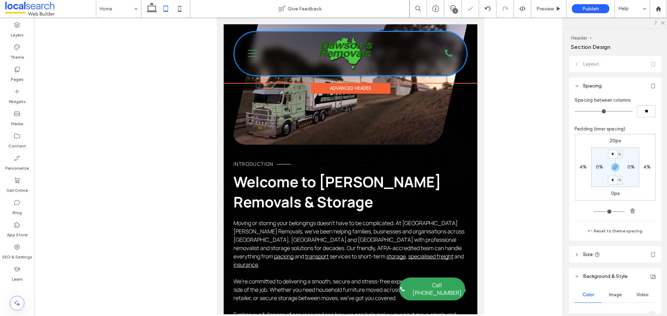
type input "***"
click at [380, 59] on div "Home What We Do Removalists [GEOGRAPHIC_DATA] [GEOGRAPHIC_DATA] Commercial Supp…" at bounding box center [350, 54] width 171 height 34
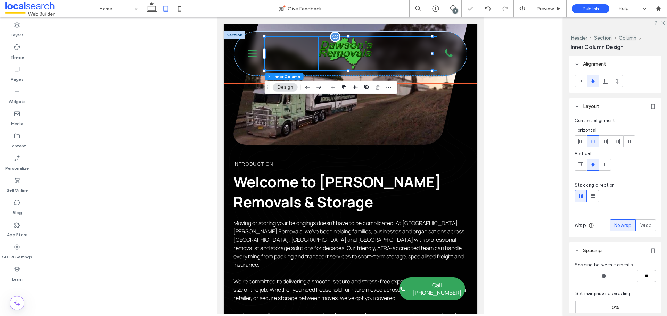
click at [365, 57] on img at bounding box center [345, 54] width 54 height 34
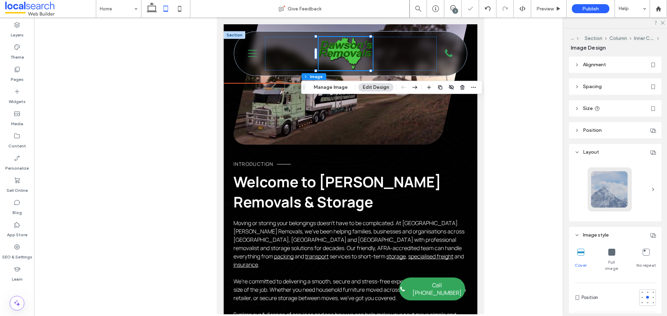
click at [391, 52] on div "Home What We Do Removalists [GEOGRAPHIC_DATA] [GEOGRAPHIC_DATA] Commercial Supp…" at bounding box center [350, 54] width 171 height 34
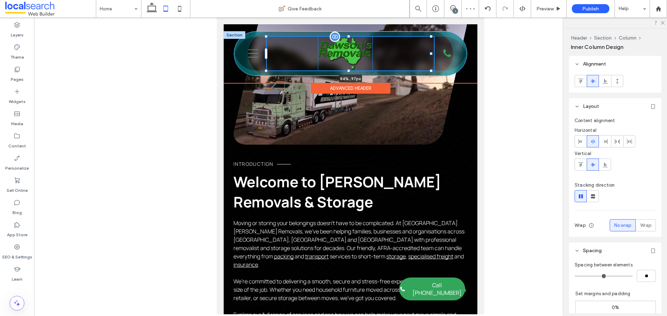
drag, startPoint x: 347, startPoint y: 69, endPoint x: 349, endPoint y: 66, distance: 4.2
click at [349, 66] on div "Home What We Do Removalists Dubbo Wetherill Park Commercial Suppliers & Manufac…" at bounding box center [350, 54] width 233 height 44
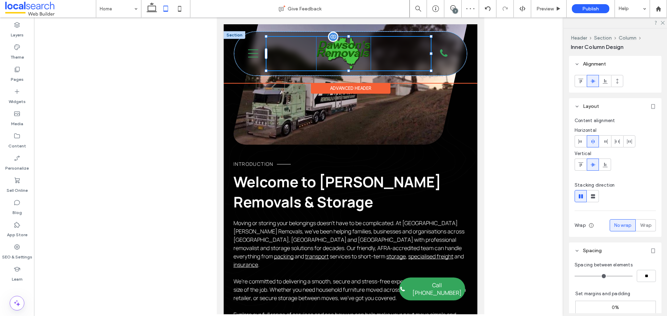
type input "**"
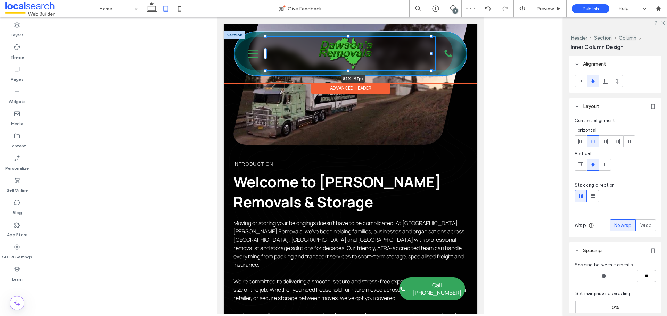
drag, startPoint x: 432, startPoint y: 72, endPoint x: 438, endPoint y: 68, distance: 6.8
click at [438, 68] on div "Home What We Do Removalists Dubbo Wetherill Park Commercial Suppliers & Manufac…" at bounding box center [350, 54] width 233 height 44
type input "**"
type input "****"
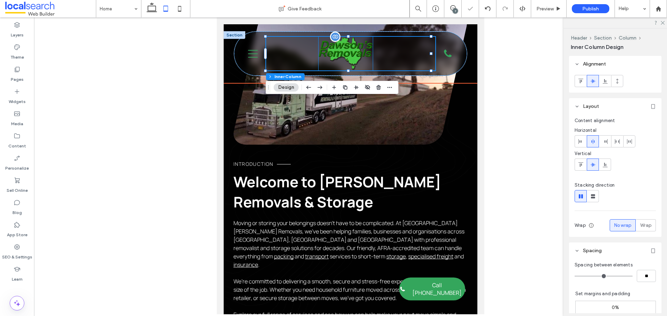
click at [357, 57] on img at bounding box center [345, 54] width 54 height 34
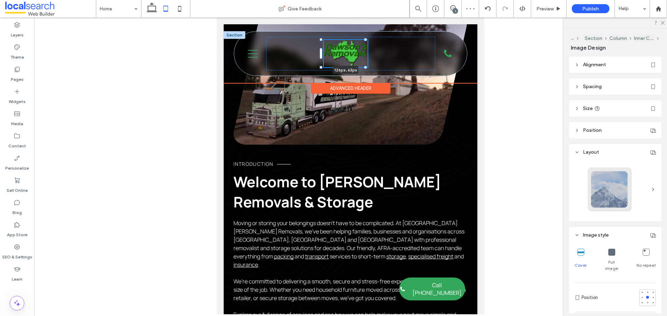
click at [366, 64] on div "126px , 63px Home What We Do Removalists [GEOGRAPHIC_DATA] [GEOGRAPHIC_DATA] Co…" at bounding box center [350, 54] width 233 height 44
type input "***"
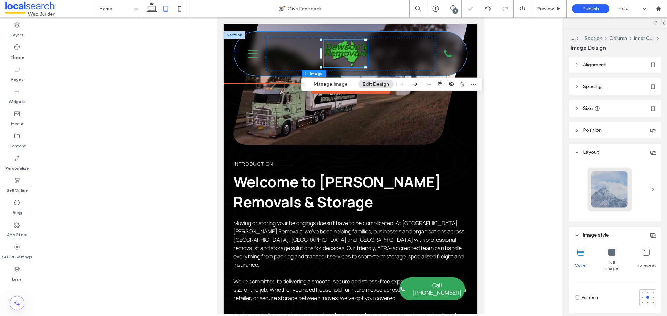
click at [392, 73] on div "126px , 63px Home What We Do Removalists [GEOGRAPHIC_DATA] [GEOGRAPHIC_DATA] Co…" at bounding box center [350, 54] width 233 height 44
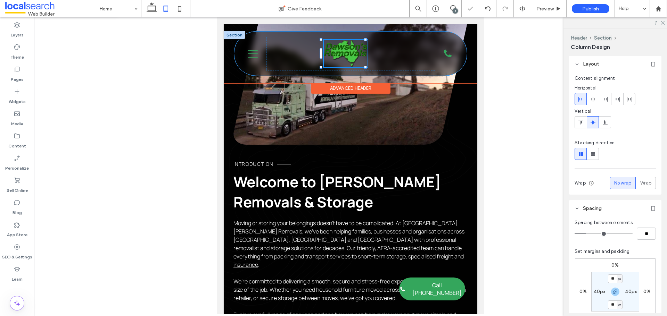
type input "***"
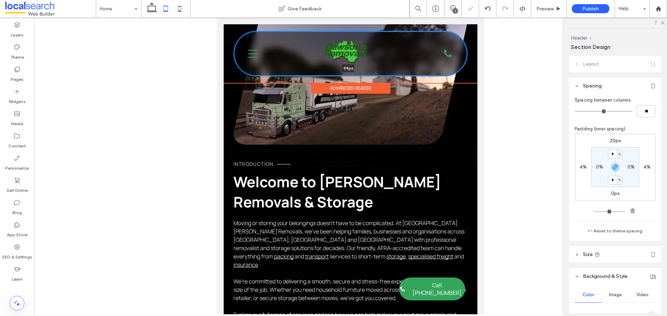
drag, startPoint x: 356, startPoint y: 75, endPoint x: 358, endPoint y: 66, distance: 9.8
click at [358, 66] on div "Home What We Do Removalists [GEOGRAPHIC_DATA] [GEOGRAPHIC_DATA] Commercial Supp…" at bounding box center [350, 53] width 253 height 45
type input "***"
type input "**"
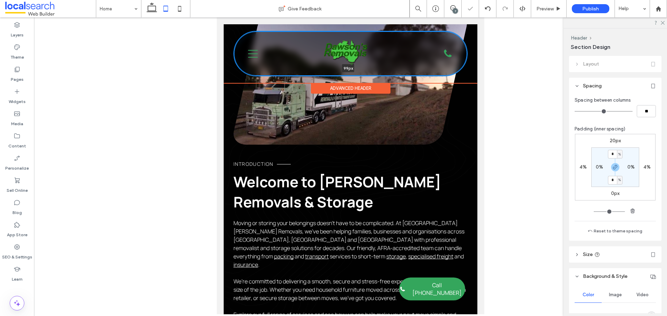
type input "***"
click at [370, 56] on div "Home What We Do Removalists [GEOGRAPHIC_DATA] [GEOGRAPHIC_DATA] Commercial Supp…" at bounding box center [350, 54] width 169 height 34
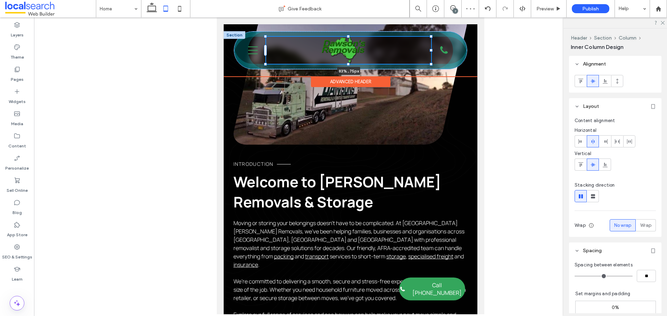
drag, startPoint x: 349, startPoint y: 70, endPoint x: 350, endPoint y: 64, distance: 6.3
click at [350, 64] on div "Home What We Do Removalists [GEOGRAPHIC_DATA] [GEOGRAPHIC_DATA] Commercial Supp…" at bounding box center [350, 50] width 233 height 37
type input "**"
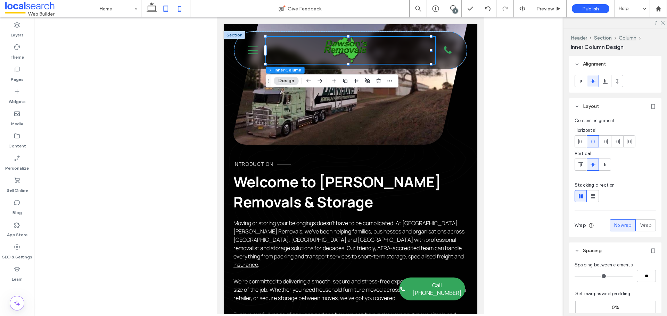
click at [177, 11] on icon at bounding box center [180, 9] width 14 height 14
type input "***"
type input "*"
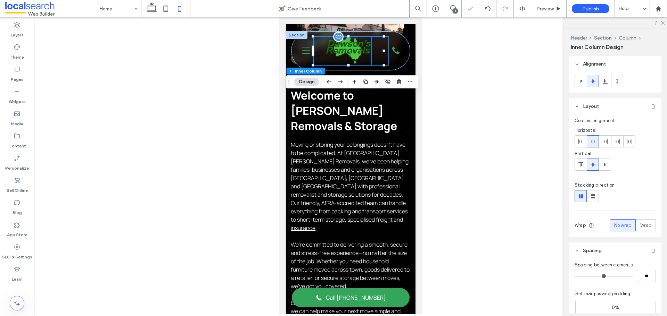
click at [362, 54] on img at bounding box center [348, 51] width 45 height 28
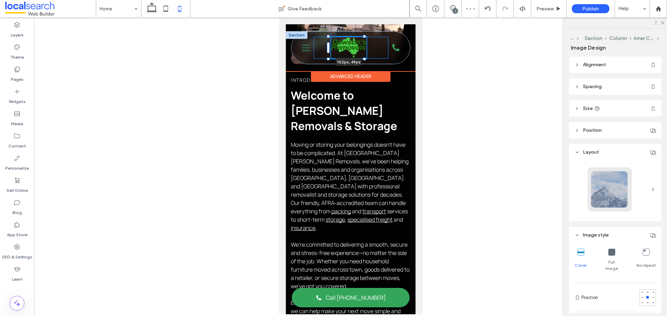
drag, startPoint x: 369, startPoint y: 64, endPoint x: 366, endPoint y: 59, distance: 6.2
click at [366, 59] on div "102px , 49px Home What We Do Removalists [GEOGRAPHIC_DATA] [GEOGRAPHIC_DATA] Co…" at bounding box center [350, 48] width 118 height 32
type input "***"
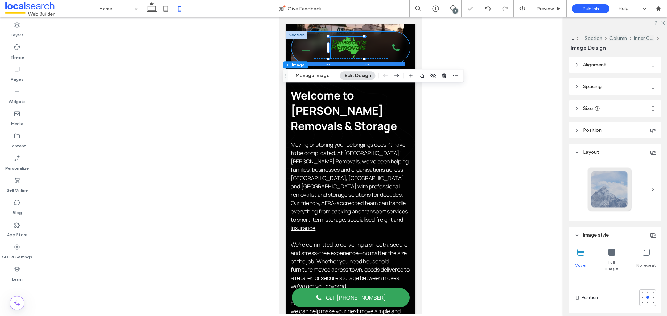
click at [369, 63] on div at bounding box center [347, 63] width 114 height 3
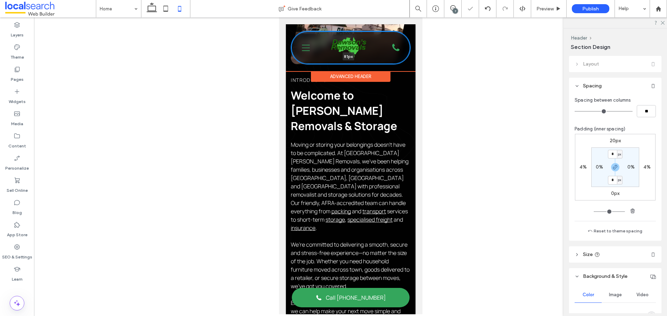
drag, startPoint x: 369, startPoint y: 63, endPoint x: 370, endPoint y: 57, distance: 6.3
click at [370, 57] on div "Home What We Do Removalists [GEOGRAPHIC_DATA] [GEOGRAPHIC_DATA] Commercial Supp…" at bounding box center [349, 47] width 129 height 33
type input "***"
type input "**"
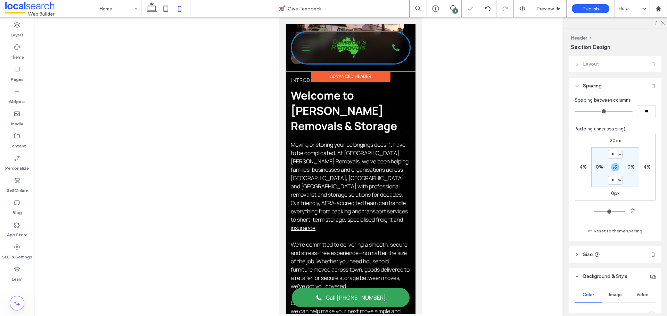
type input "***"
click at [371, 54] on div "Home What We Do Removalists [GEOGRAPHIC_DATA] [GEOGRAPHIC_DATA] Commercial Supp…" at bounding box center [350, 48] width 74 height 22
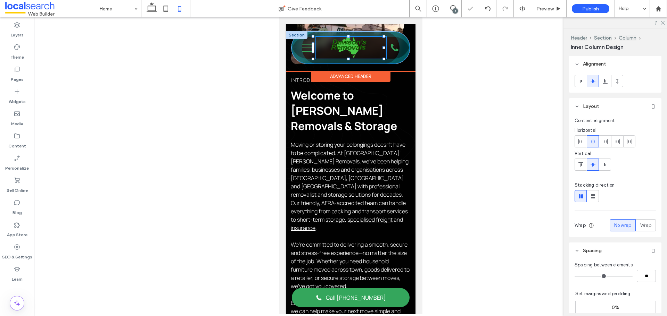
click at [349, 56] on div "Home What We Do Removalists [GEOGRAPHIC_DATA] [GEOGRAPHIC_DATA] Commercial Supp…" at bounding box center [350, 48] width 118 height 32
type input "**"
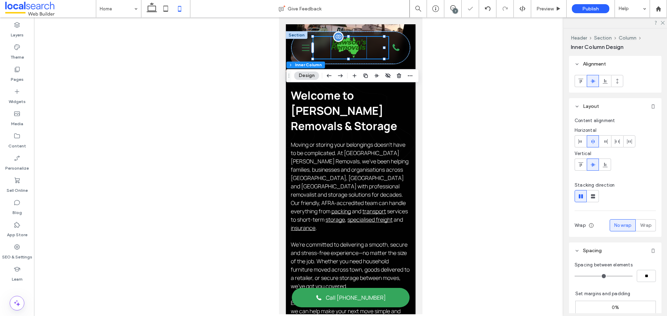
click at [353, 54] on img at bounding box center [347, 48] width 35 height 22
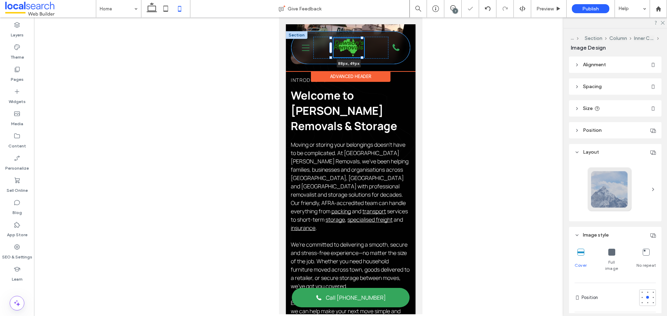
click at [361, 58] on div at bounding box center [361, 57] width 3 height 3
type input "**"
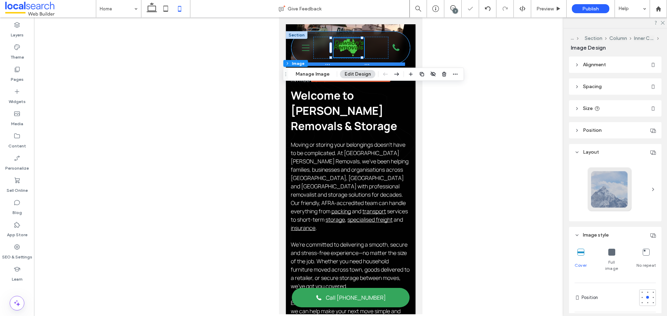
click at [369, 66] on div at bounding box center [347, 63] width 114 height 3
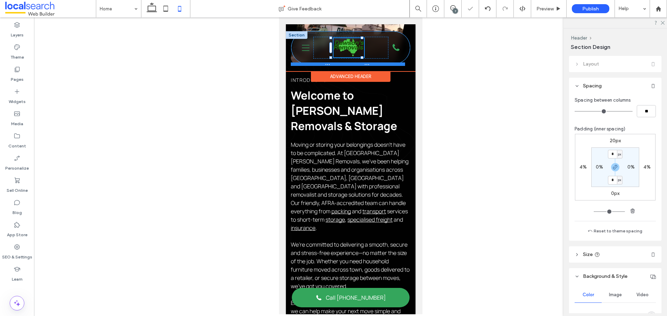
type input "**"
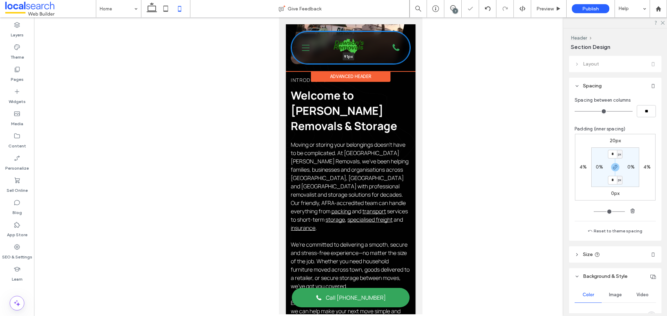
click at [369, 61] on div "Home What We Do Removalists [GEOGRAPHIC_DATA] [GEOGRAPHIC_DATA] Commercial Supp…" at bounding box center [349, 47] width 129 height 33
type input "***"
type input "**"
type input "***"
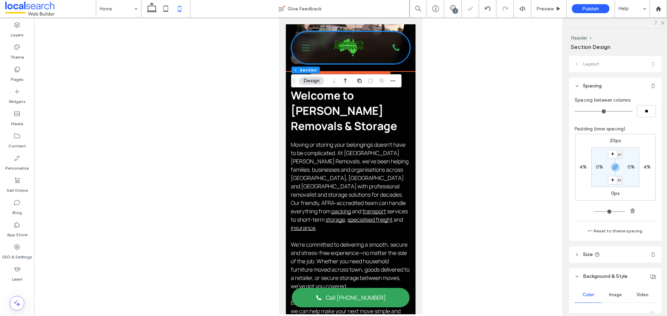
click at [369, 53] on div "Home What We Do Removalists [GEOGRAPHIC_DATA] [GEOGRAPHIC_DATA] Commercial Supp…" at bounding box center [350, 48] width 75 height 22
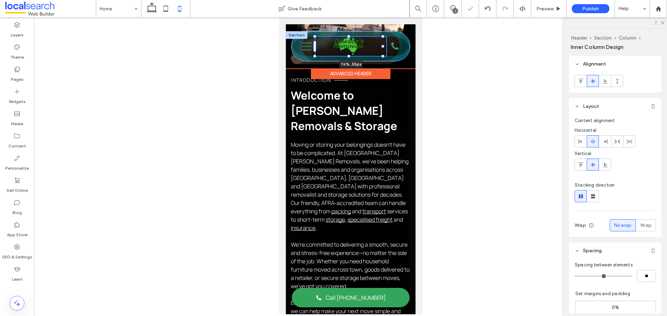
click at [348, 56] on div at bounding box center [348, 56] width 3 height 3
type input "**"
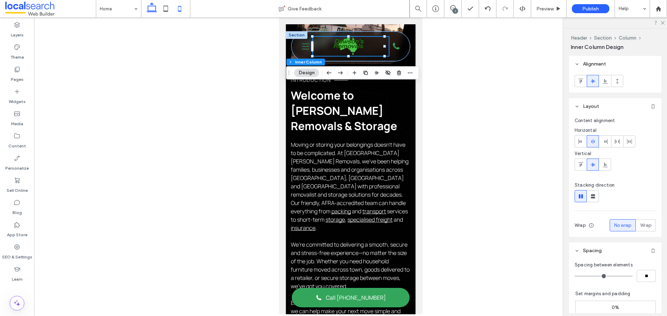
click at [150, 14] on icon at bounding box center [152, 9] width 14 height 14
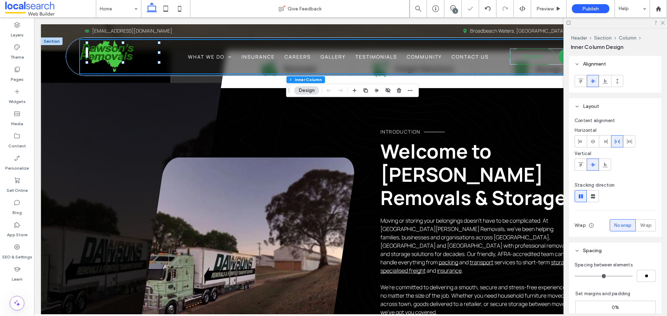
type input "*"
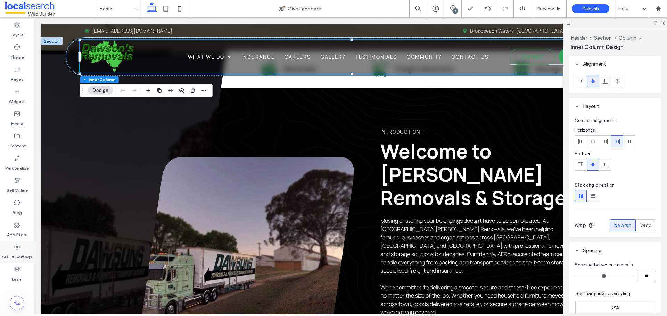
click at [23, 257] on label "SEO & Settings" at bounding box center [17, 256] width 30 height 10
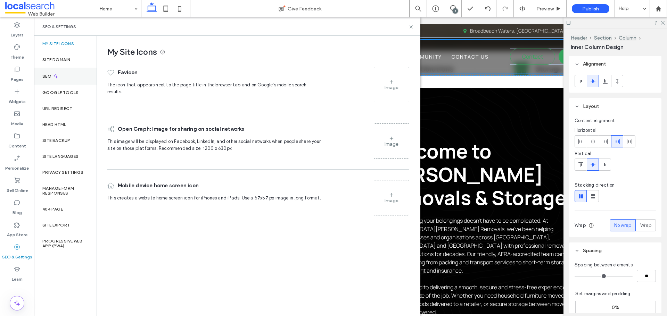
click at [61, 80] on div "SEO" at bounding box center [65, 76] width 62 height 17
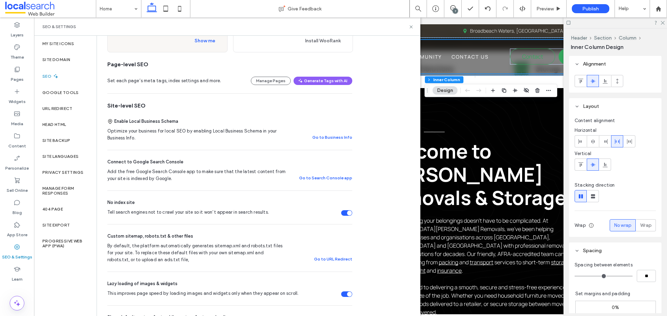
scroll to position [69, 0]
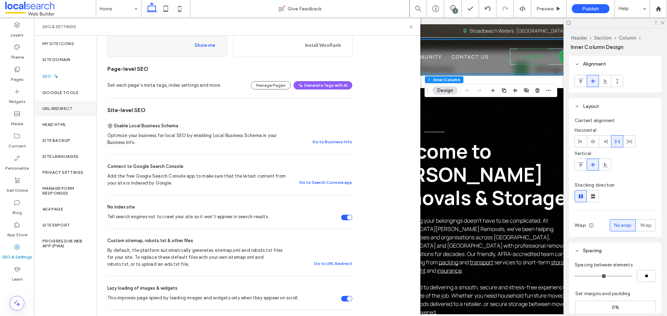
click at [62, 116] on div "URL Redirect" at bounding box center [65, 109] width 62 height 16
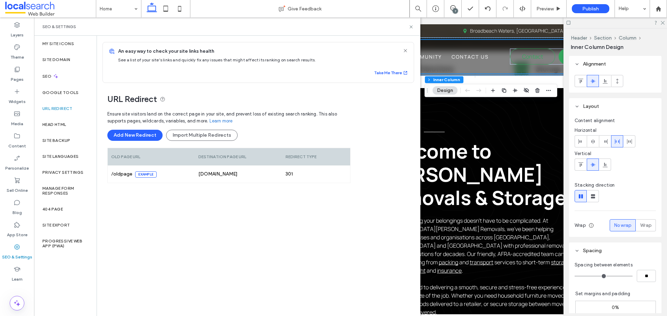
scroll to position [6, 0]
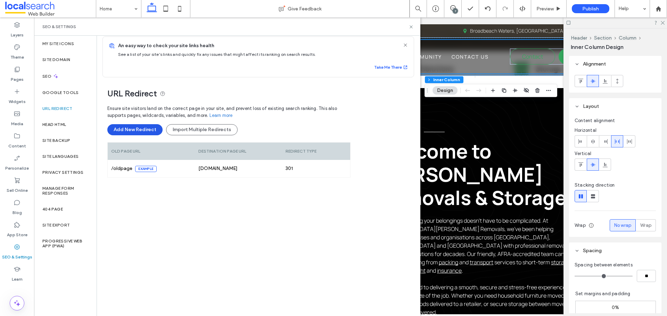
click at [149, 129] on button "Add New Redirect" at bounding box center [134, 129] width 55 height 11
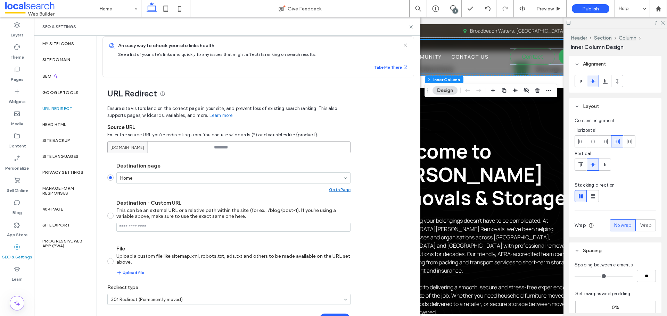
click at [221, 145] on input at bounding box center [228, 147] width 243 height 12
paste input "**********"
type input "**********"
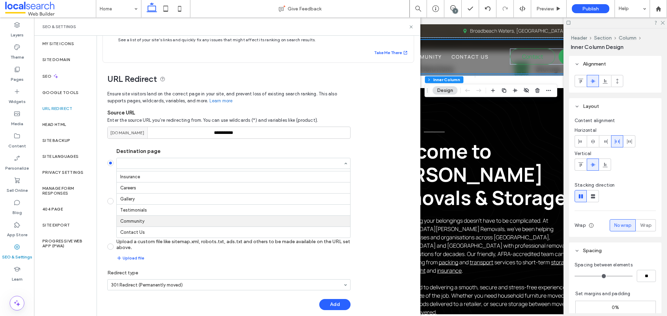
scroll to position [28, 0]
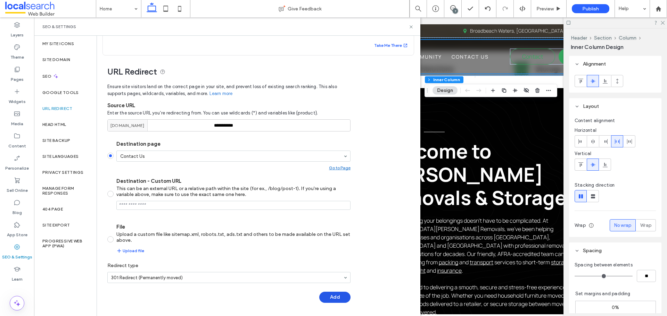
click at [331, 295] on button "Add" at bounding box center [334, 297] width 31 height 11
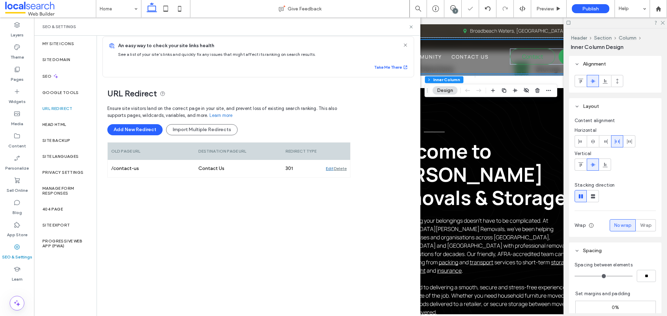
scroll to position [6, 0]
click at [129, 128] on button "Add New Redirect" at bounding box center [134, 129] width 55 height 11
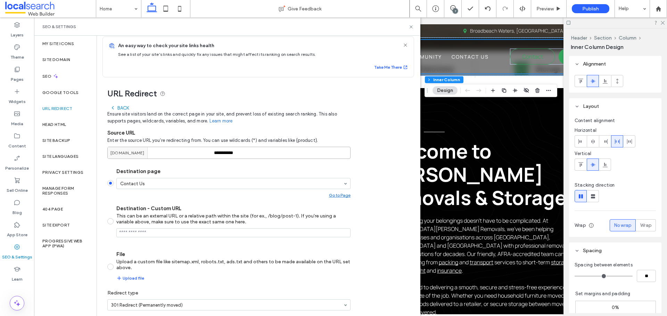
drag, startPoint x: 205, startPoint y: 156, endPoint x: 168, endPoint y: 156, distance: 37.1
click at [168, 156] on div "**********" at bounding box center [228, 153] width 243 height 12
paste input
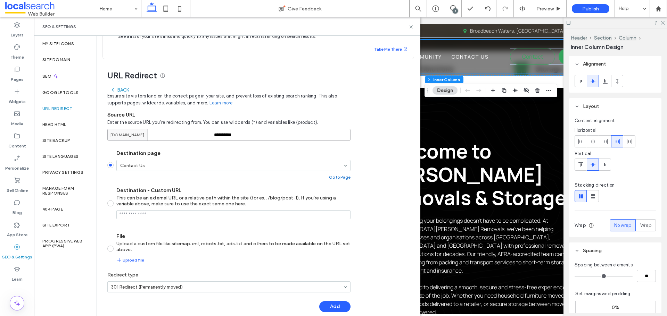
scroll to position [33, 0]
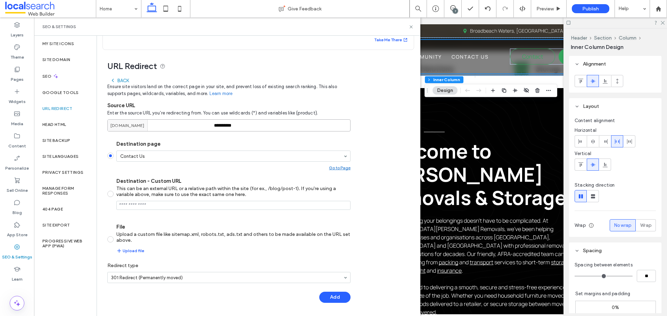
type input "*********"
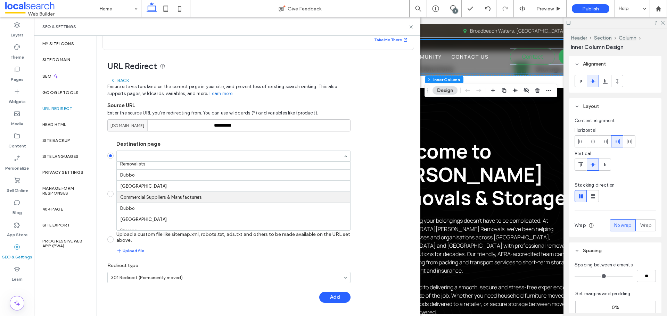
scroll to position [0, 0]
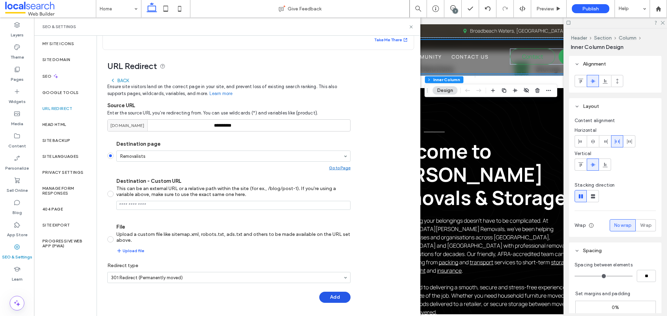
click at [341, 295] on button "Add" at bounding box center [334, 297] width 31 height 11
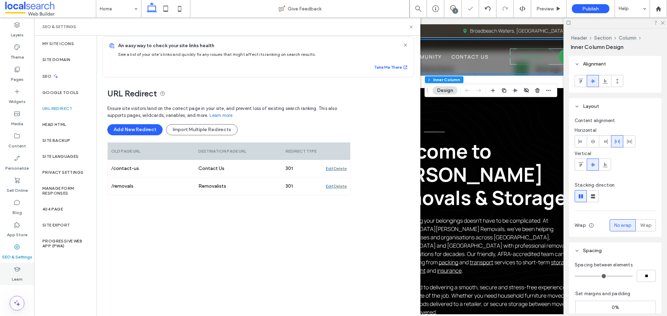
scroll to position [6, 0]
click at [145, 132] on button "Add New Redirect" at bounding box center [134, 129] width 55 height 11
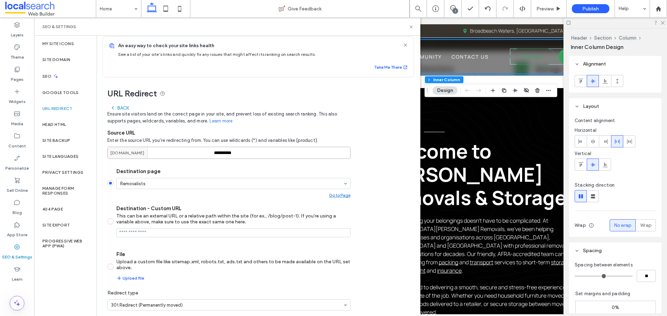
drag, startPoint x: 241, startPoint y: 151, endPoint x: 183, endPoint y: 153, distance: 58.0
click at [183, 153] on div "[DOMAIN_NAME] *********" at bounding box center [228, 153] width 243 height 12
paste input
type input "*********"
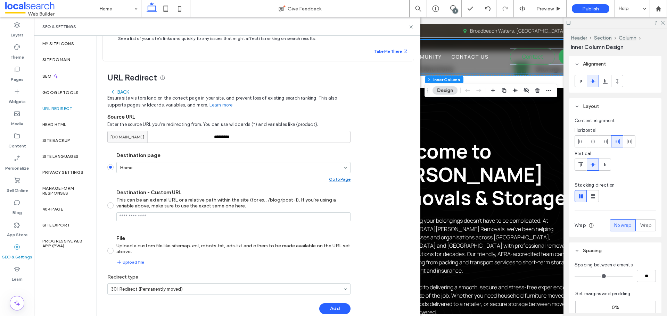
scroll to position [33, 0]
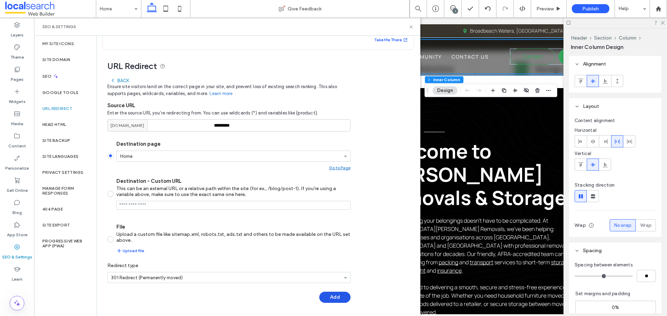
click at [338, 298] on button "Add" at bounding box center [334, 297] width 31 height 11
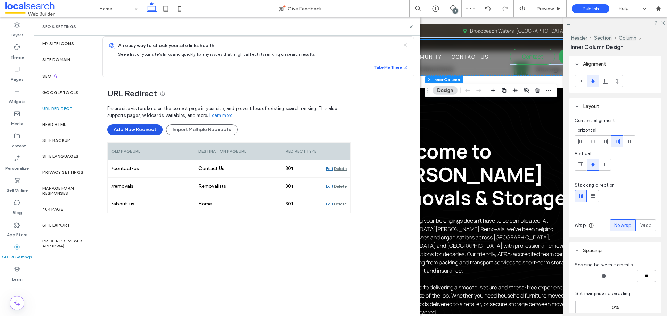
click at [144, 128] on button "Add New Redirect" at bounding box center [134, 129] width 55 height 11
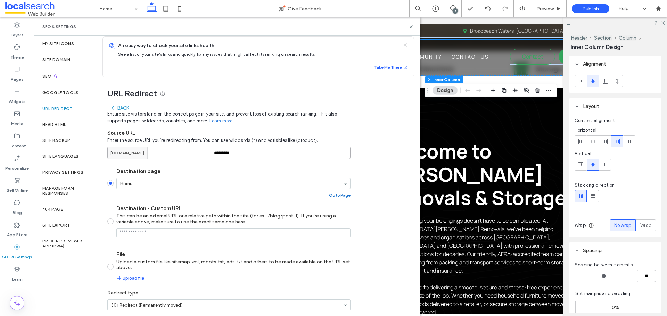
drag, startPoint x: 238, startPoint y: 152, endPoint x: 204, endPoint y: 157, distance: 34.7
click at [204, 157] on div "[DOMAIN_NAME] *********" at bounding box center [228, 153] width 243 height 12
paste input "****"
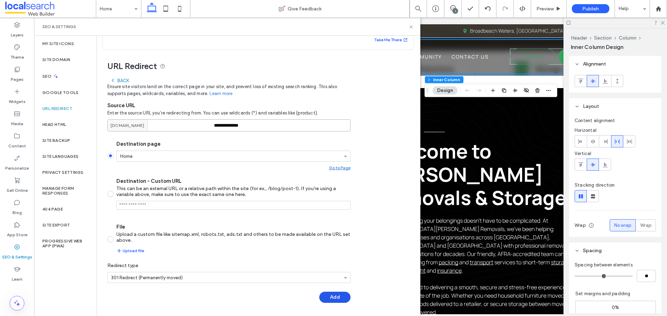
type input "**********"
click at [334, 292] on button "Add" at bounding box center [334, 297] width 31 height 11
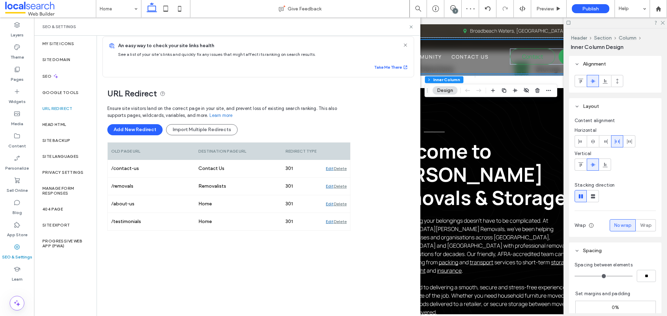
click at [146, 135] on div "Ensure site visitors land on the correct page in your site, and prevent loss of…" at bounding box center [228, 122] width 243 height 41
click at [146, 131] on button "Add New Redirect" at bounding box center [134, 129] width 55 height 11
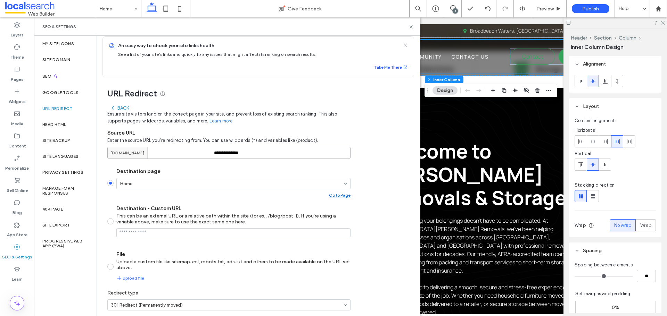
drag, startPoint x: 227, startPoint y: 152, endPoint x: 159, endPoint y: 150, distance: 68.1
click at [159, 150] on div "**********" at bounding box center [228, 153] width 243 height 12
paste input
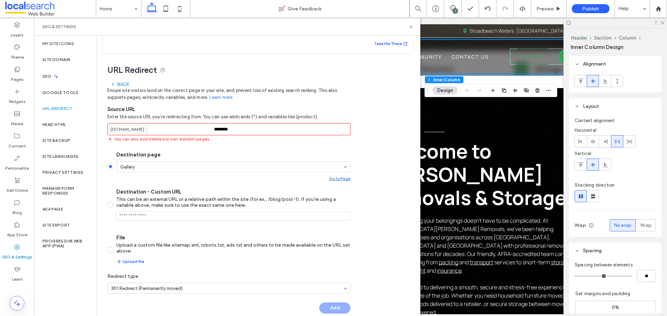
scroll to position [40, 0]
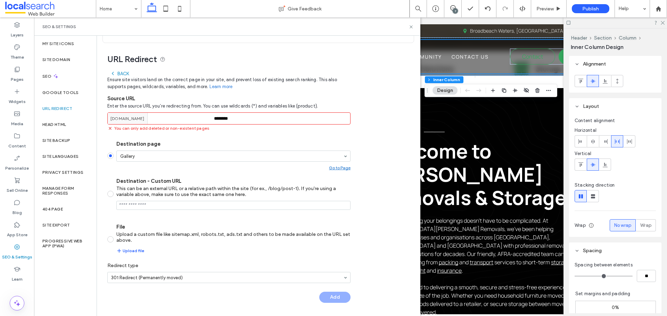
click at [334, 296] on div "Add" at bounding box center [228, 297] width 243 height 11
click at [232, 120] on input "********" at bounding box center [228, 118] width 243 height 12
drag, startPoint x: 235, startPoint y: 117, endPoint x: 186, endPoint y: 114, distance: 49.0
click at [186, 114] on div "[DOMAIN_NAME] ********" at bounding box center [228, 118] width 243 height 12
click at [238, 120] on input "********" at bounding box center [228, 118] width 243 height 12
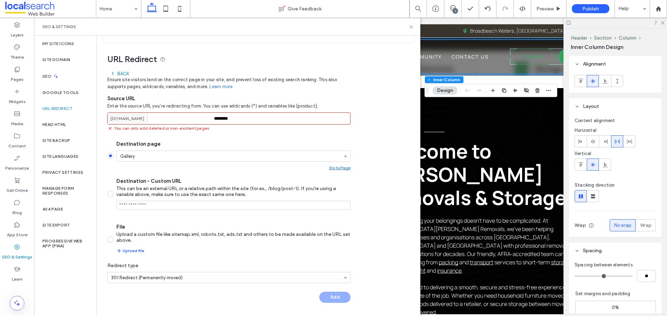
click at [221, 119] on input "********" at bounding box center [228, 118] width 243 height 12
paste input
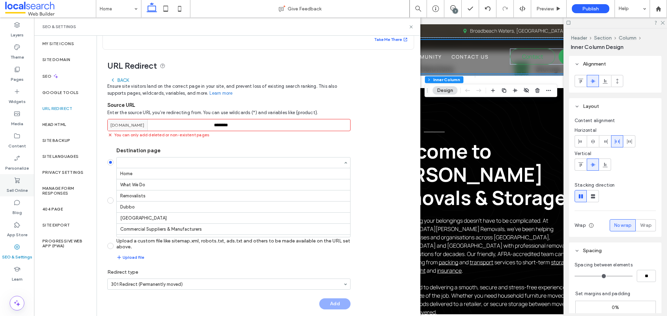
scroll to position [89, 0]
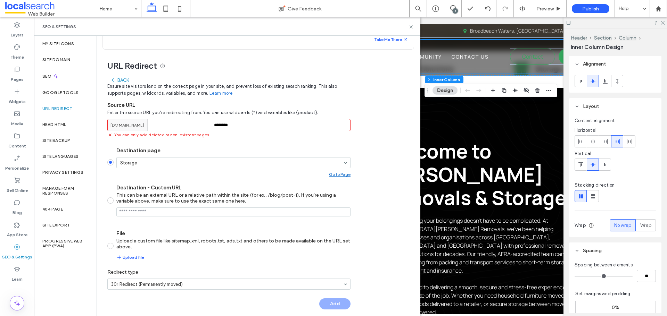
drag, startPoint x: 248, startPoint y: 126, endPoint x: 195, endPoint y: 129, distance: 52.2
click at [196, 129] on div "dawsonsremovals.webbuilder.localsearch.com.au ********" at bounding box center [228, 125] width 243 height 12
paste input "**"
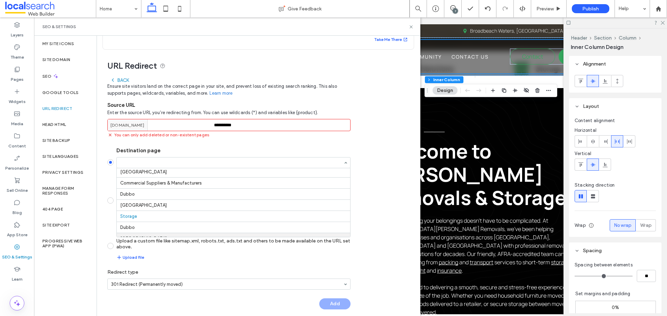
scroll to position [0, 0]
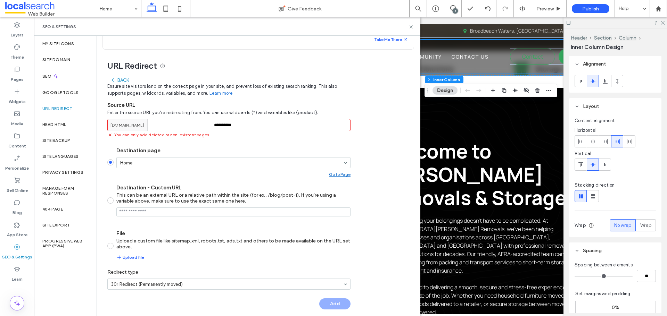
click at [209, 152] on label "Destination page" at bounding box center [233, 151] width 234 height 6
click at [225, 121] on input "**********" at bounding box center [228, 125] width 243 height 12
paste input "***"
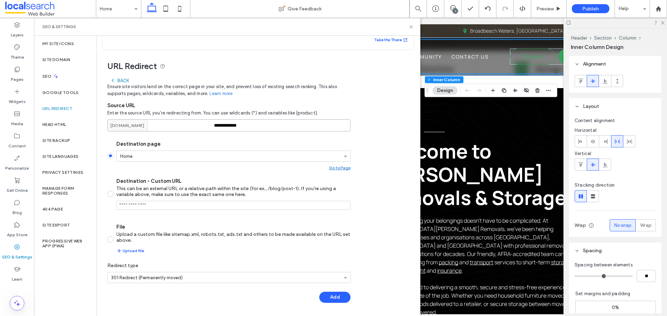
type input "**********"
click at [122, 83] on span "Ensure site visitors land on the correct page in your site, and prevent loss of…" at bounding box center [228, 90] width 243 height 14
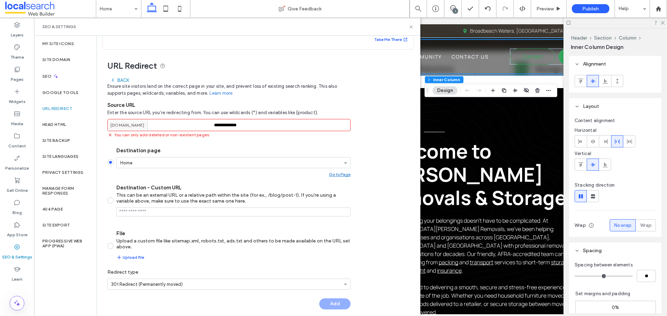
click at [122, 82] on div "Back" at bounding box center [119, 80] width 19 height 6
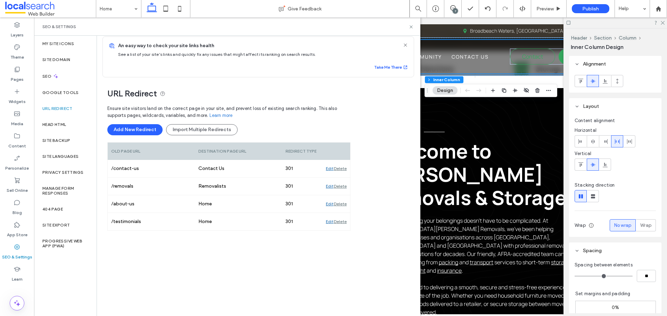
click at [191, 264] on div "Ensure site visitors land on the correct page in your site, and prevent loss of…" at bounding box center [228, 206] width 243 height 208
click at [189, 270] on div "Ensure site visitors land on the correct page in your site, and prevent loss of…" at bounding box center [228, 206] width 243 height 208
click at [209, 260] on div "Ensure site visitors land on the correct page in your site, and prevent loss of…" at bounding box center [228, 206] width 243 height 208
click at [188, 261] on div "Ensure site visitors land on the correct page in your site, and prevent loss of…" at bounding box center [228, 206] width 243 height 208
click at [412, 28] on use at bounding box center [410, 26] width 3 height 3
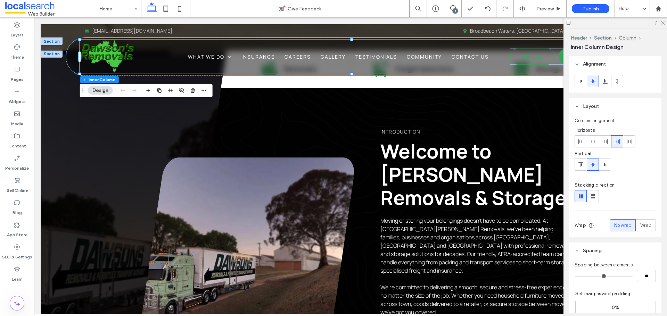
click at [250, 158] on link at bounding box center [247, 251] width 214 height 186
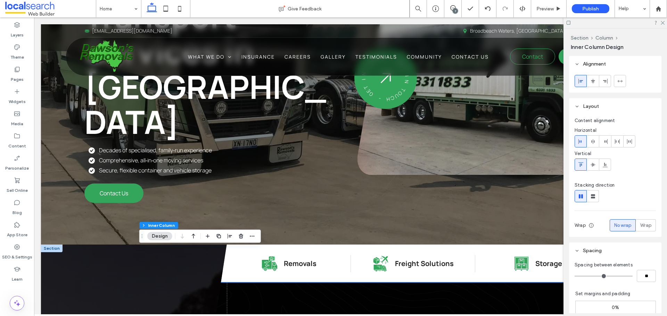
scroll to position [104, 0]
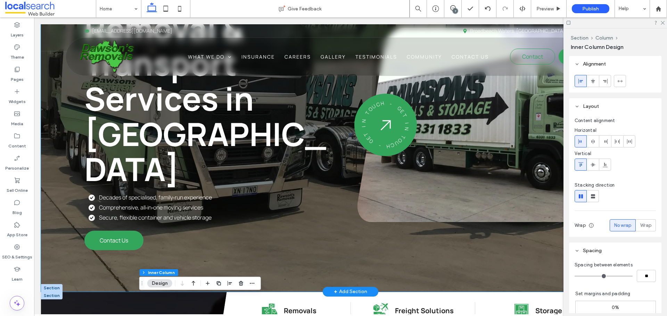
click at [170, 236] on div "Dawson's Removals Removal & Transport Services in Bathurst Decades of specialis…" at bounding box center [350, 106] width 619 height 372
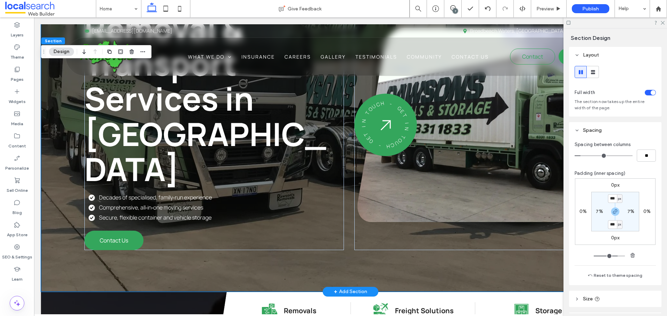
click at [224, 239] on div "Dawson's Removals Removal & Transport Services in Bathurst Decades of specialis…" at bounding box center [350, 106] width 619 height 372
click at [175, 242] on div "Dawson's Removals Removal & Transport Services in Bathurst Decades of specialis…" at bounding box center [350, 106] width 619 height 372
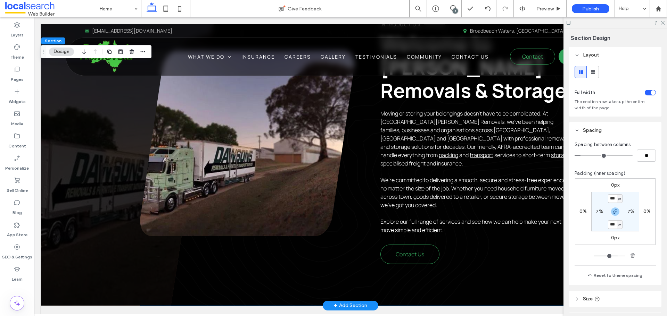
scroll to position [486, 0]
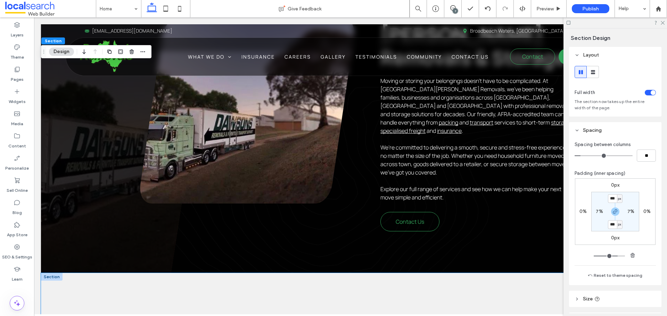
click at [201, 273] on div "What We Do Our Transport & Removal Services" at bounding box center [350, 322] width 417 height 98
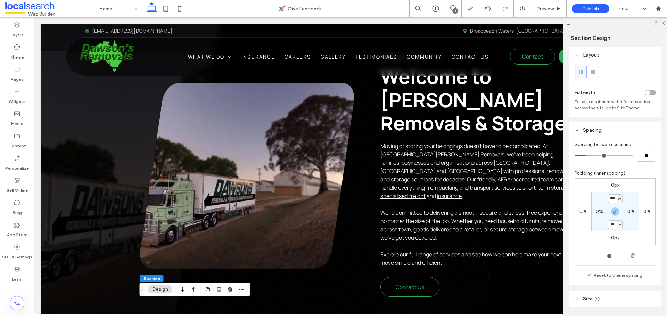
scroll to position [382, 0]
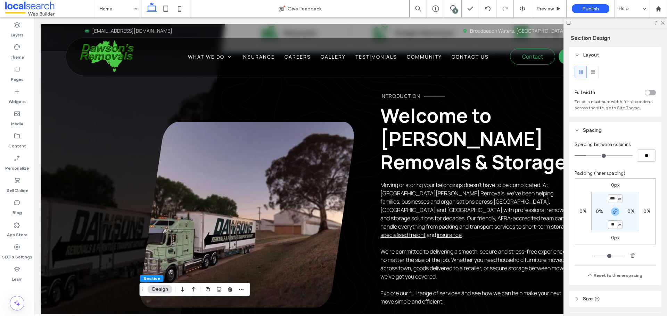
click at [205, 251] on link at bounding box center [247, 215] width 214 height 186
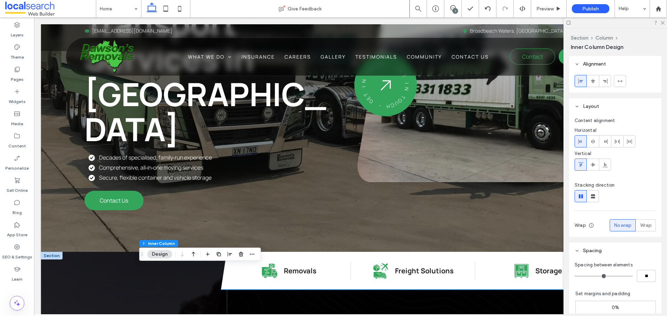
scroll to position [208, 0]
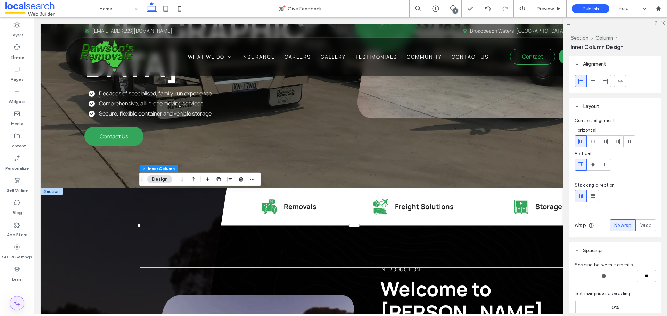
click at [23, 303] on span at bounding box center [17, 303] width 14 height 14
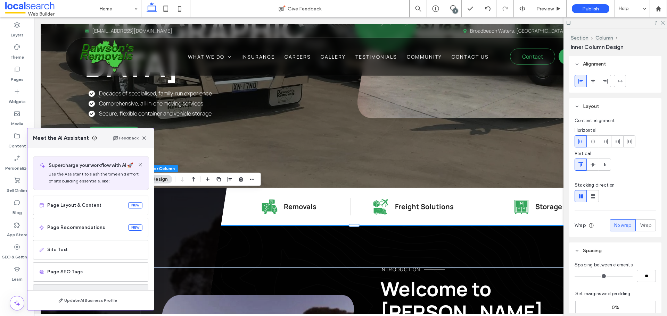
scroll to position [44, 0]
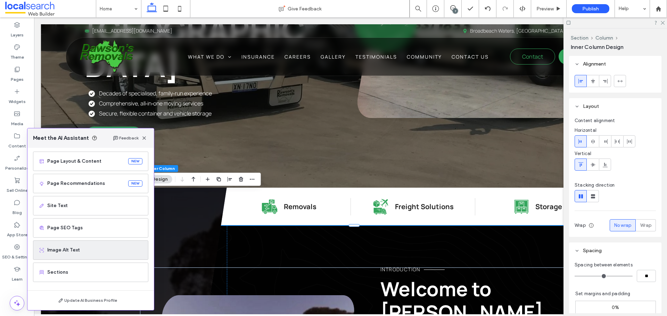
click at [99, 253] on span "Image Alt Text" at bounding box center [94, 250] width 95 height 7
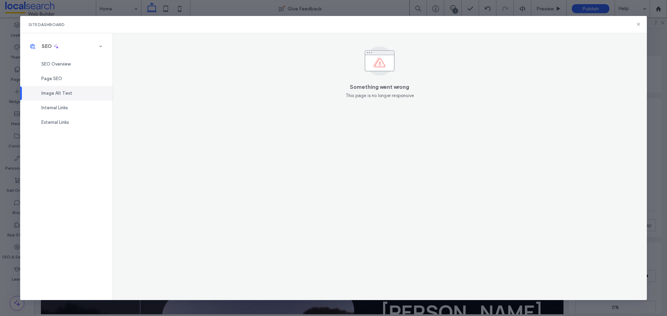
click at [636, 24] on icon at bounding box center [638, 25] width 6 height 6
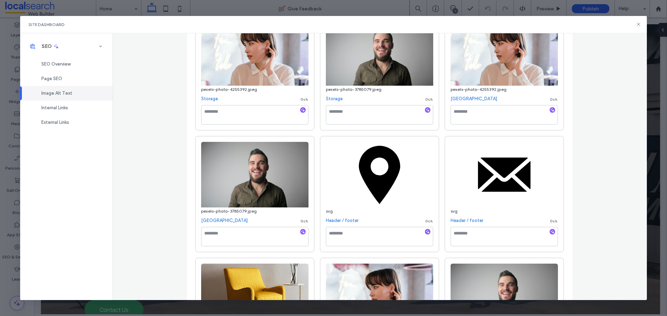
scroll to position [278, 0]
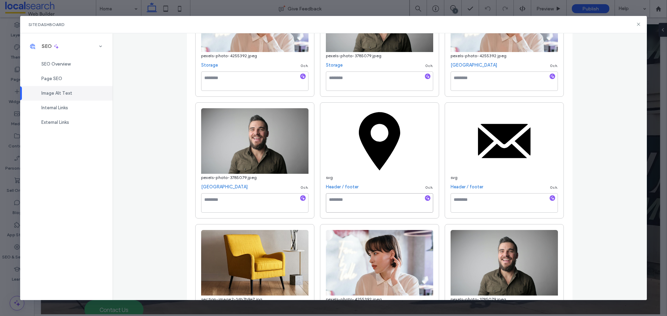
click at [331, 201] on textarea at bounding box center [379, 202] width 107 height 19
type textarea "********"
click at [605, 178] on div "Image Alt Text Manage all alt text tags for better SEO and accessibility across…" at bounding box center [379, 166] width 534 height 267
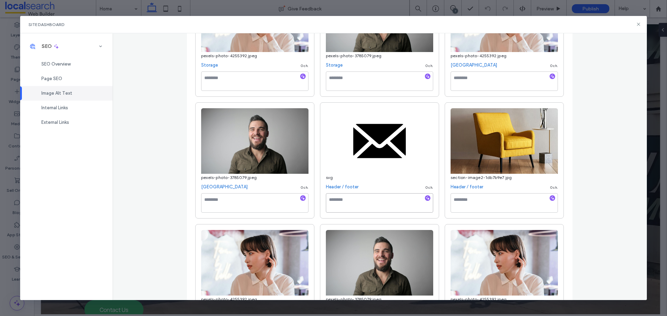
click at [384, 199] on textarea at bounding box center [379, 202] width 107 height 19
type textarea "*********"
click at [587, 174] on div "Image Alt Text Manage all alt text tags for better SEO and accessibility across…" at bounding box center [379, 166] width 534 height 267
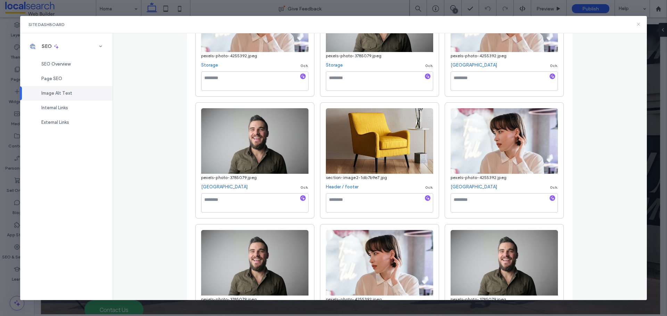
click at [637, 23] on icon at bounding box center [638, 25] width 6 height 6
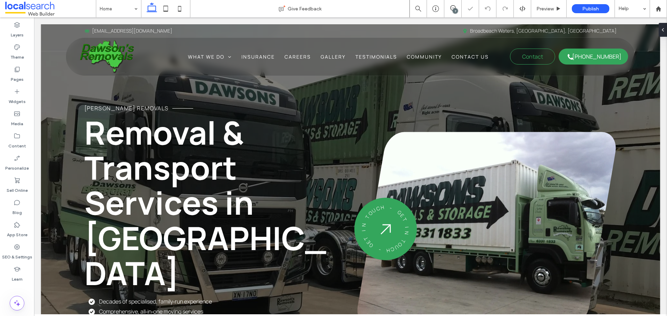
scroll to position [0, 0]
click at [162, 8] on icon at bounding box center [166, 9] width 14 height 14
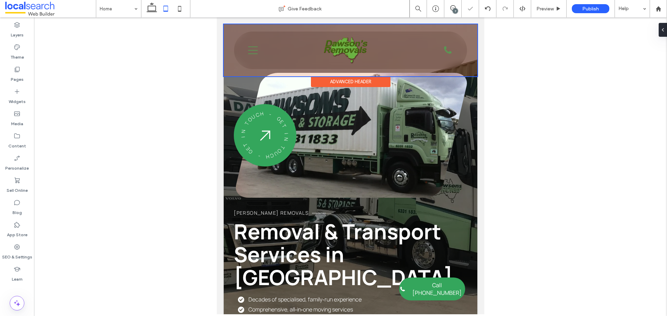
click at [254, 50] on div at bounding box center [350, 50] width 253 height 52
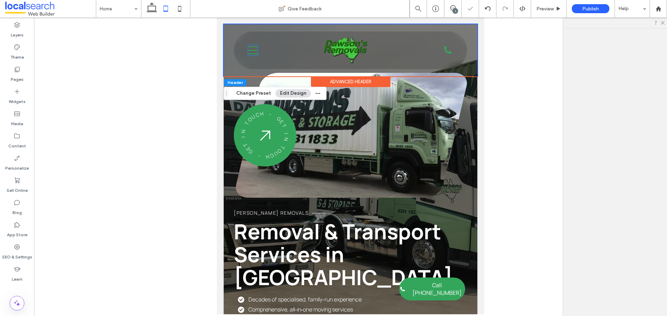
click at [254, 50] on icon at bounding box center [253, 50] width 10 height 10
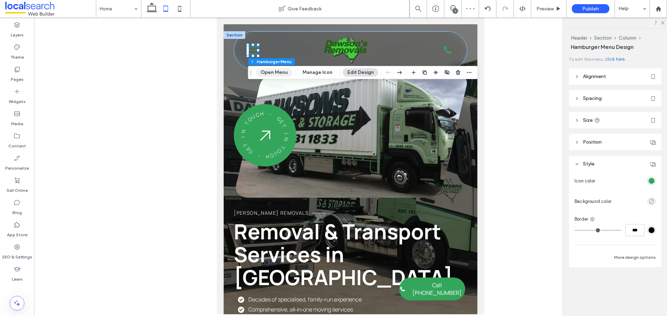
click at [270, 72] on button "Open Menu" at bounding box center [274, 72] width 36 height 8
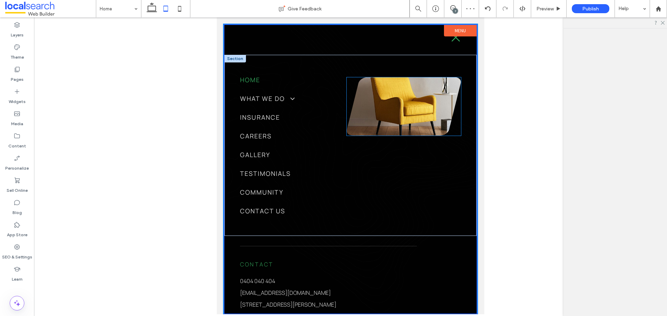
click at [379, 105] on link at bounding box center [403, 106] width 114 height 58
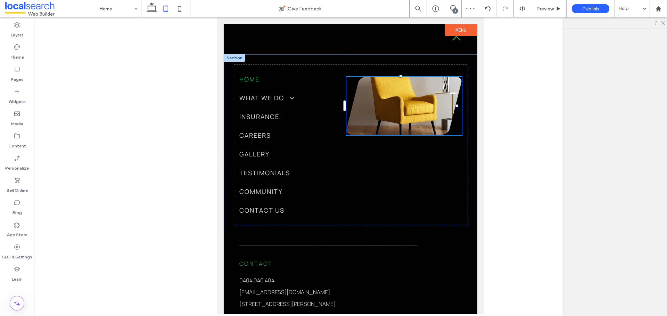
click at [379, 105] on link at bounding box center [403, 106] width 115 height 58
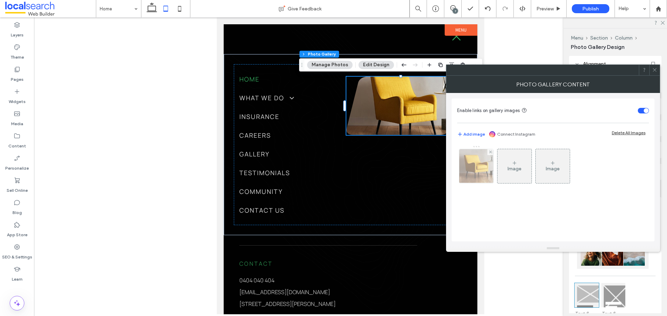
click at [487, 160] on img at bounding box center [476, 166] width 42 height 34
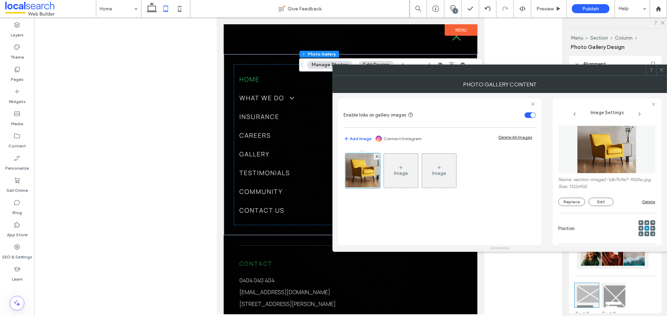
click at [569, 201] on div "Name: section-image2-1db7b9e7-1920w.jpg Size: 1122x902 Replace Edit Delete" at bounding box center [606, 191] width 97 height 29
click at [568, 206] on button "Replace" at bounding box center [571, 202] width 27 height 8
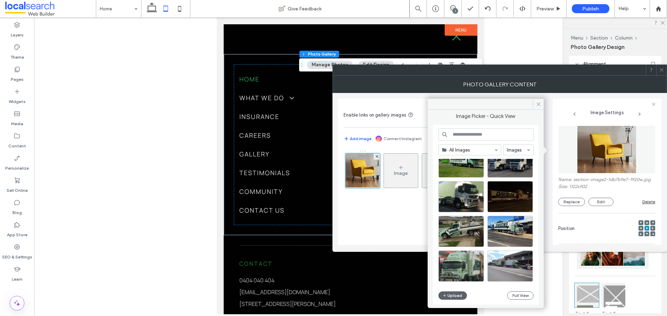
scroll to position [278, 0]
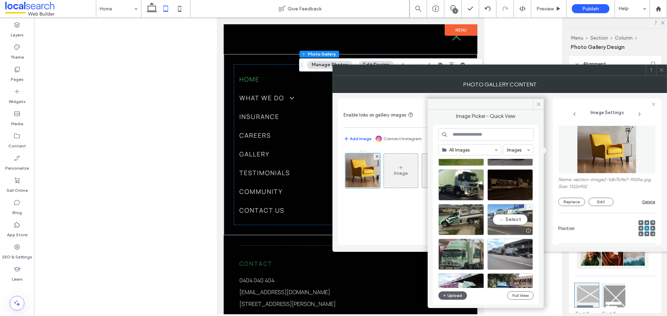
click at [503, 215] on div "Select" at bounding box center [509, 219] width 45 height 31
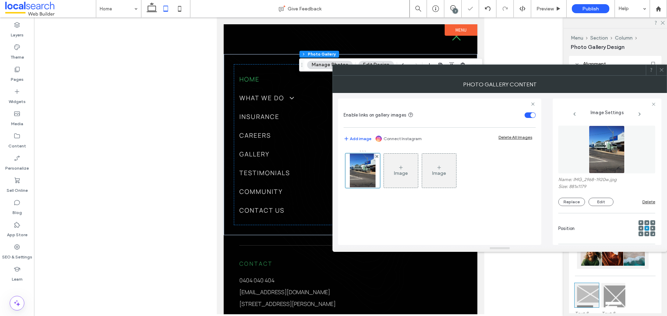
click at [661, 69] on use at bounding box center [660, 69] width 3 height 3
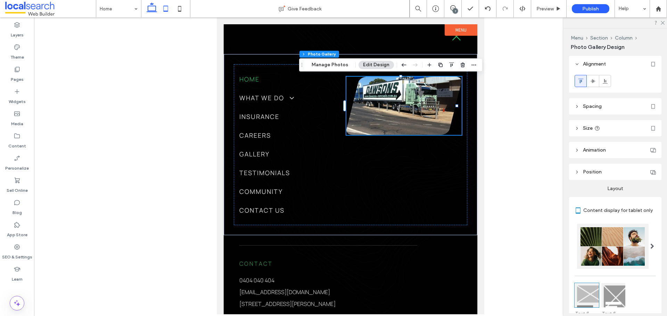
click at [148, 8] on use at bounding box center [151, 7] width 10 height 10
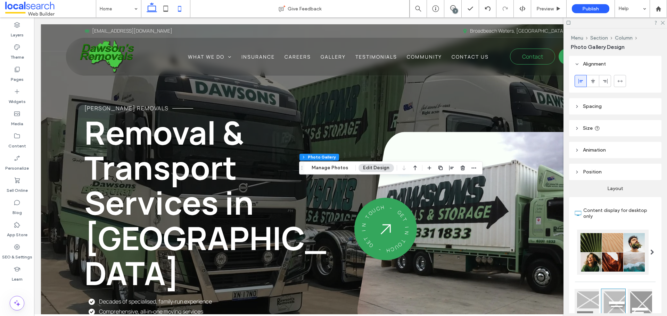
click at [178, 9] on icon at bounding box center [180, 9] width 14 height 14
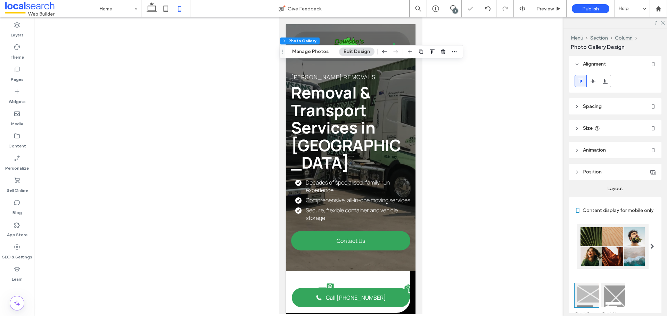
scroll to position [0, 7]
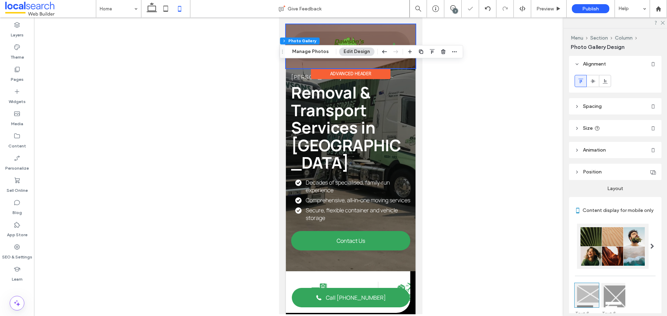
click at [347, 35] on div at bounding box center [349, 46] width 129 height 44
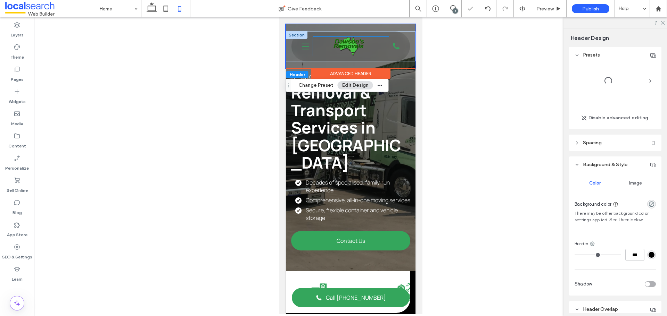
click at [350, 43] on div at bounding box center [348, 46] width 31 height 19
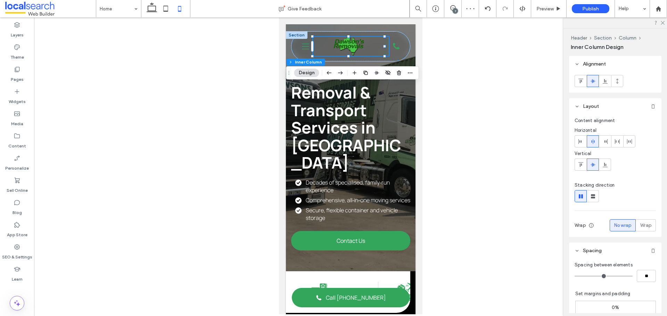
click at [350, 43] on div at bounding box center [348, 46] width 31 height 19
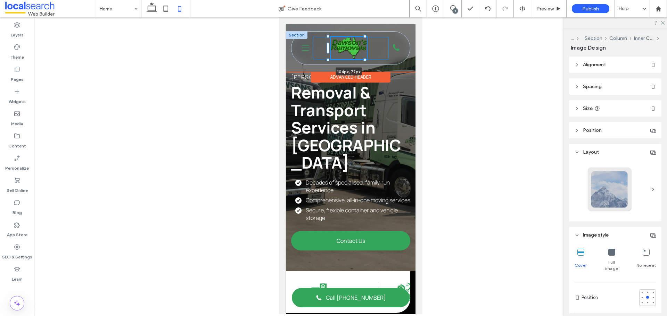
click at [363, 57] on div "104px , 77px Home What We Do Removalists [GEOGRAPHIC_DATA] [GEOGRAPHIC_DATA] Co…" at bounding box center [350, 48] width 118 height 33
type input "***"
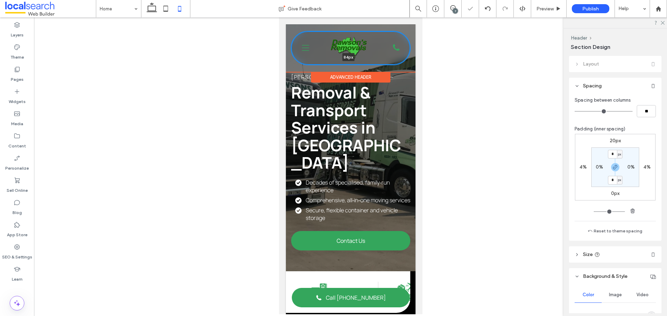
drag, startPoint x: 368, startPoint y: 65, endPoint x: 368, endPoint y: 61, distance: 3.8
click at [368, 61] on div "Home What We Do Removalists [GEOGRAPHIC_DATA] [GEOGRAPHIC_DATA] Commercial Supp…" at bounding box center [349, 48] width 129 height 34
type input "***"
type input "**"
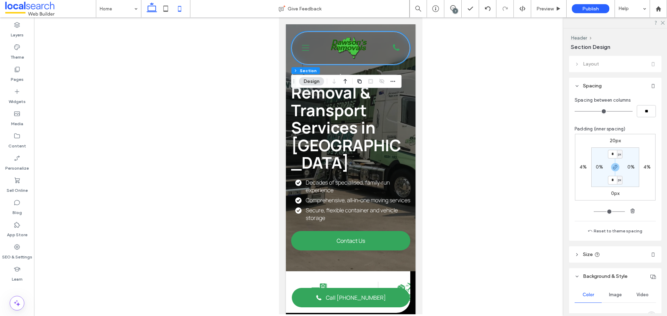
click at [149, 9] on icon at bounding box center [152, 9] width 14 height 14
type input "***"
type input "**"
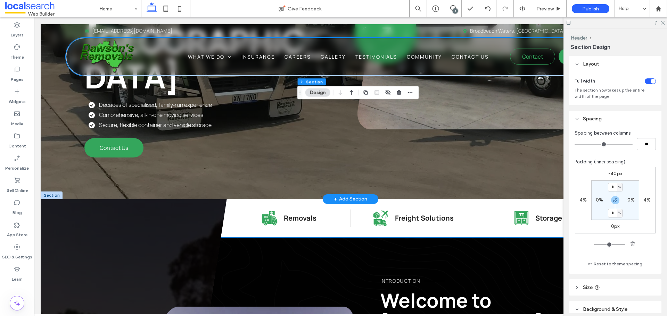
scroll to position [174, 0]
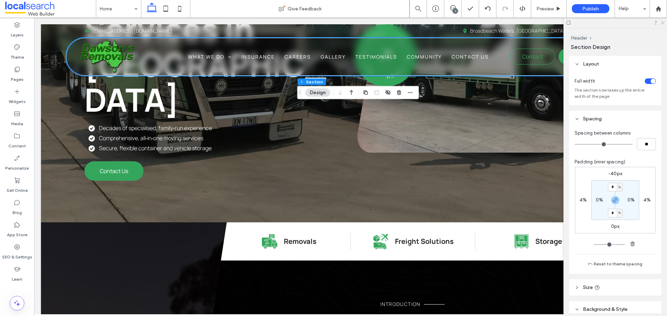
click at [662, 23] on use at bounding box center [662, 23] width 4 height 4
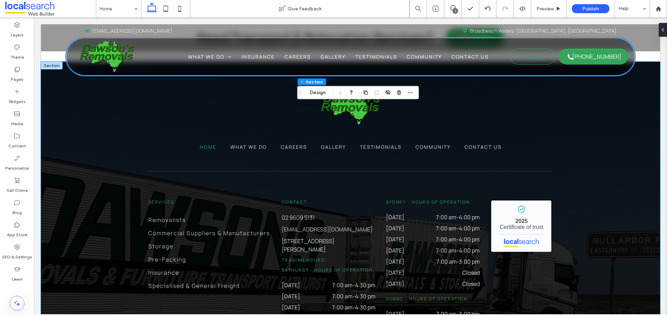
scroll to position [1805, 0]
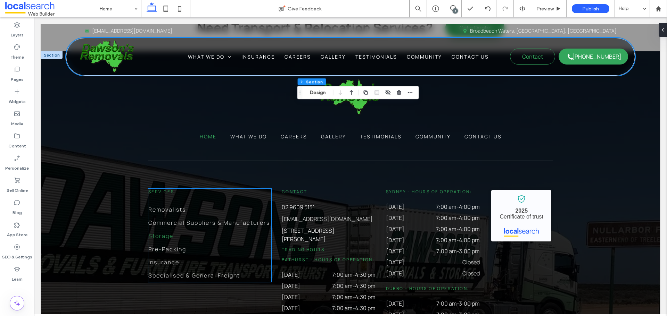
click at [171, 229] on link "Storage" at bounding box center [209, 235] width 123 height 13
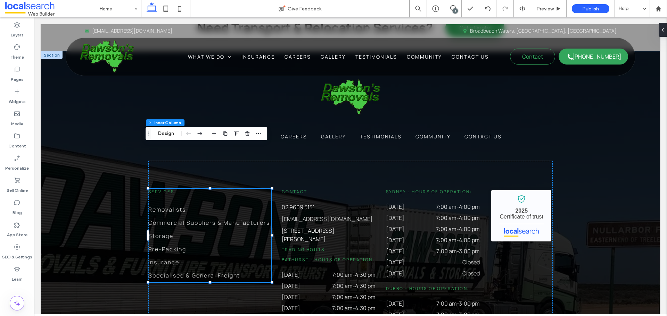
click at [100, 156] on div "Home What We Do Careers Gallery Testimonials Community Contact Us Services Remo…" at bounding box center [350, 277] width 619 height 453
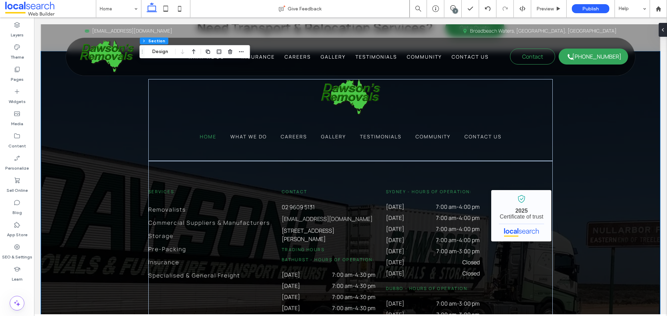
click at [107, 104] on div "Home What We Do Careers Gallery Testimonials Community Contact Us Services Remo…" at bounding box center [350, 277] width 619 height 453
click at [120, 177] on div "Home What We Do Careers Gallery Testimonials Community Contact Us Services Remo…" at bounding box center [350, 277] width 619 height 453
